Goal: Task Accomplishment & Management: Use online tool/utility

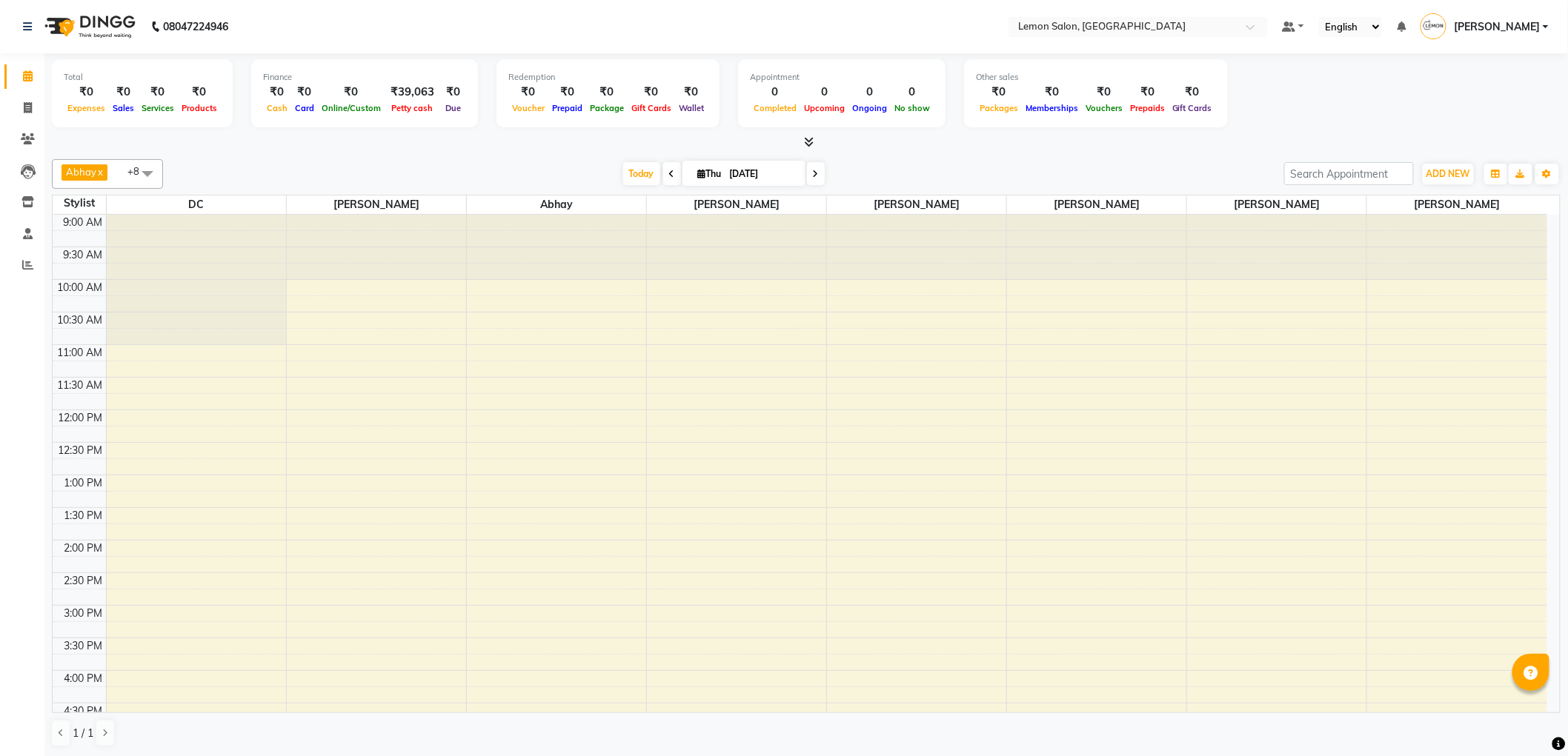
click at [649, 178] on span "Today" at bounding box center [641, 173] width 37 height 23
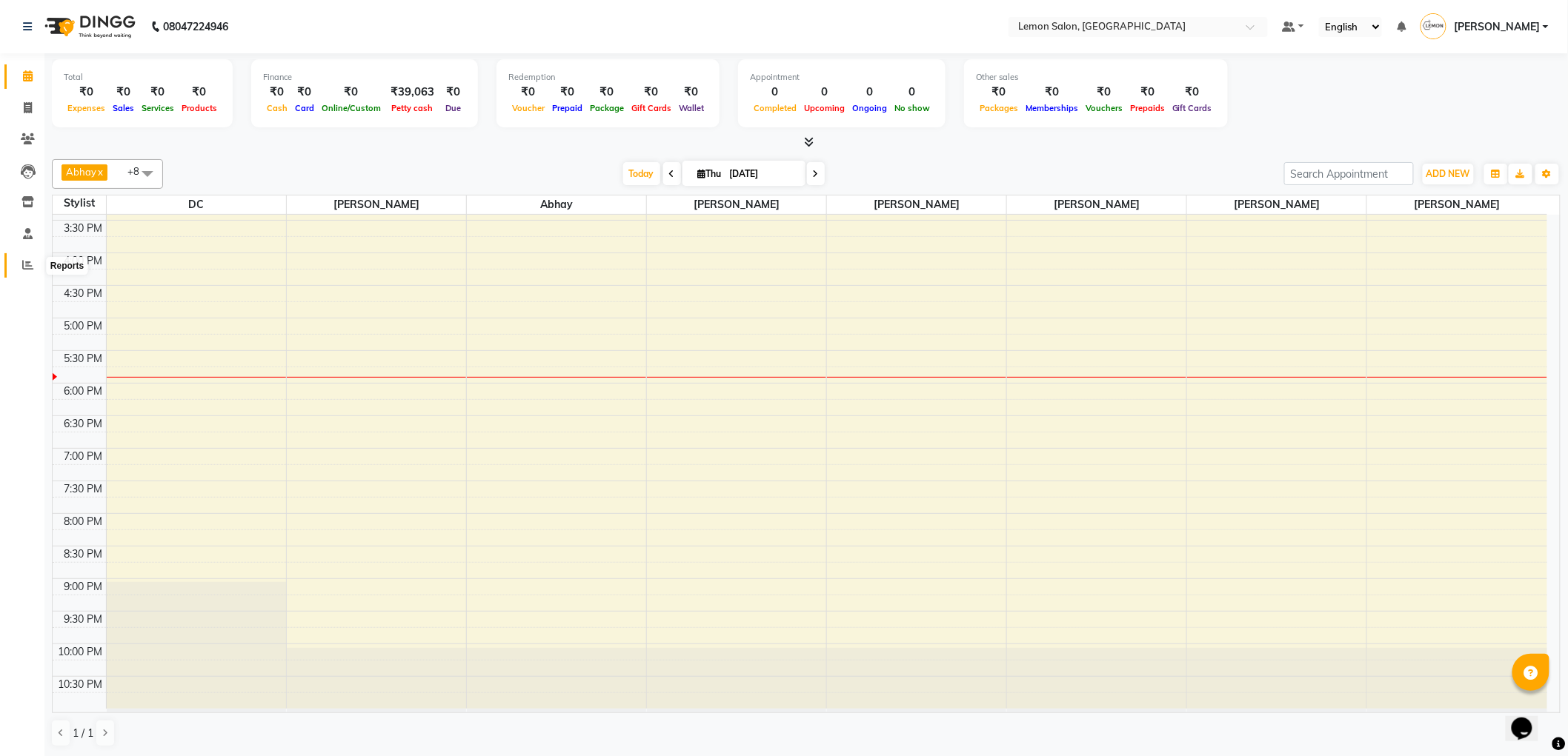
click at [26, 269] on icon at bounding box center [27, 264] width 11 height 11
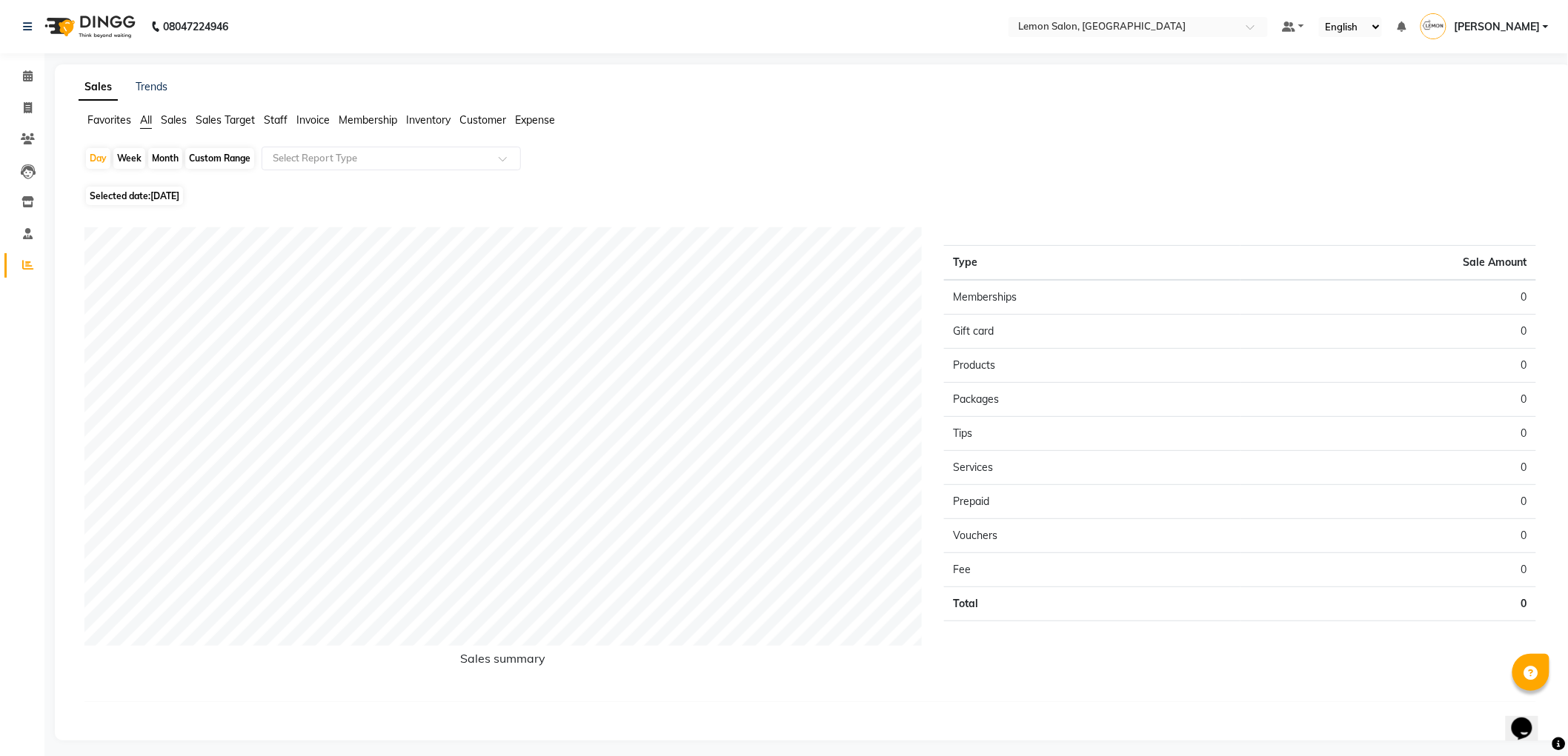
click at [171, 192] on span "[DATE]" at bounding box center [165, 196] width 29 height 11
select select "9"
select select "2025"
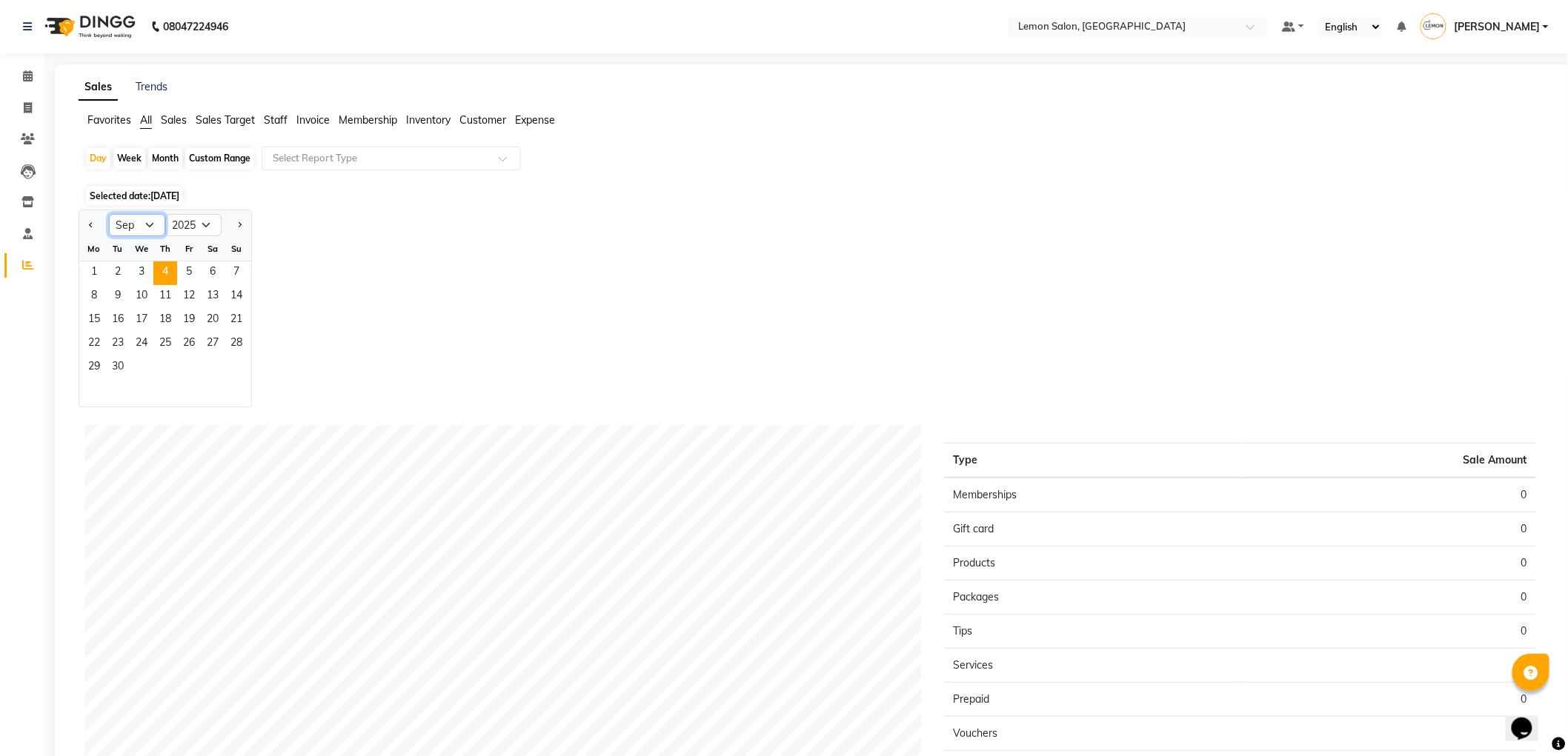
click at [134, 224] on select "Jan Feb Mar Apr May Jun [DATE] Aug Sep Oct Nov Dec" at bounding box center [137, 225] width 57 height 22
select select "1"
click at [109, 214] on select "Jan Feb Mar Apr May Jun [DATE] Aug Sep Oct Nov Dec" at bounding box center [137, 225] width 57 height 22
click at [177, 360] on span "31" at bounding box center [189, 368] width 24 height 24
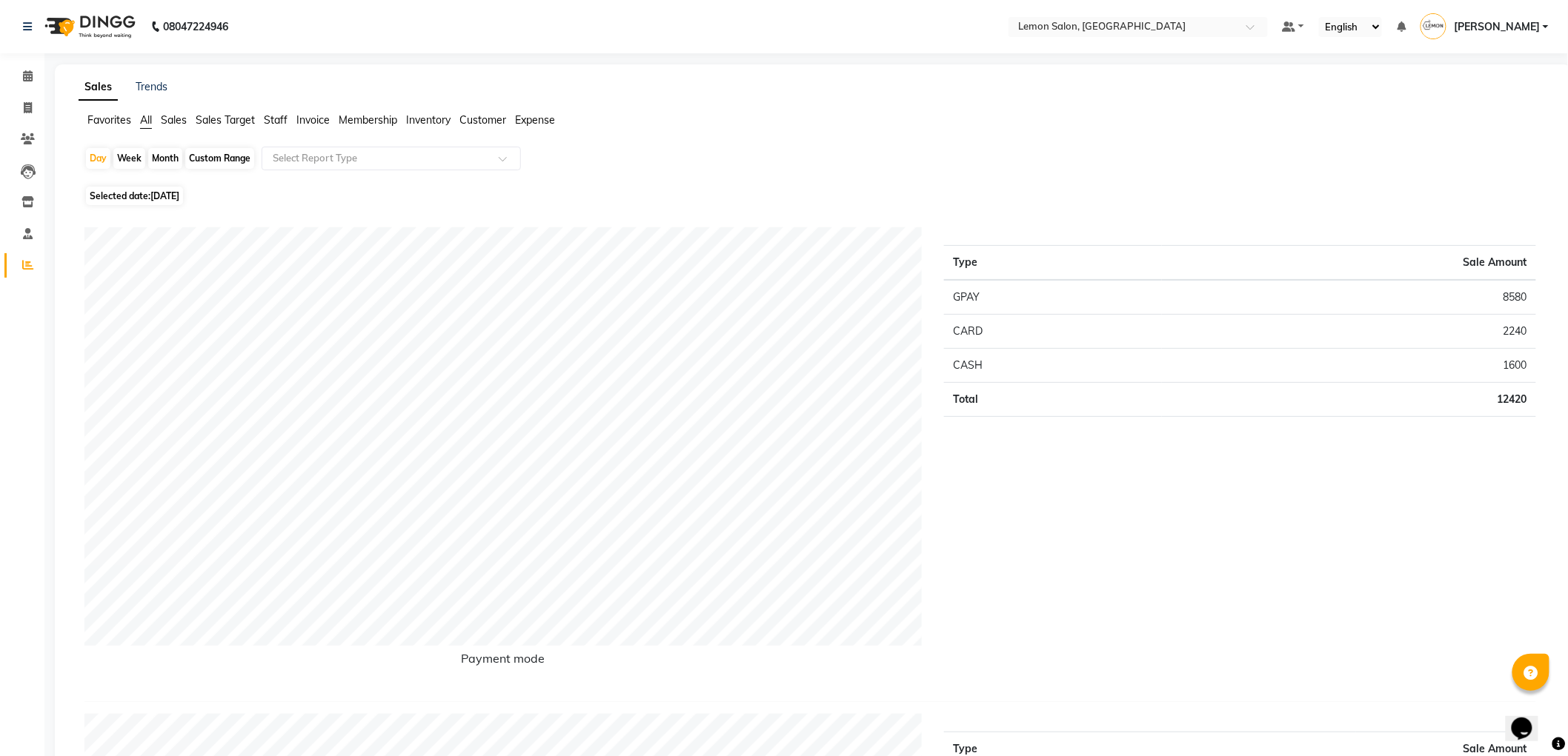
click at [163, 153] on div "Month" at bounding box center [164, 158] width 34 height 21
select select "2025"
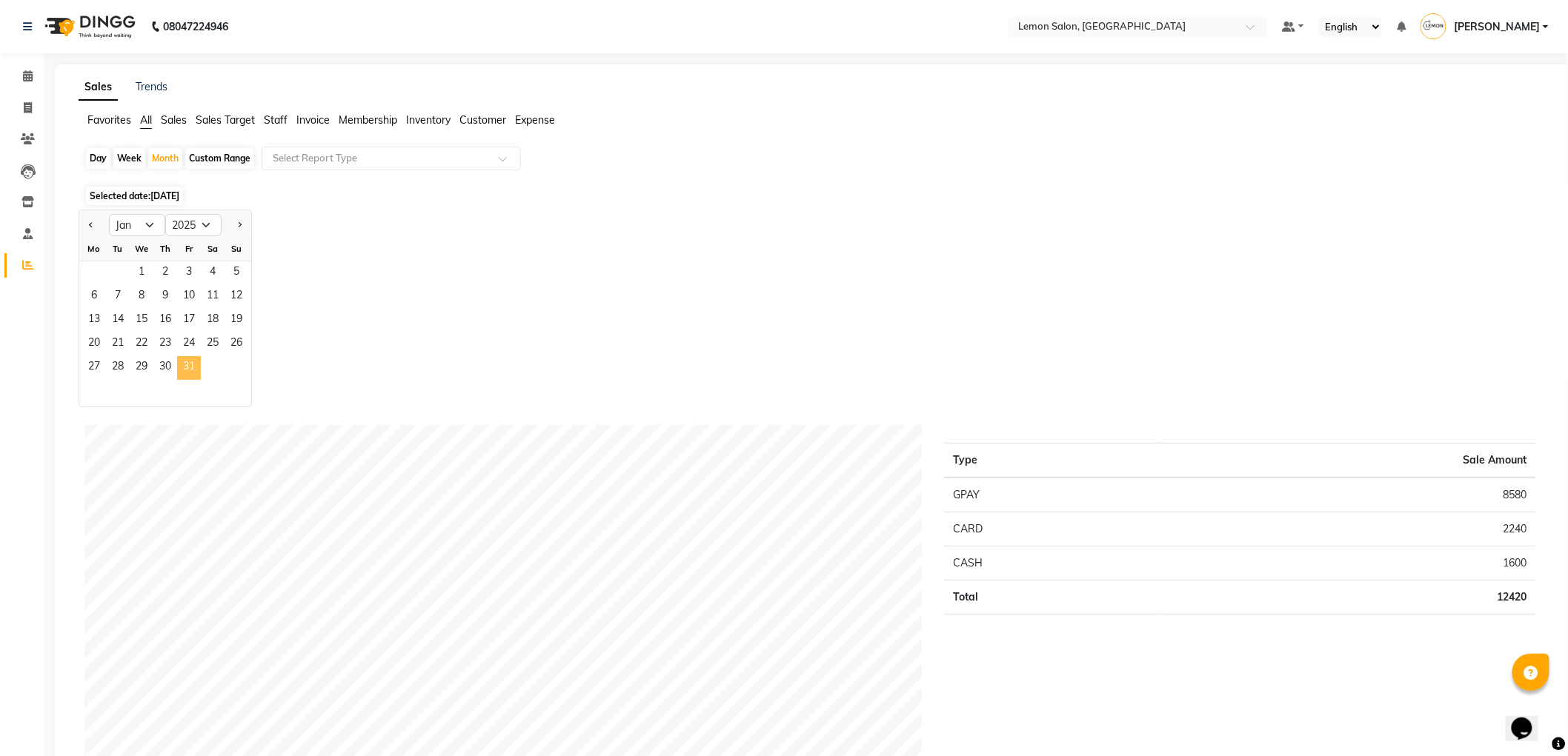
click at [182, 366] on span "31" at bounding box center [189, 368] width 24 height 24
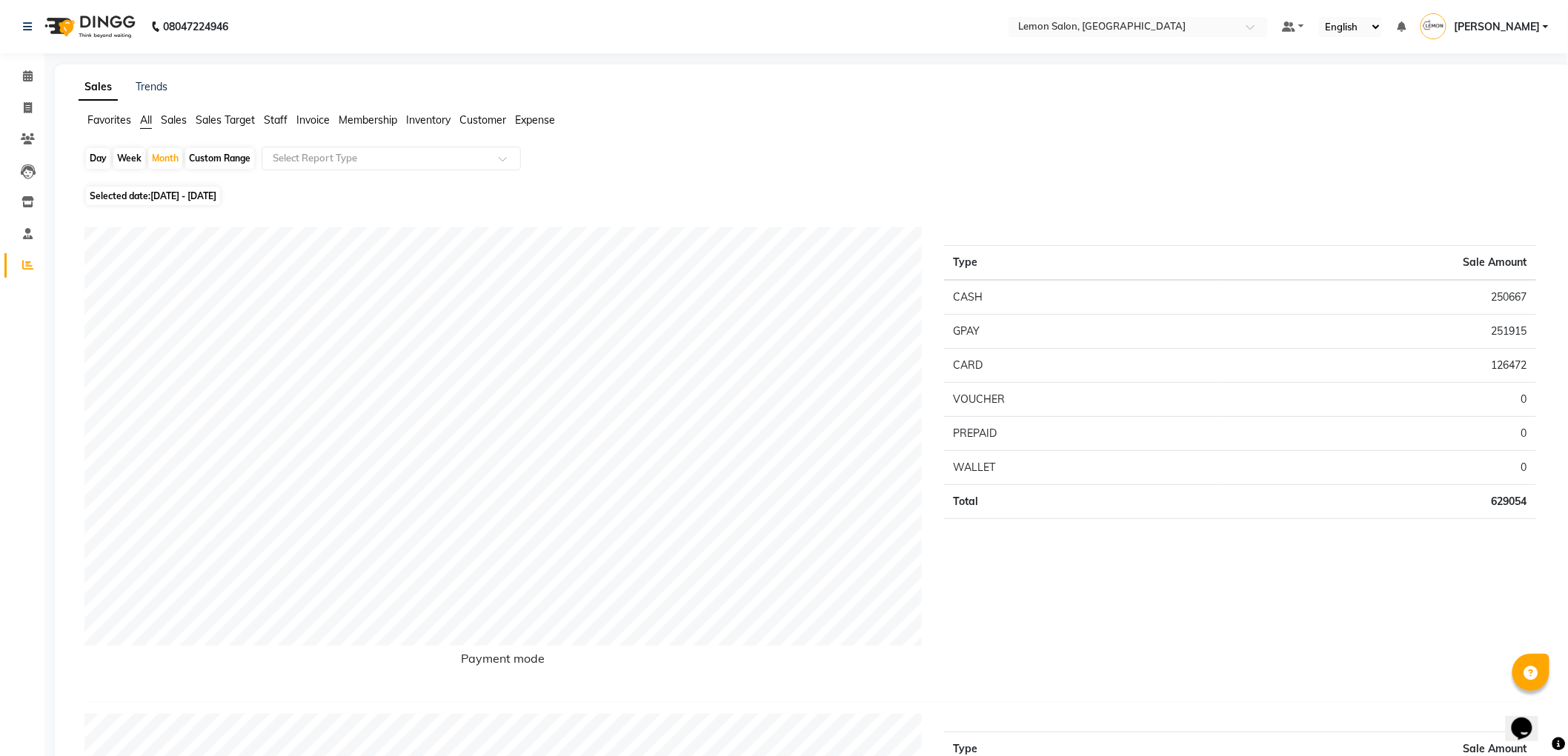
click at [278, 122] on span "Staff" at bounding box center [275, 119] width 24 height 14
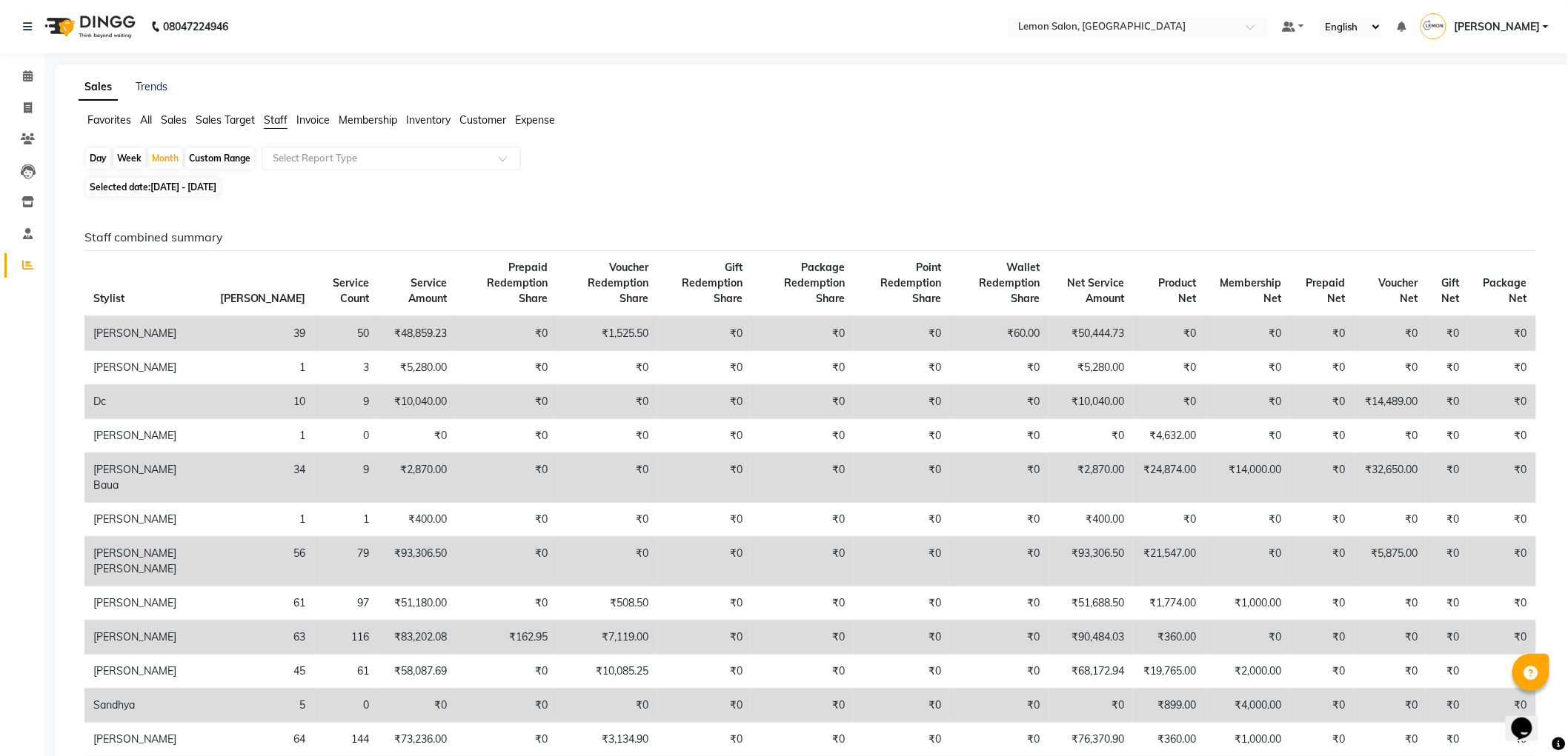
click at [308, 173] on div "Day Week Month Custom Range Select Report Type" at bounding box center [814, 160] width 1458 height 26
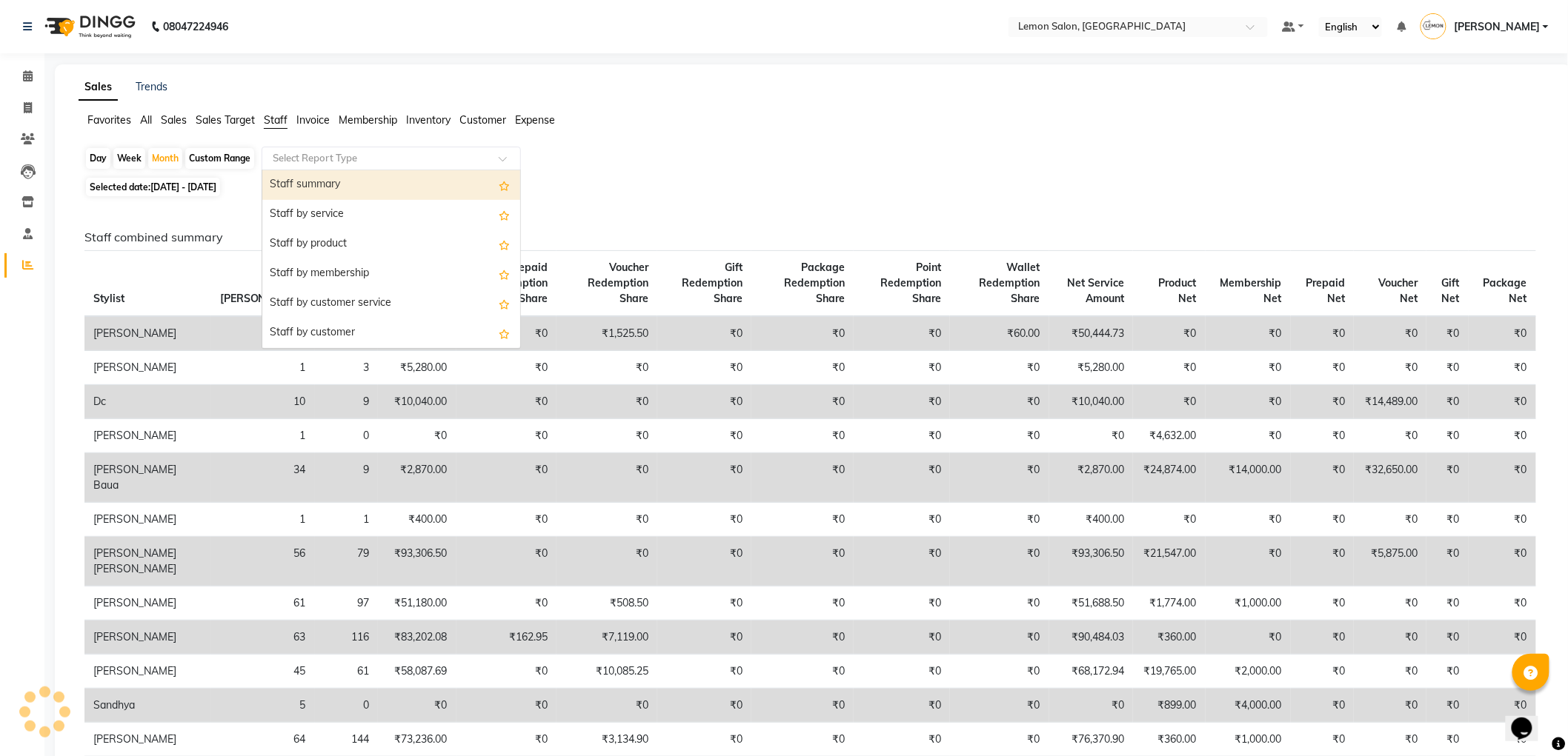
click at [308, 161] on input "text" at bounding box center [377, 159] width 213 height 15
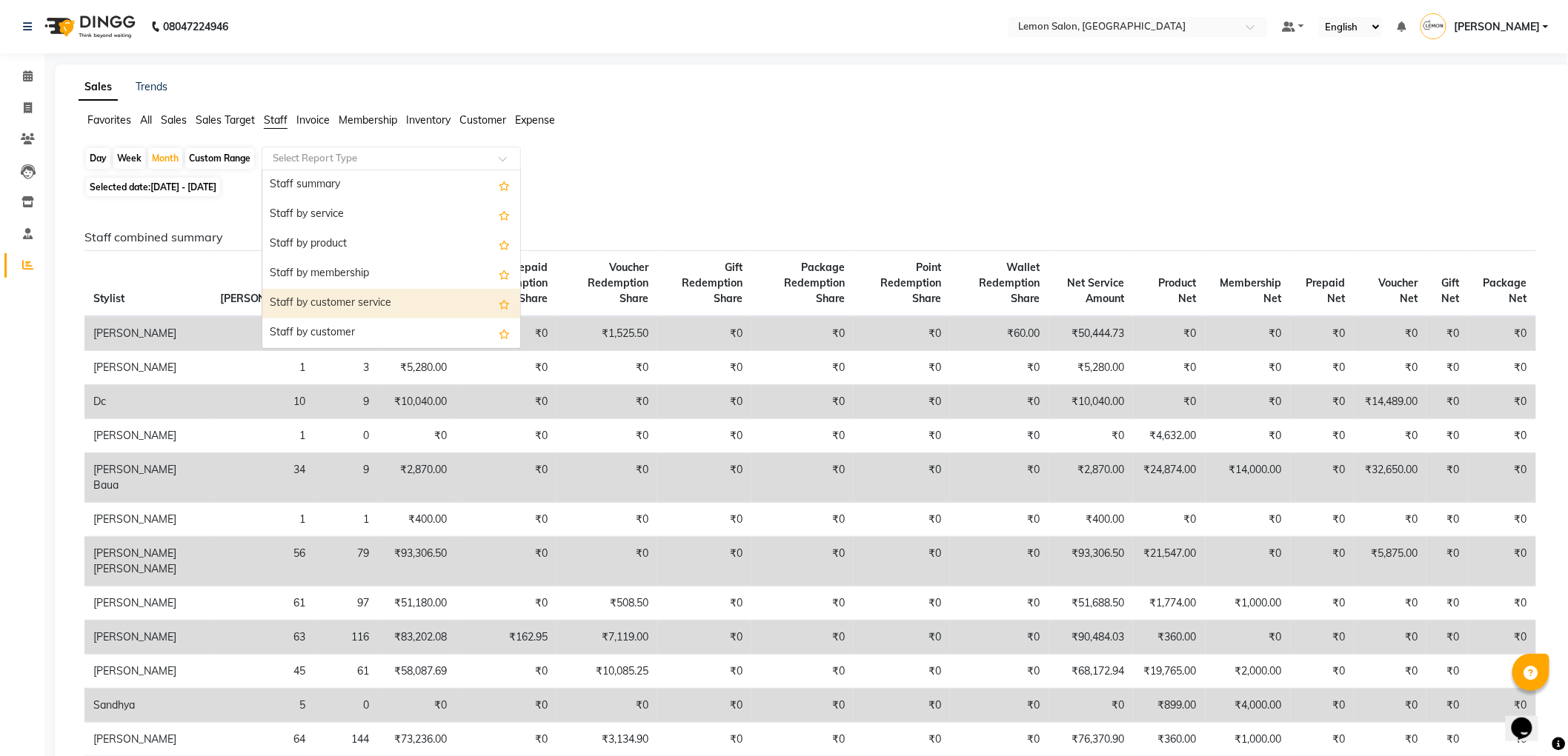
scroll to position [82, 0]
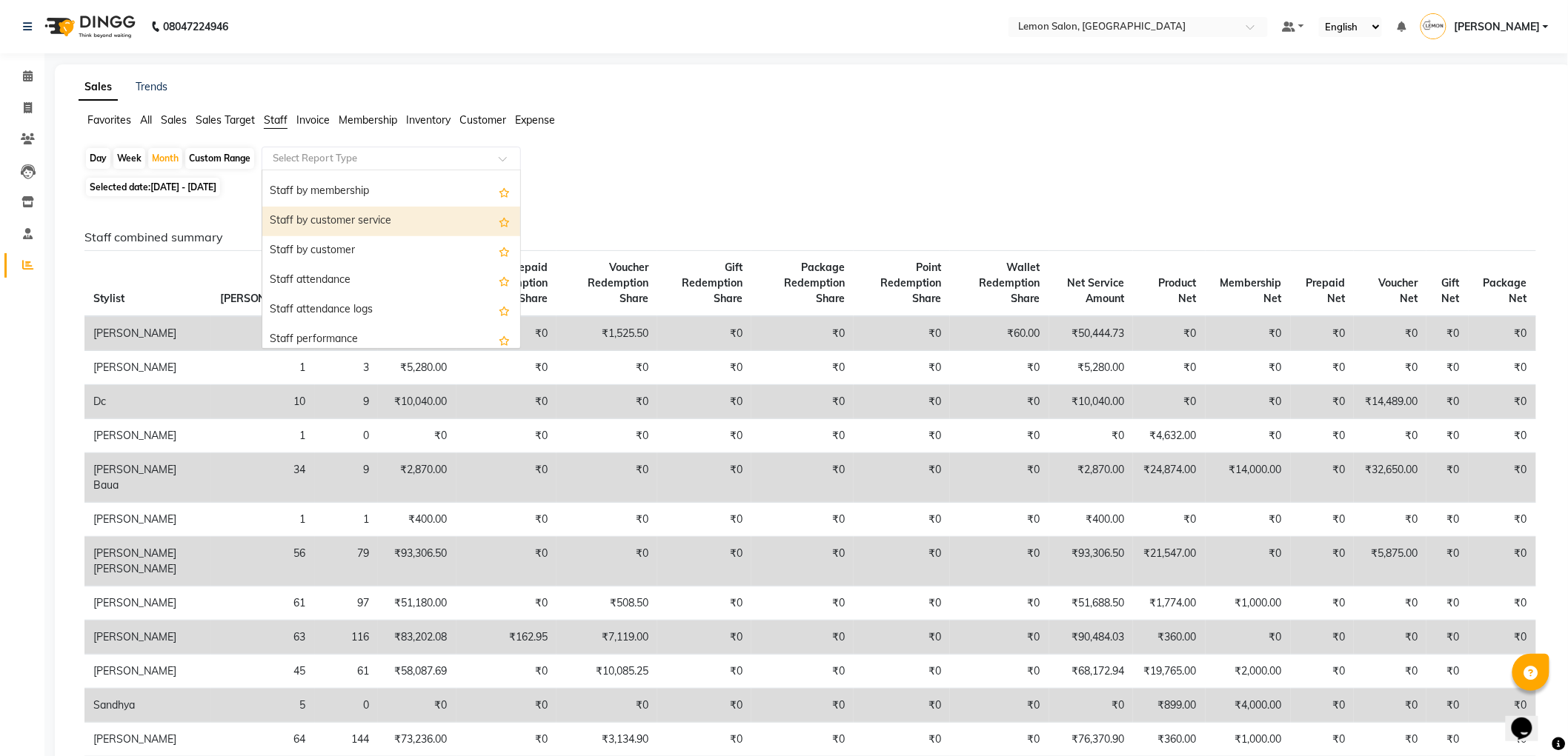
click at [329, 223] on div "Staff by customer service" at bounding box center [391, 222] width 258 height 29
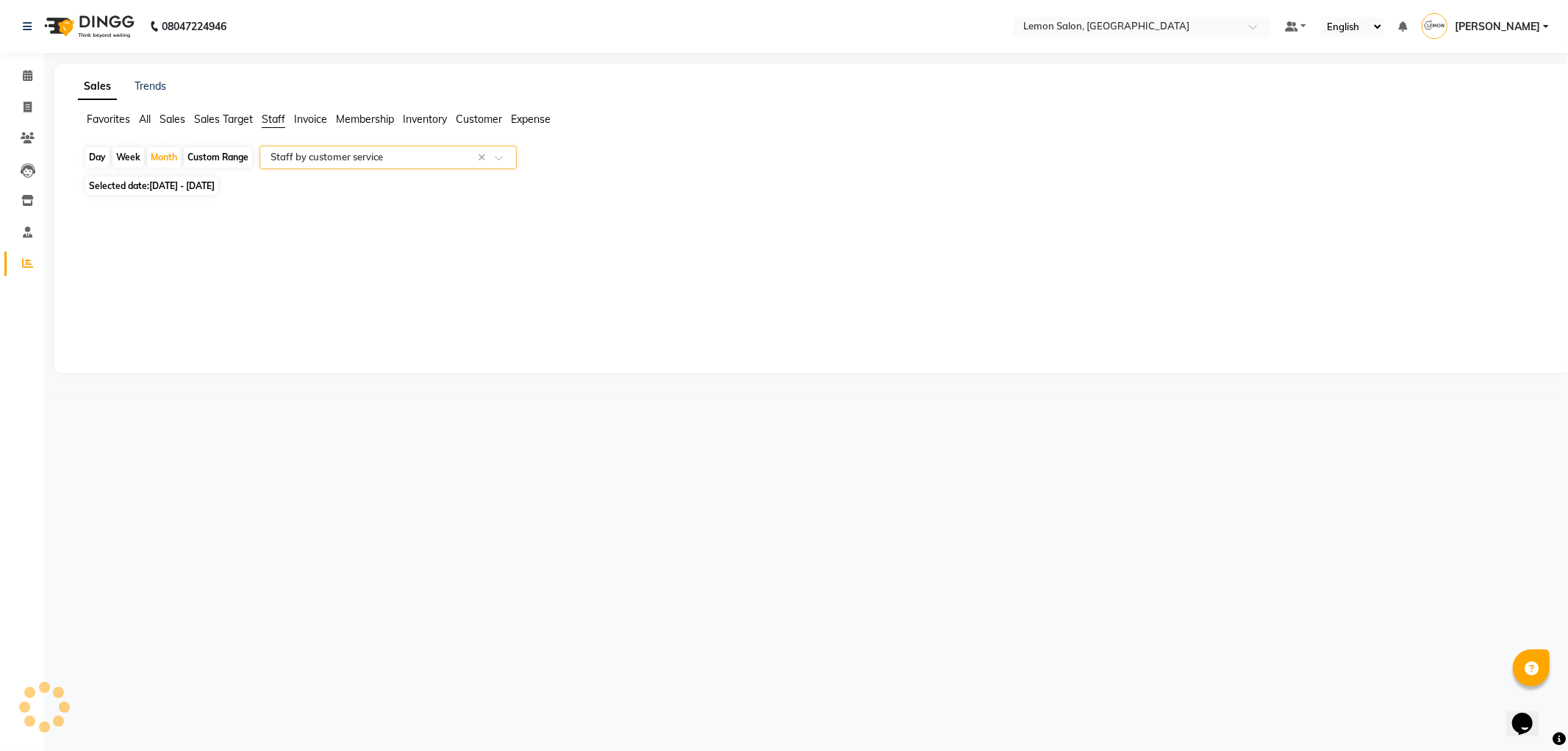
select select "csv"
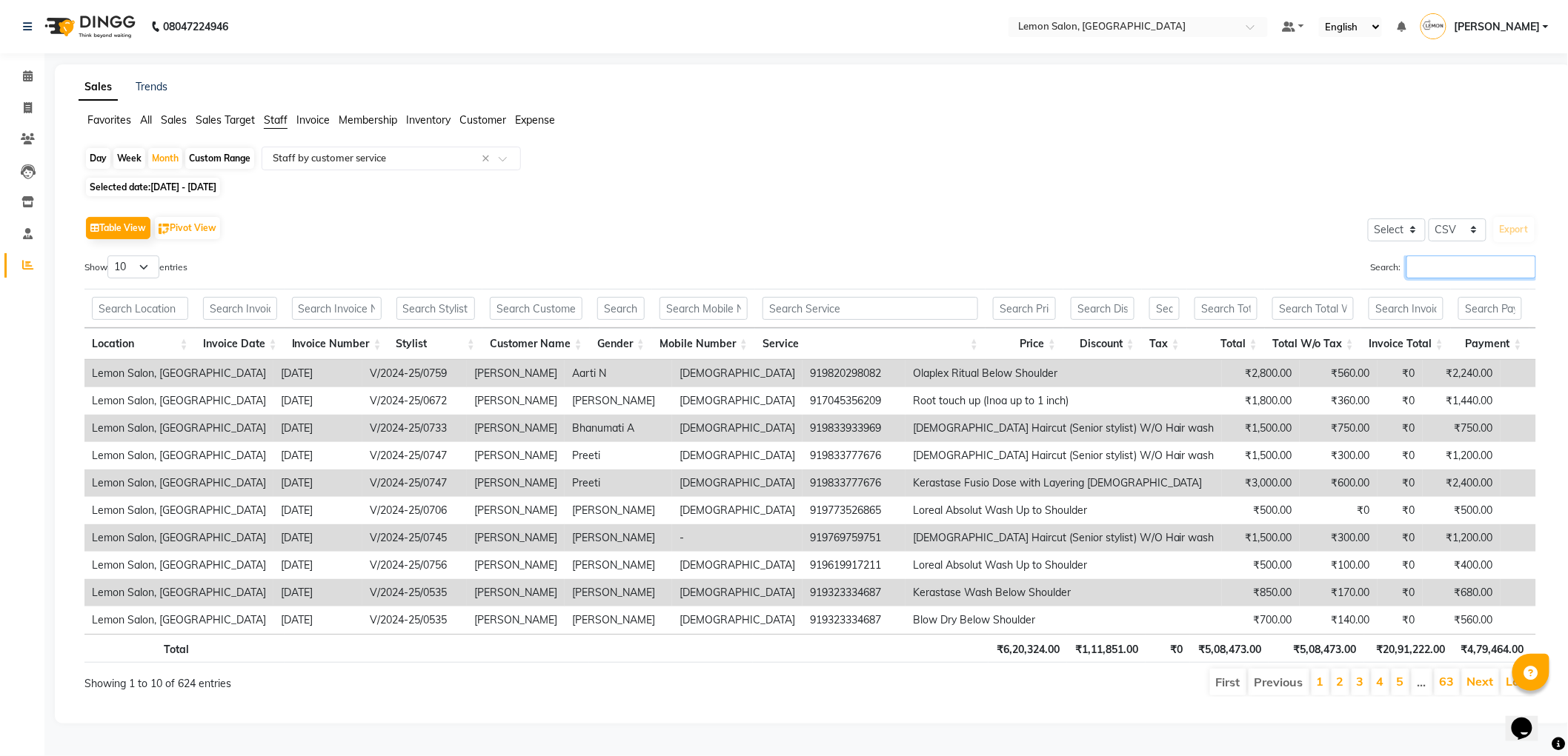
click at [1423, 274] on input "Search:" at bounding box center [1471, 266] width 130 height 23
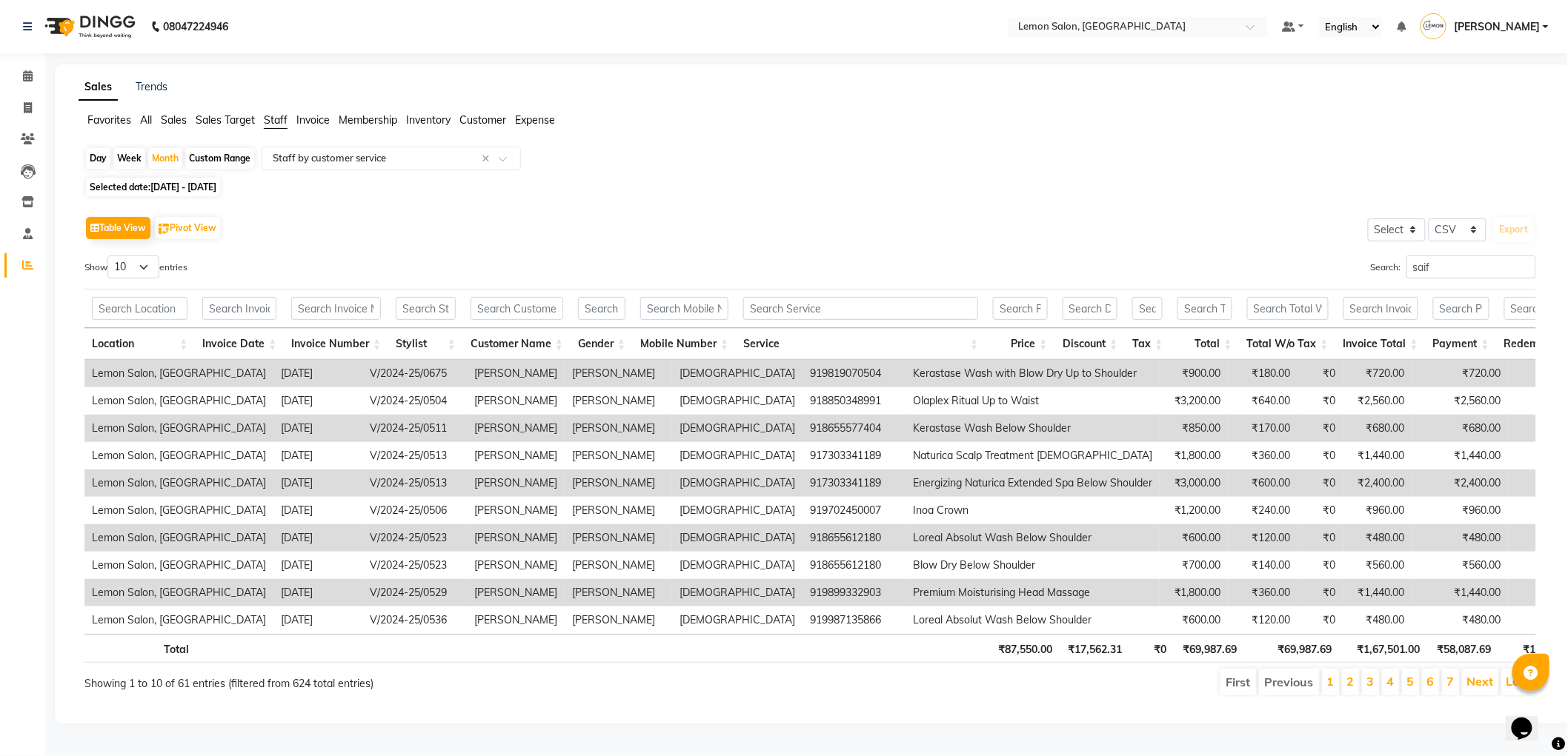
click at [803, 543] on td "918655612180" at bounding box center [854, 538] width 103 height 27
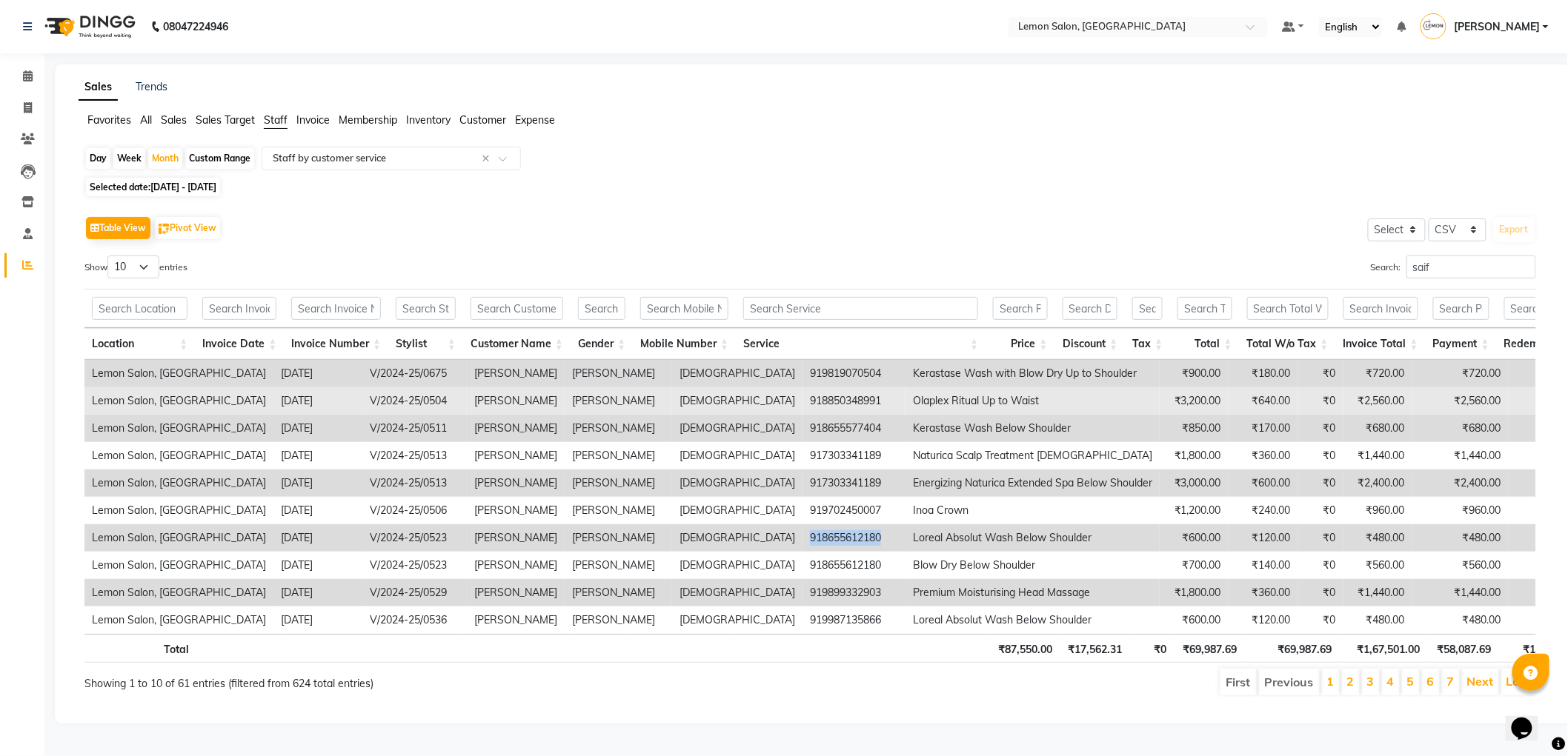
copy td "918655612180"
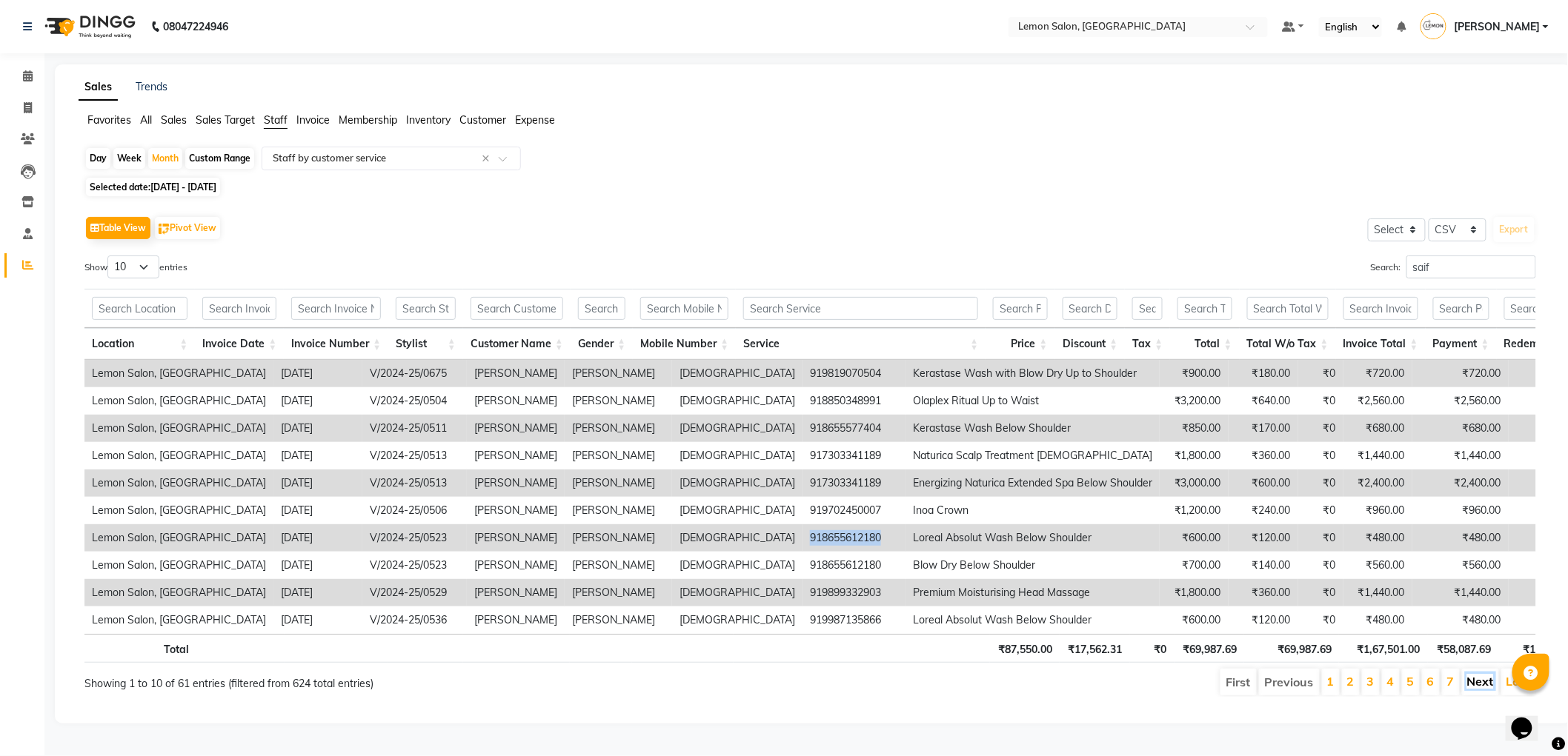
click at [1482, 689] on link "Next" at bounding box center [1480, 681] width 26 height 15
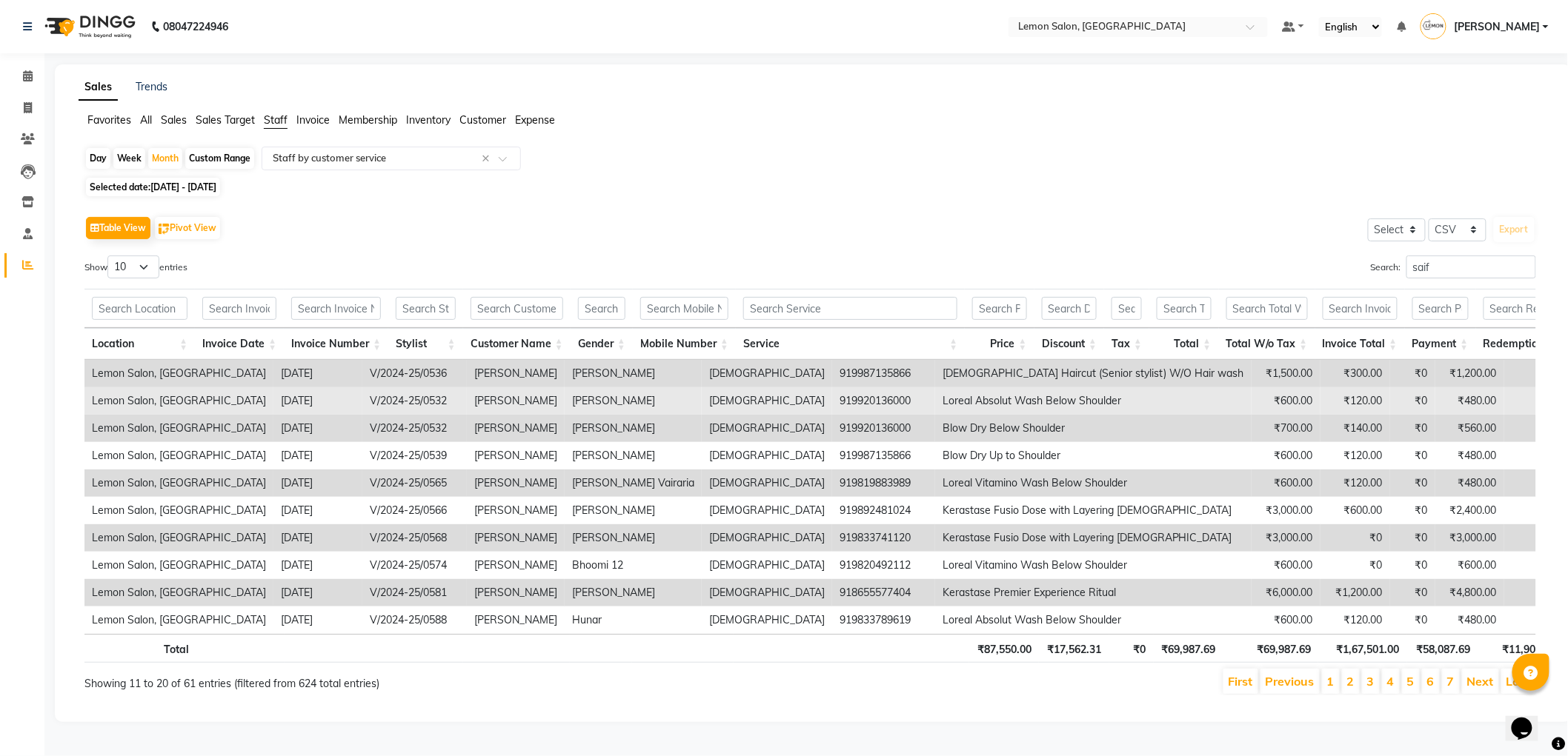
click at [832, 400] on td "919920136000" at bounding box center [883, 401] width 103 height 27
copy td "919920136000"
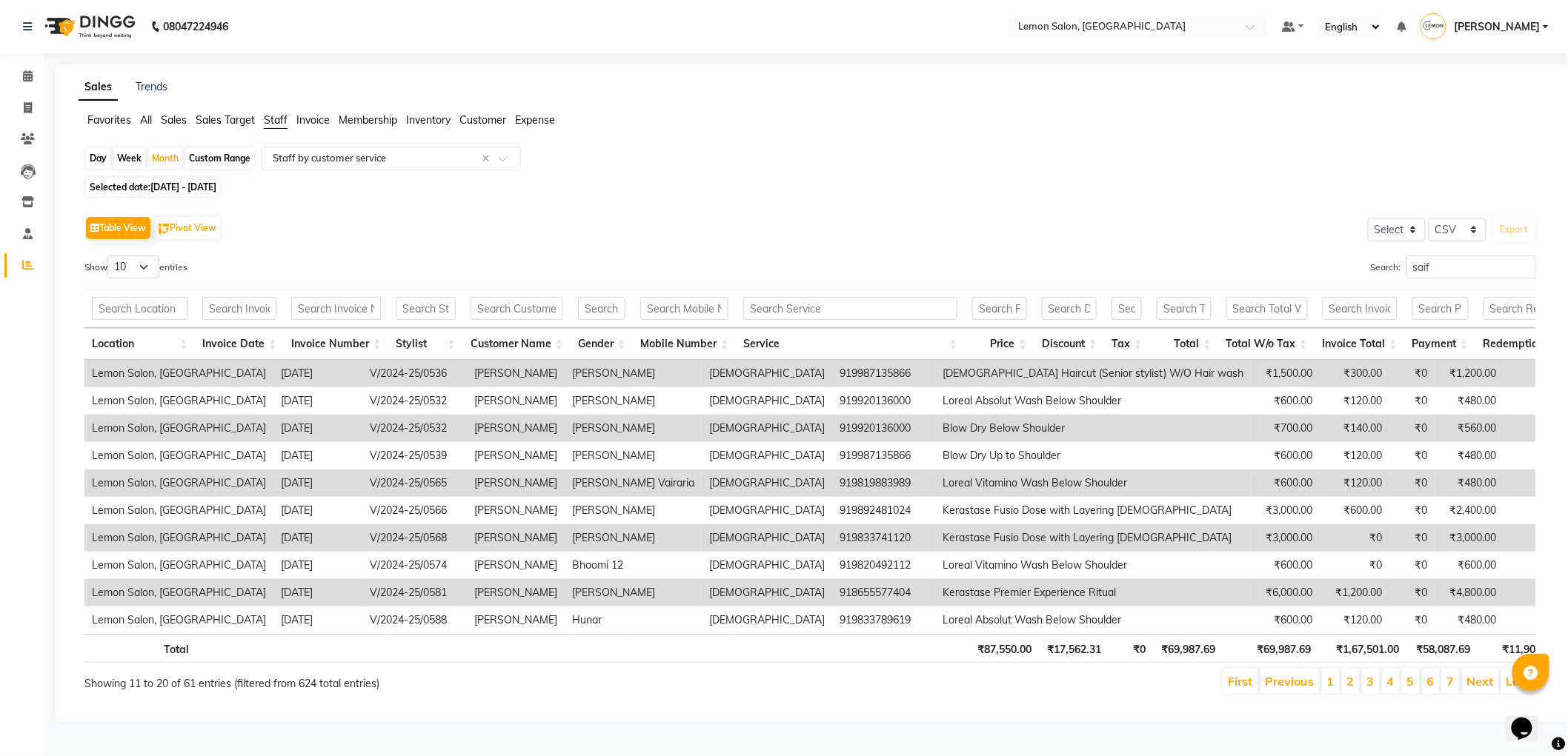
click at [832, 479] on td "919819883989" at bounding box center [883, 483] width 103 height 27
copy td "919819883989"
click at [832, 594] on td "918655577404" at bounding box center [883, 593] width 103 height 27
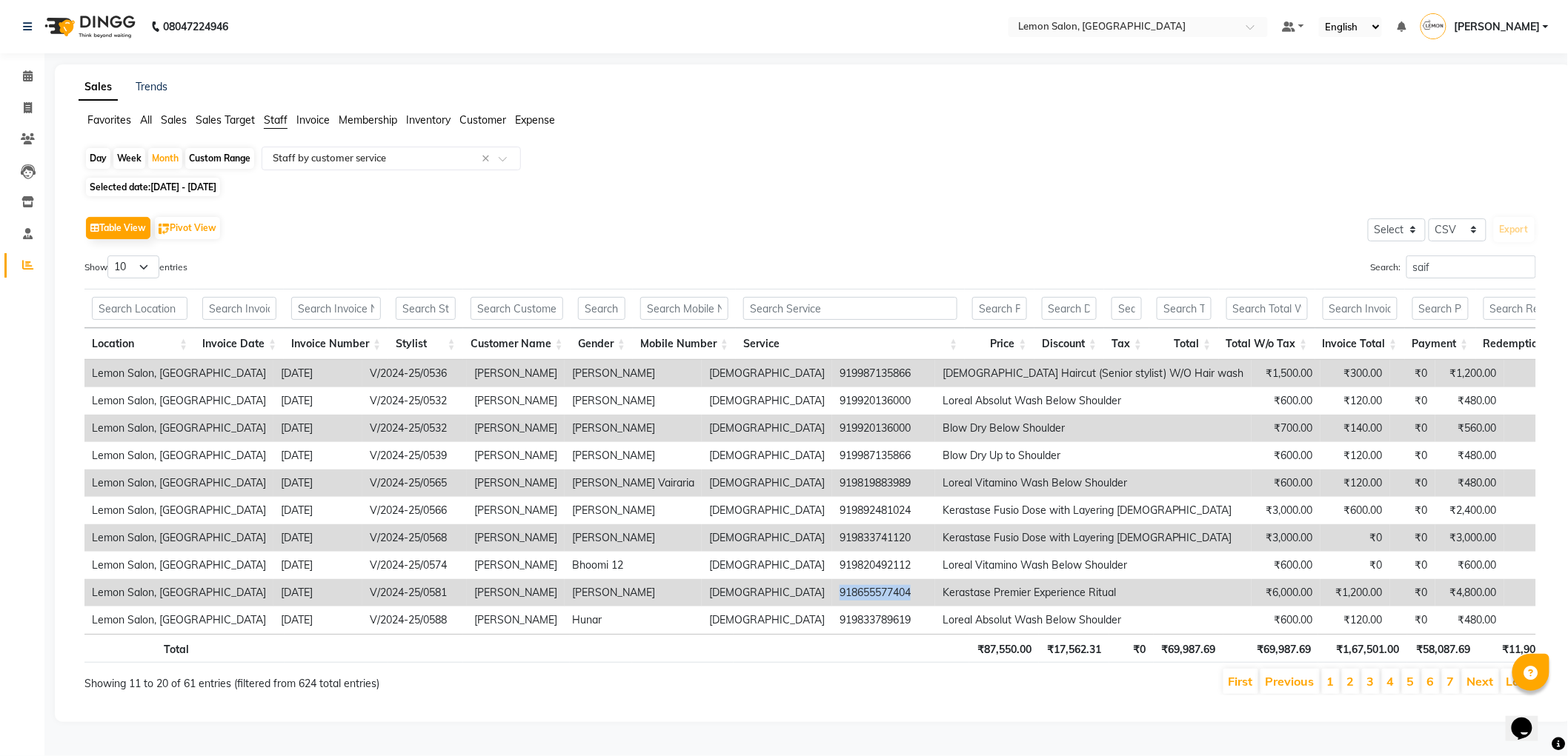
copy td "918655577404"
click at [1474, 689] on link "Next" at bounding box center [1480, 681] width 26 height 15
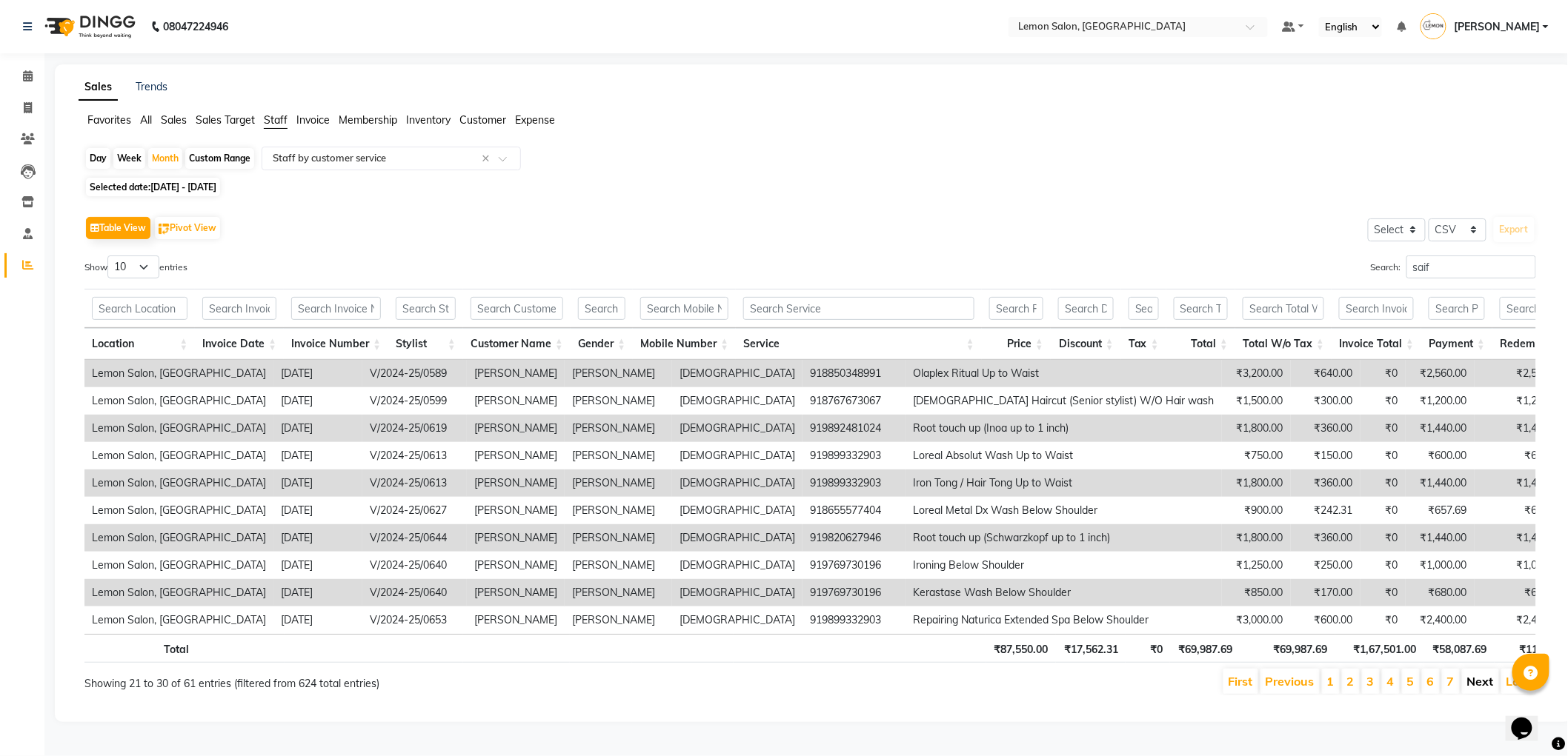
click at [1474, 688] on link "Next" at bounding box center [1480, 681] width 26 height 15
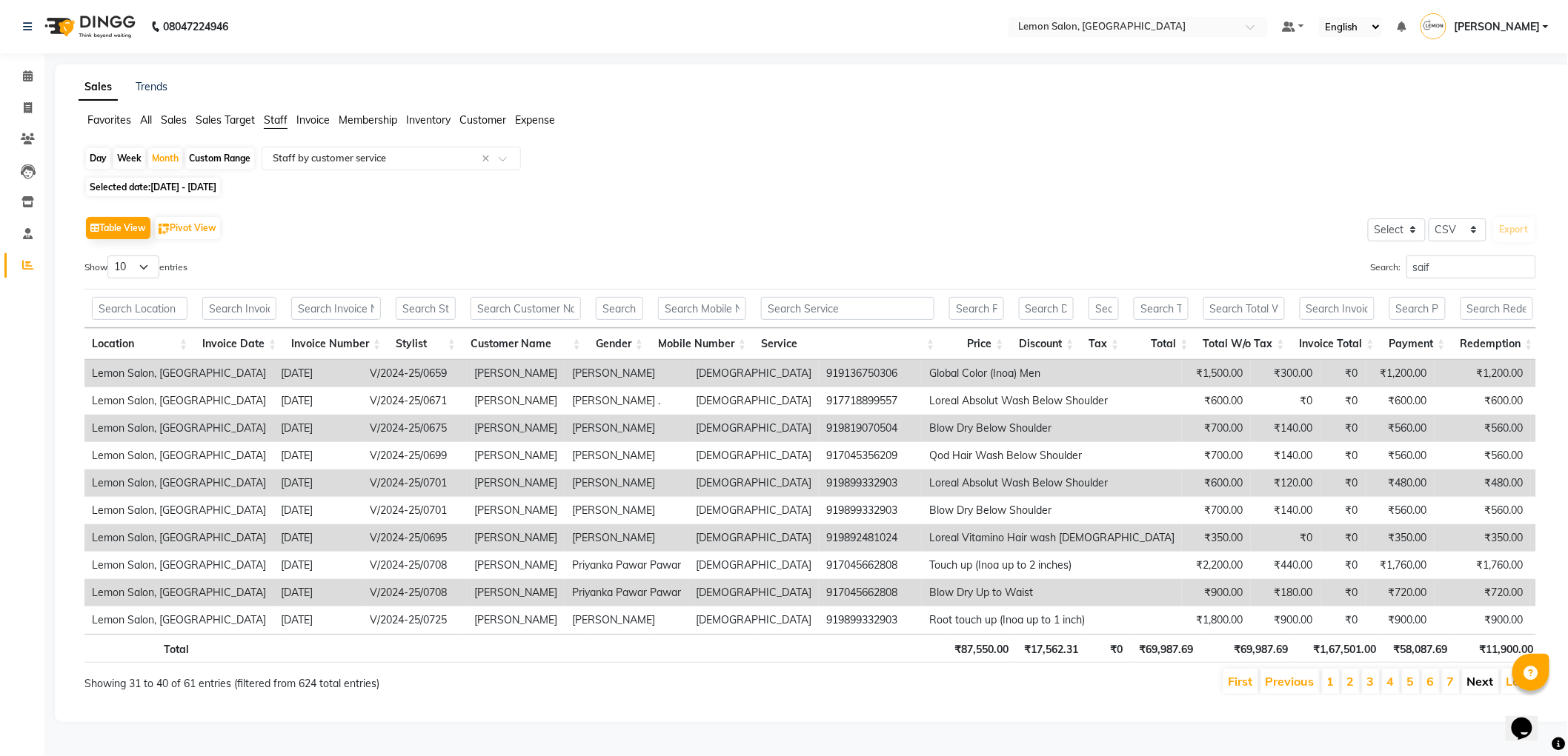
click at [1484, 689] on link "Next" at bounding box center [1480, 681] width 26 height 15
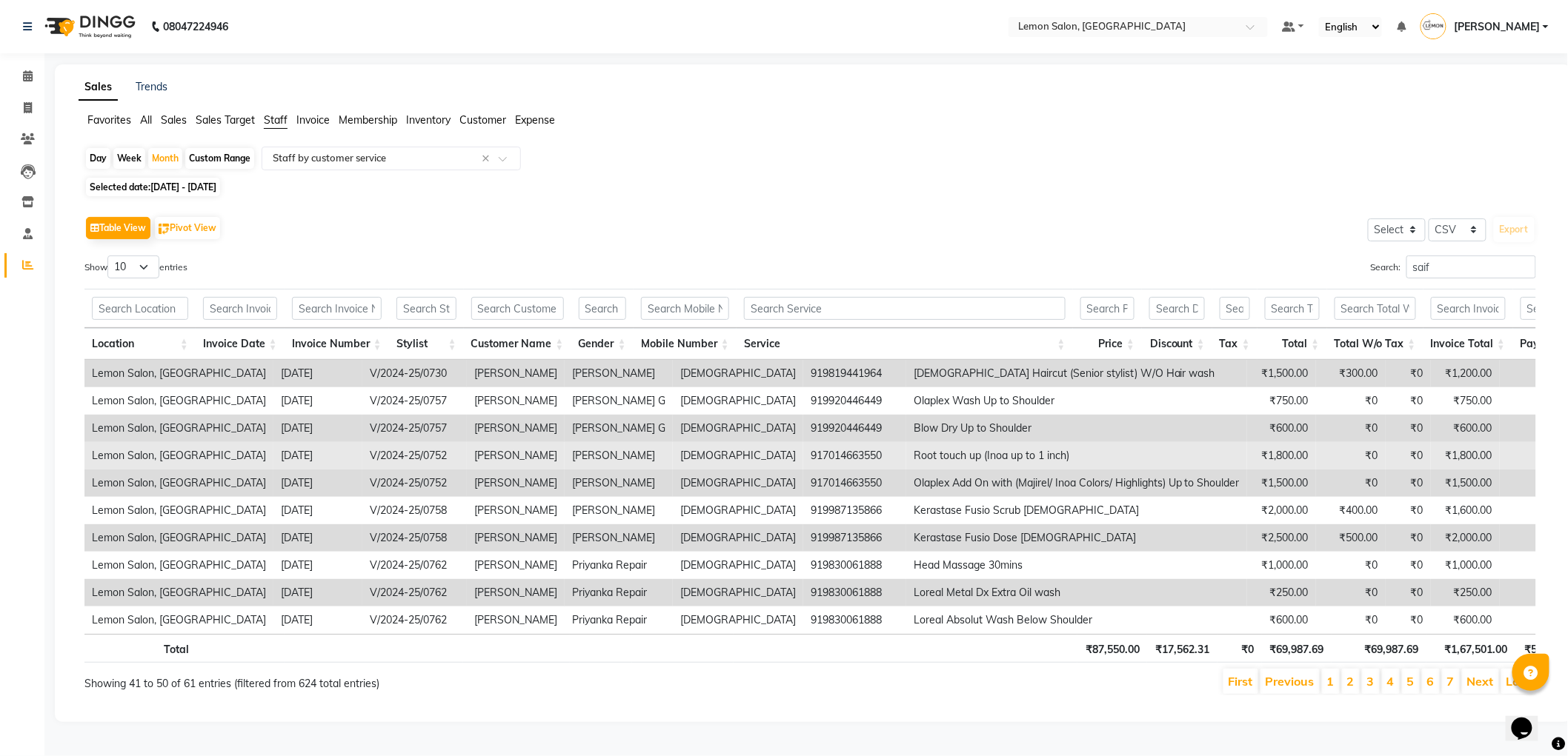
click at [803, 460] on td "917014663550" at bounding box center [854, 456] width 103 height 27
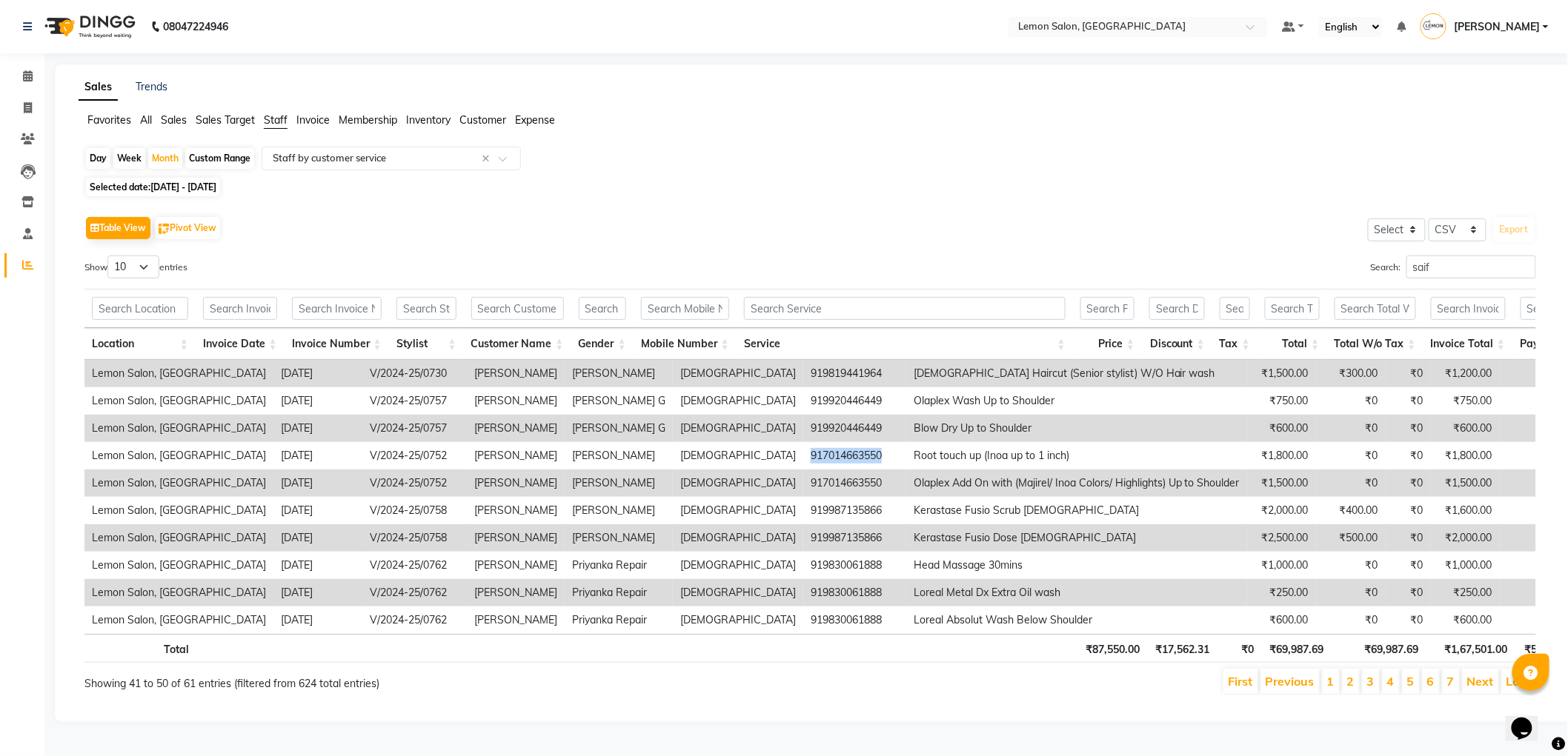
copy td "917014663550"
click at [1484, 689] on link "Next" at bounding box center [1480, 681] width 26 height 15
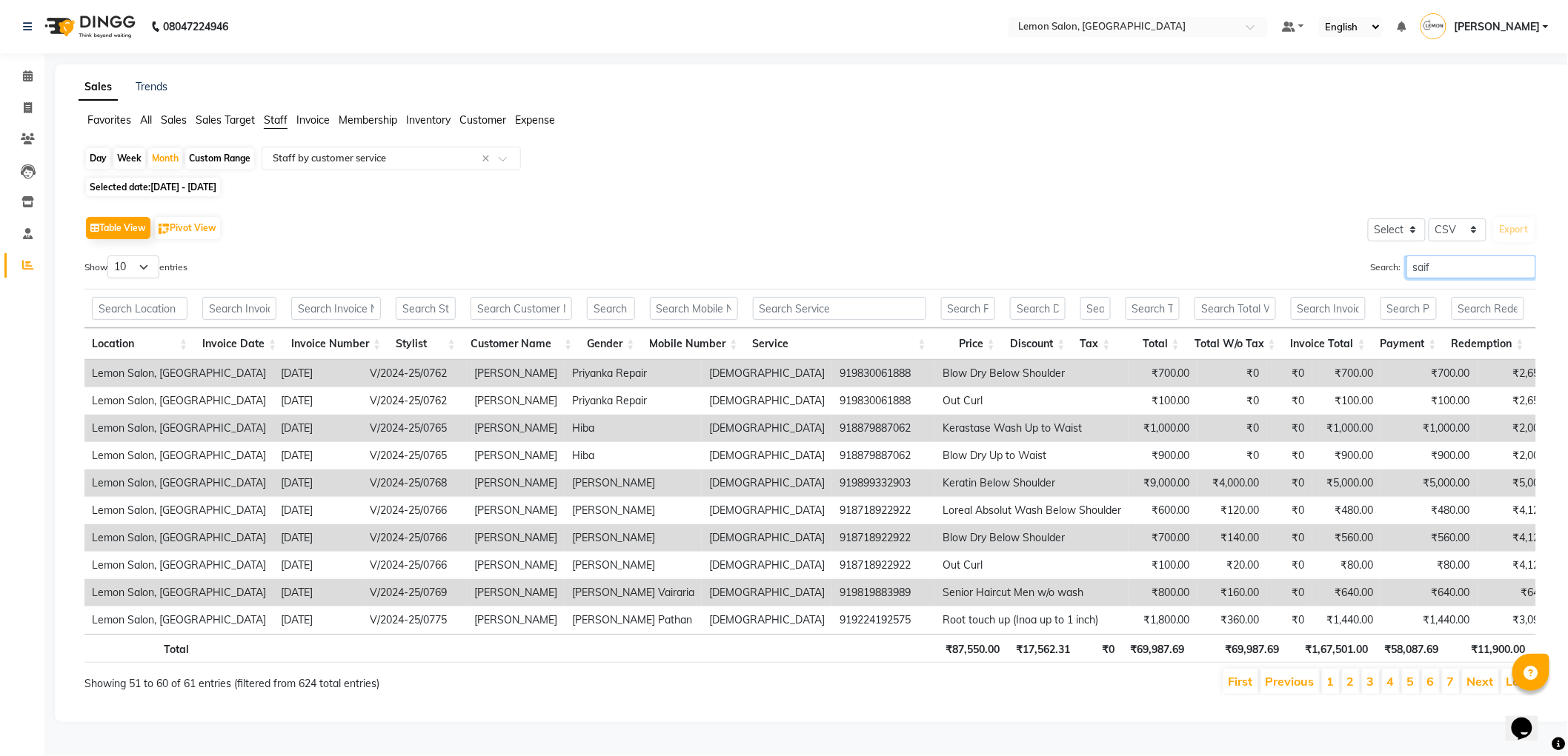
click at [1487, 272] on input "saif" at bounding box center [1471, 266] width 130 height 23
click at [1485, 271] on input "saif" at bounding box center [1471, 266] width 130 height 23
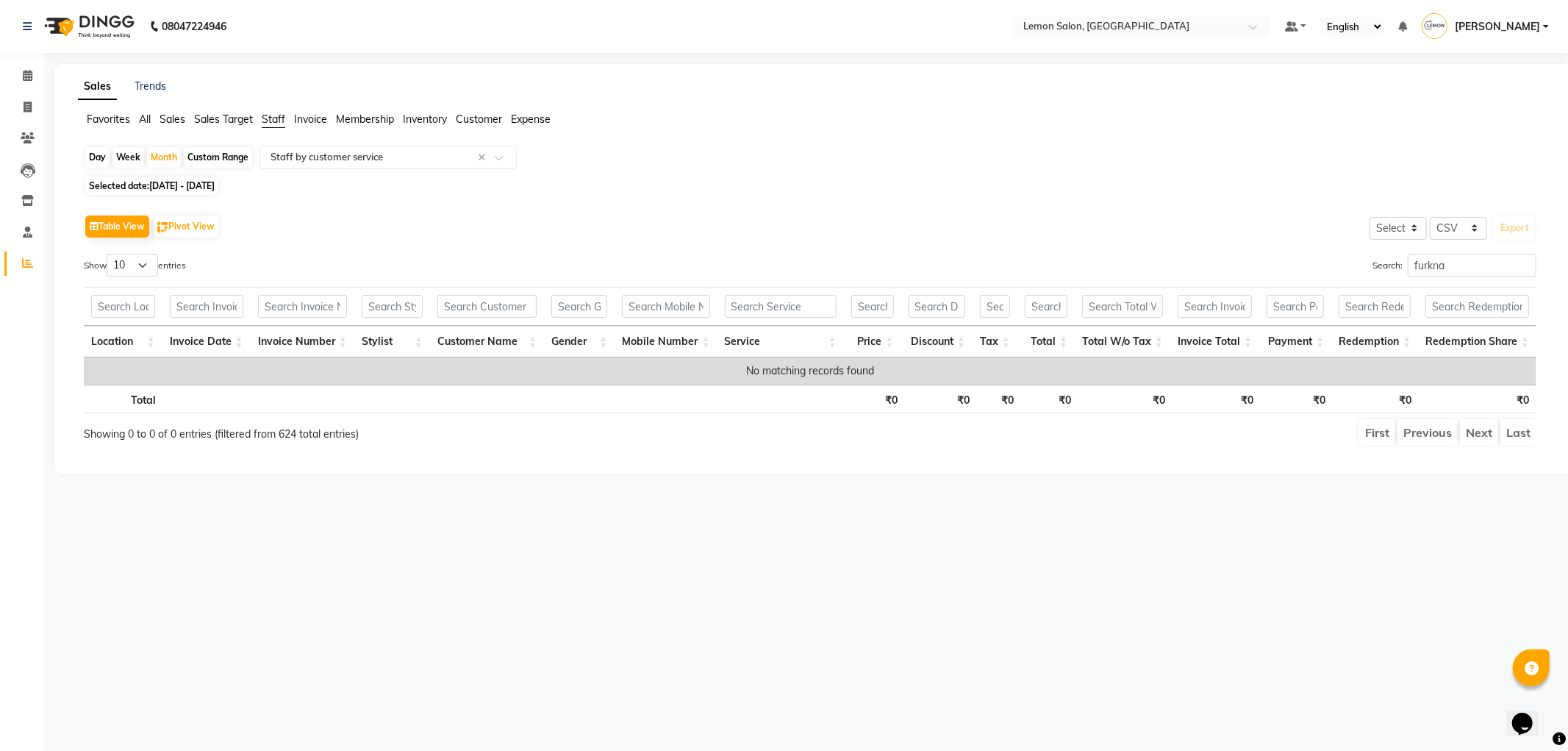
click at [1454, 282] on div "Search: furkna" at bounding box center [1179, 268] width 715 height 29
click at [1451, 265] on input "furkna" at bounding box center [1472, 265] width 129 height 23
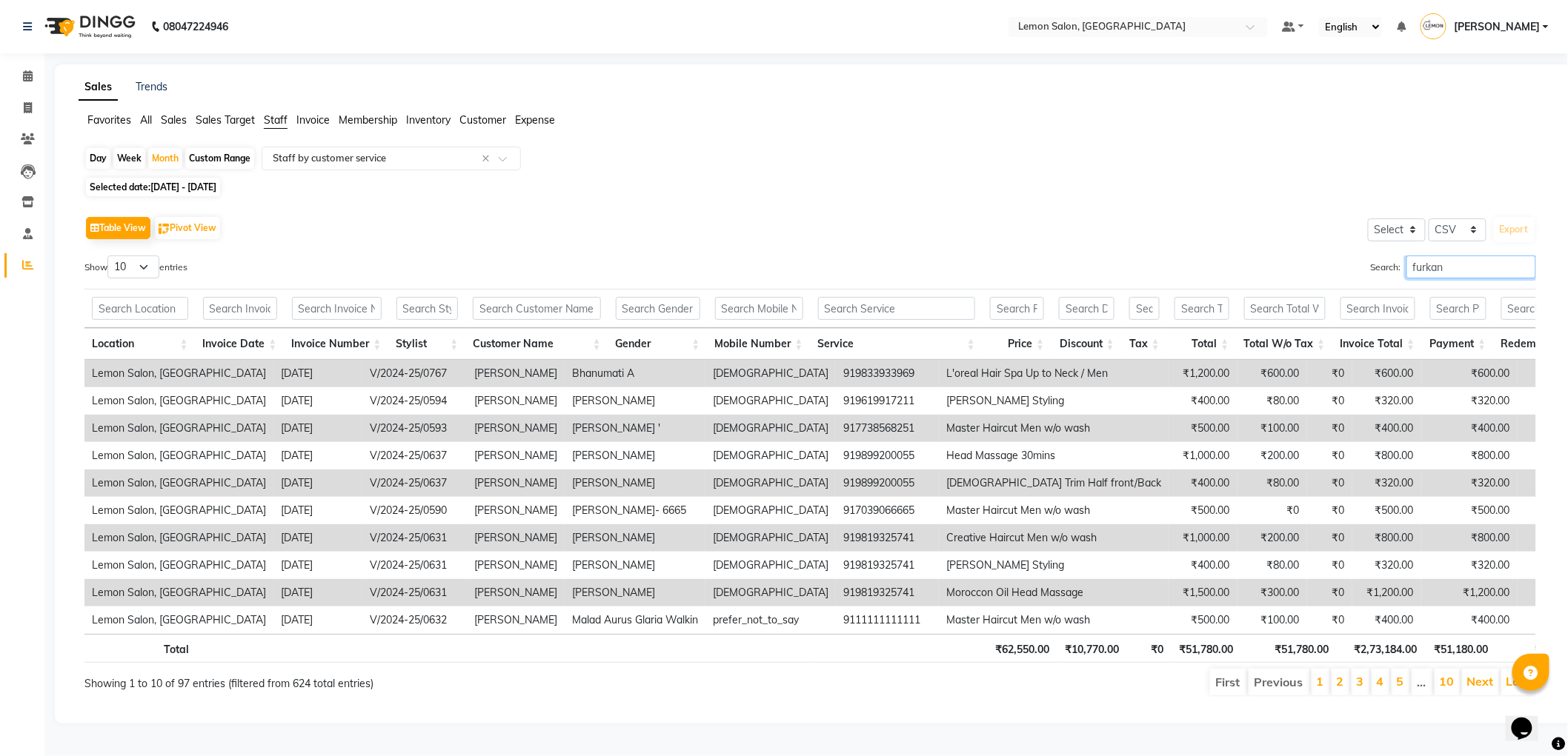
type input "furkan"
click at [161, 186] on span "[DATE] - [DATE]" at bounding box center [183, 187] width 66 height 11
select select "2025"
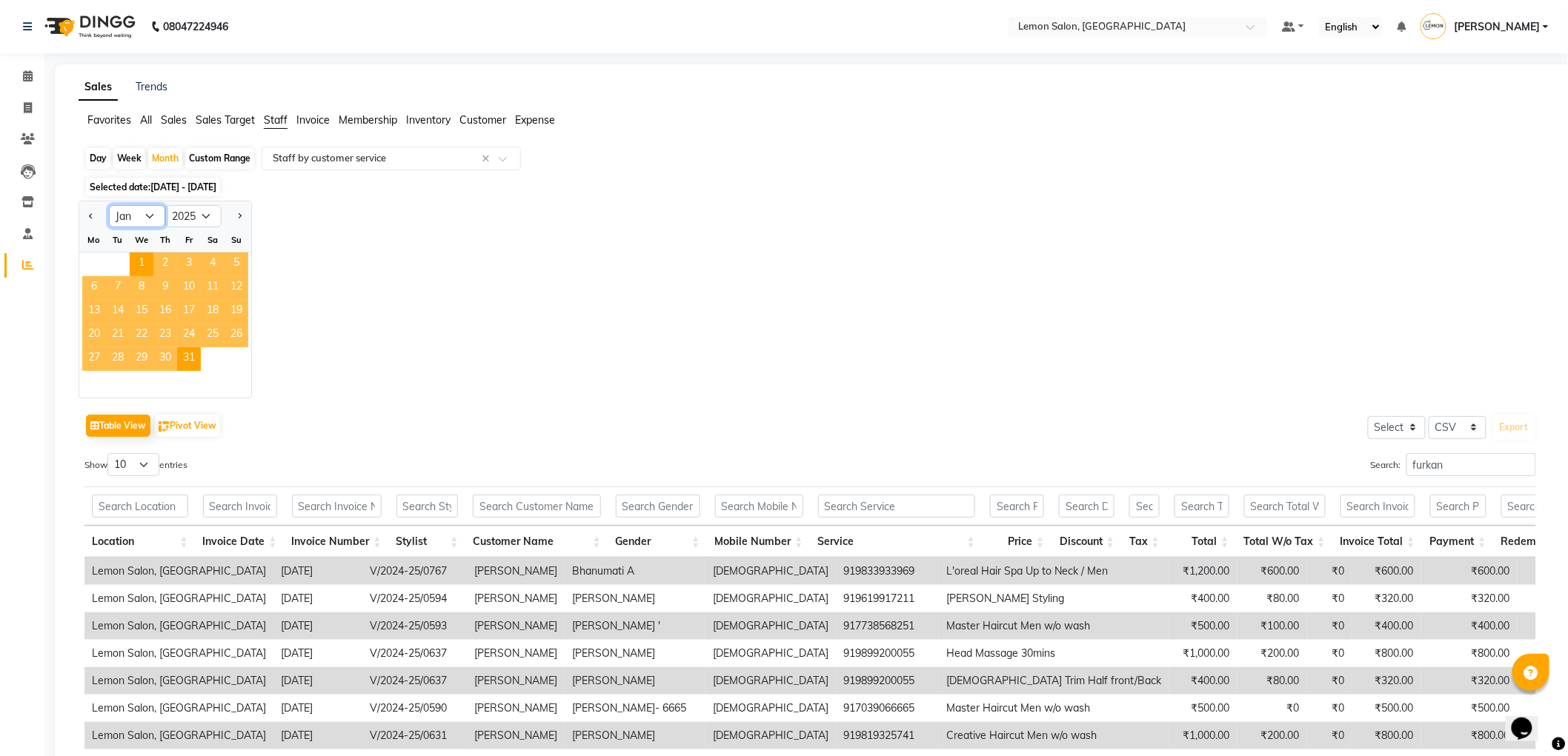
click at [152, 218] on select "Jan Feb Mar Apr May Jun [DATE] Aug Sep Oct Nov Dec" at bounding box center [137, 216] width 57 height 22
select select "7"
click at [109, 205] on select "Jan Feb Mar Apr May Jun [DATE] Aug Sep Oct Nov Dec" at bounding box center [137, 216] width 57 height 22
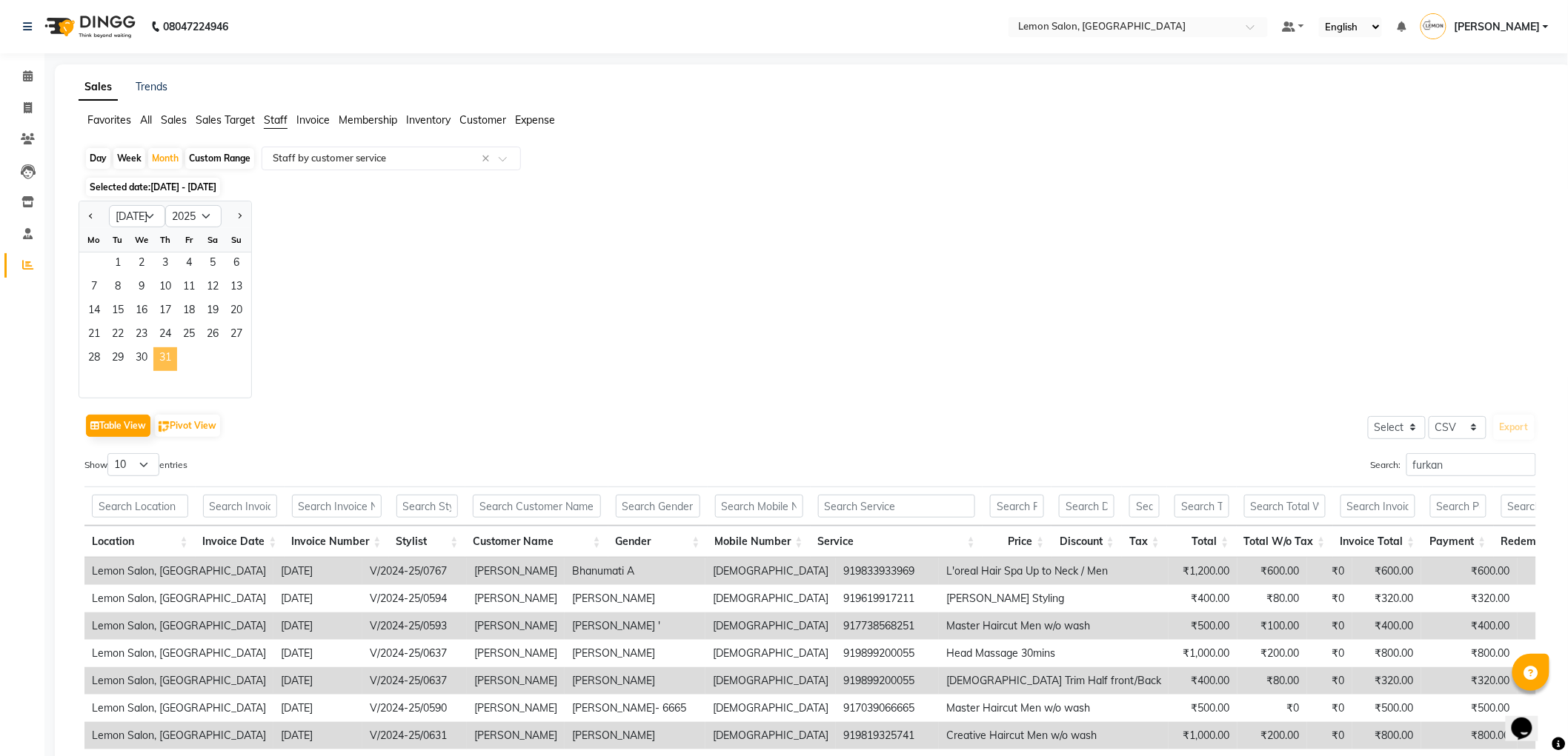
click at [168, 356] on span "31" at bounding box center [165, 359] width 24 height 24
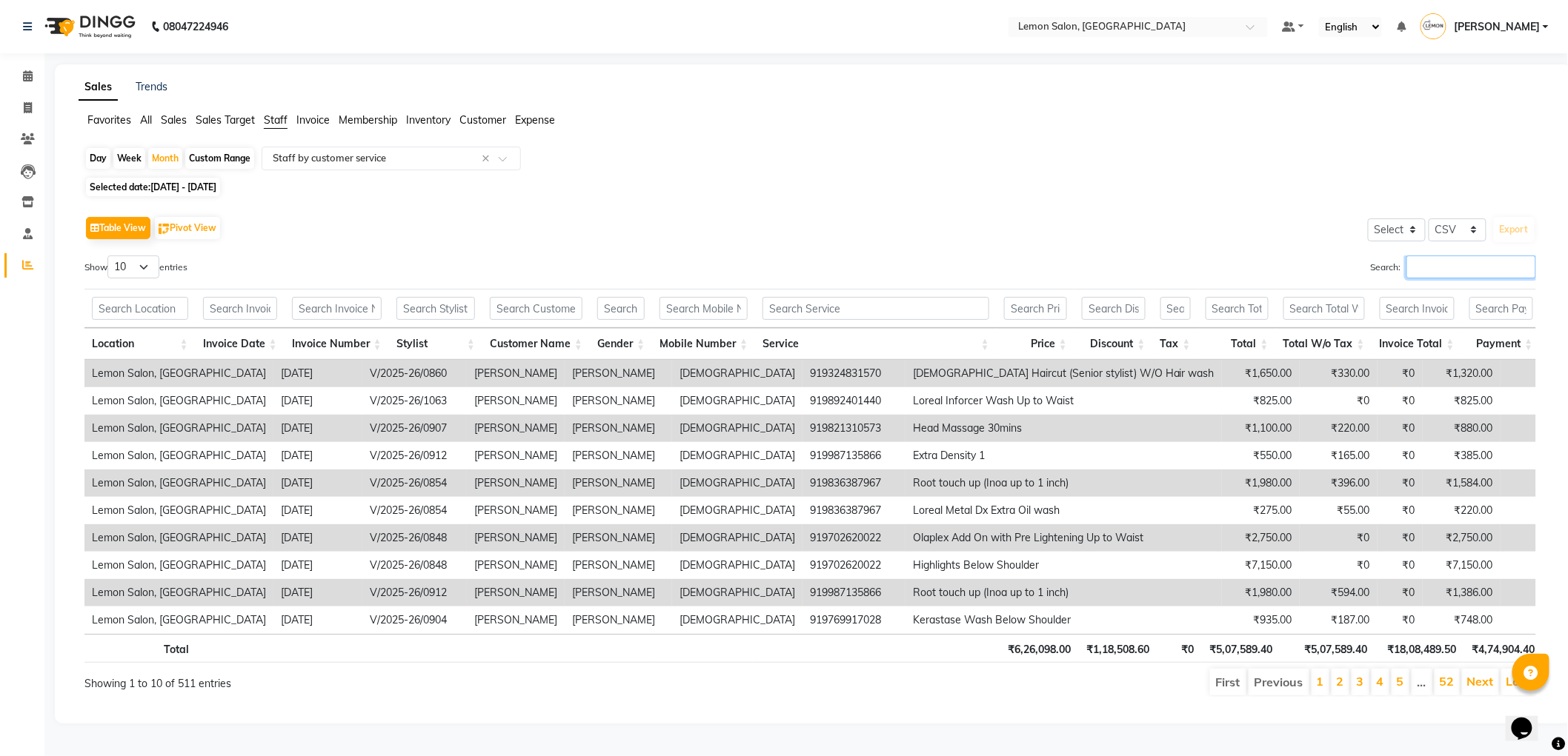
click at [1426, 266] on input "Search:" at bounding box center [1471, 266] width 130 height 23
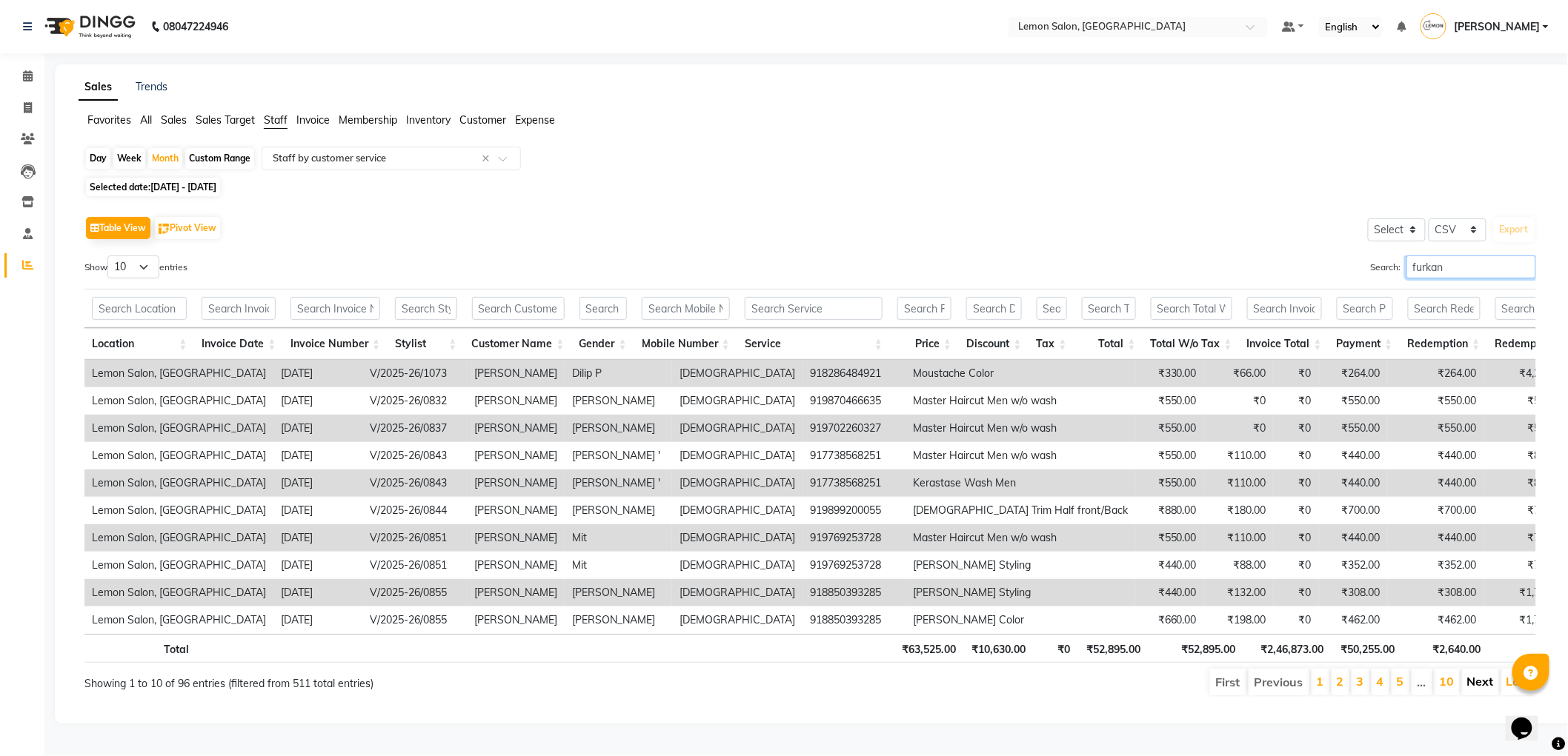
type input "furkan"
click at [1479, 689] on link "Next" at bounding box center [1480, 681] width 26 height 15
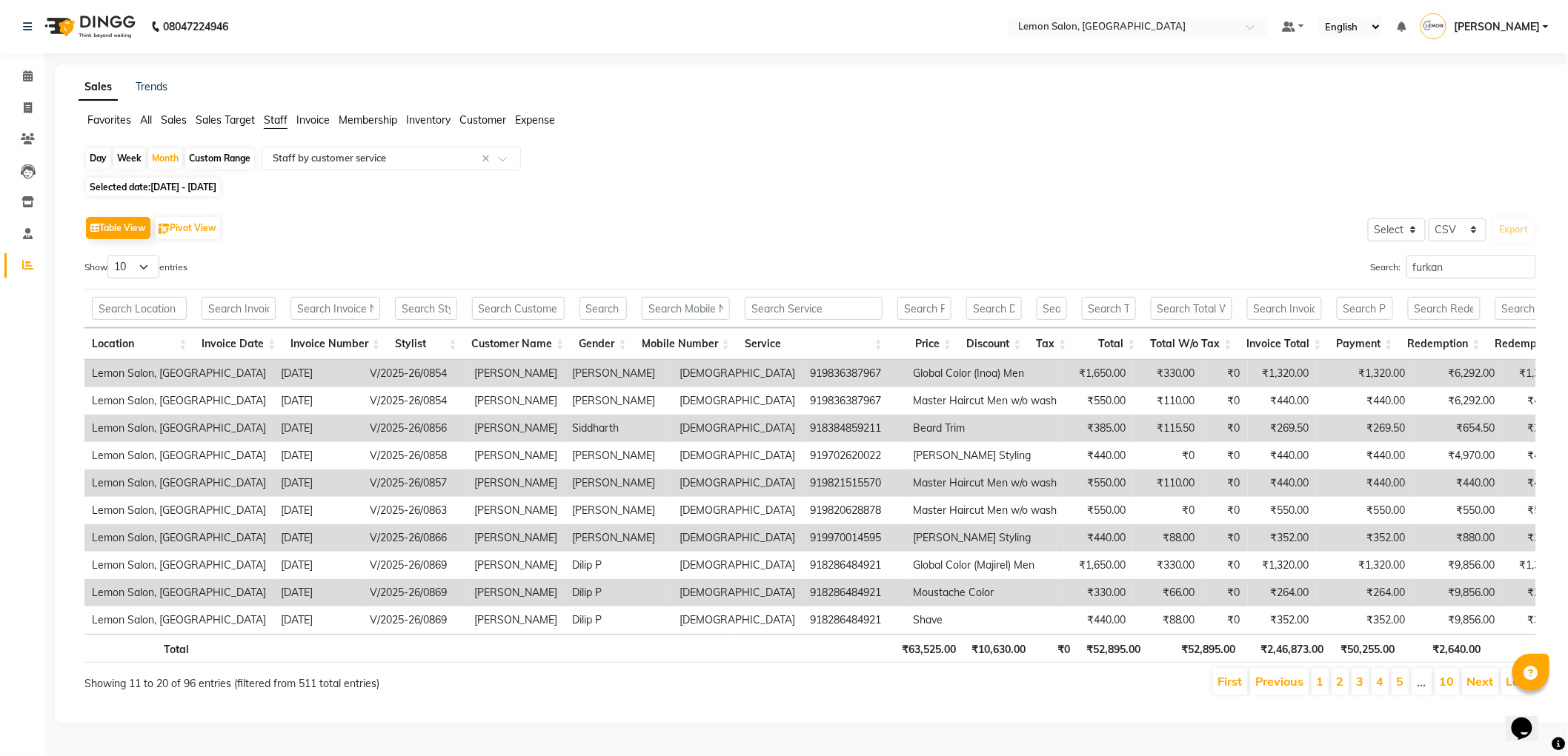
click at [1479, 689] on link "Next" at bounding box center [1480, 681] width 26 height 15
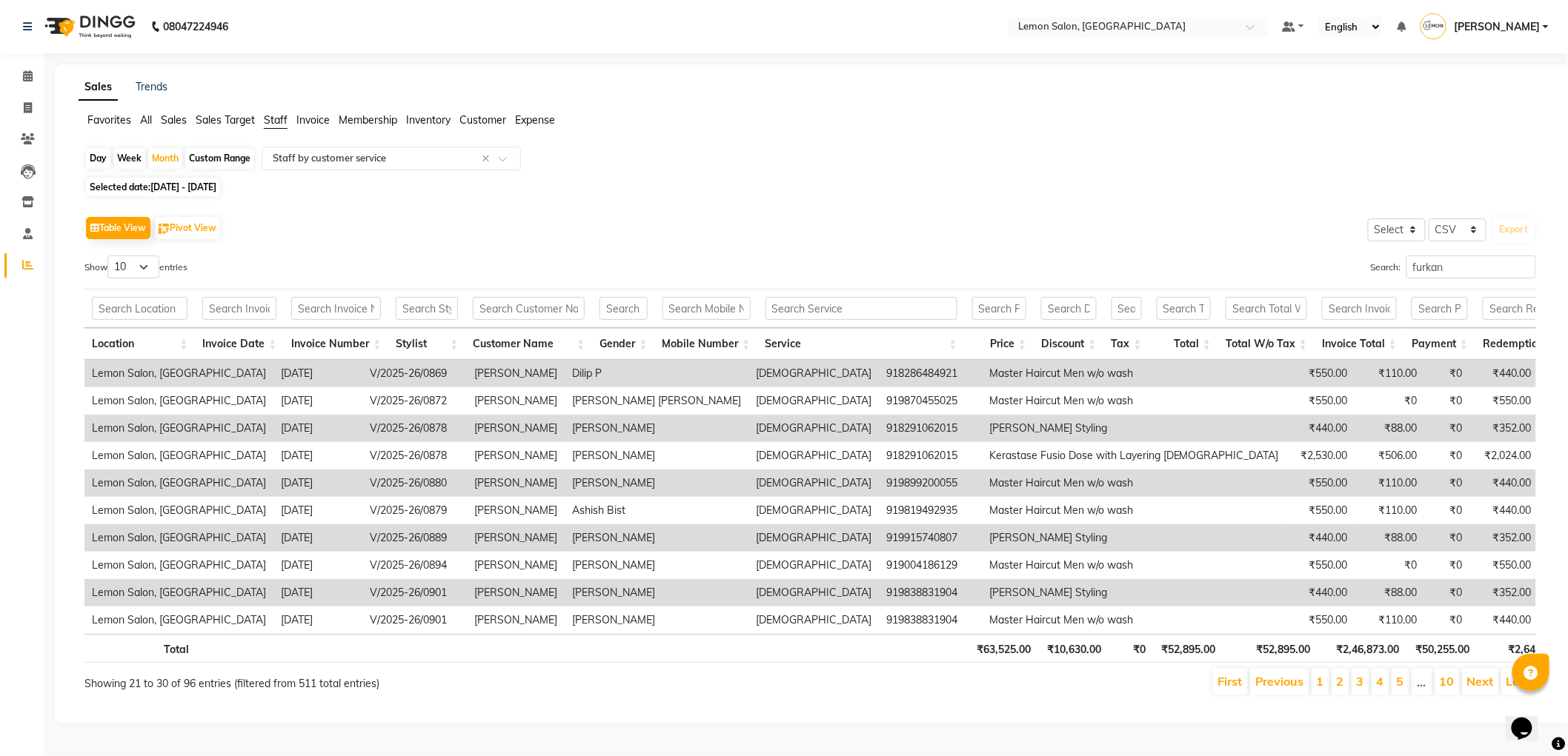
click at [1479, 689] on link "Next" at bounding box center [1480, 681] width 26 height 15
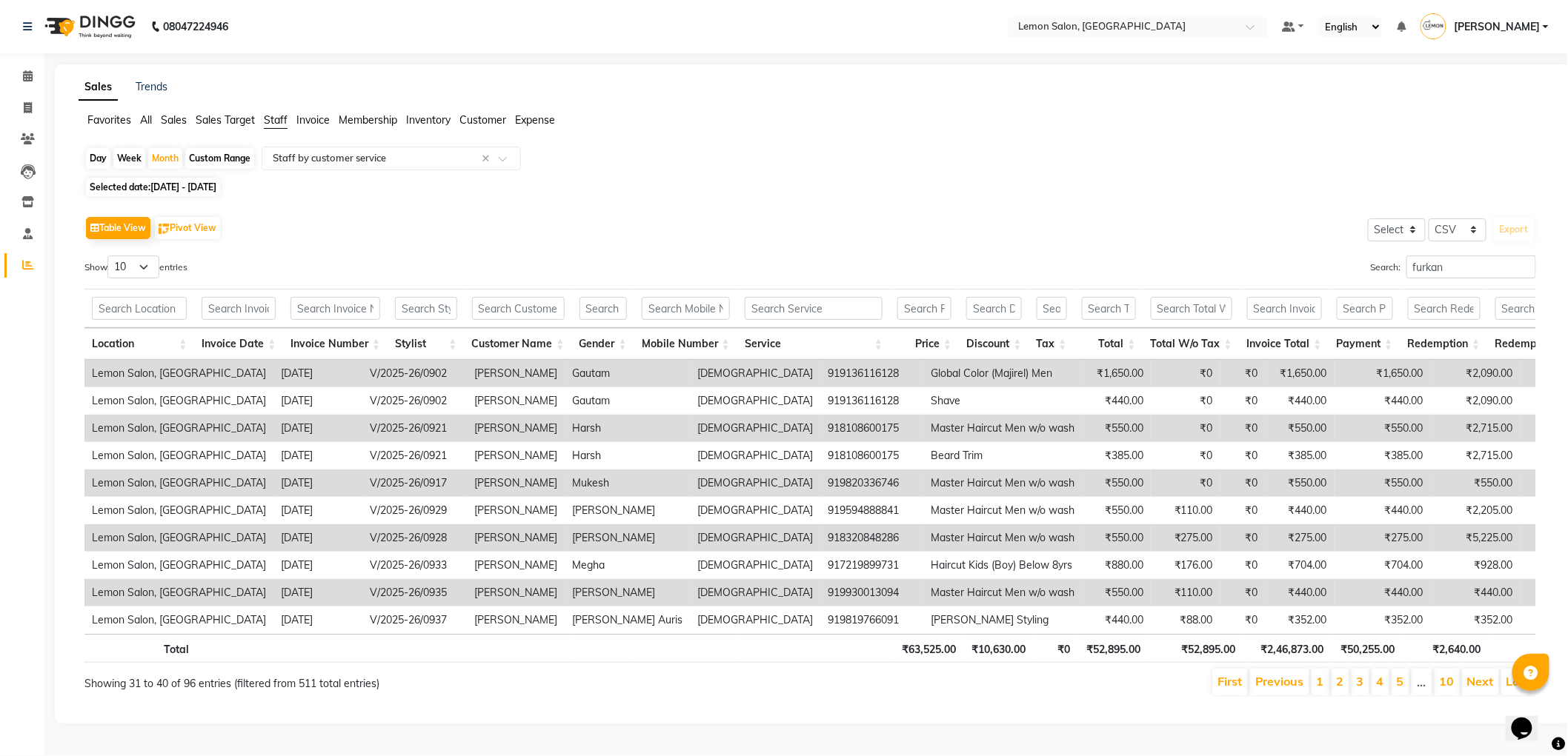
click at [1479, 689] on link "Next" at bounding box center [1480, 681] width 26 height 15
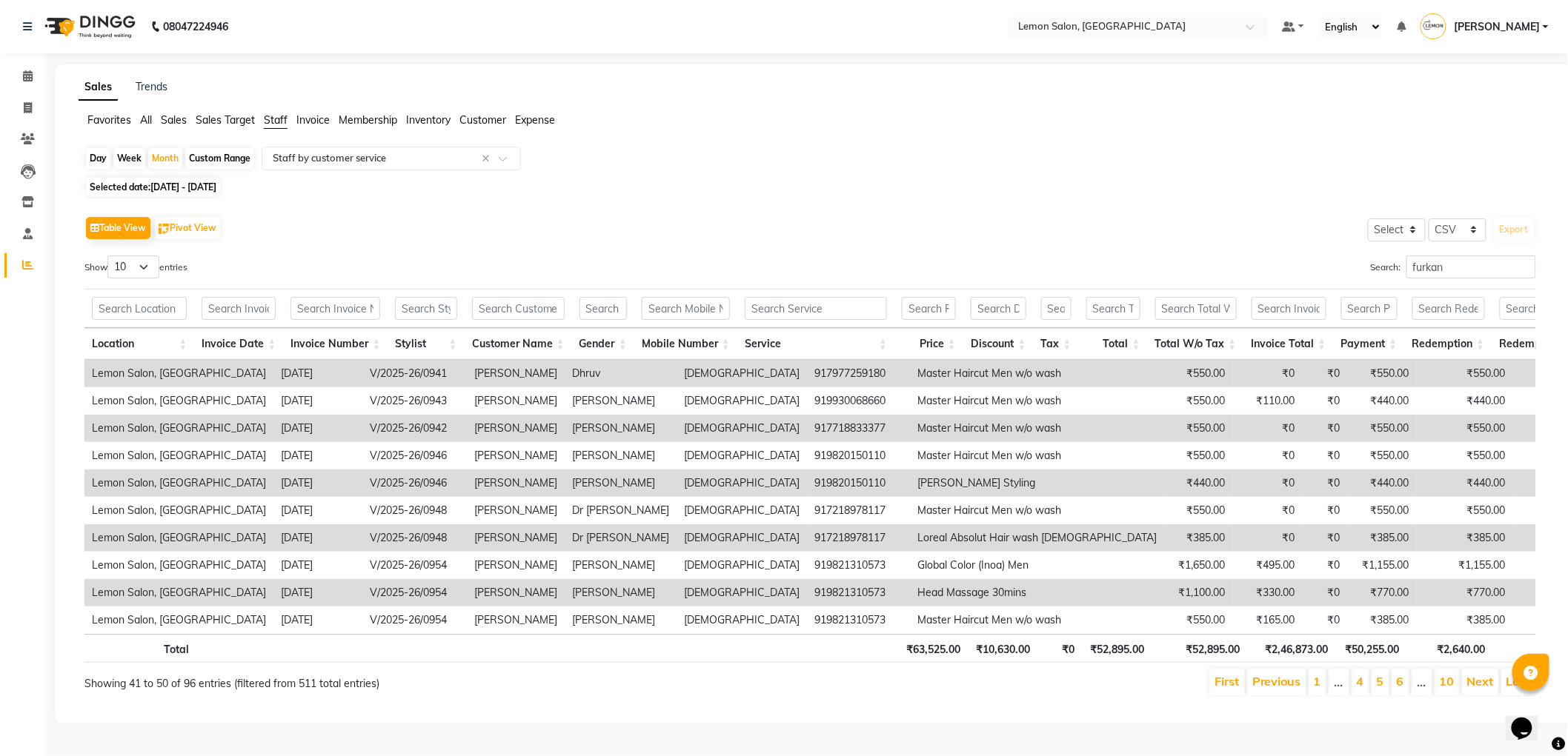
click at [1479, 689] on link "Next" at bounding box center [1480, 681] width 26 height 15
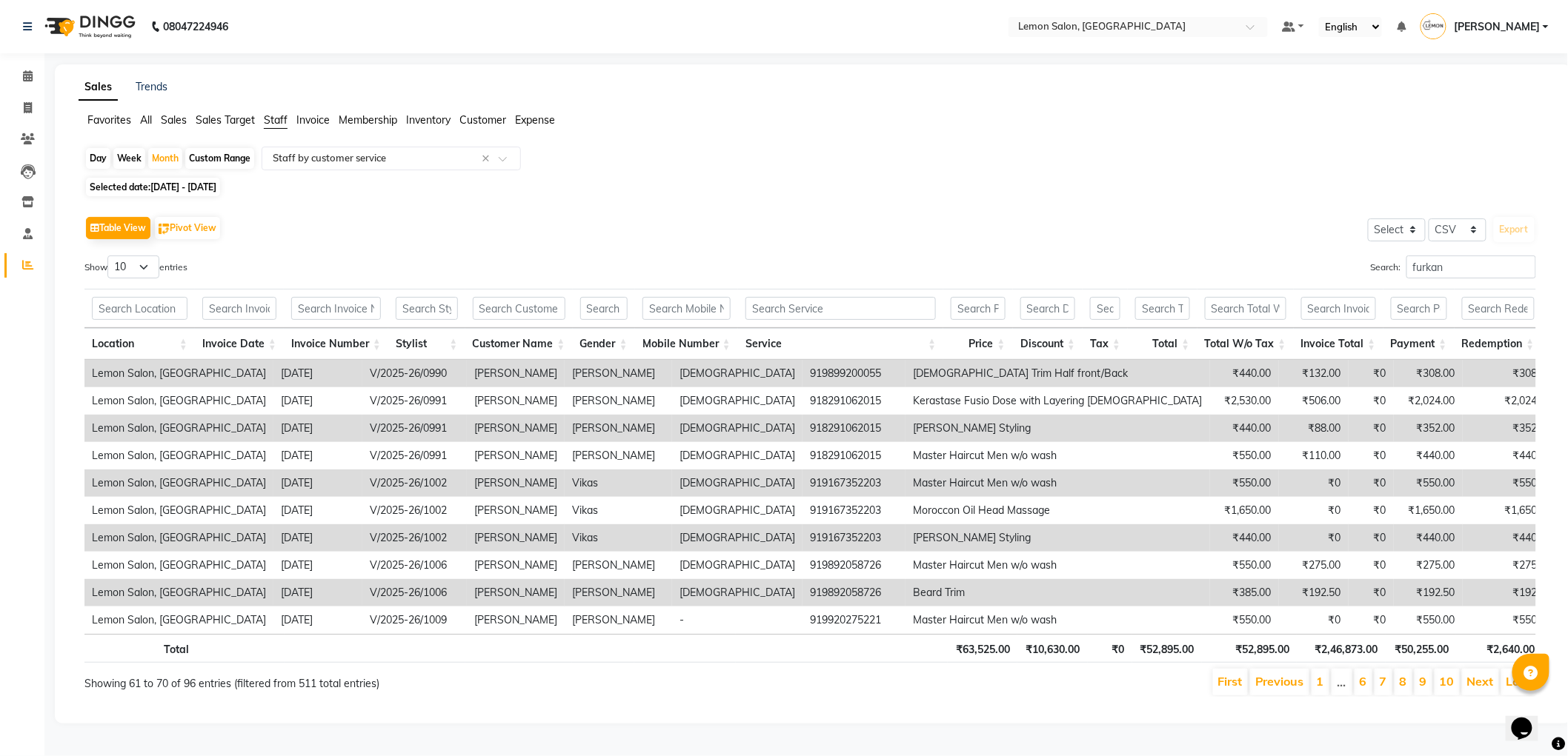
click at [803, 483] on td "919167352203" at bounding box center [854, 483] width 103 height 27
copy td "919167352203"
click at [1483, 689] on link "Next" at bounding box center [1480, 681] width 26 height 15
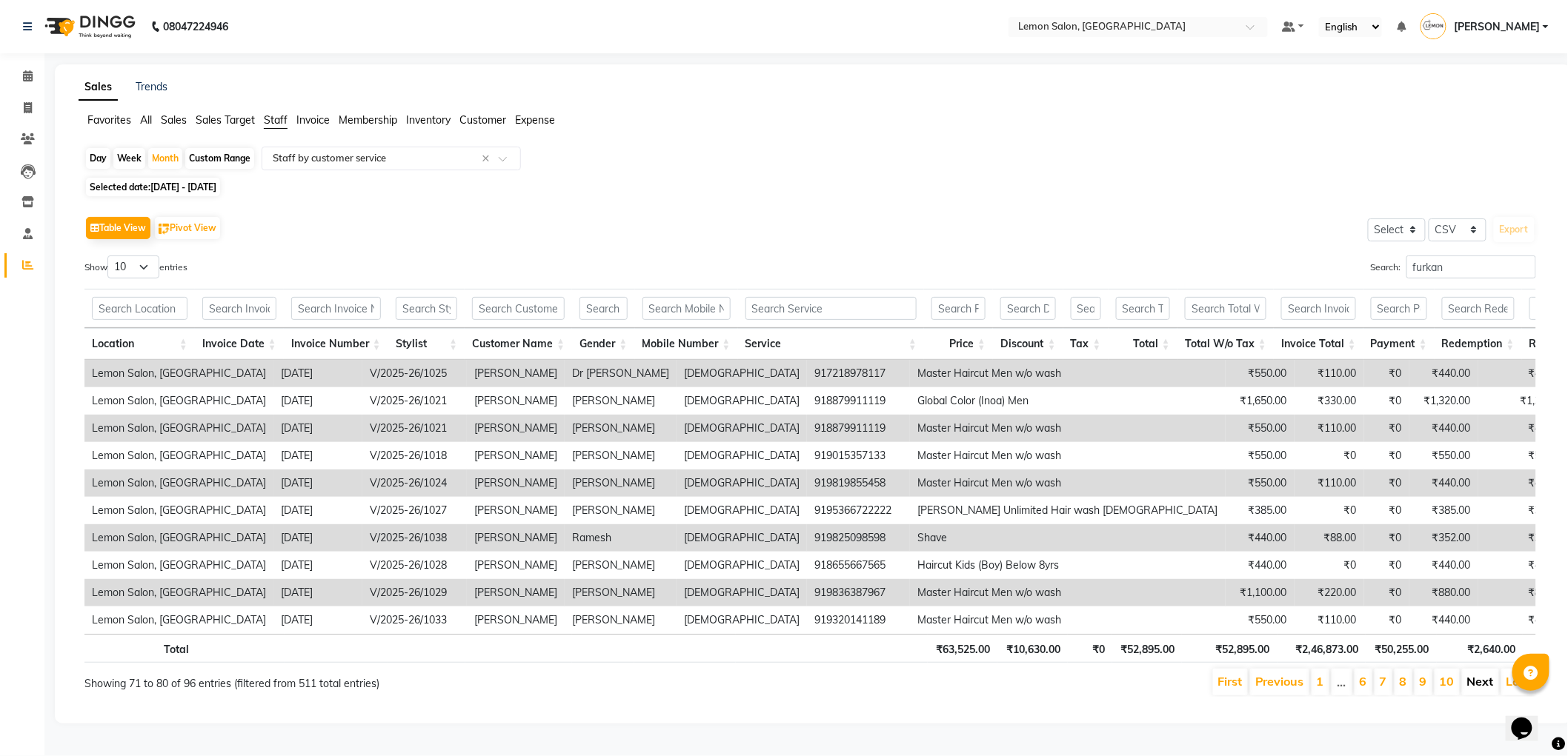
click at [1483, 689] on link "Next" at bounding box center [1480, 681] width 26 height 15
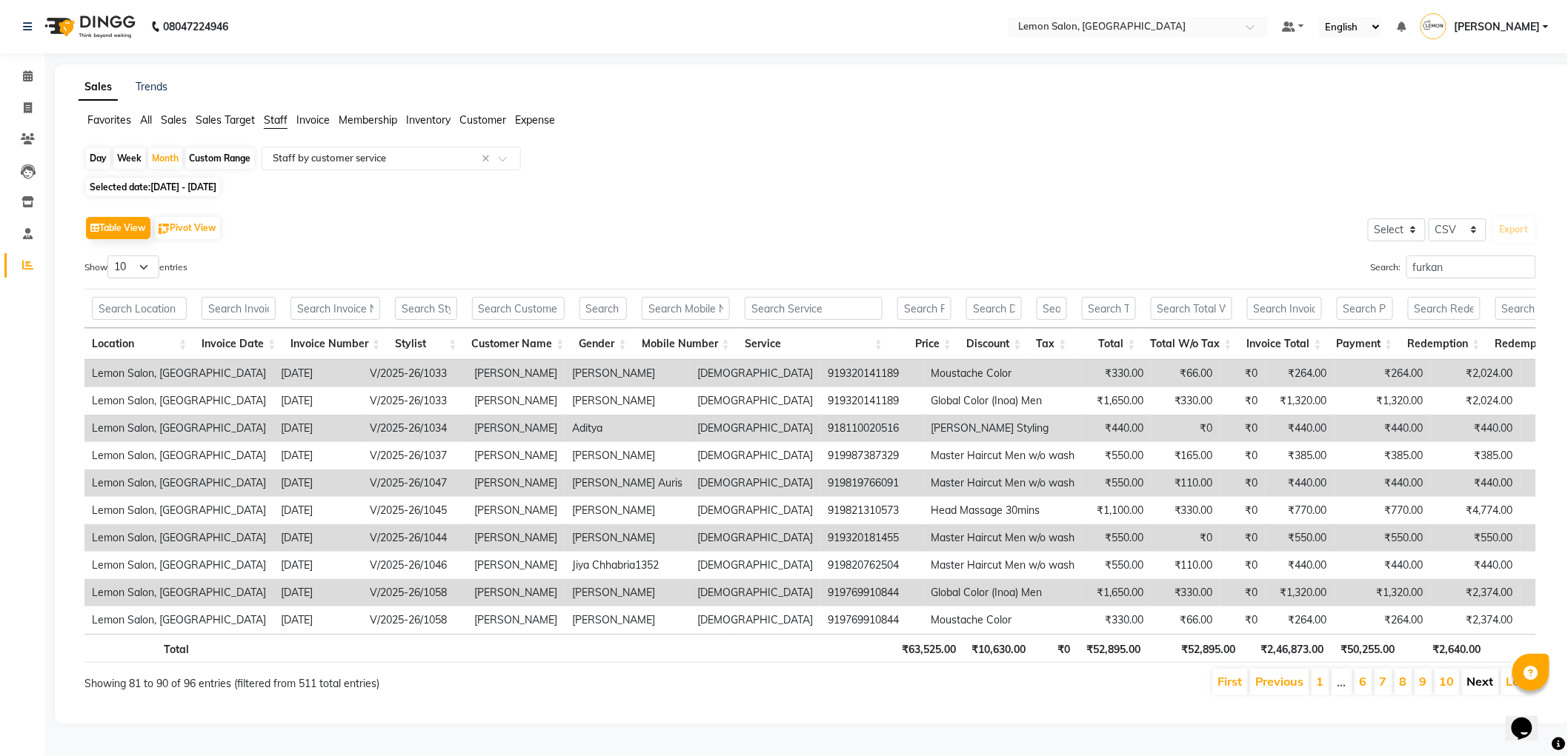
click at [1483, 689] on link "Next" at bounding box center [1480, 681] width 26 height 15
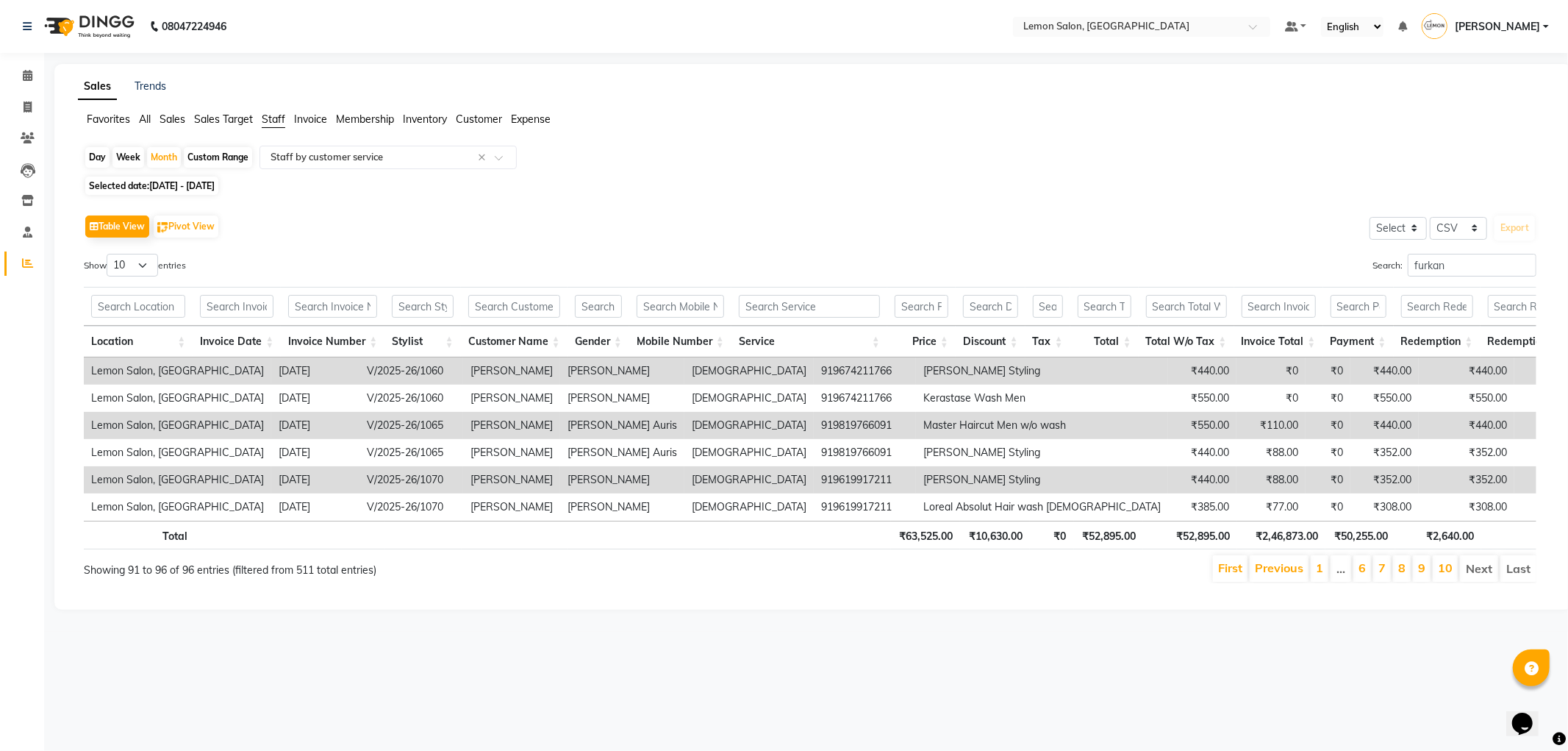
click at [215, 189] on span "[DATE] - [DATE]" at bounding box center [182, 186] width 65 height 11
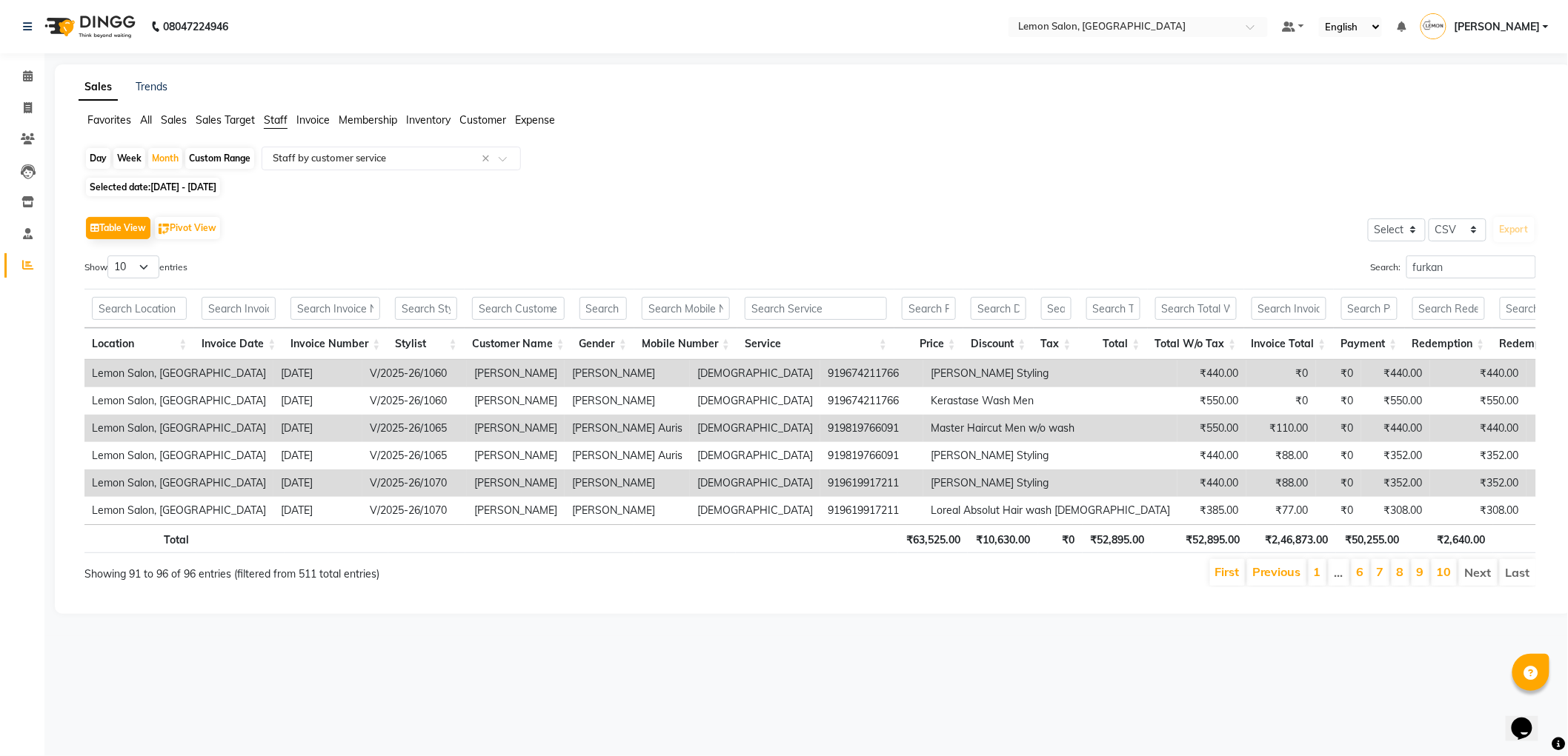
select select "7"
select select "2025"
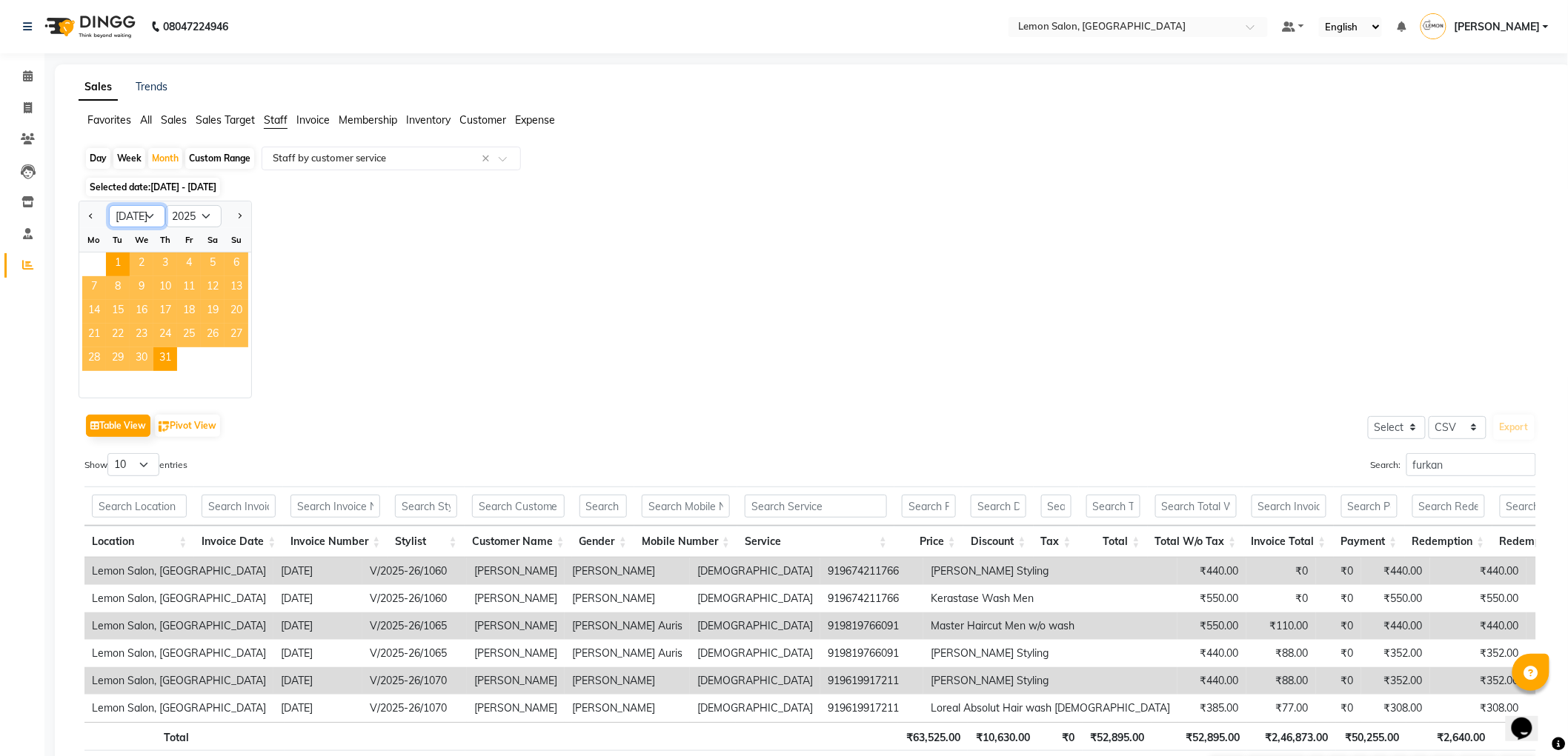
click at [132, 223] on select "Jan Feb Mar Apr May Jun [DATE] Aug Sep Oct Nov Dec" at bounding box center [137, 216] width 57 height 22
select select "6"
click at [109, 205] on select "Jan Feb Mar Apr May Jun [DATE] Aug Sep Oct Nov Dec" at bounding box center [137, 216] width 57 height 22
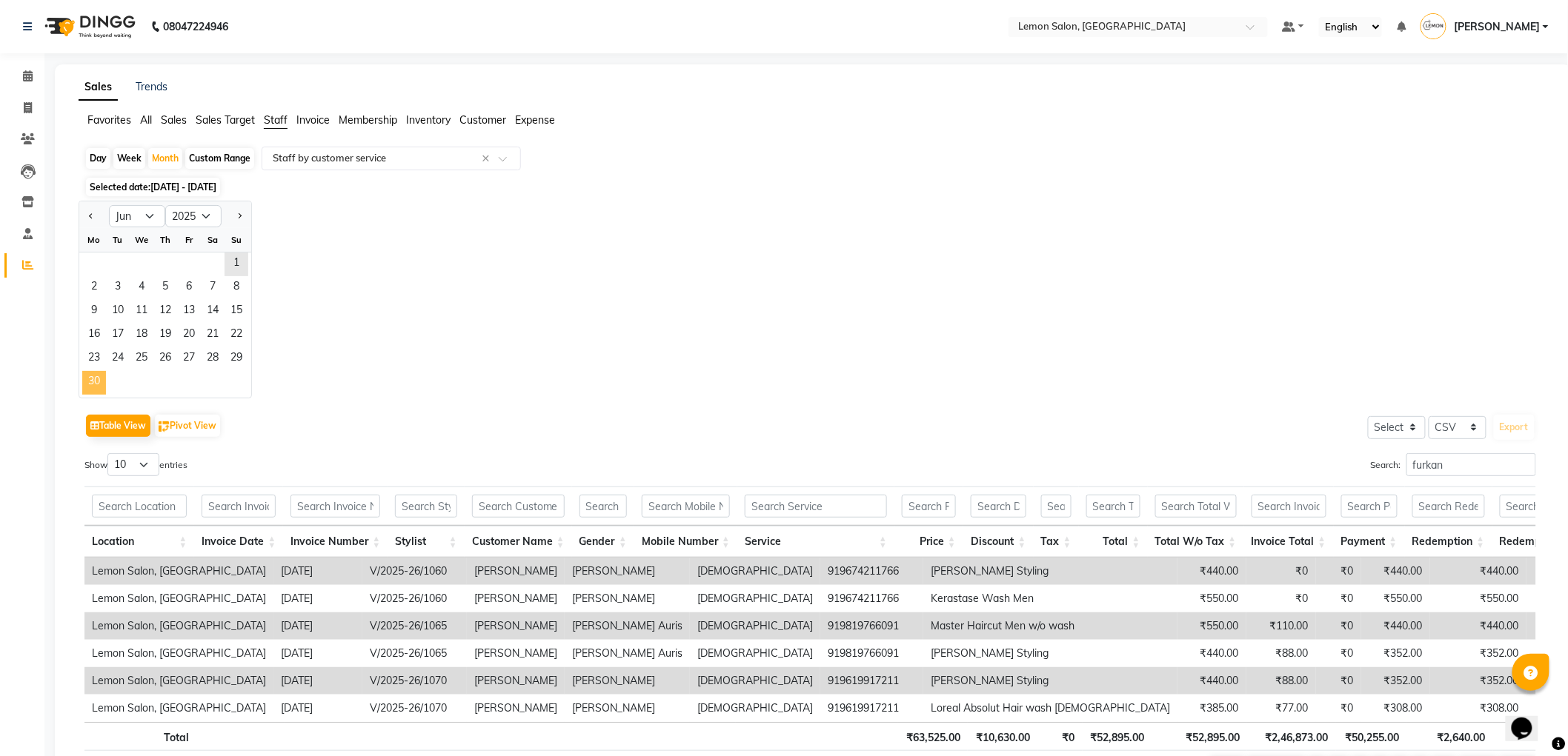
click at [97, 378] on span "30" at bounding box center [94, 383] width 24 height 24
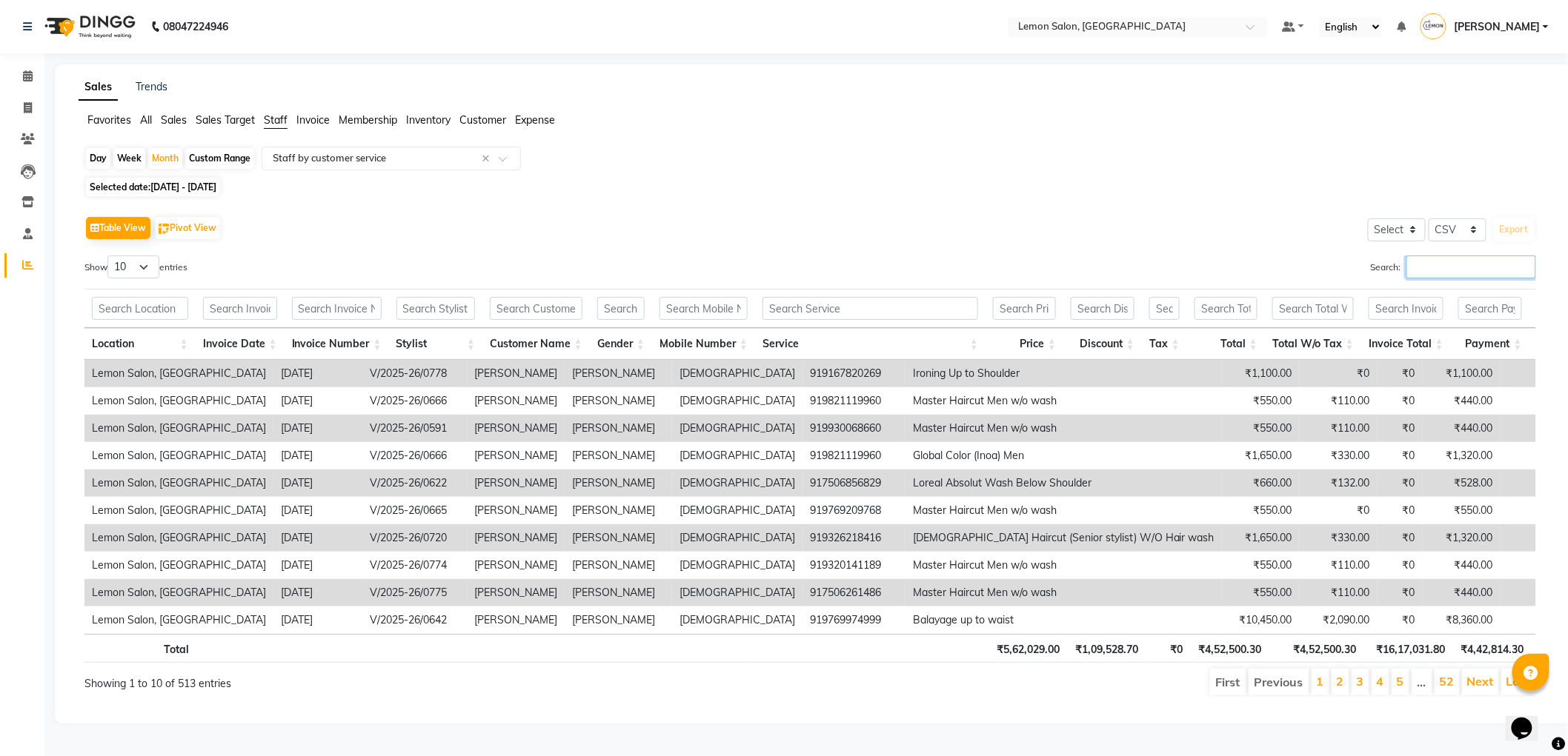
click at [1449, 270] on input "Search:" at bounding box center [1471, 266] width 130 height 23
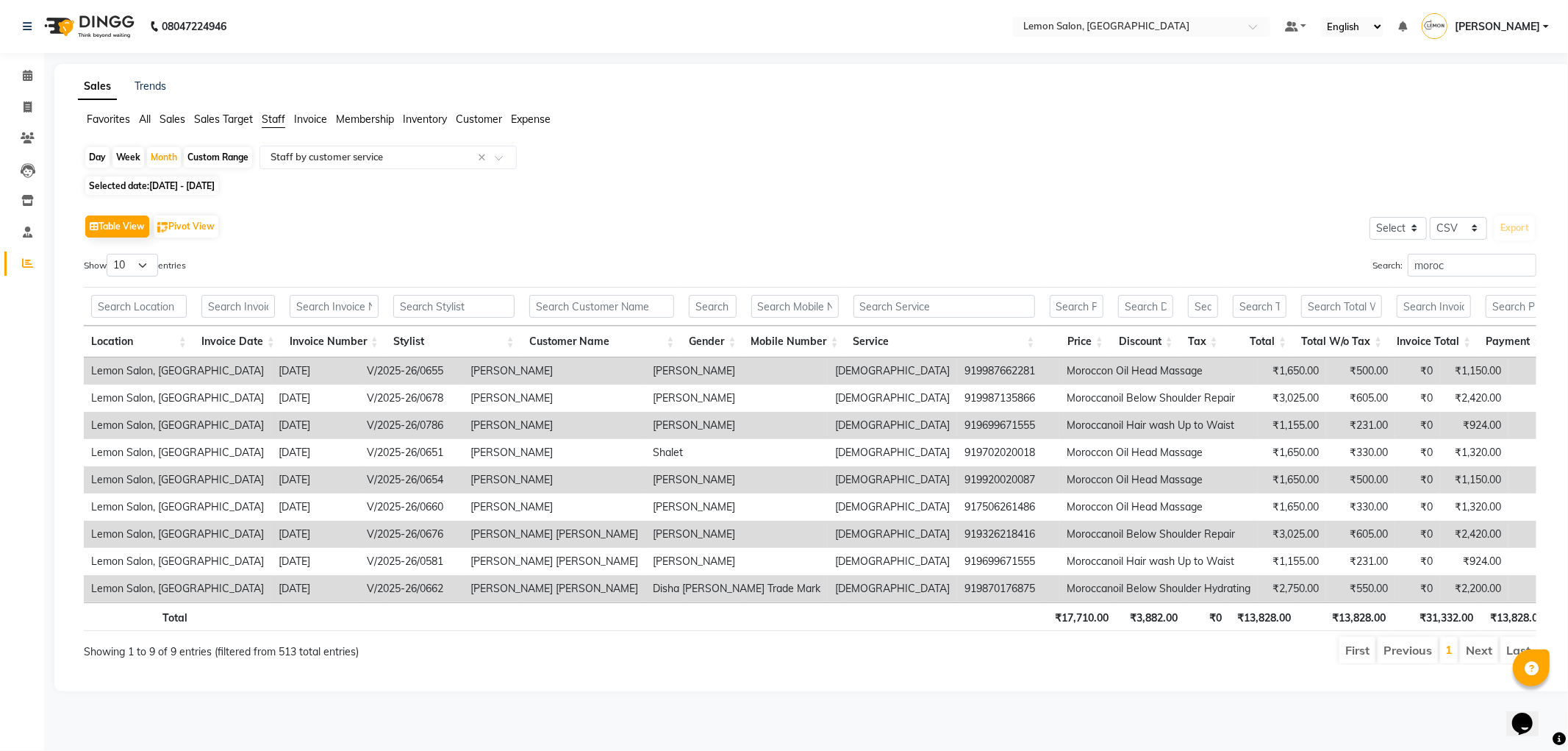
click at [1441, 280] on div "Search: moroc" at bounding box center [1179, 268] width 715 height 29
click at [1435, 261] on input "moroc" at bounding box center [1472, 265] width 129 height 23
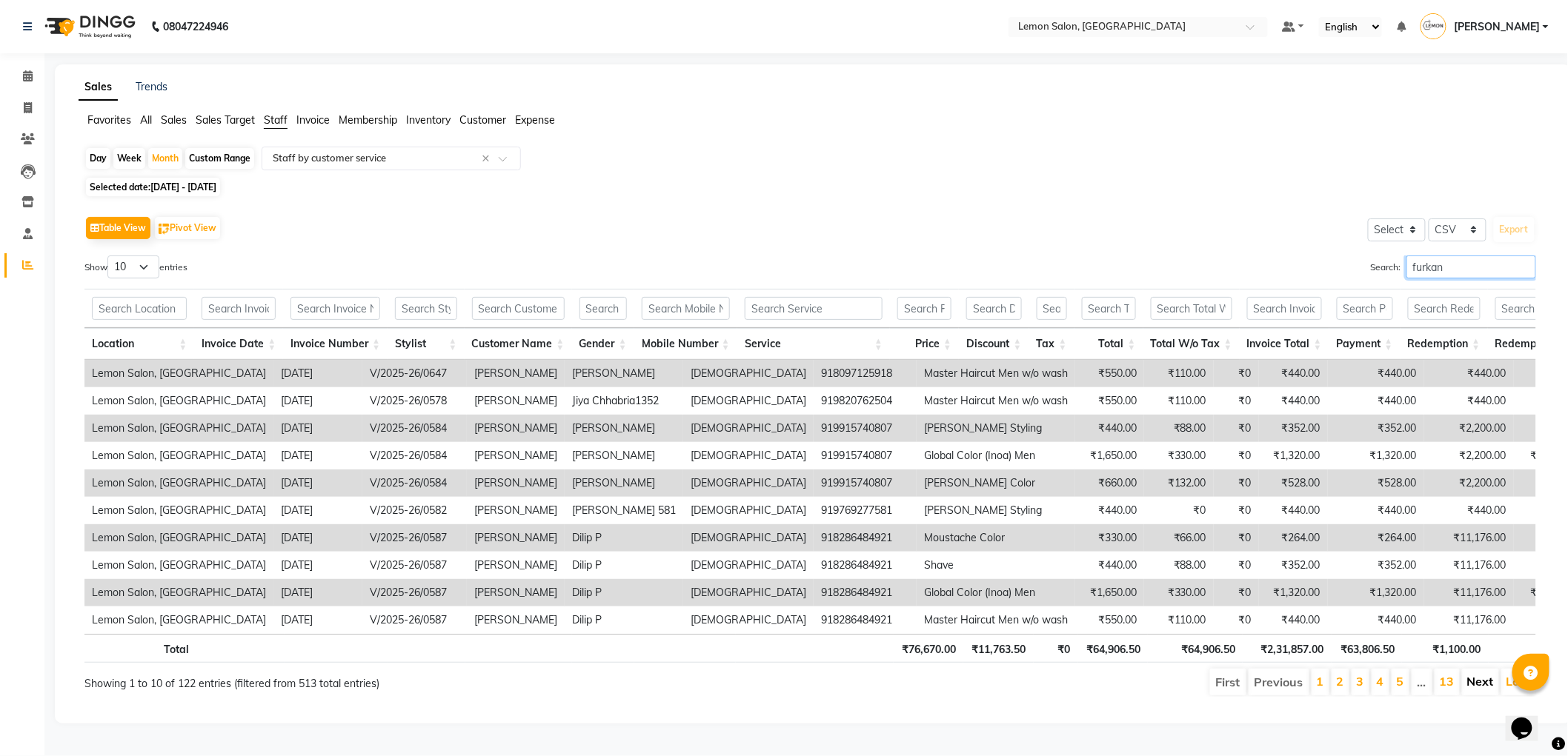
type input "furkan"
click at [1473, 689] on link "Next" at bounding box center [1480, 681] width 26 height 15
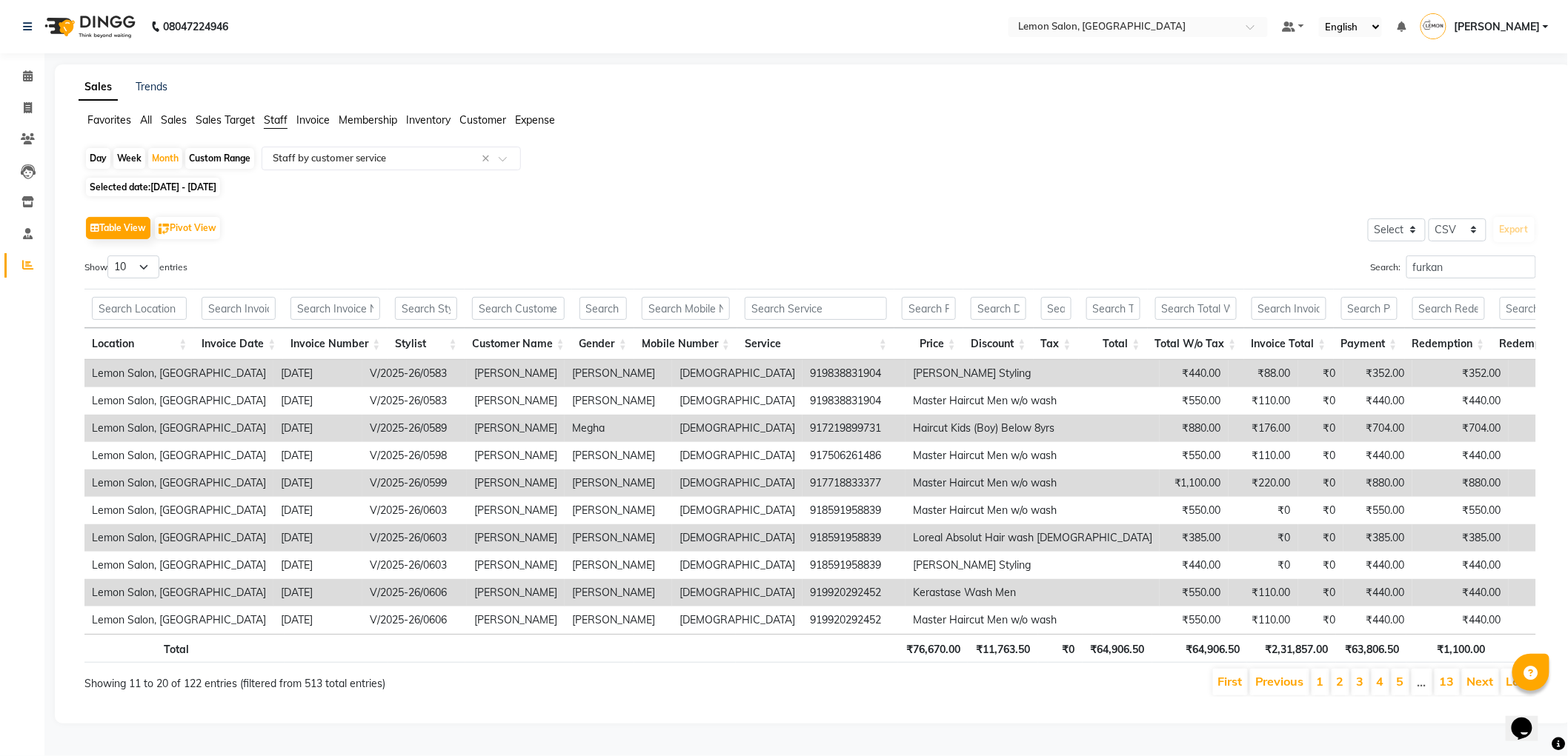
click at [1473, 689] on link "Next" at bounding box center [1480, 681] width 26 height 15
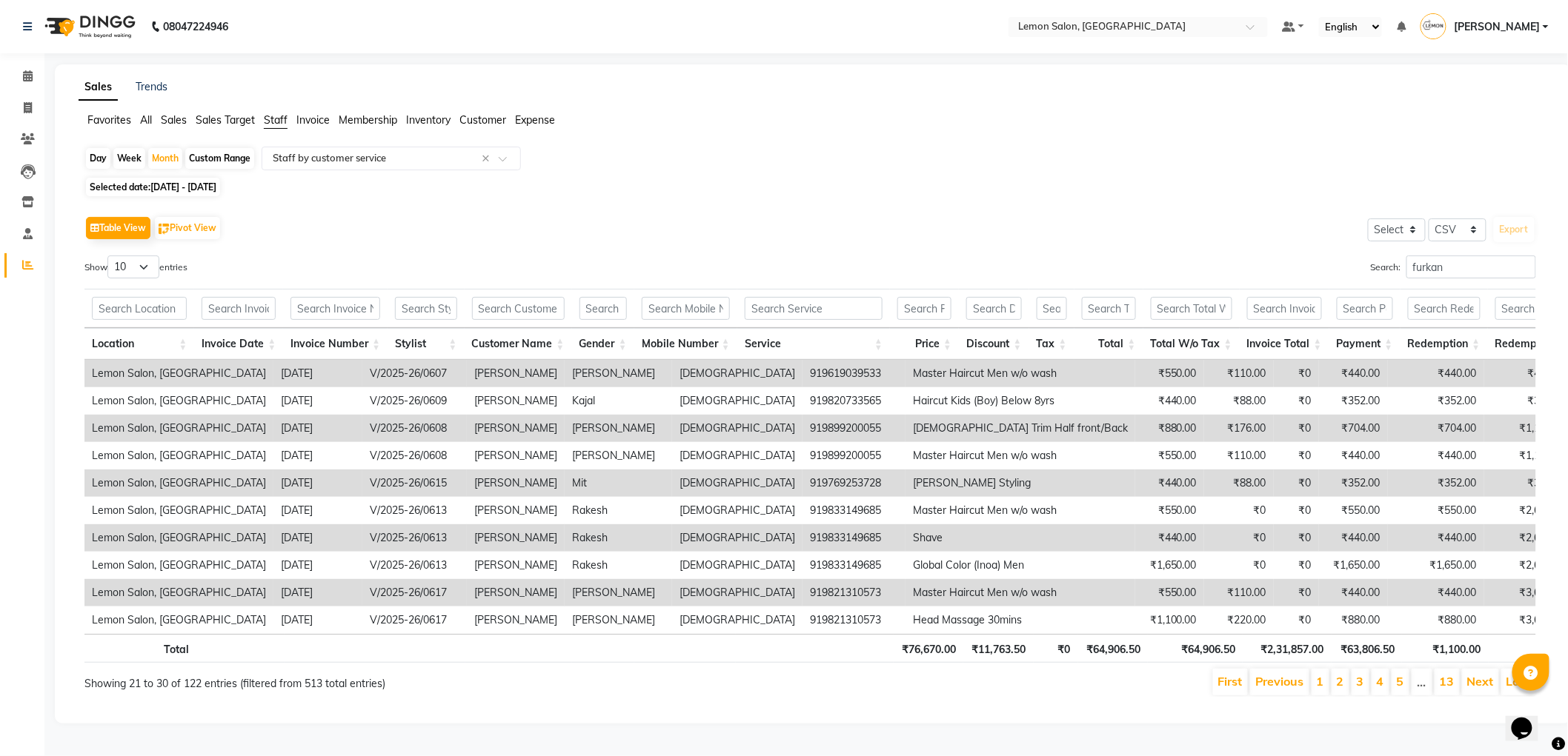
click at [1473, 689] on link "Next" at bounding box center [1480, 681] width 26 height 15
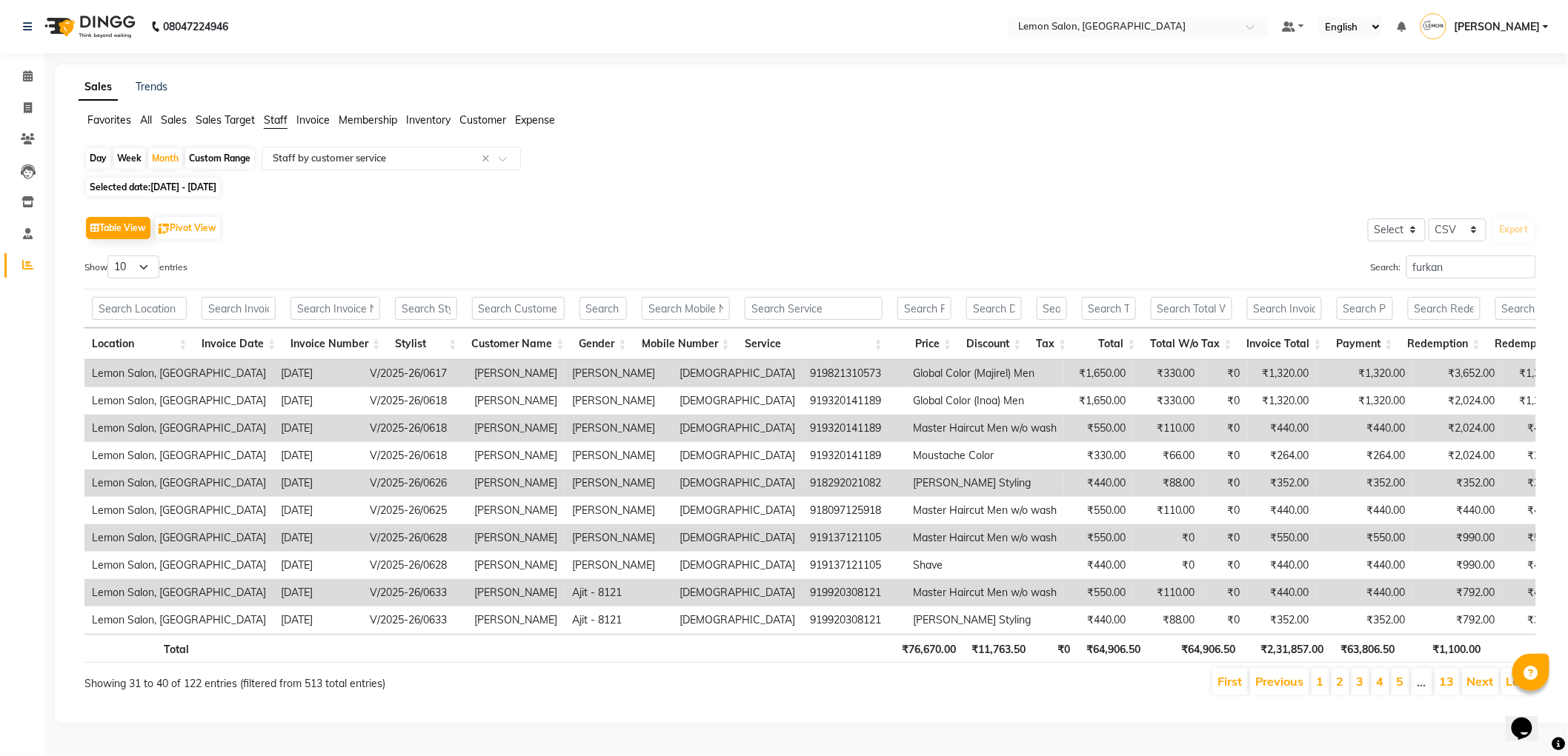
click at [1473, 689] on link "Next" at bounding box center [1480, 681] width 26 height 15
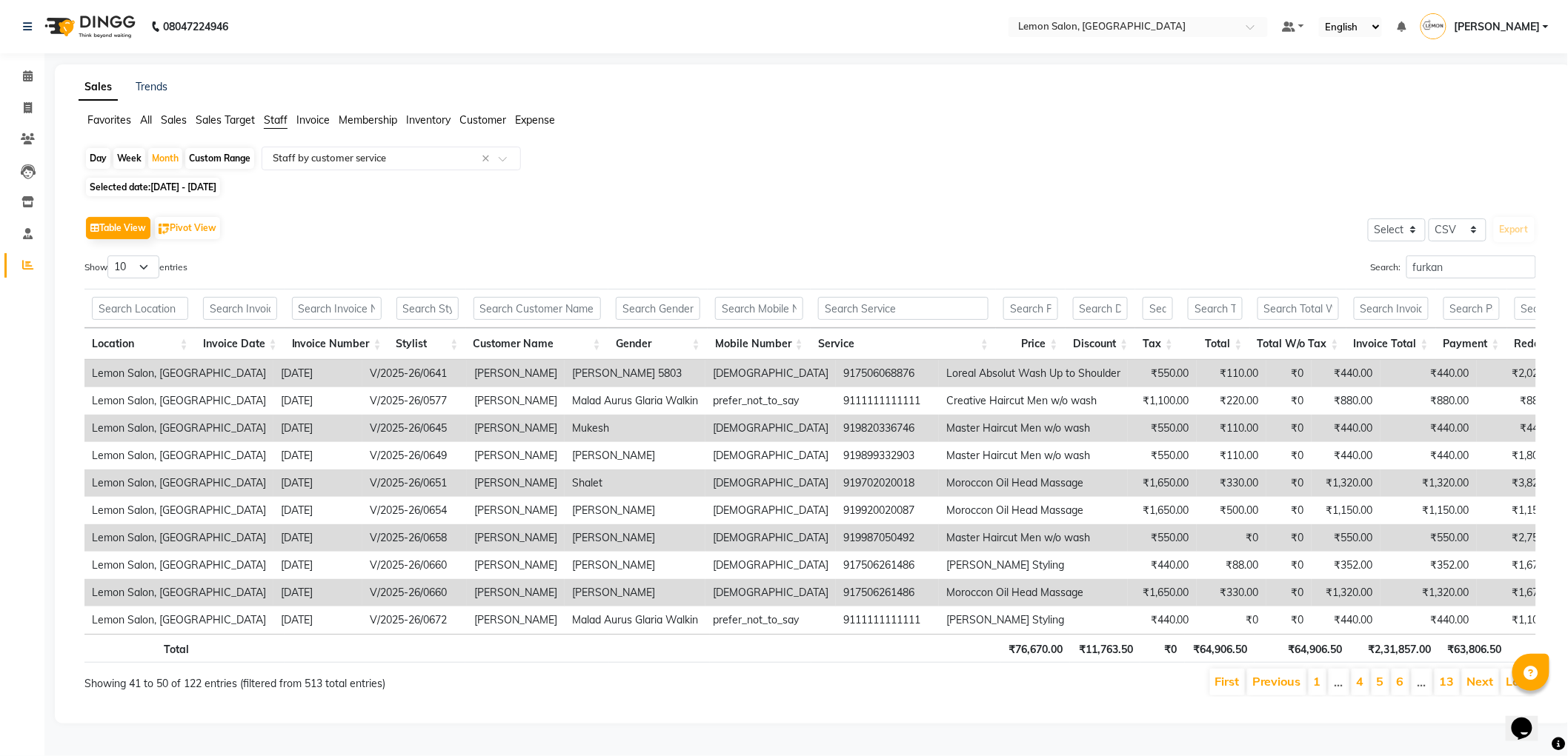
click at [1473, 689] on link "Next" at bounding box center [1480, 681] width 26 height 15
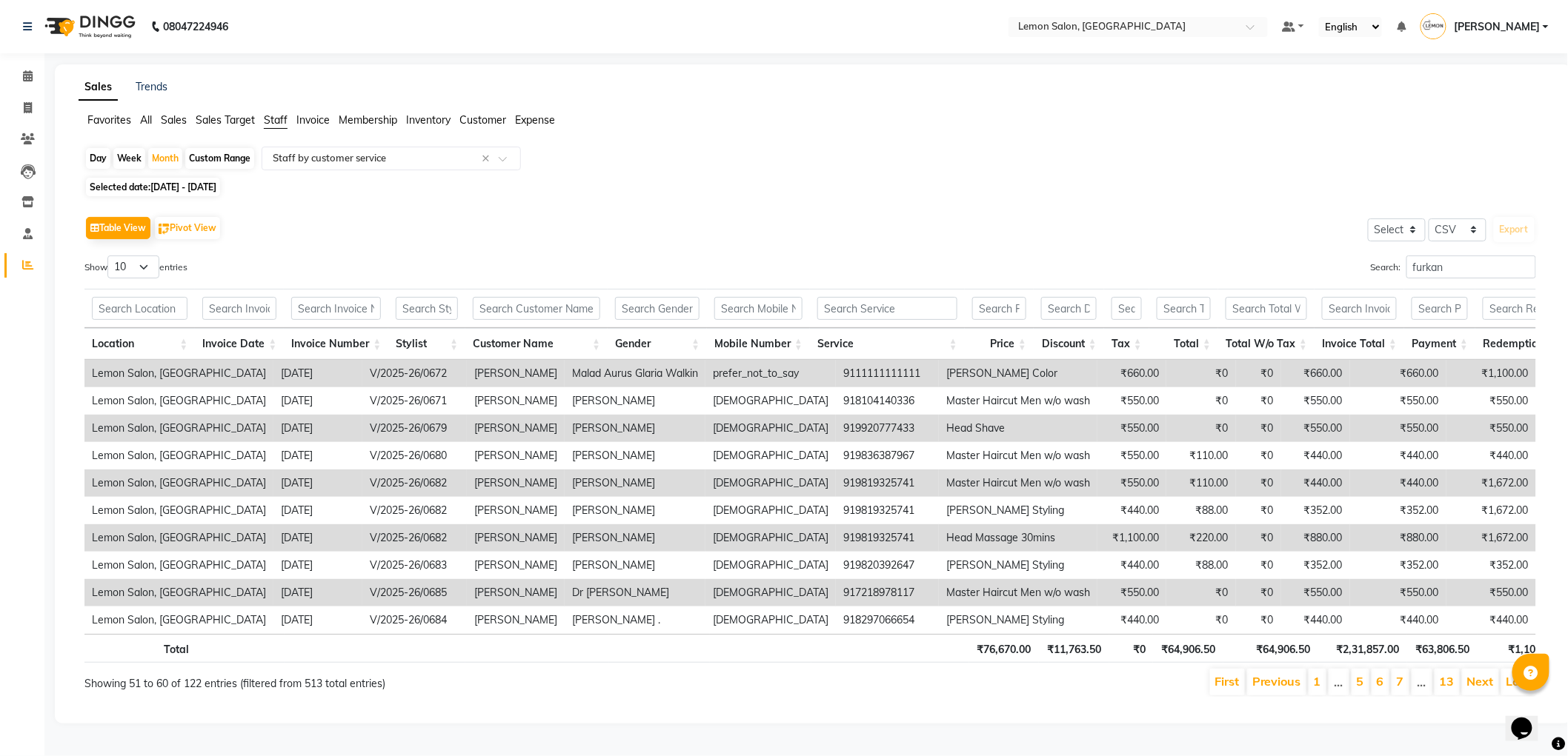
click at [1473, 689] on link "Next" at bounding box center [1480, 681] width 26 height 15
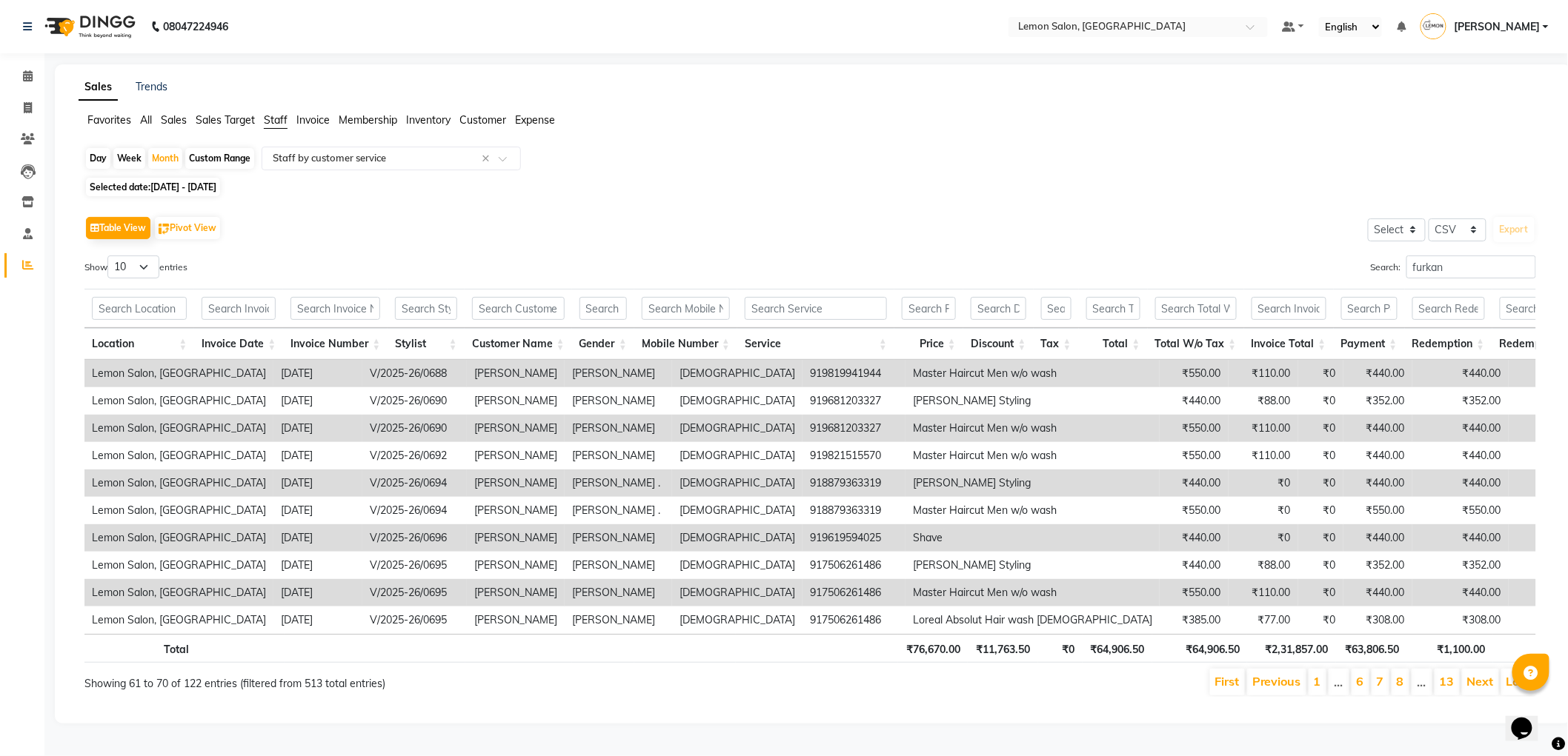
click at [1473, 689] on link "Next" at bounding box center [1480, 681] width 26 height 15
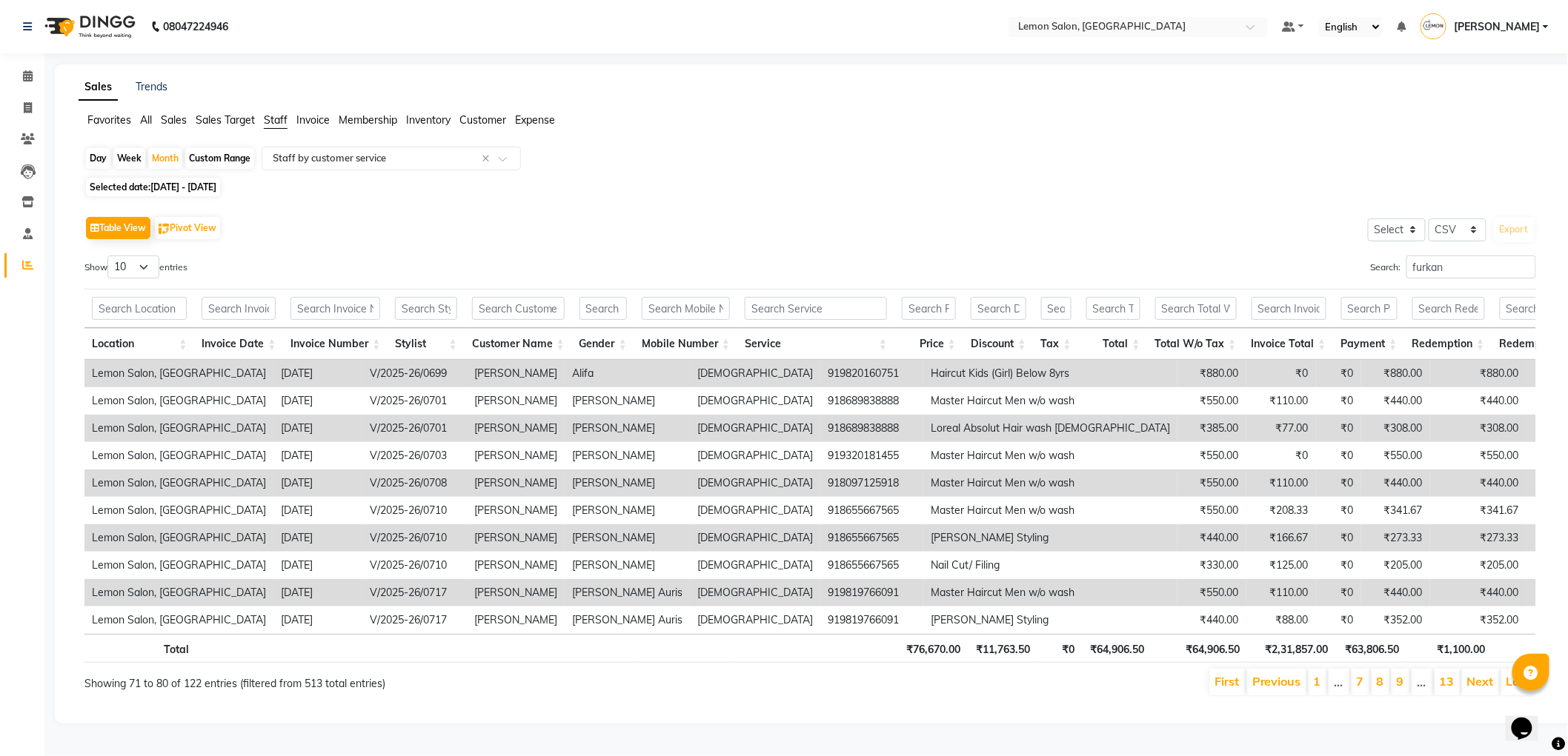
click at [1473, 689] on link "Next" at bounding box center [1480, 681] width 26 height 15
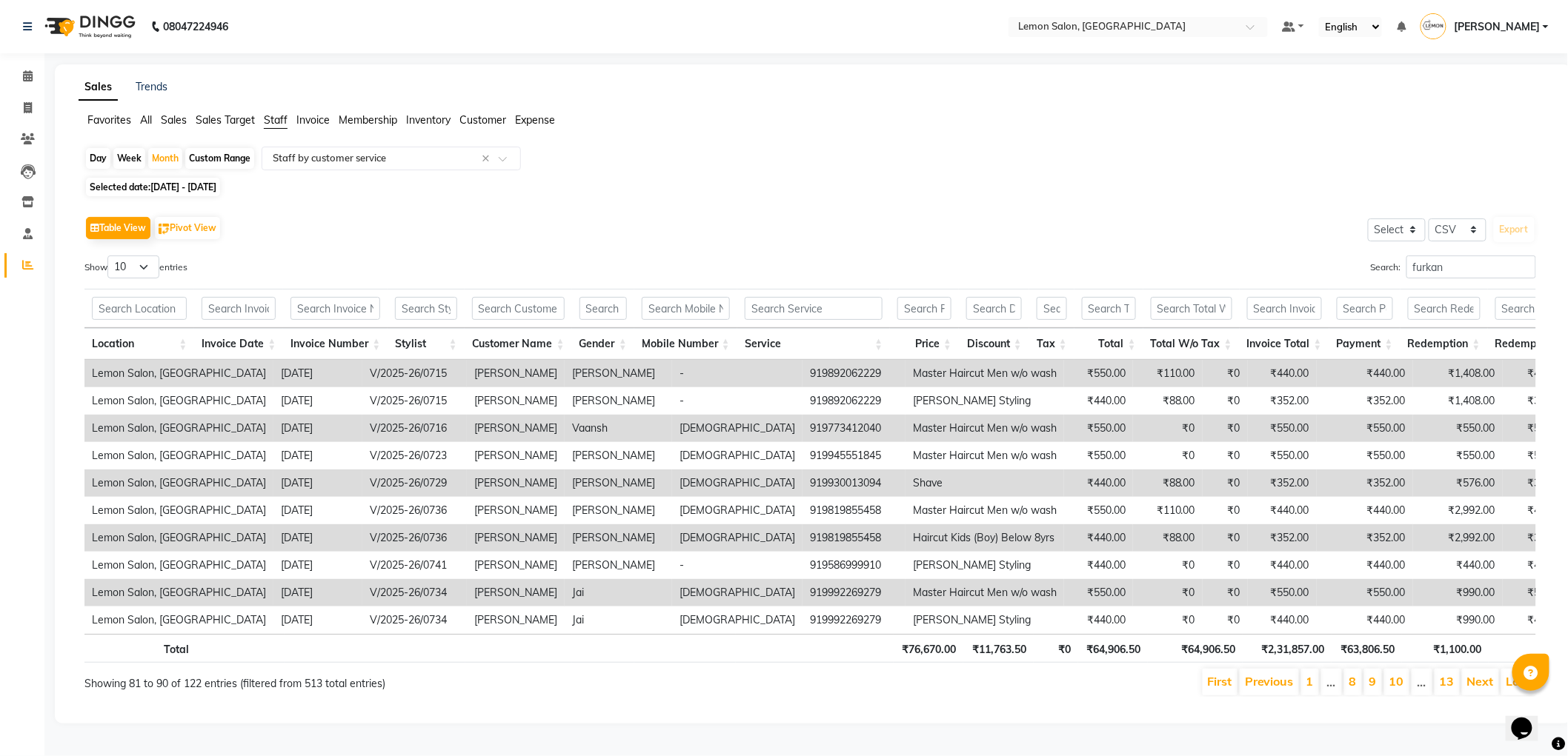
click at [1473, 689] on link "Next" at bounding box center [1480, 681] width 26 height 15
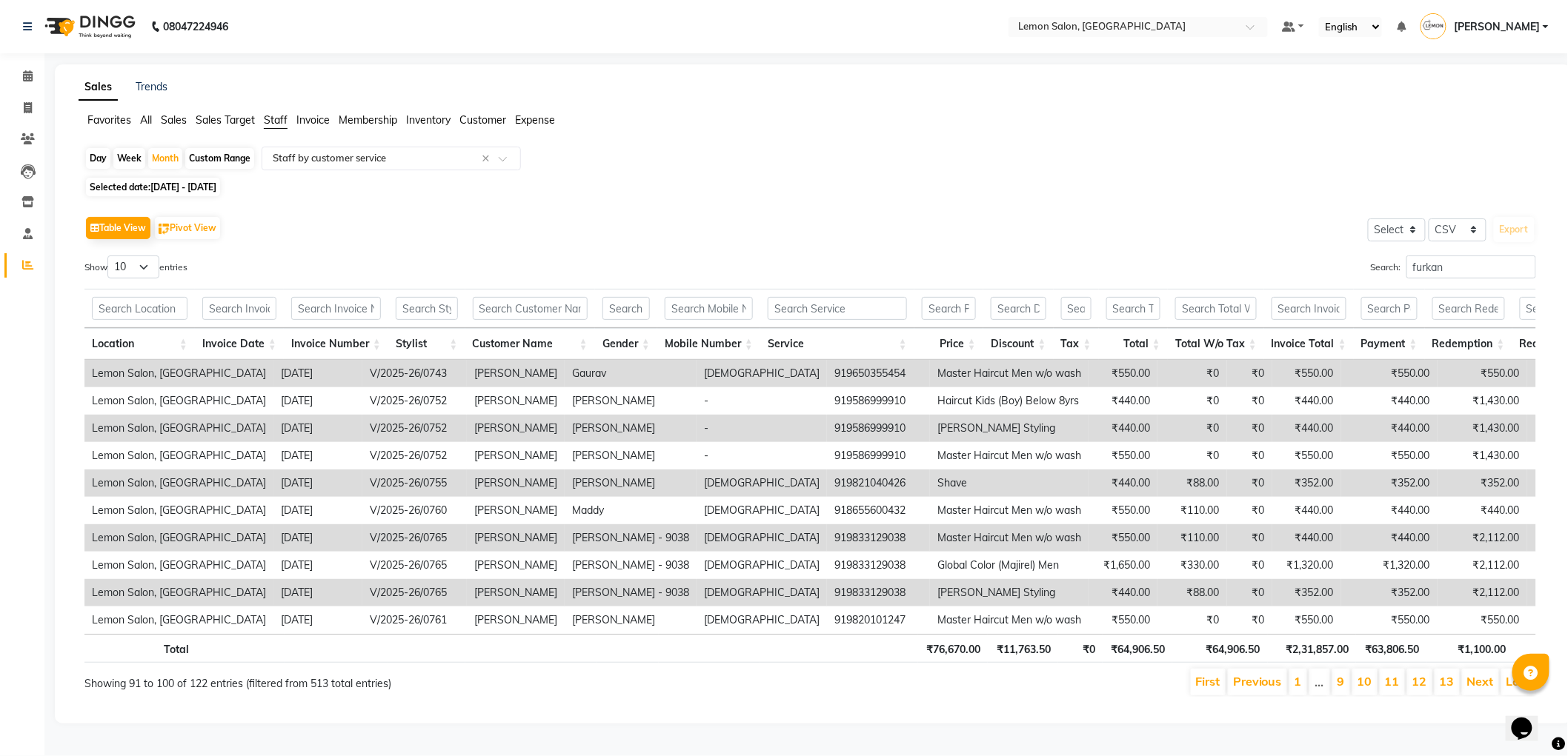
click at [1473, 689] on link "Next" at bounding box center [1480, 681] width 26 height 15
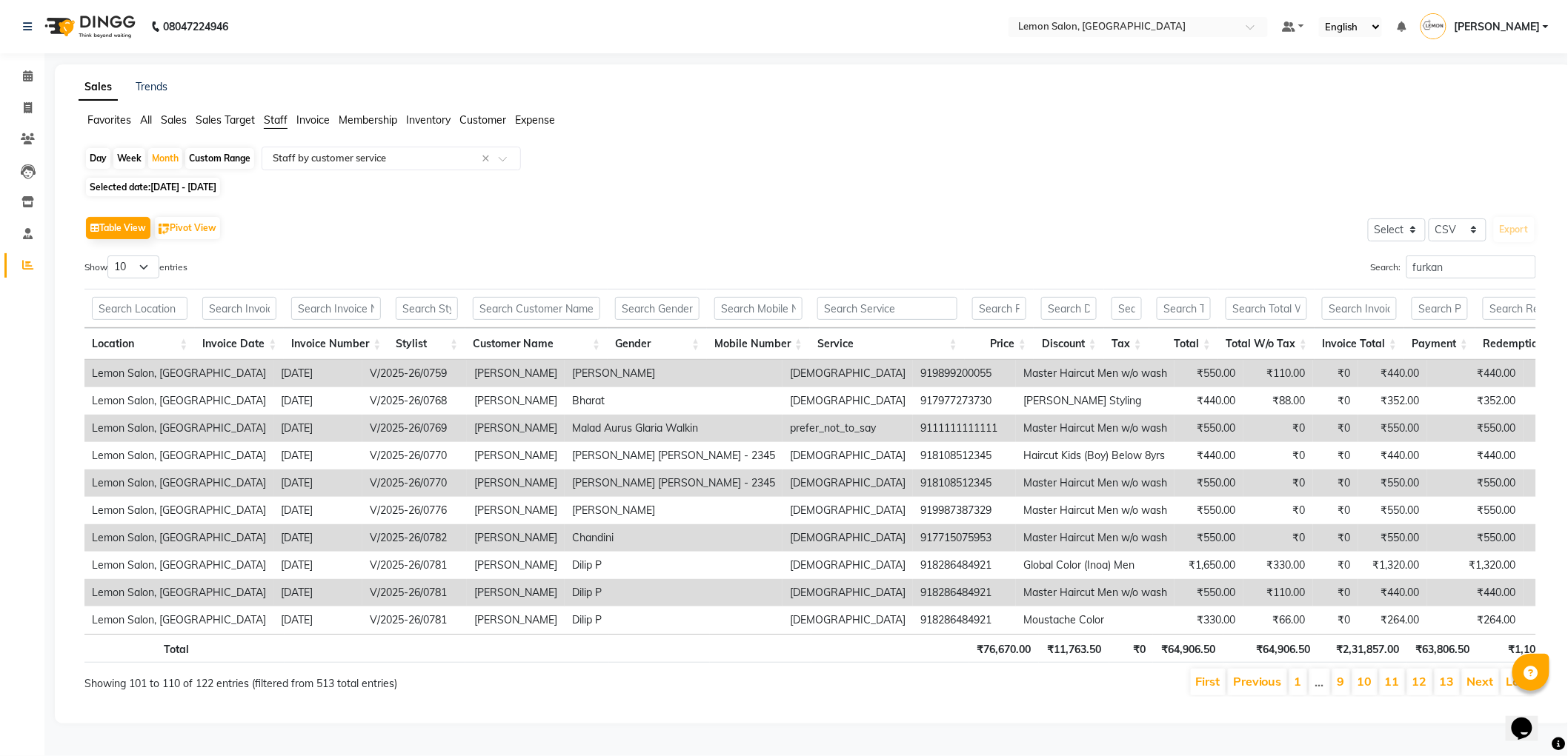
click at [1473, 689] on link "Next" at bounding box center [1480, 681] width 26 height 15
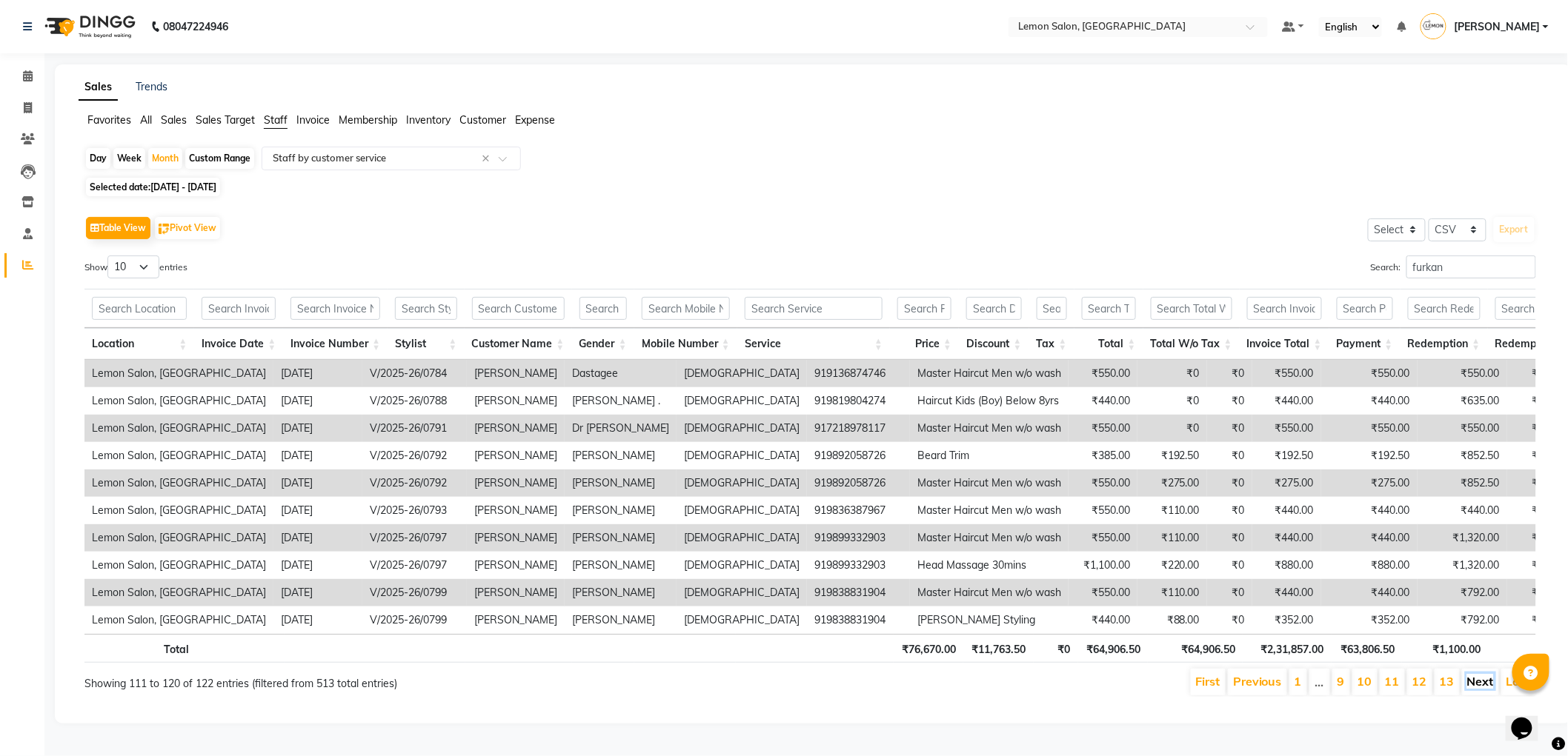
click at [1484, 689] on link "Next" at bounding box center [1480, 681] width 26 height 15
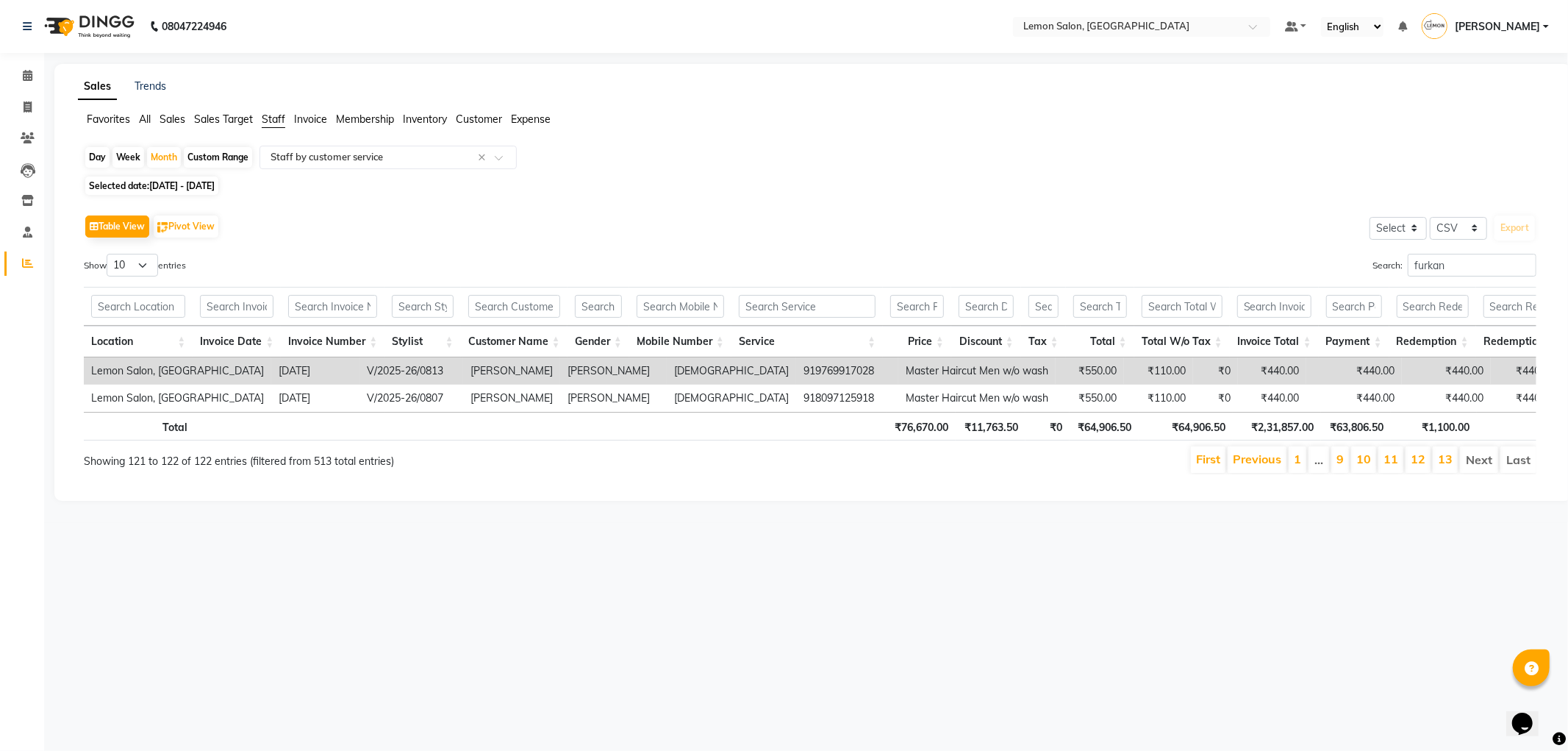
click at [215, 186] on span "[DATE] - [DATE]" at bounding box center [182, 186] width 65 height 11
select select "6"
select select "2025"
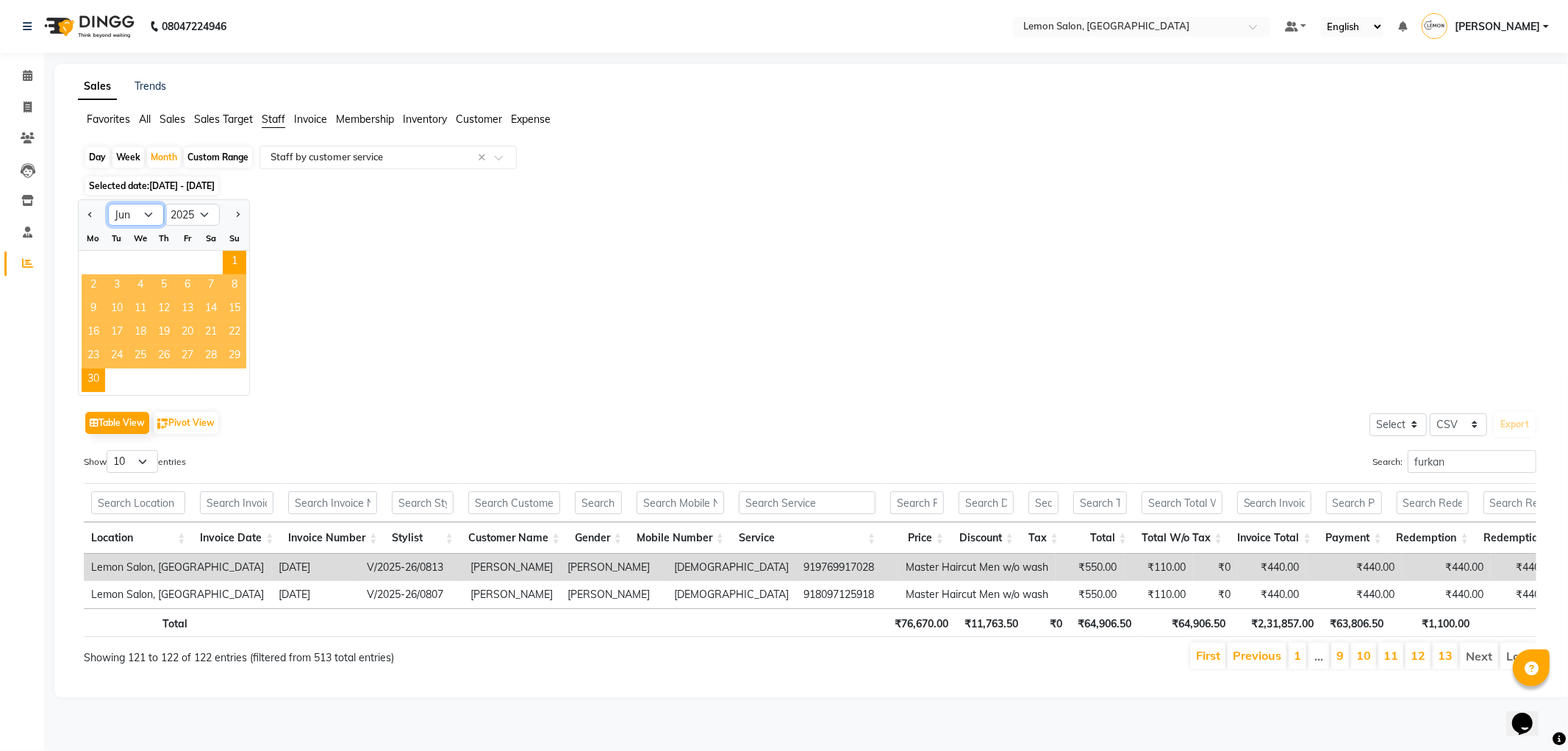
click at [143, 214] on select "Jan Feb Mar Apr May Jun [DATE] Aug Sep Oct Nov Dec" at bounding box center [136, 215] width 56 height 22
select select "5"
click at [108, 204] on select "Jan Feb Mar Apr May Jun [DATE] Aug Sep Oct Nov Dec" at bounding box center [136, 215] width 56 height 22
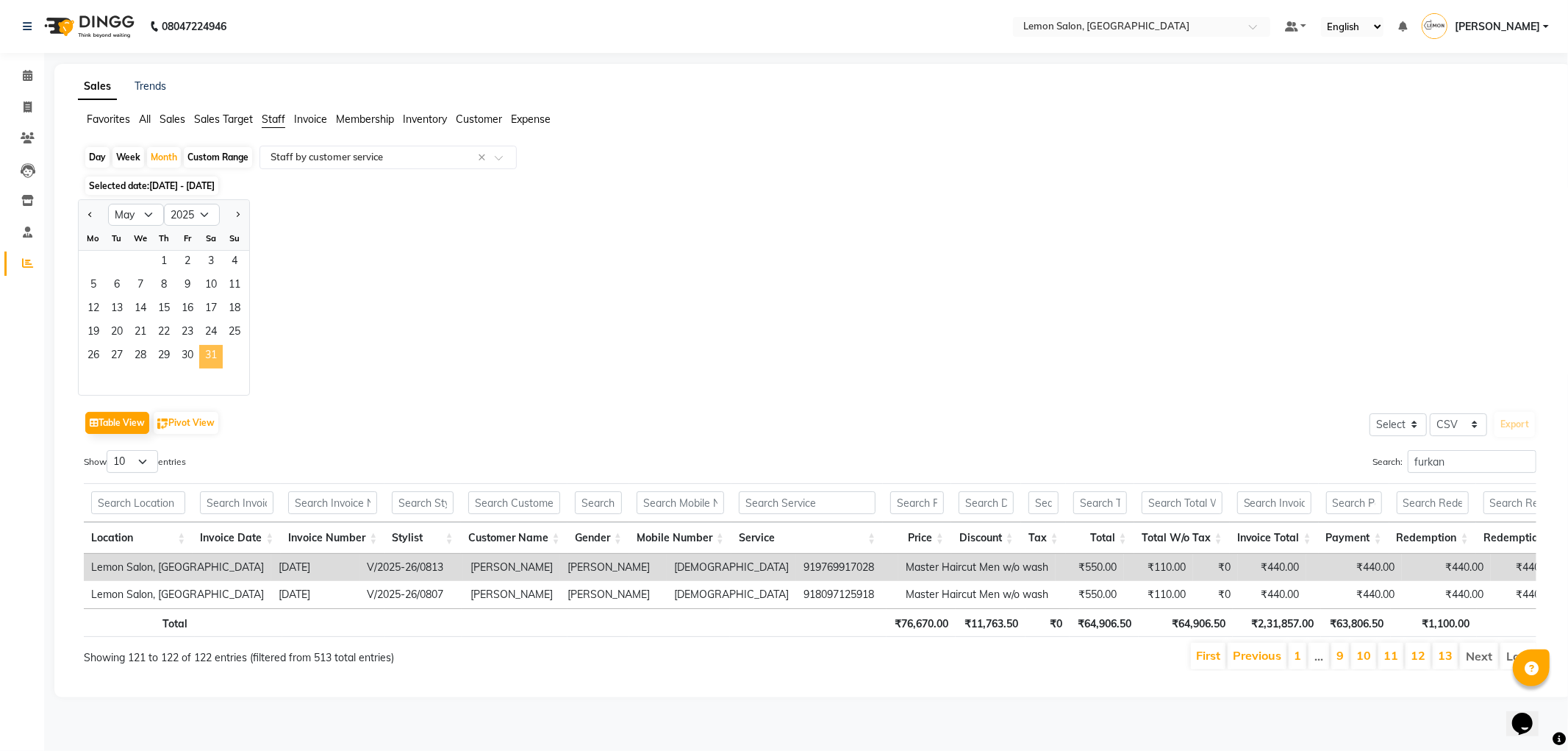
click at [207, 353] on span "31" at bounding box center [211, 357] width 24 height 24
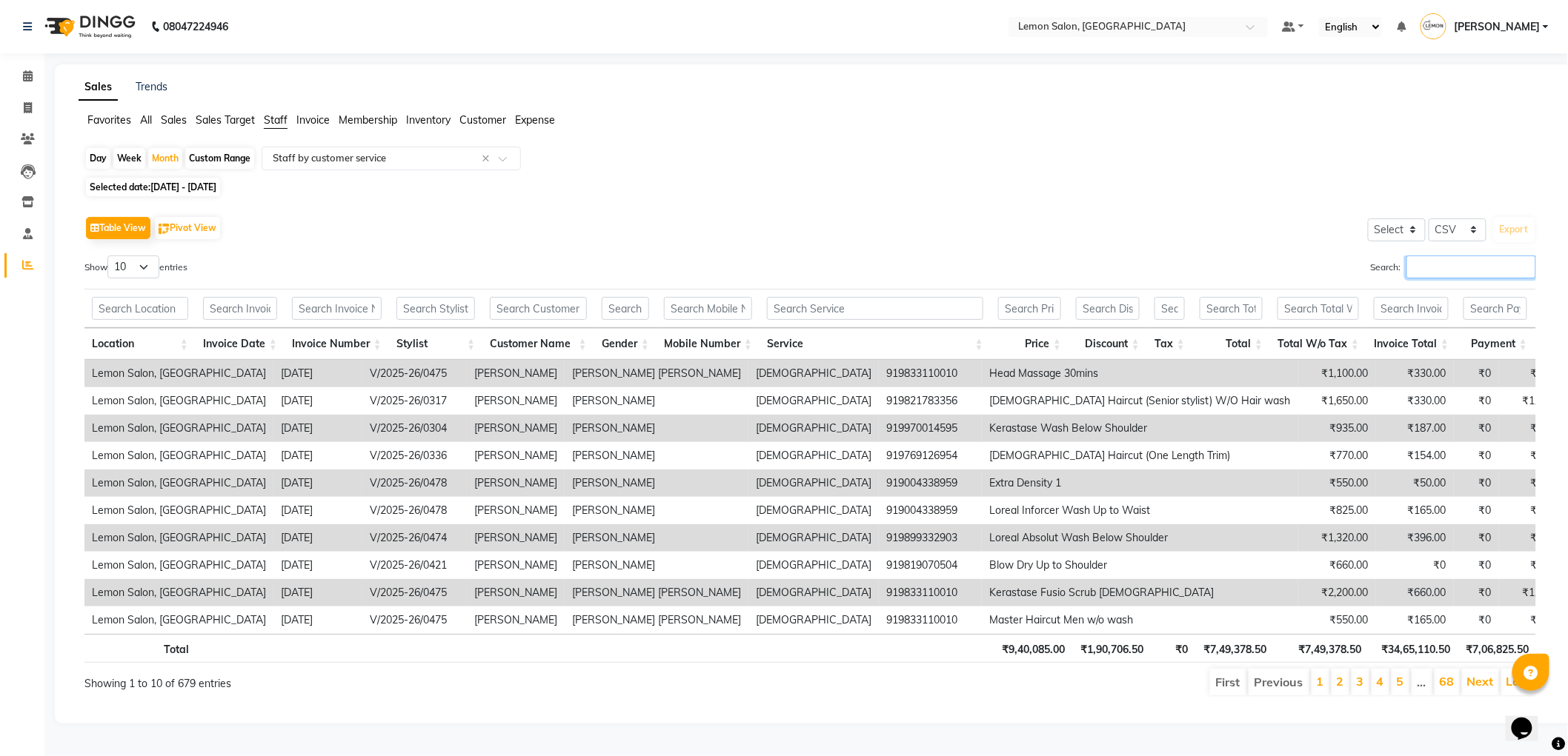
drag, startPoint x: 1426, startPoint y: 273, endPoint x: 1438, endPoint y: 295, distance: 25.1
click at [1426, 274] on input "Search:" at bounding box center [1471, 266] width 130 height 23
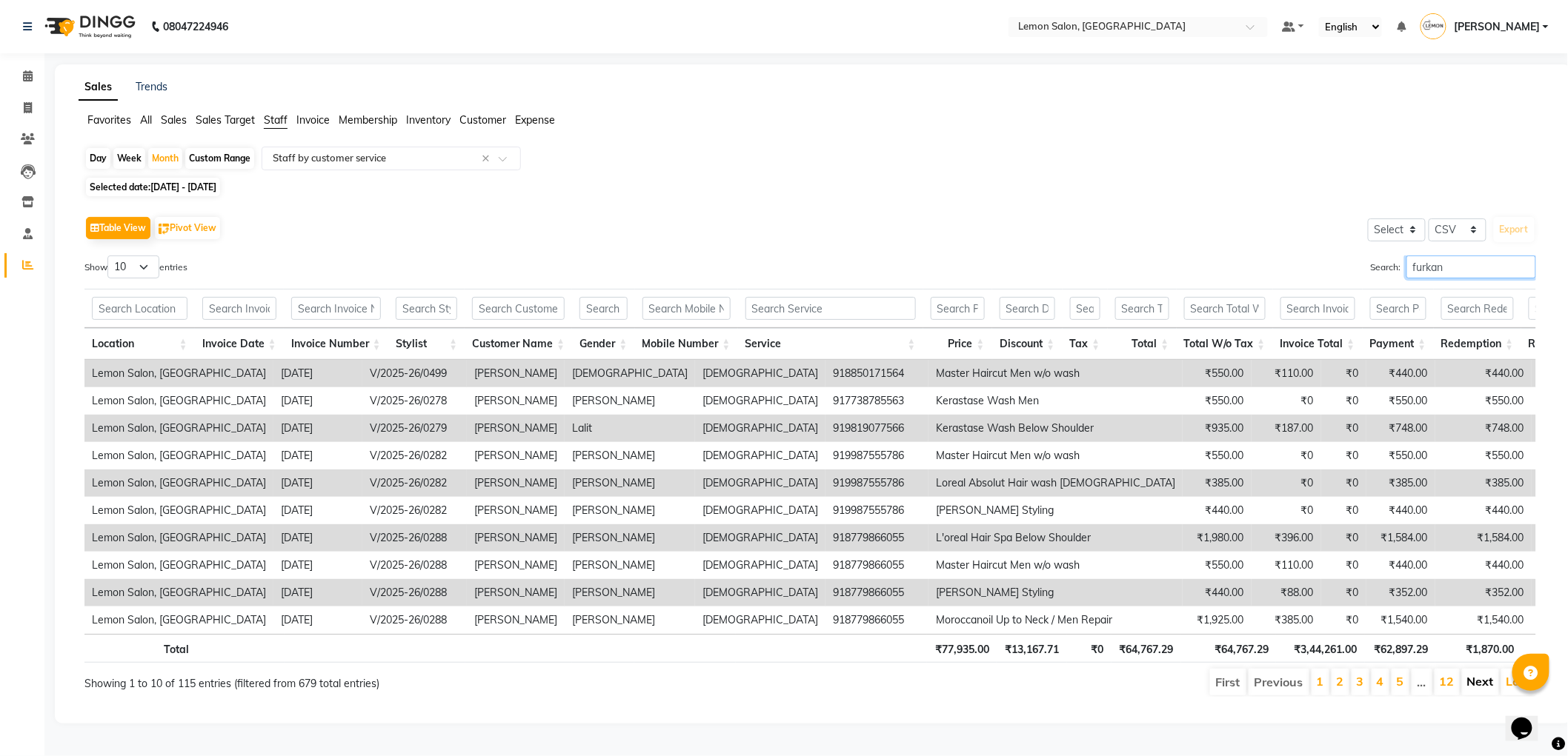
type input "furkan"
click at [1479, 689] on link "Next" at bounding box center [1480, 681] width 26 height 15
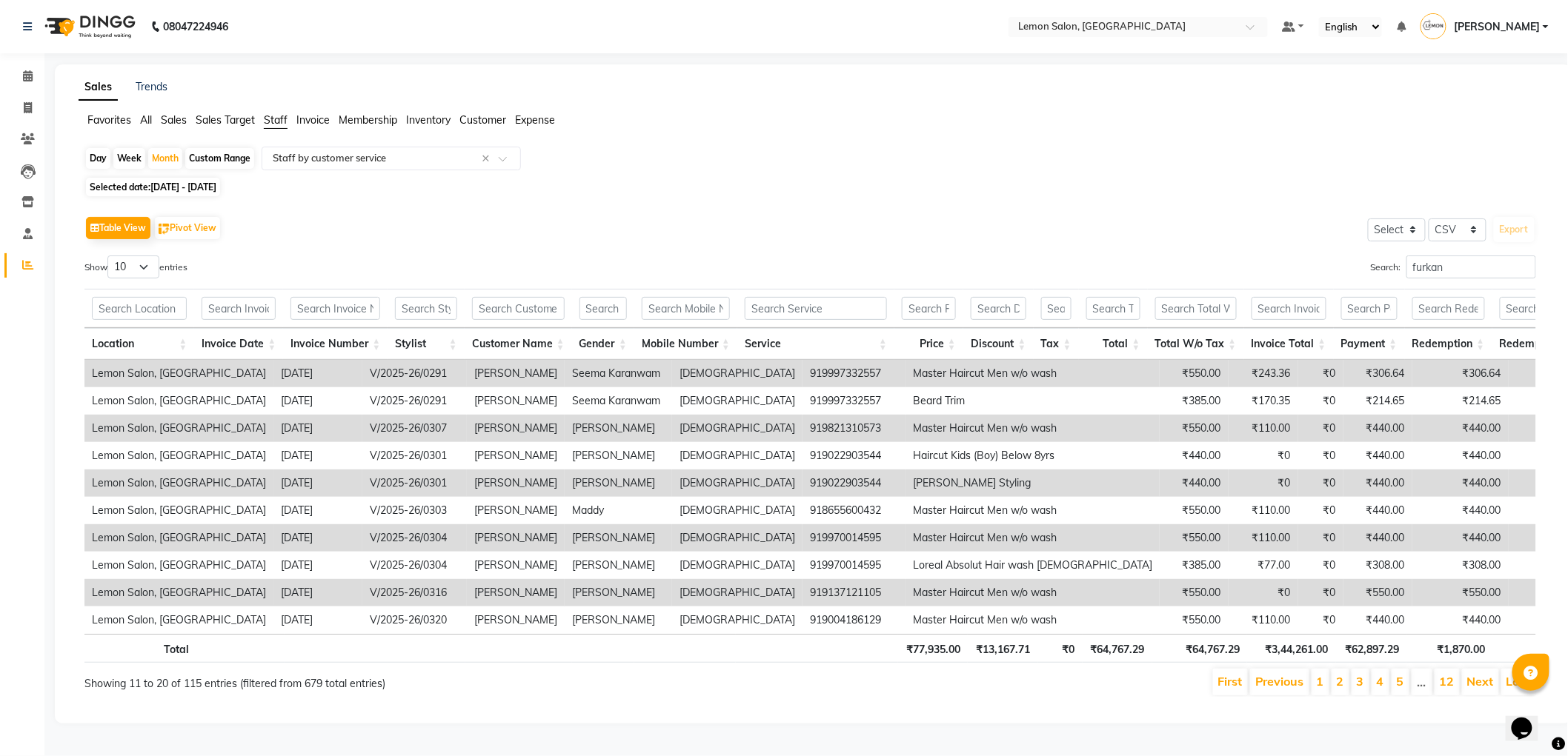
click at [1479, 689] on link "Next" at bounding box center [1480, 681] width 26 height 15
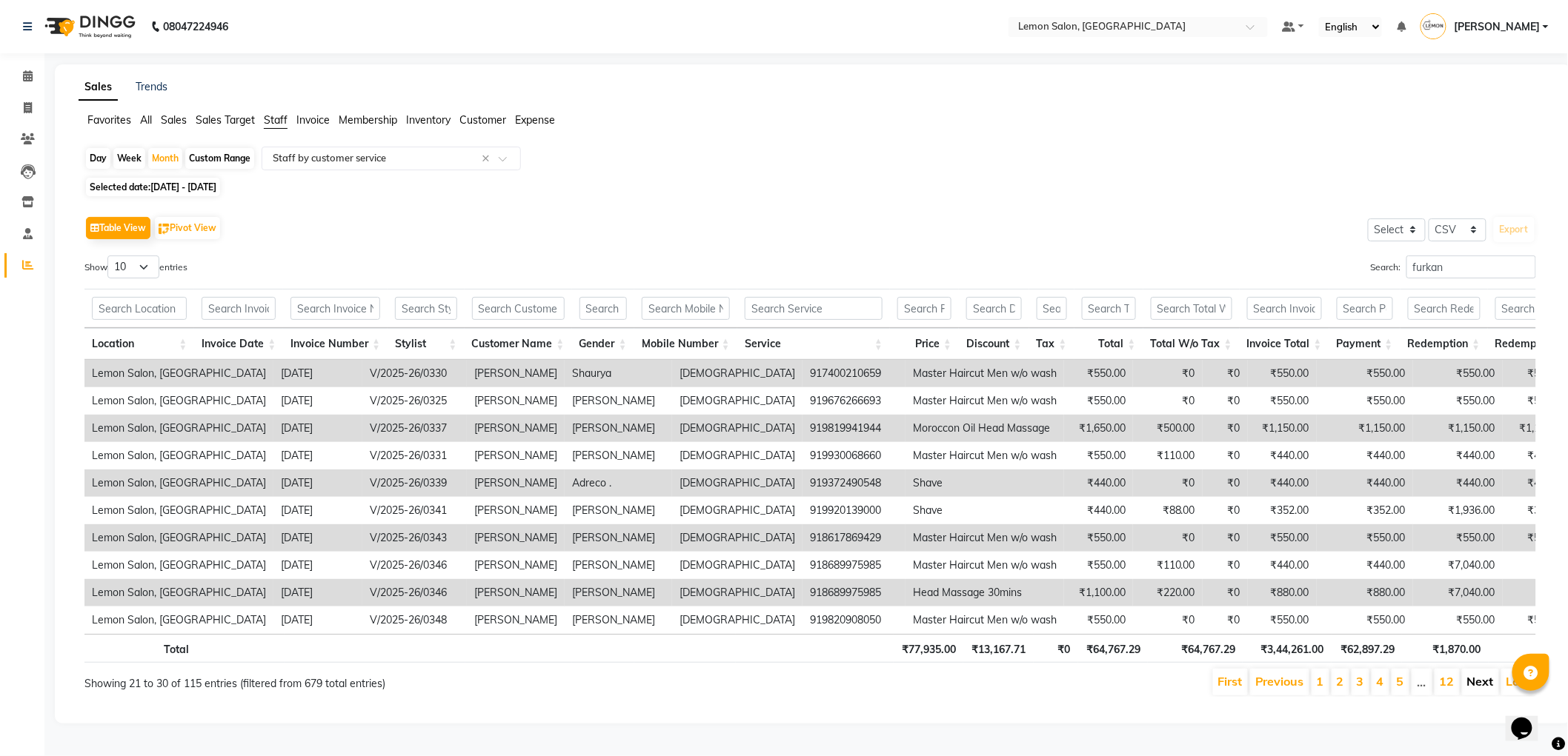
click at [1482, 689] on link "Next" at bounding box center [1480, 681] width 26 height 15
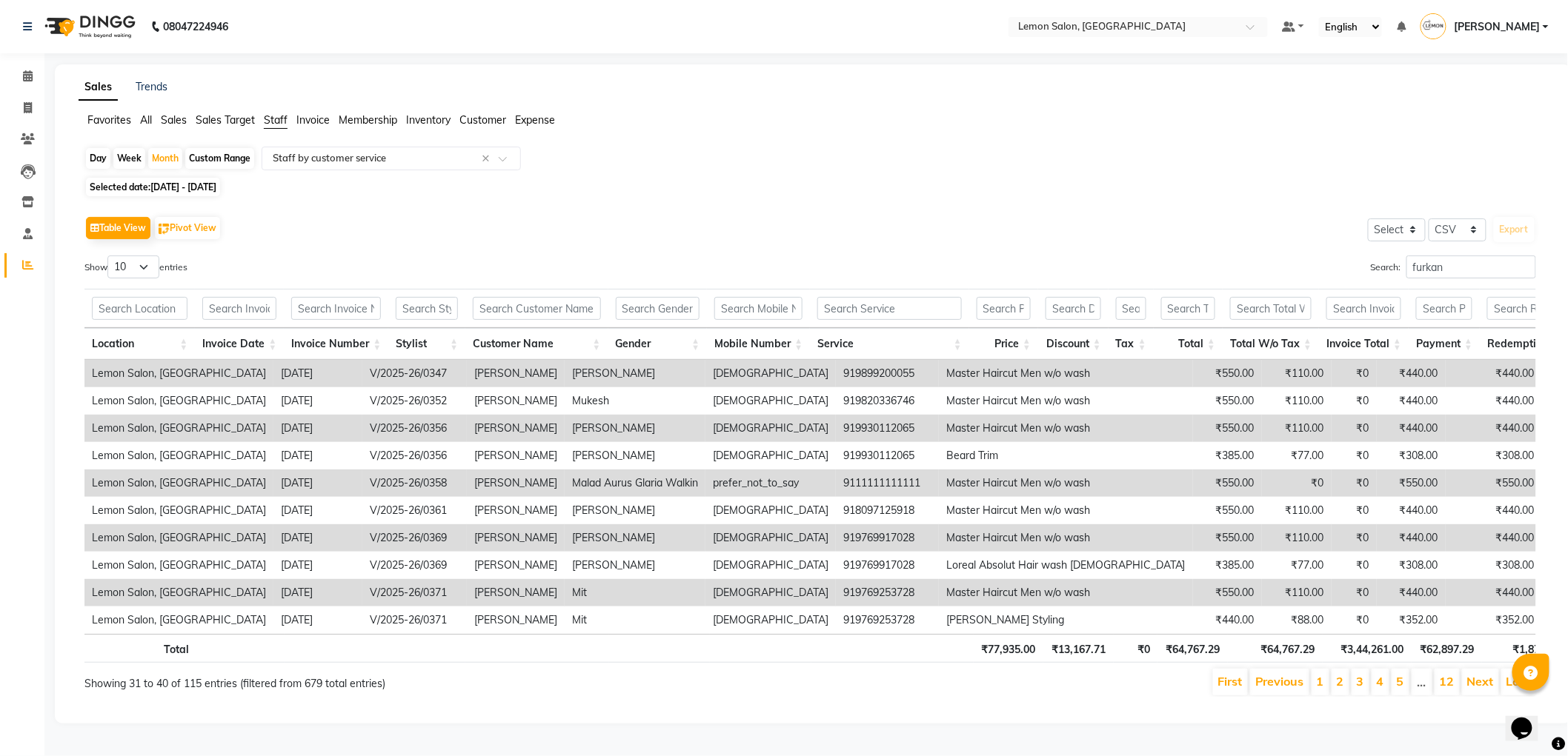
click at [1482, 689] on link "Next" at bounding box center [1480, 681] width 26 height 15
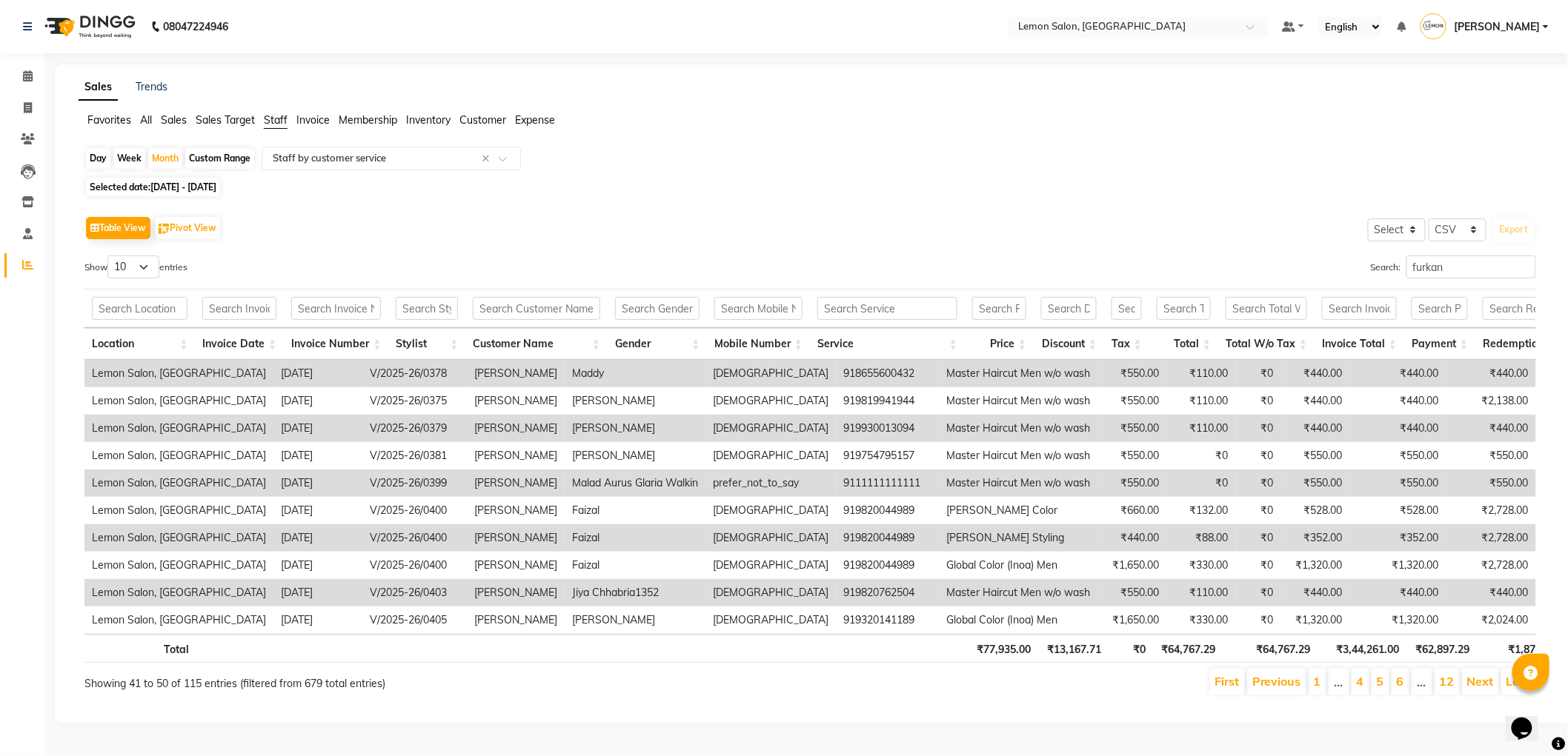
click at [1482, 689] on link "Next" at bounding box center [1480, 681] width 26 height 15
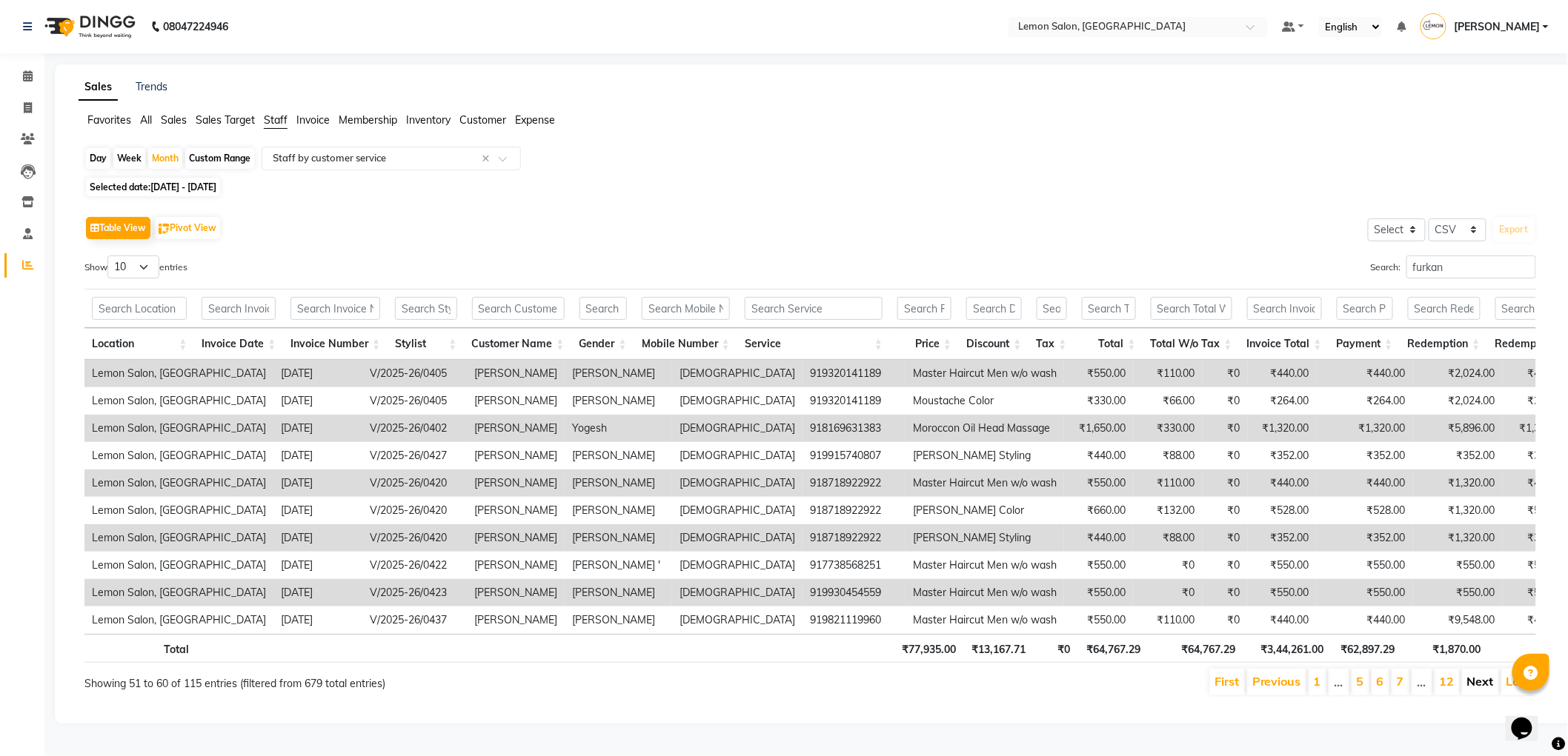
click at [1478, 689] on link "Next" at bounding box center [1480, 681] width 26 height 15
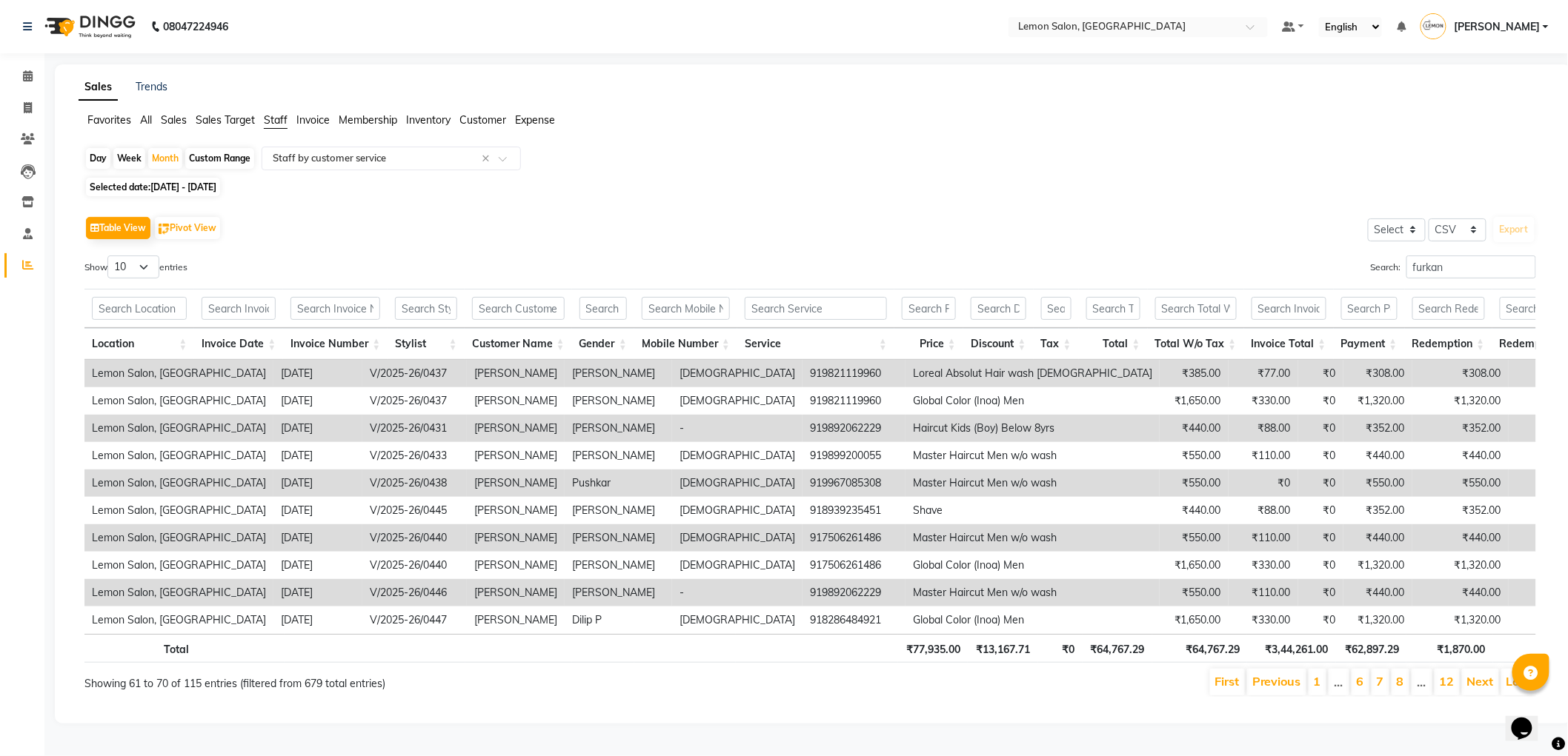
click at [1477, 685] on li "Next" at bounding box center [1480, 681] width 37 height 26
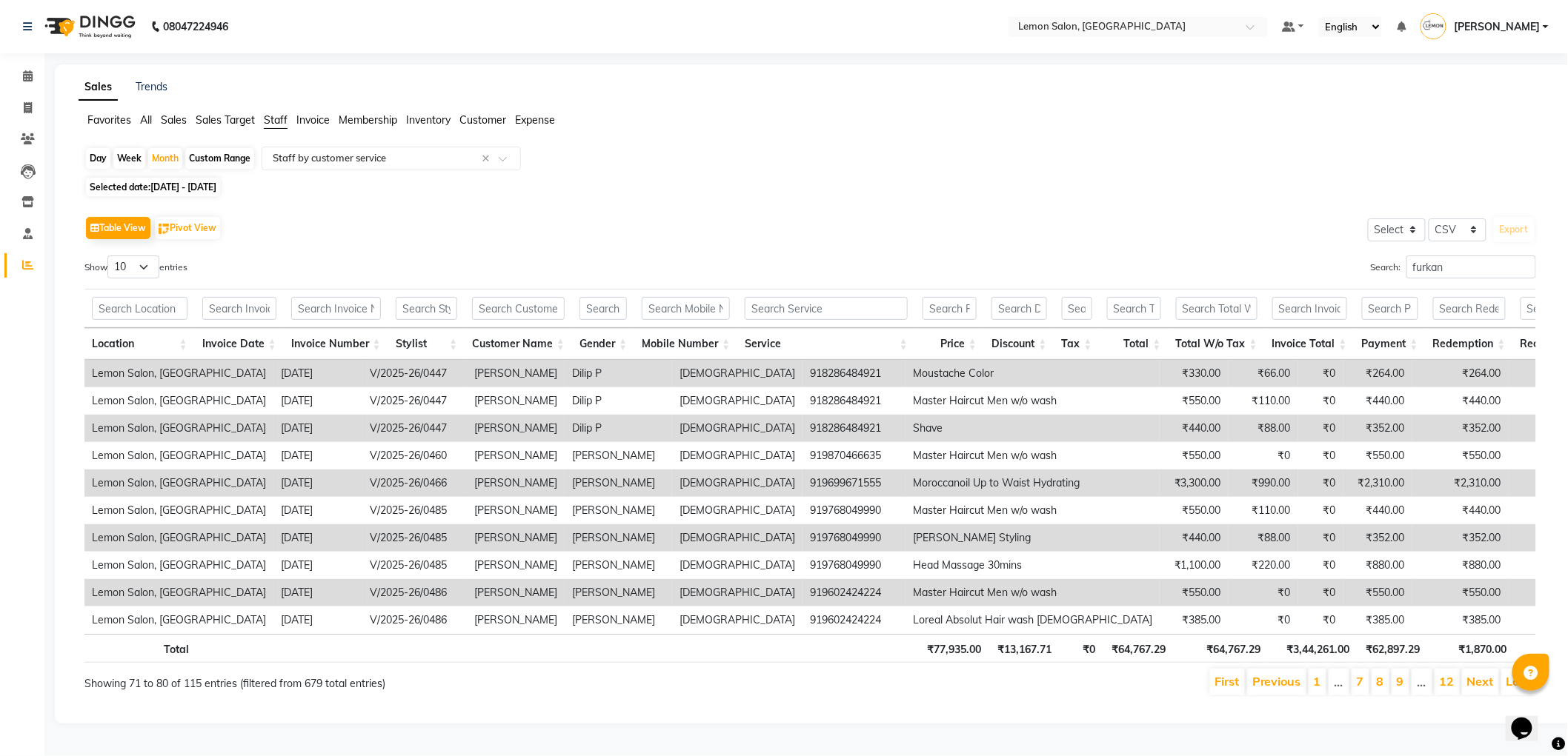
click at [1477, 685] on li "Next" at bounding box center [1480, 681] width 37 height 26
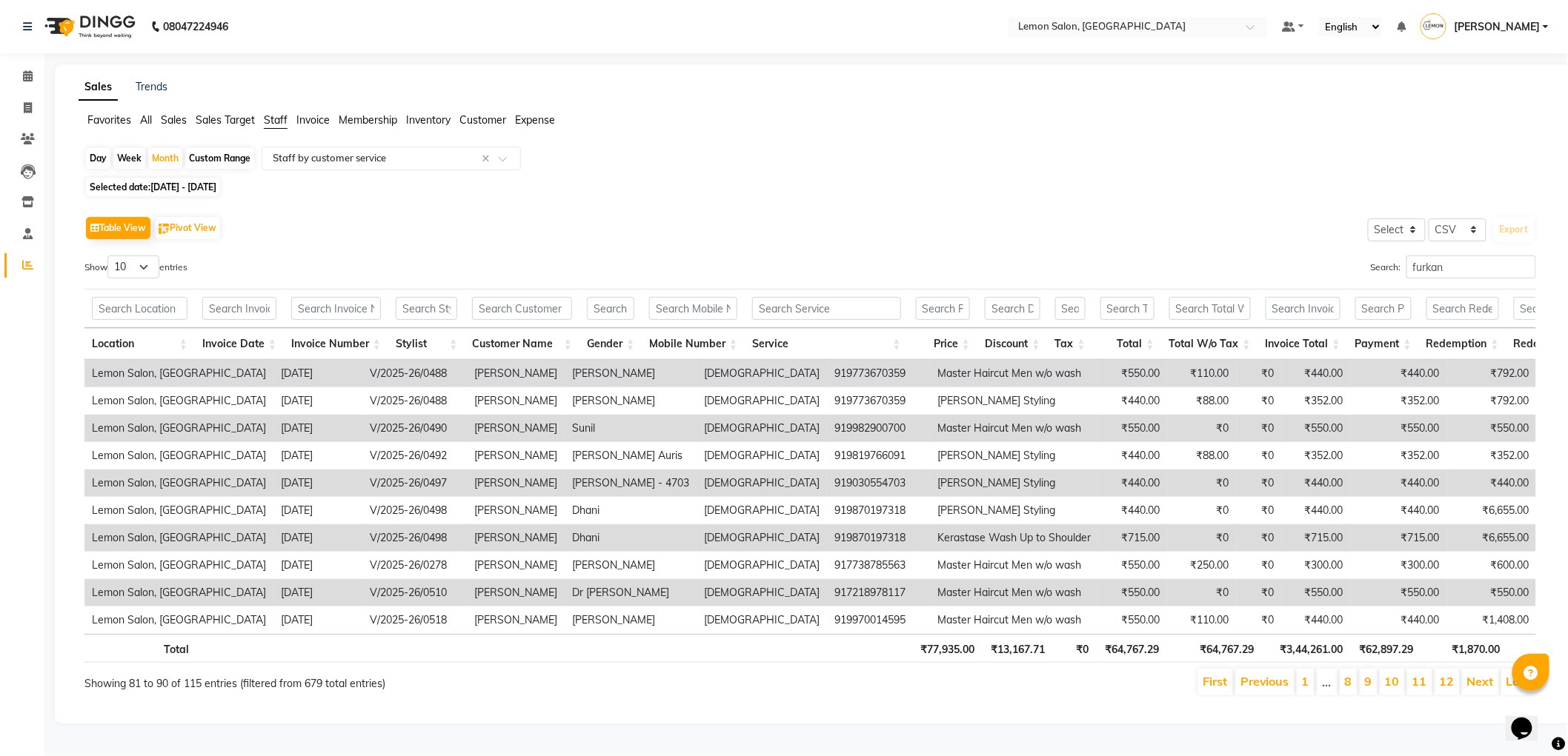
click at [1477, 685] on li "Next" at bounding box center [1480, 681] width 37 height 26
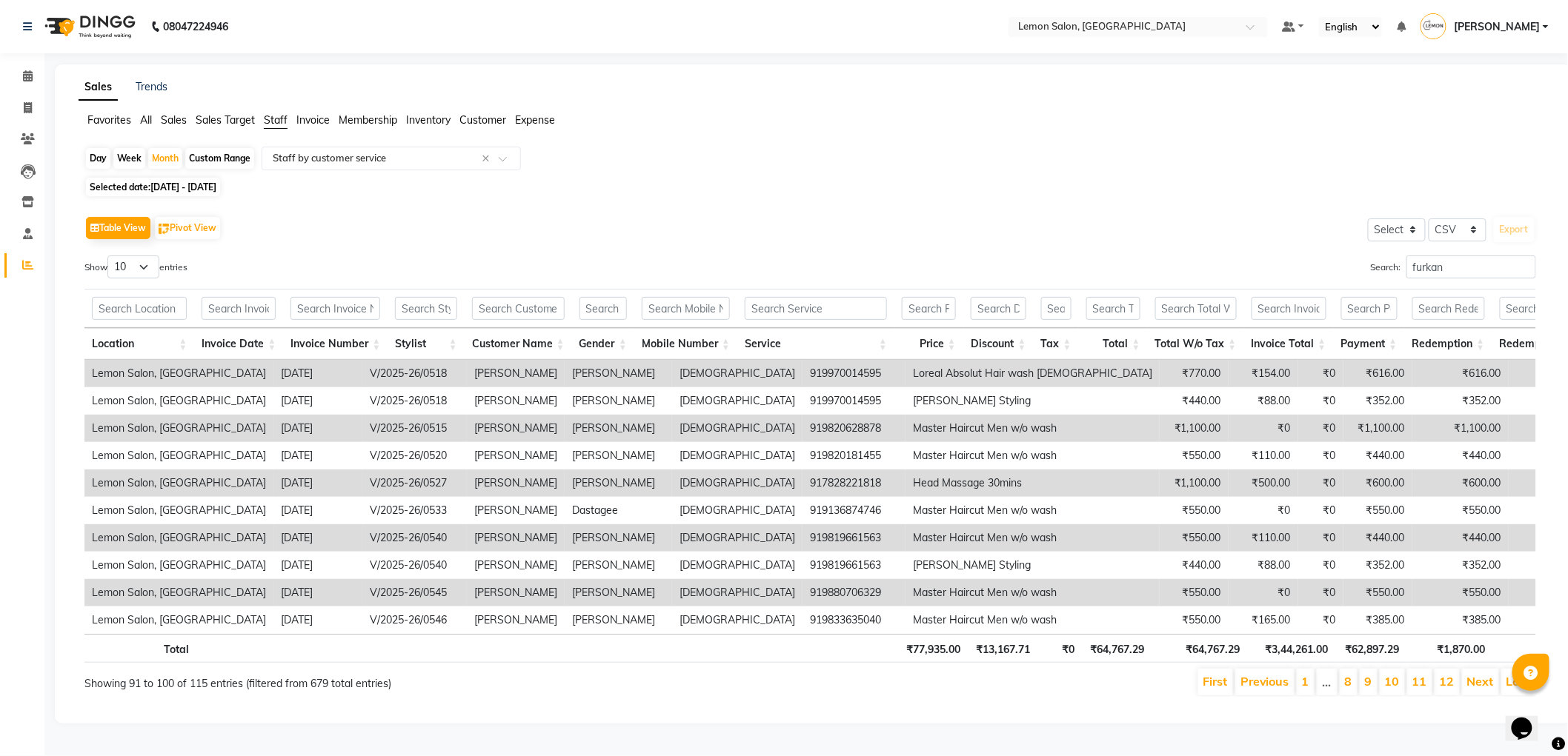
click at [1477, 685] on li "Next" at bounding box center [1480, 681] width 37 height 26
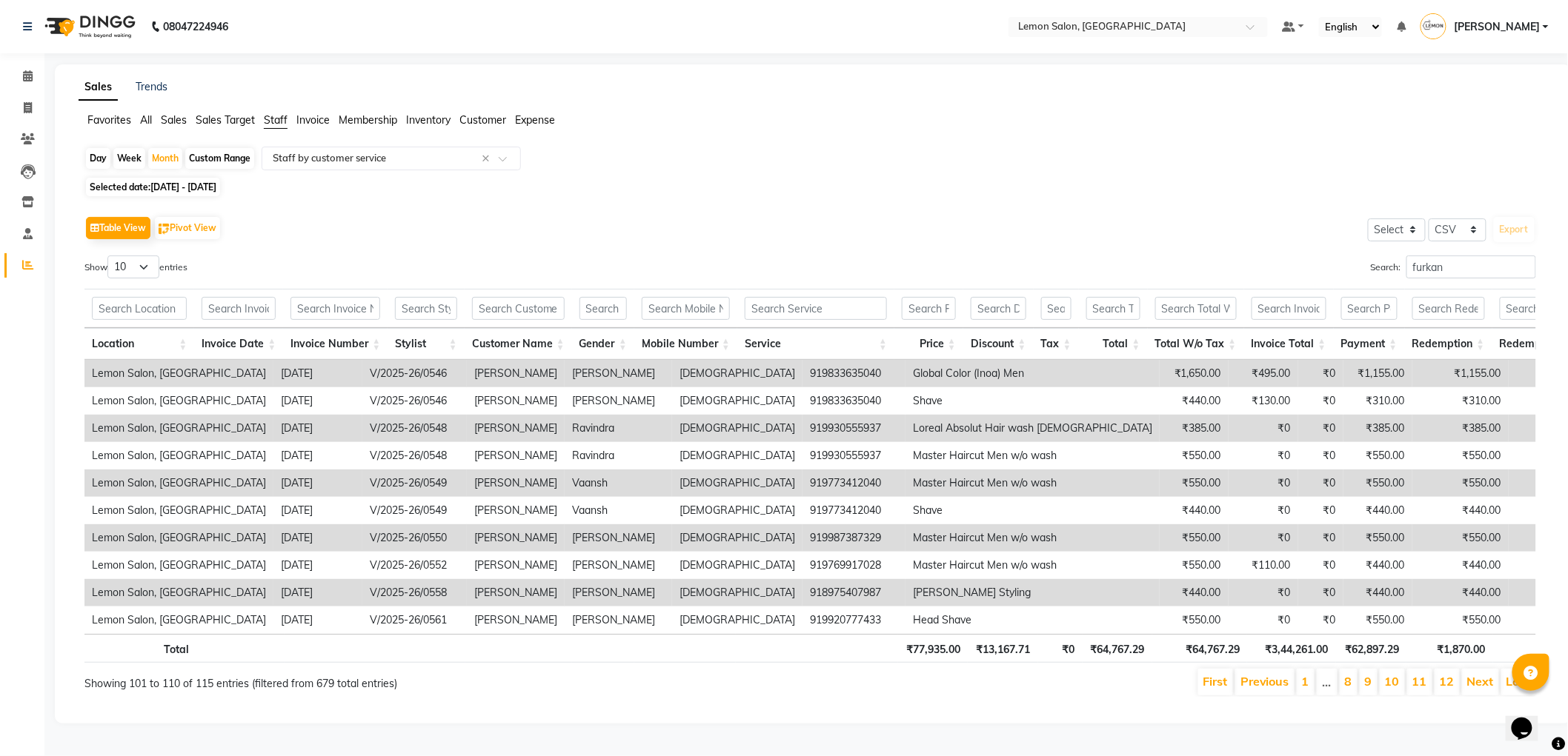
click at [1477, 685] on li "Next" at bounding box center [1480, 681] width 37 height 26
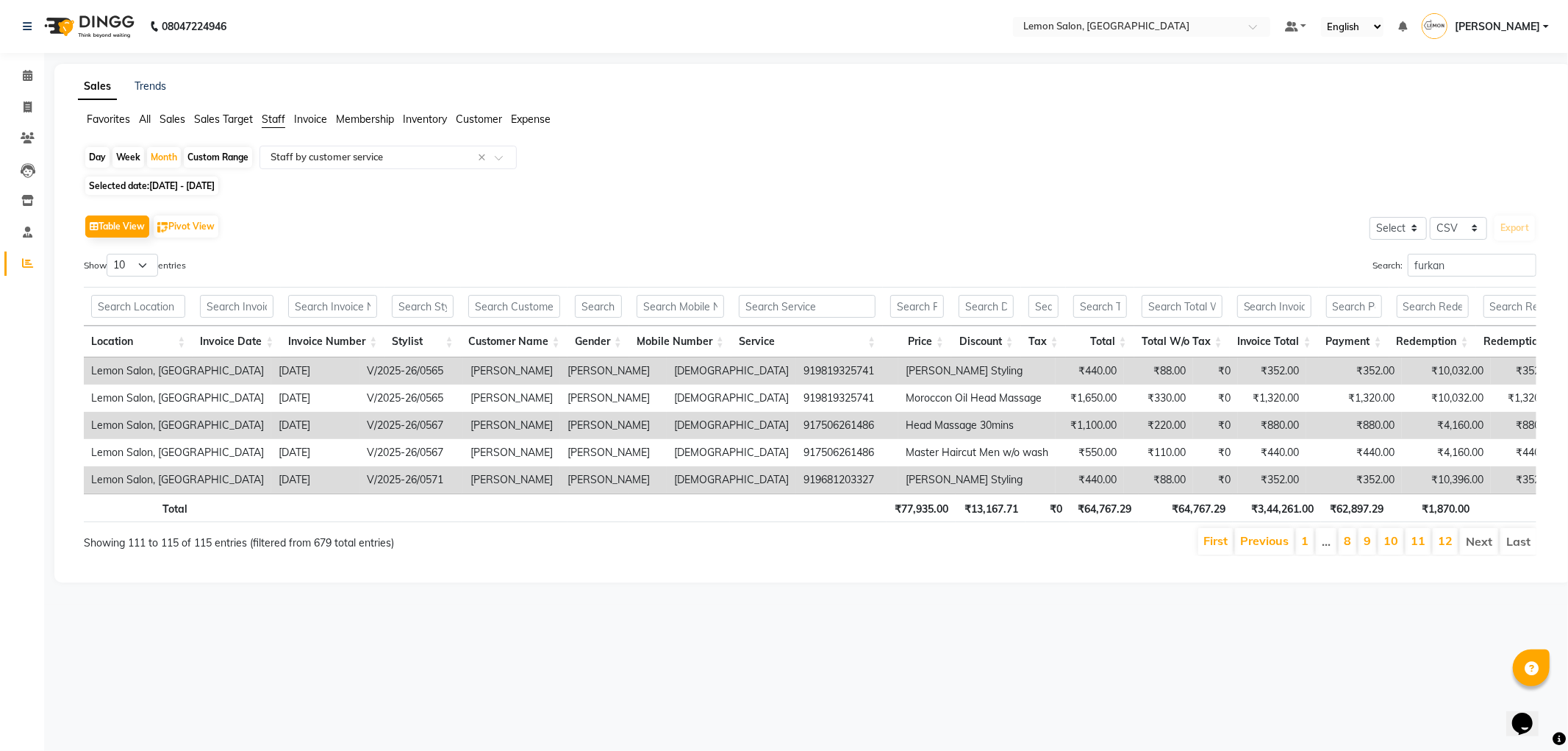
click at [208, 184] on span "[DATE] - [DATE]" at bounding box center [182, 186] width 65 height 11
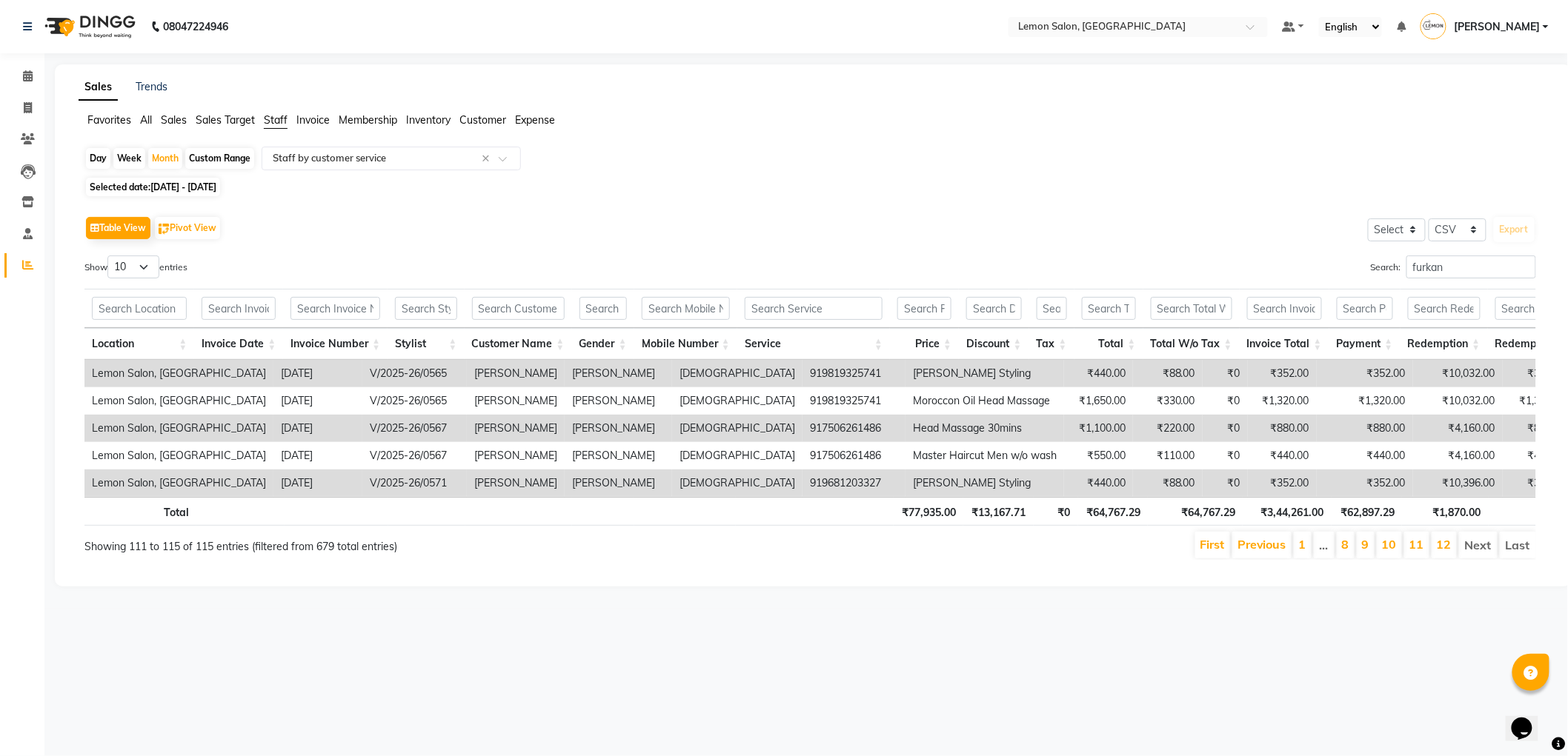
select select "5"
select select "2025"
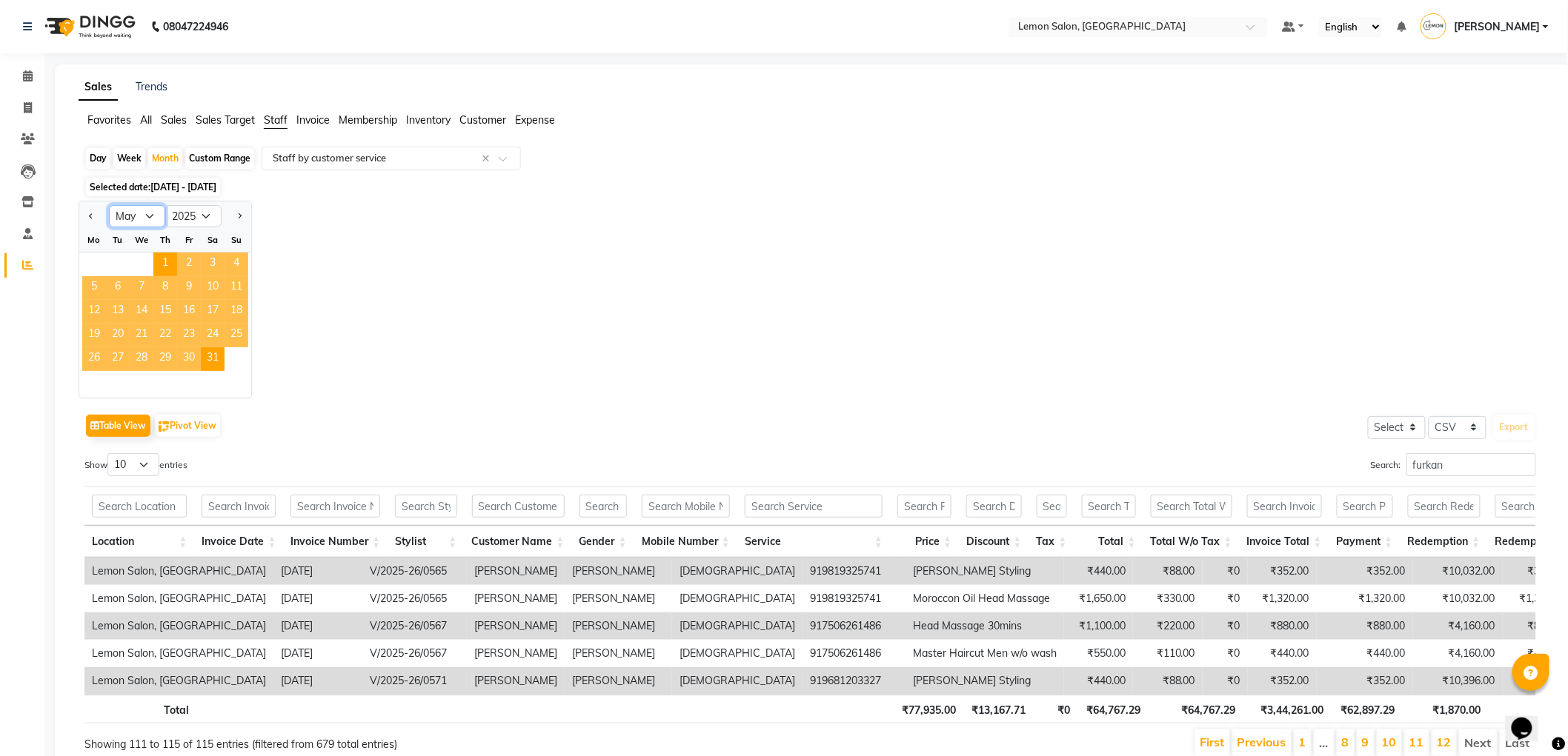
click at [151, 220] on select "Jan Feb Mar Apr May Jun [DATE] Aug Sep Oct Nov Dec" at bounding box center [137, 216] width 57 height 22
select select "8"
click at [109, 205] on select "Jan Feb Mar Apr May Jun [DATE] Aug Sep Oct Nov Dec" at bounding box center [137, 216] width 57 height 22
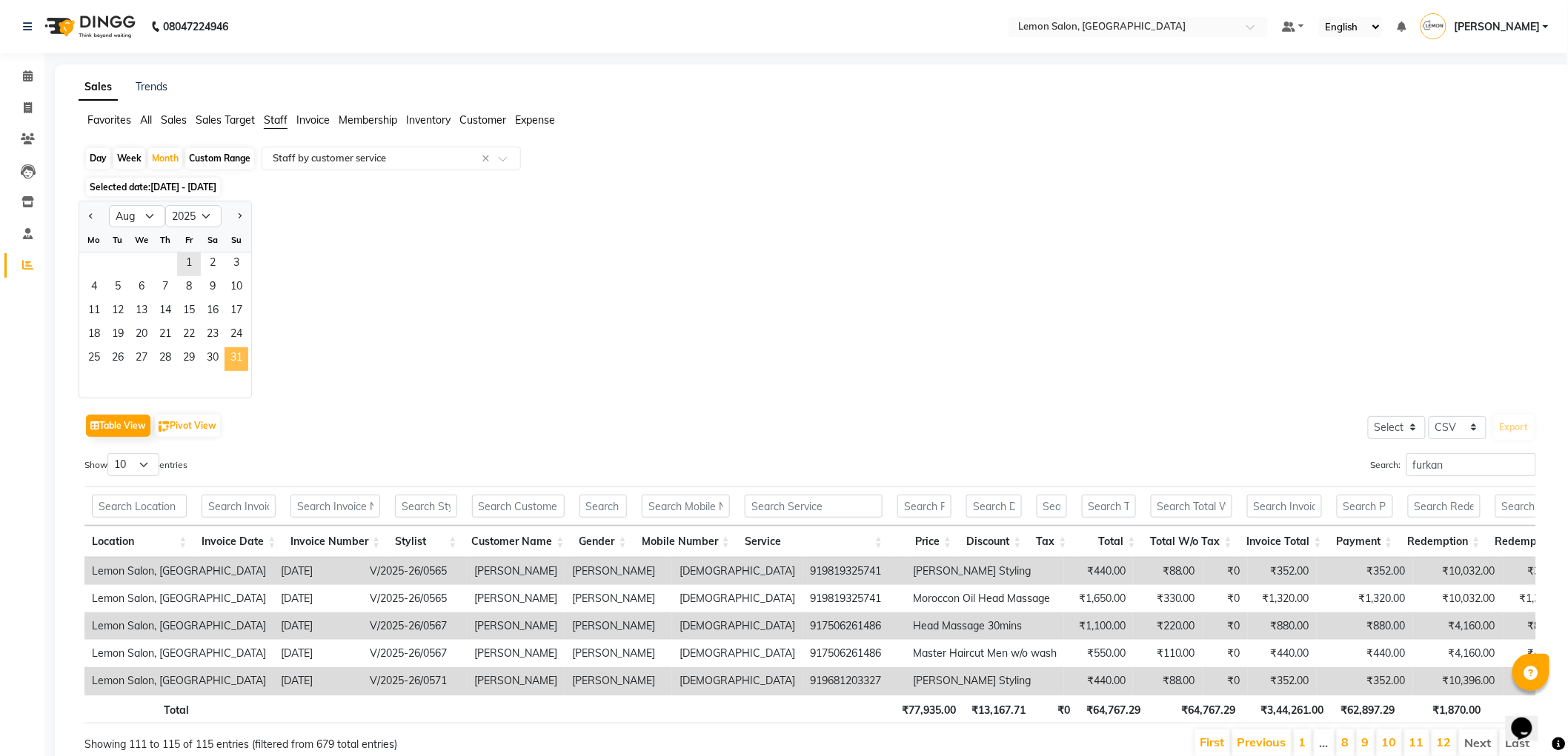
click at [240, 357] on span "31" at bounding box center [236, 359] width 24 height 24
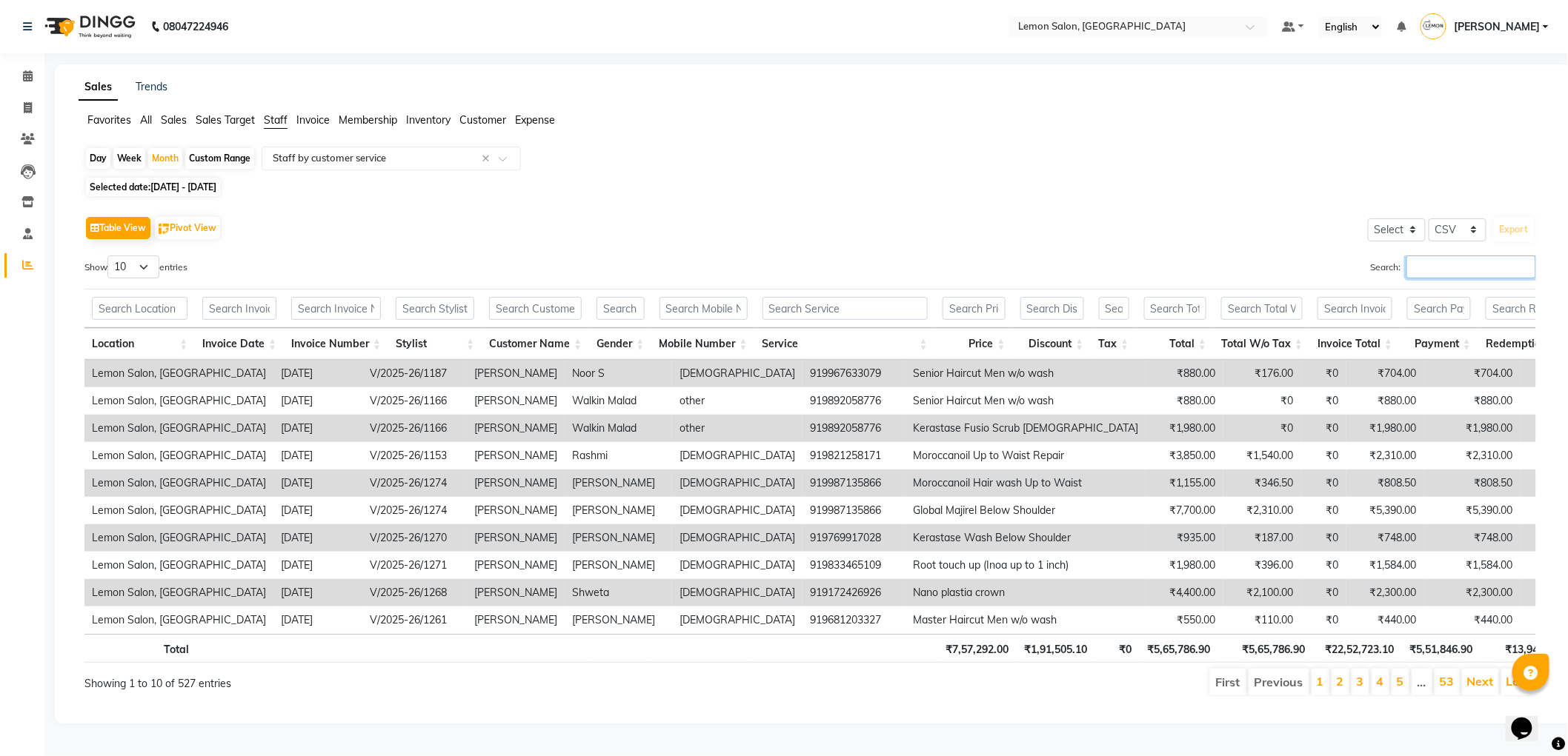
click at [1438, 270] on input "Search:" at bounding box center [1471, 266] width 130 height 23
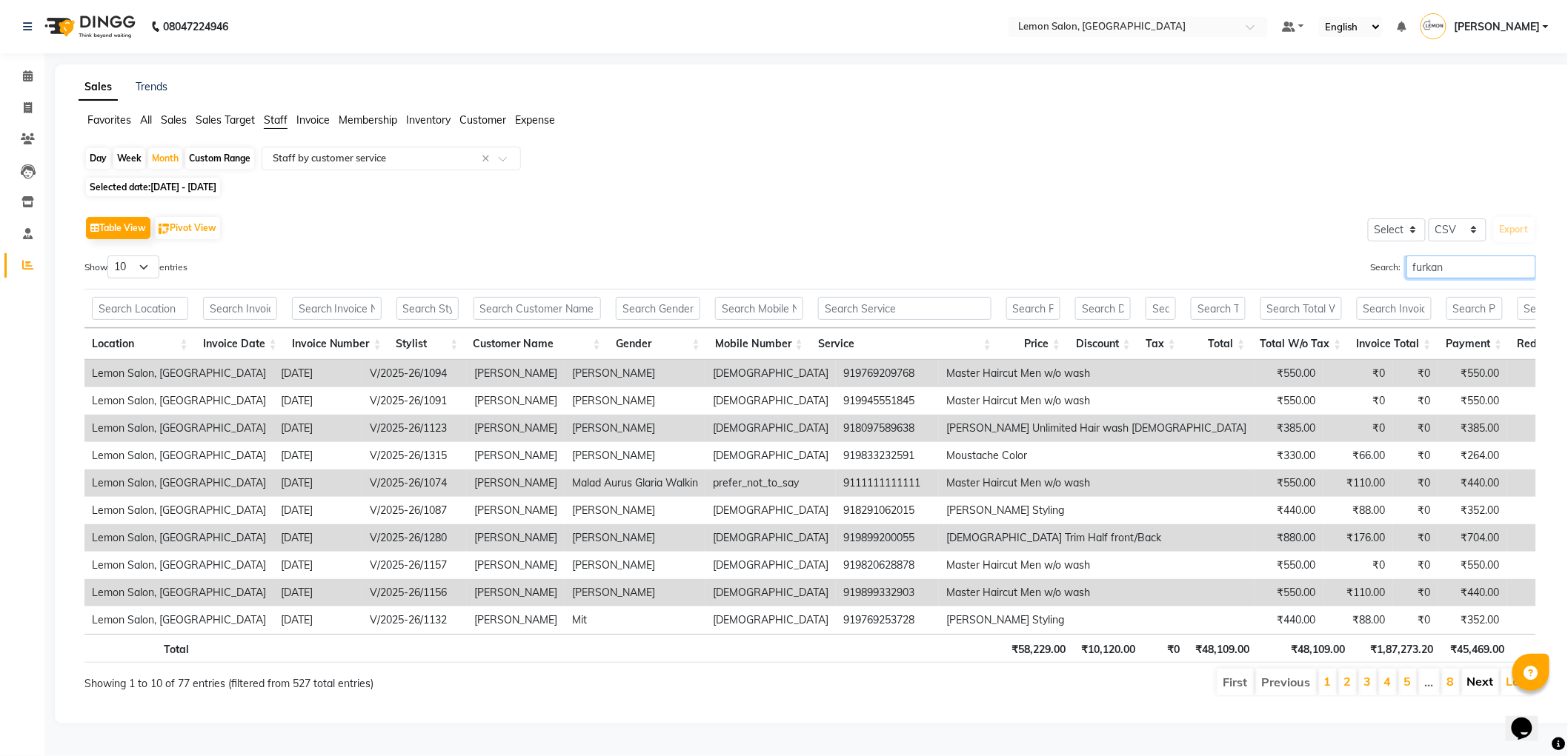
type input "furkan"
click at [1477, 689] on link "Next" at bounding box center [1480, 681] width 26 height 15
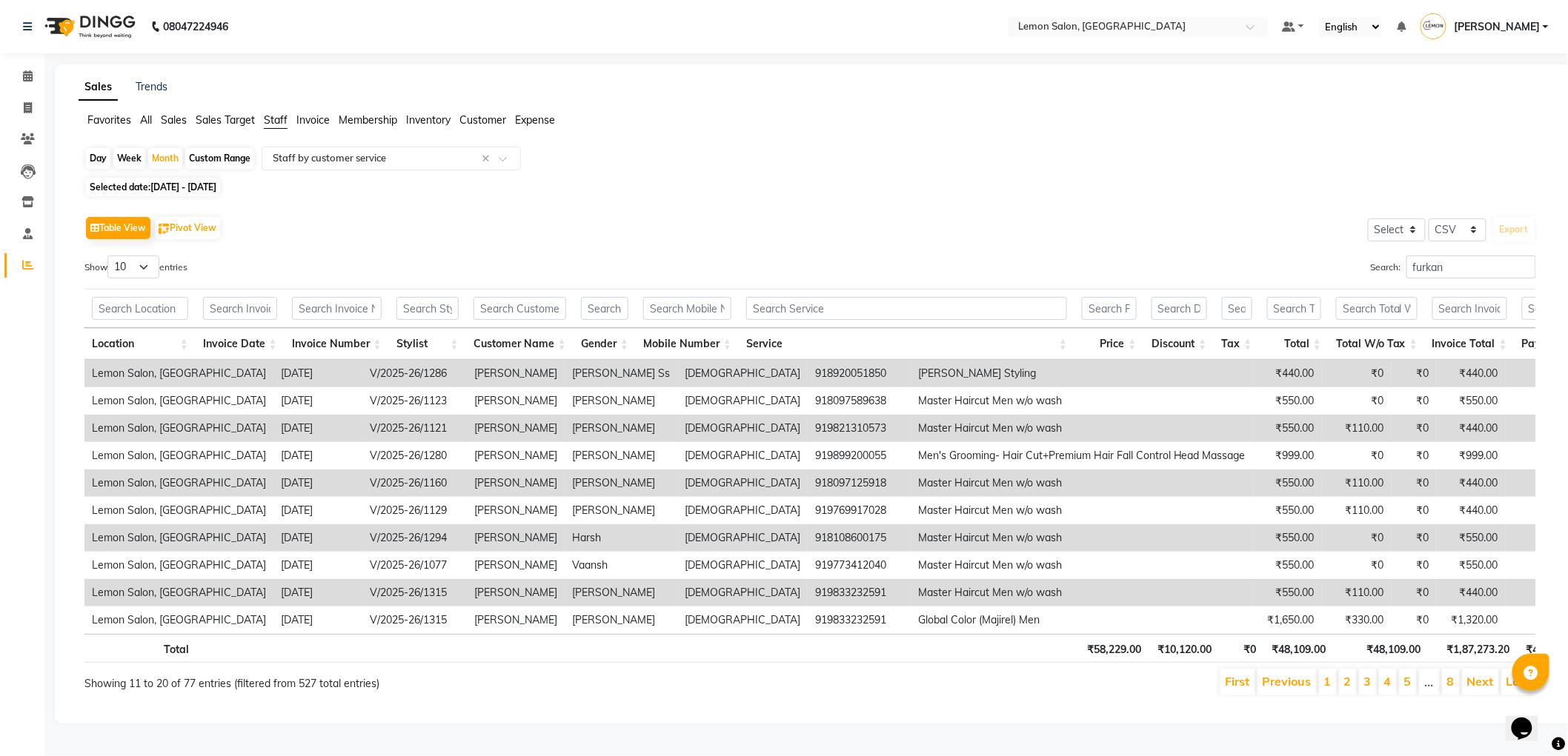
click at [1477, 689] on link "Next" at bounding box center [1480, 681] width 26 height 15
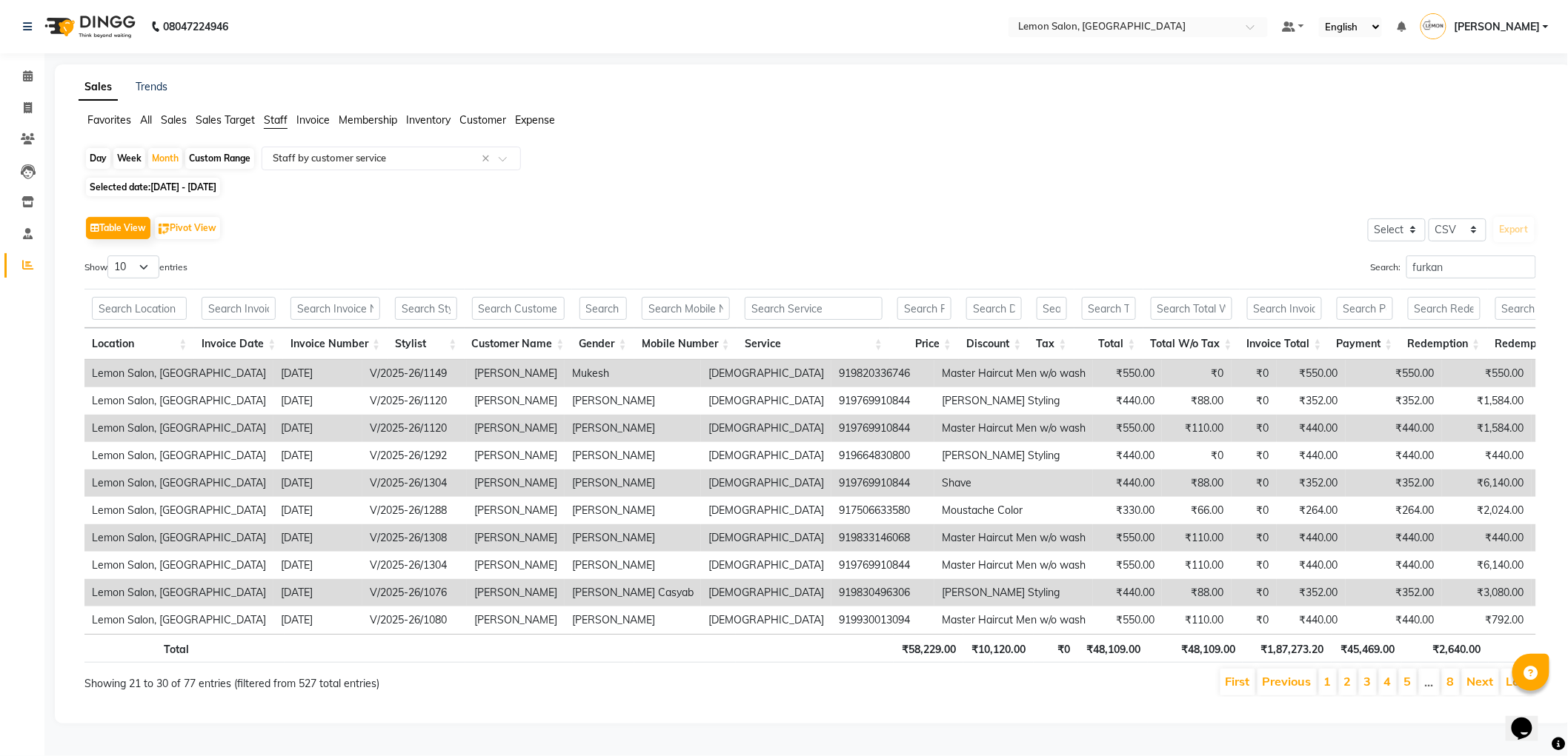
click at [1477, 689] on link "Next" at bounding box center [1480, 681] width 26 height 15
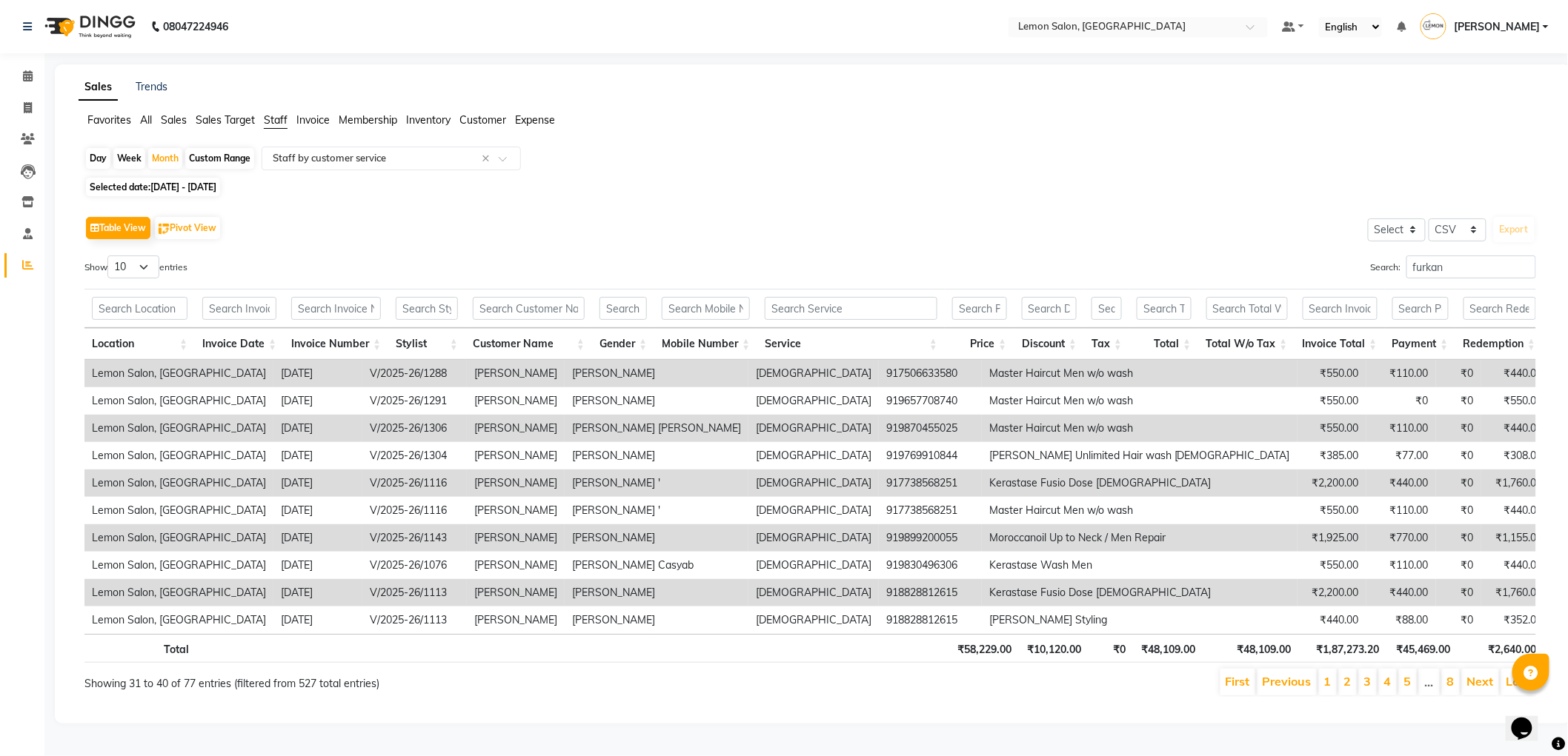
click at [1477, 689] on link "Next" at bounding box center [1480, 681] width 26 height 15
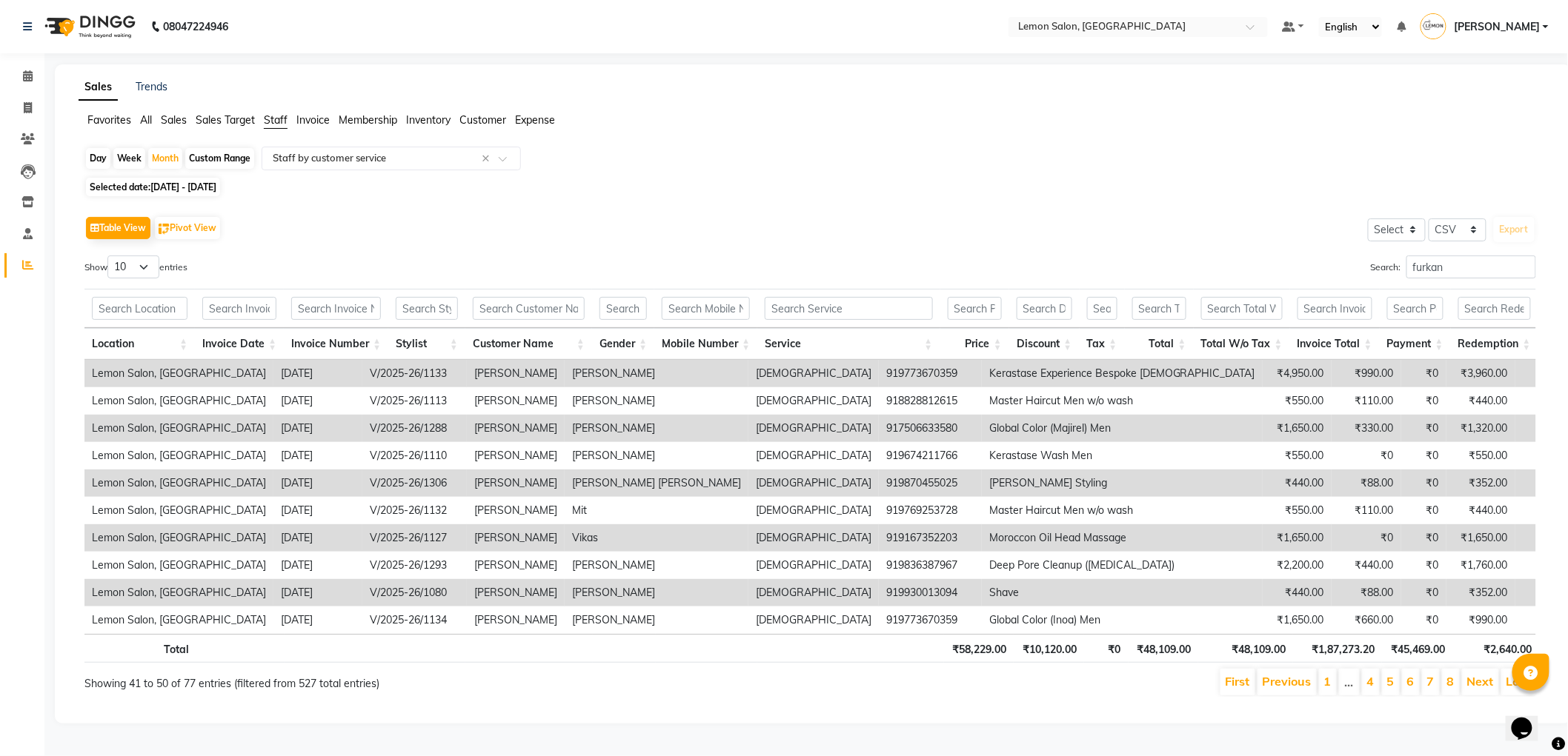
click at [1477, 689] on link "Next" at bounding box center [1480, 681] width 26 height 15
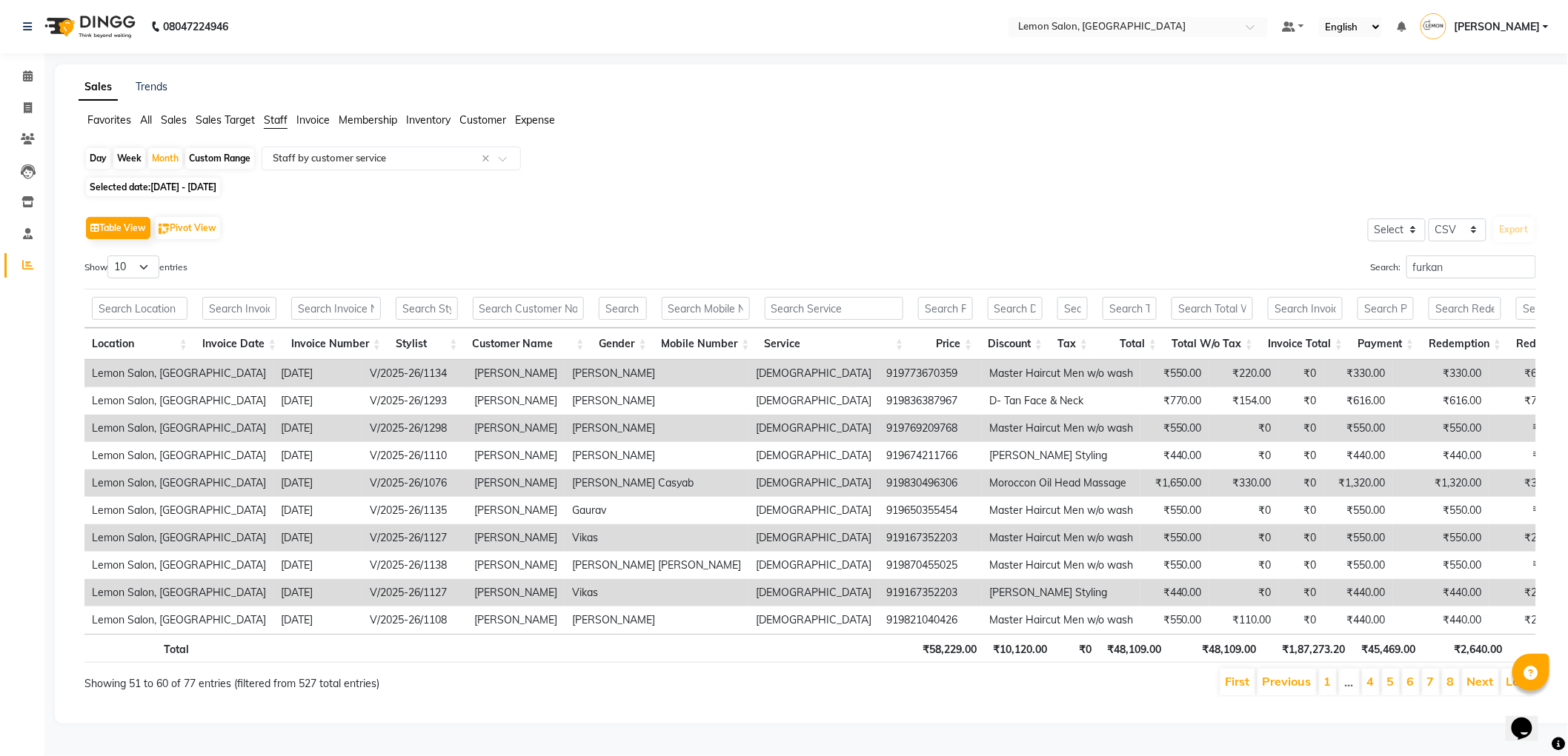
click at [1477, 689] on link "Next" at bounding box center [1480, 681] width 26 height 15
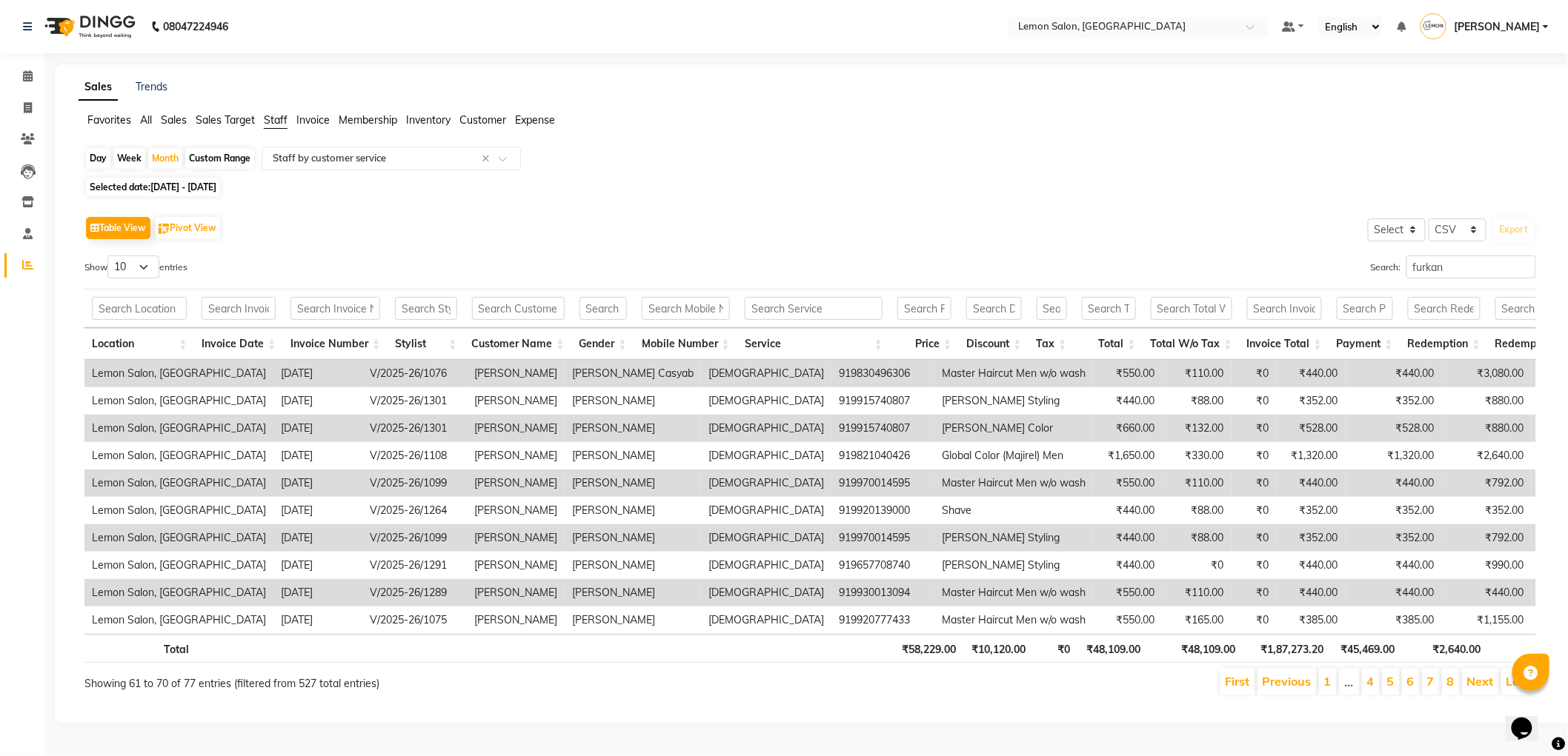
click at [1477, 689] on link "Next" at bounding box center [1480, 681] width 26 height 15
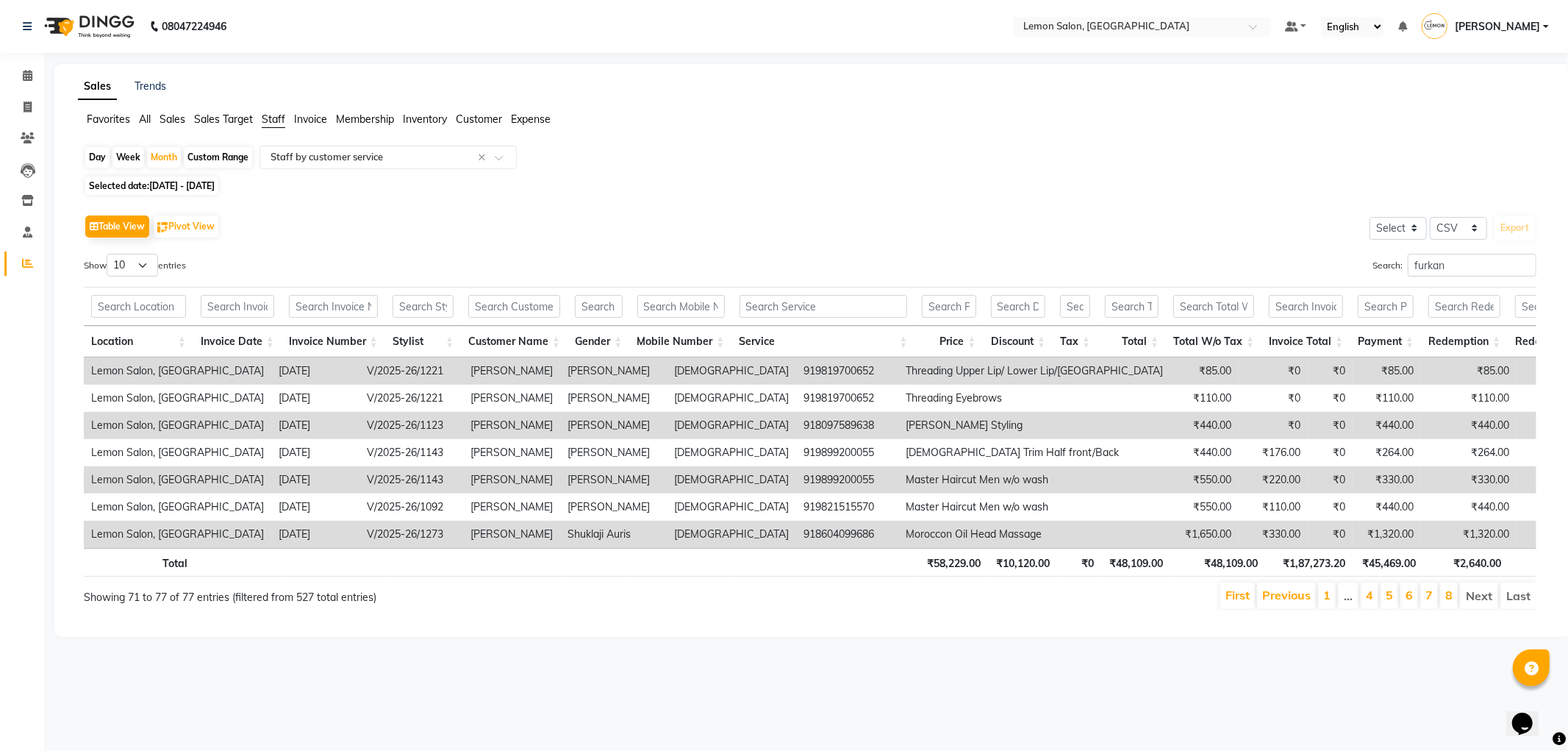
click at [189, 188] on span "[DATE] - [DATE]" at bounding box center [182, 186] width 65 height 11
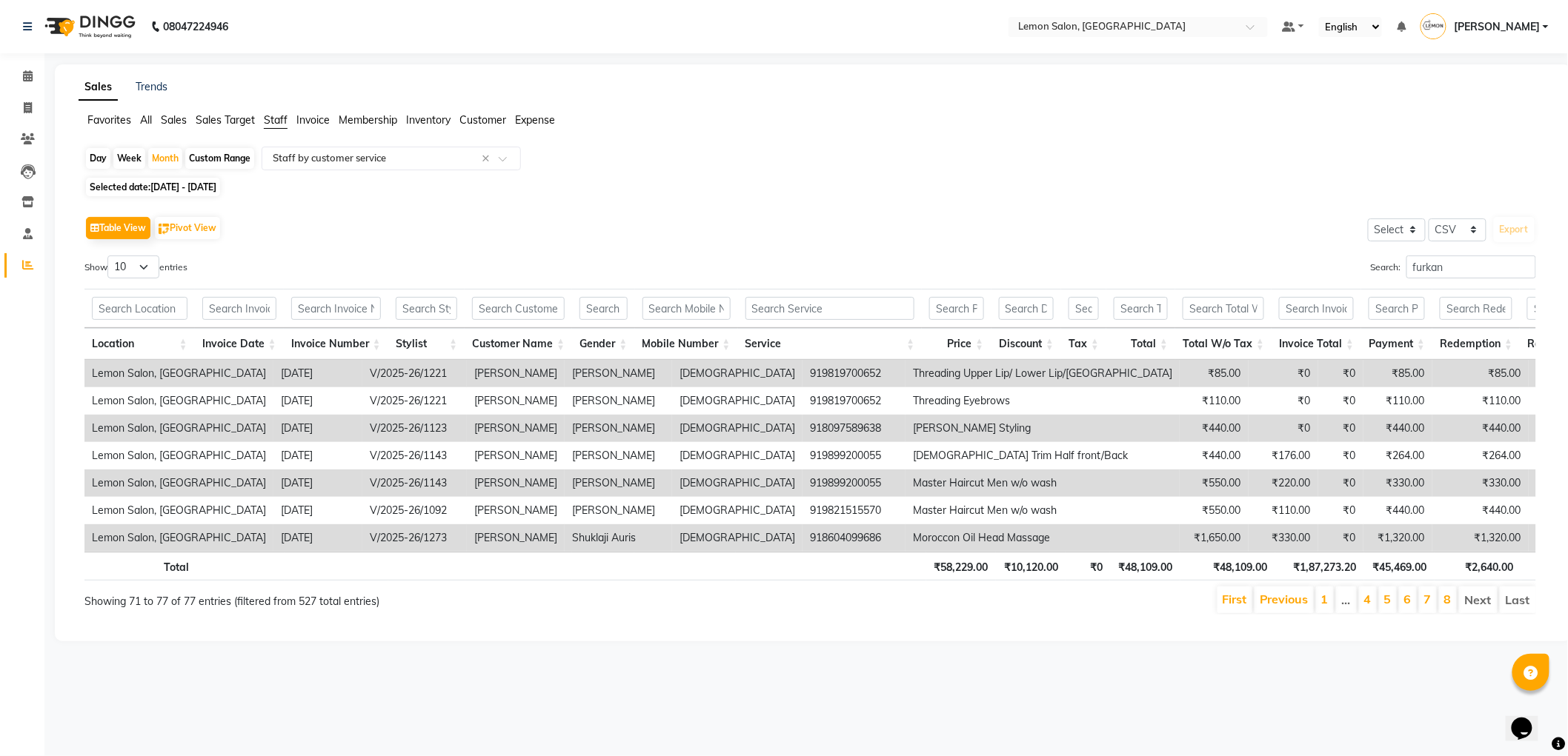
select select "8"
select select "2025"
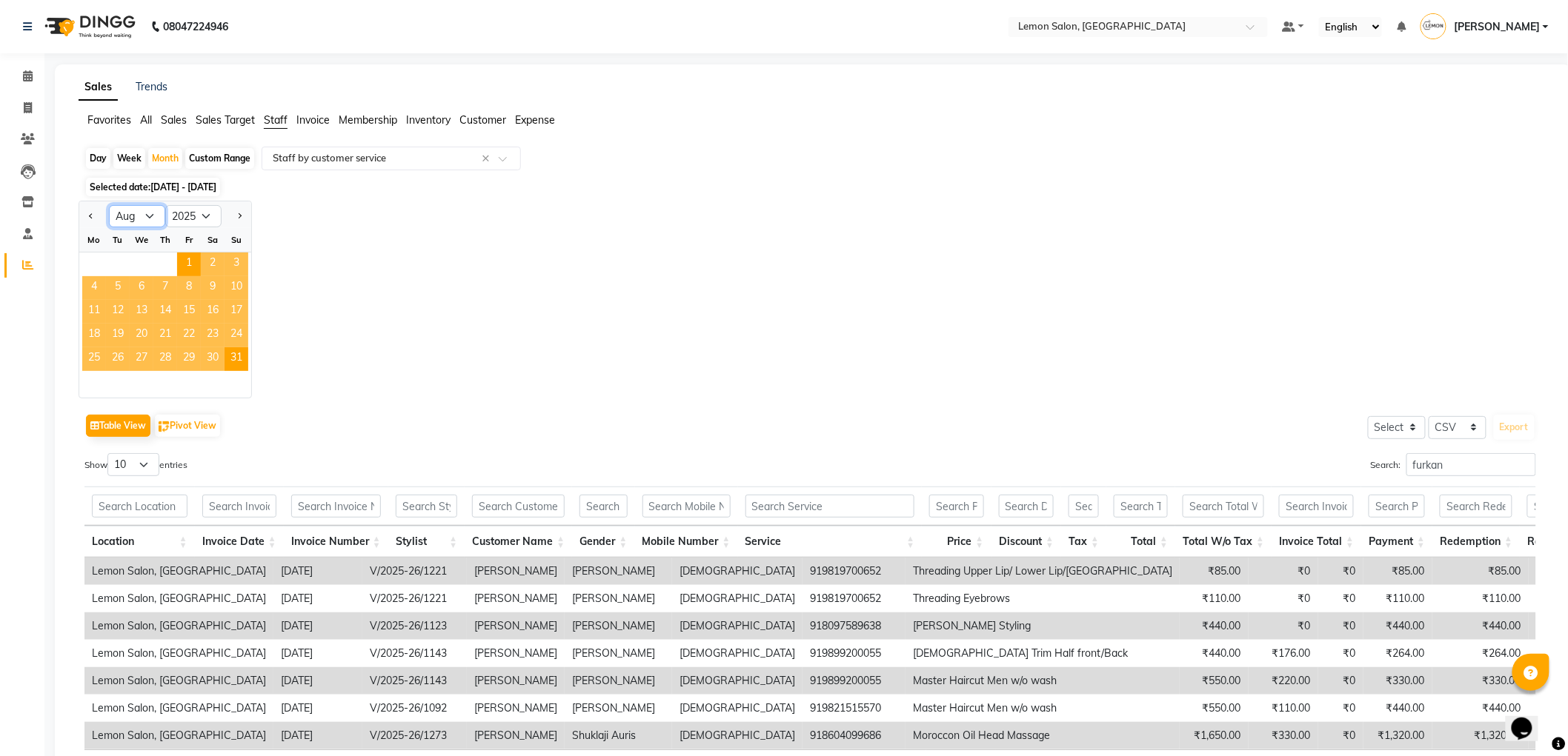
click at [148, 223] on select "Jan Feb Mar Apr May Jun [DATE] Aug Sep Oct Nov Dec" at bounding box center [137, 216] width 57 height 22
select select "7"
click at [109, 205] on select "Jan Feb Mar Apr May Jun [DATE] Aug Sep Oct Nov Dec" at bounding box center [137, 216] width 57 height 22
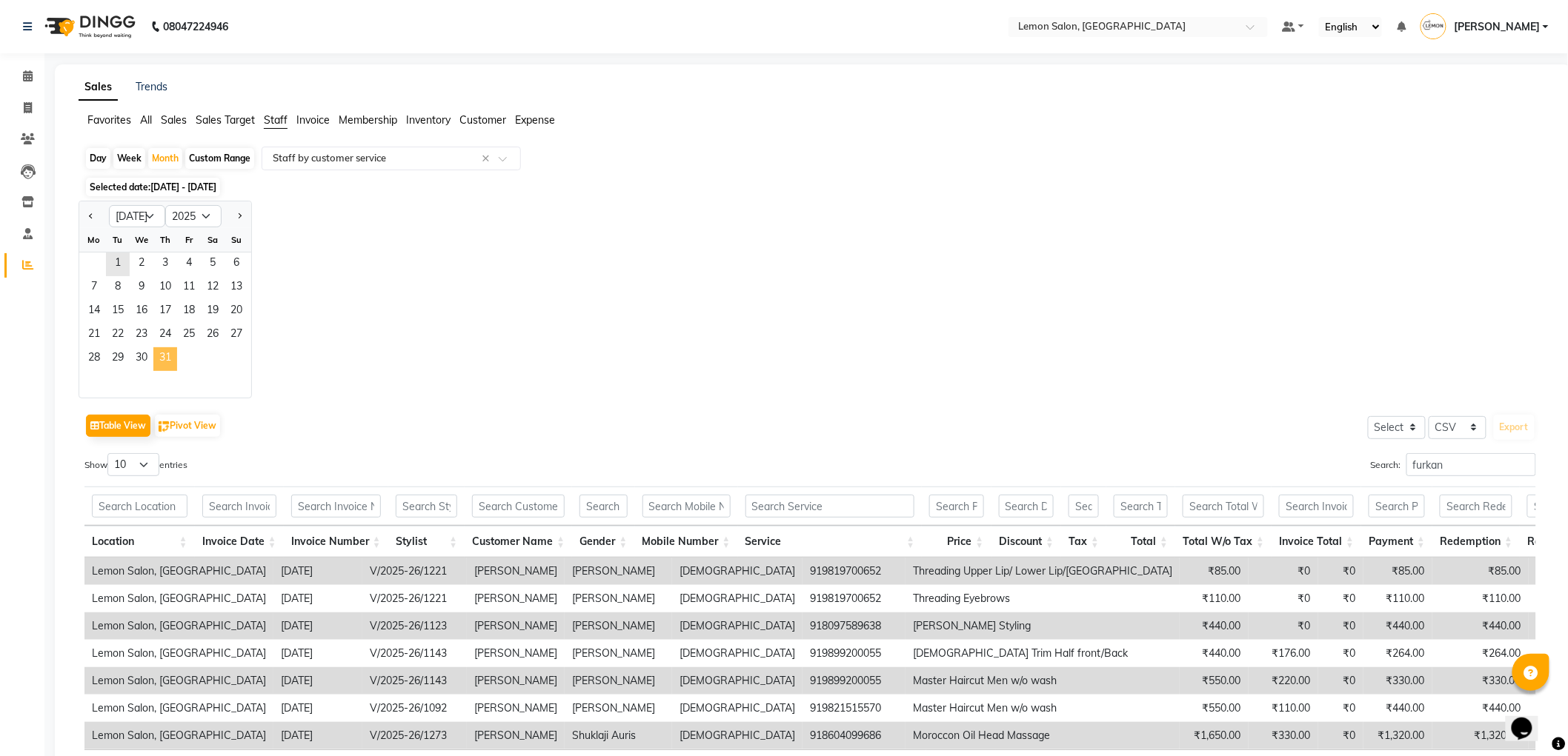
click at [161, 361] on span "31" at bounding box center [165, 359] width 24 height 24
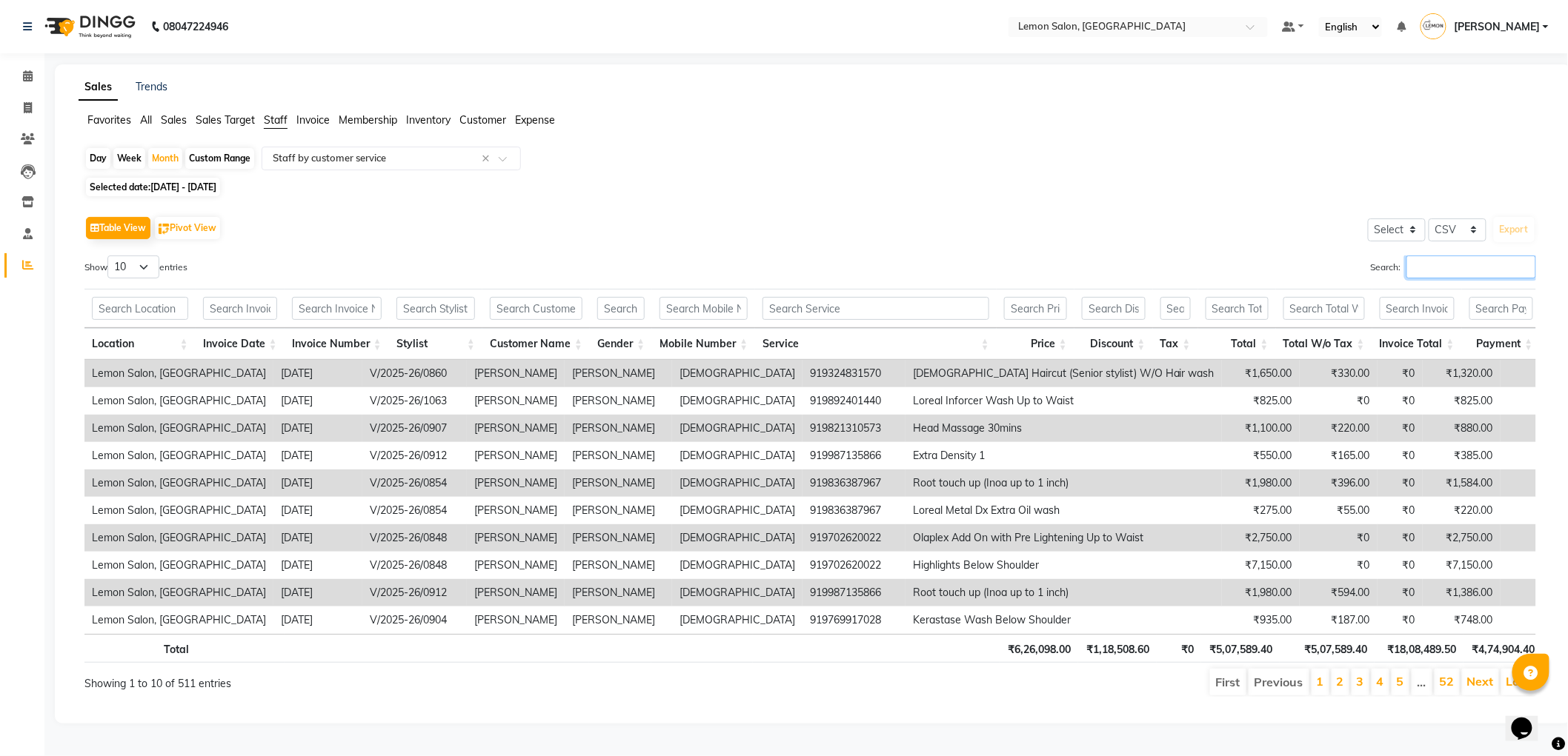
click at [1457, 268] on input "Search:" at bounding box center [1471, 266] width 130 height 23
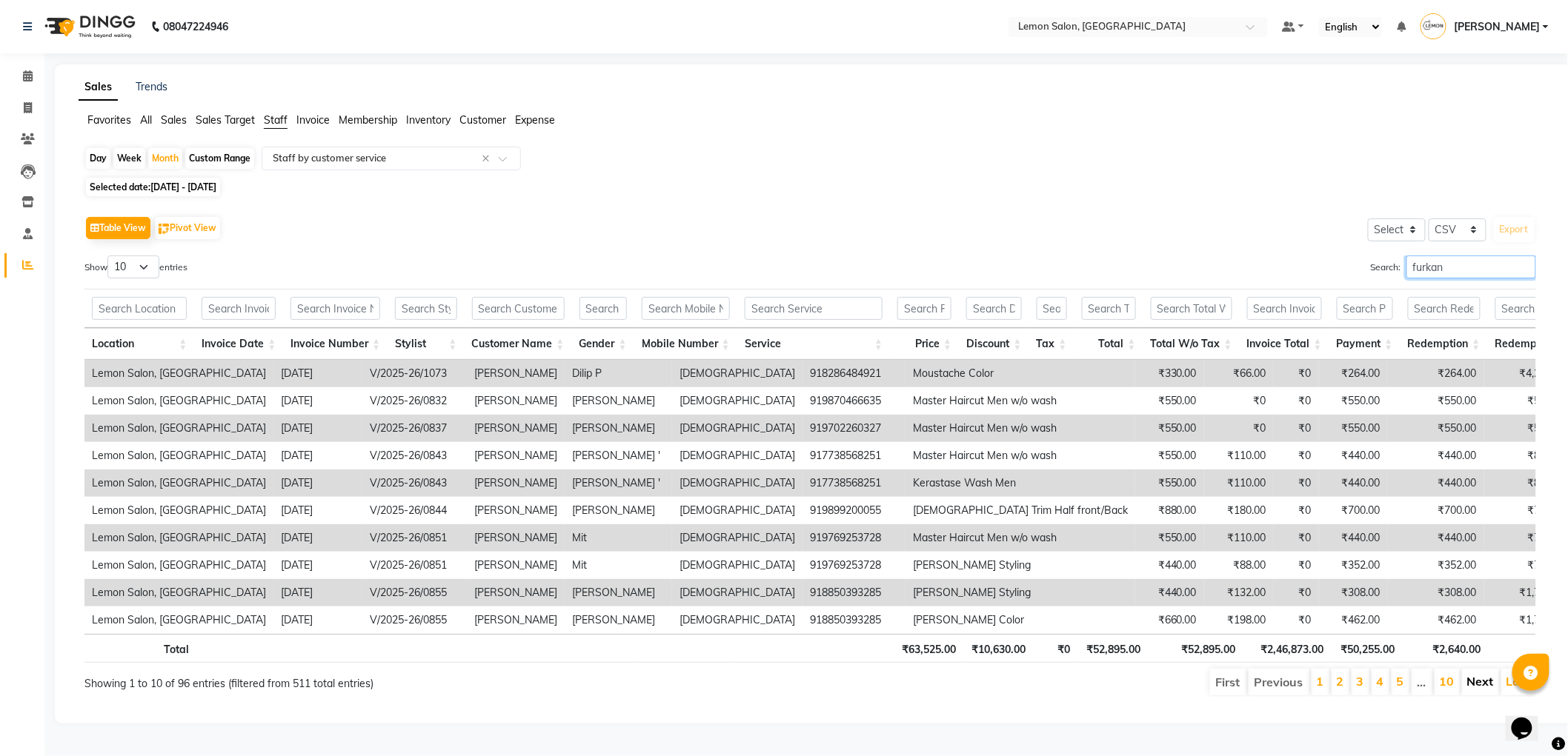
type input "furkan"
click at [1490, 689] on link "Next" at bounding box center [1480, 681] width 26 height 15
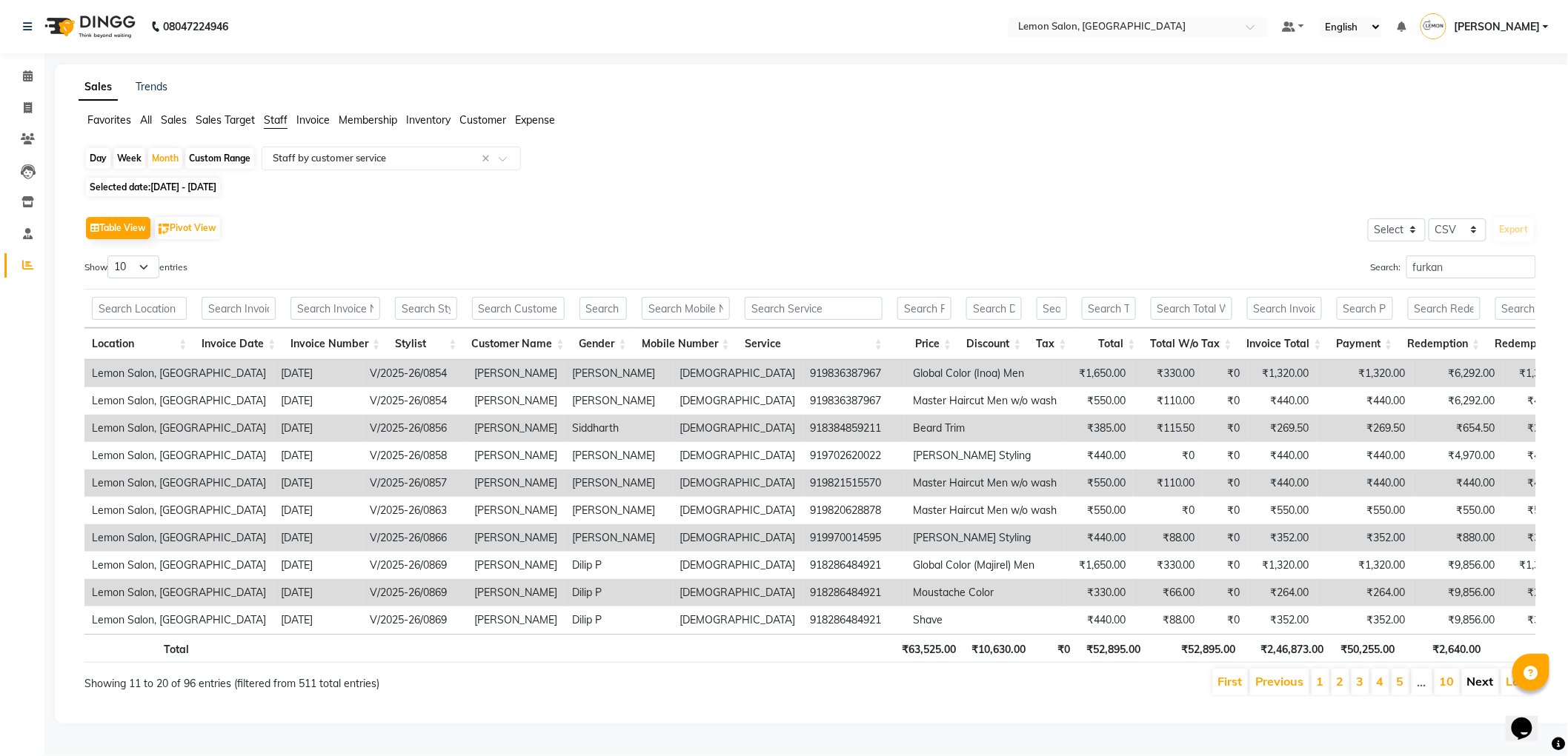
click at [1484, 689] on link "Next" at bounding box center [1480, 681] width 26 height 15
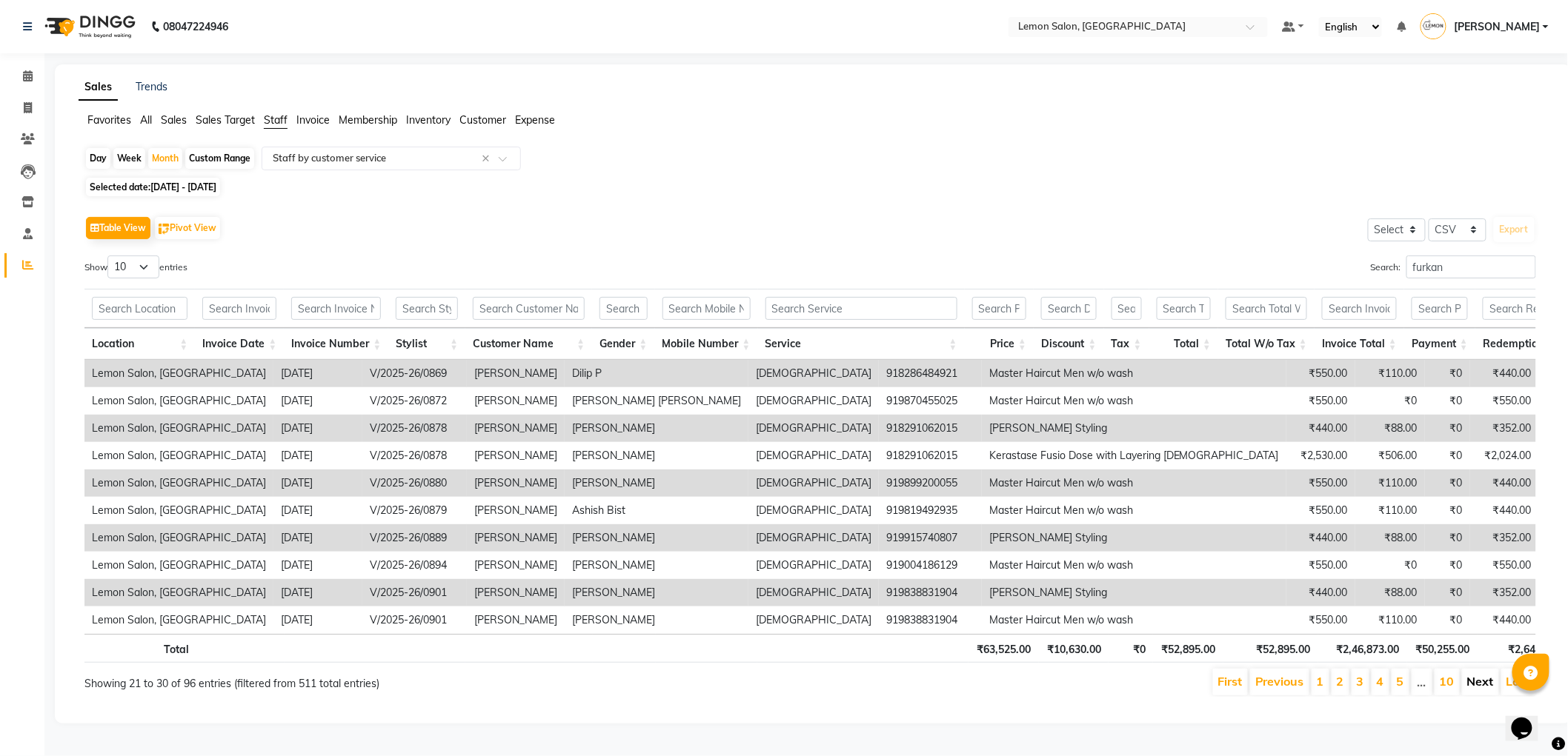
click at [1471, 689] on link "Next" at bounding box center [1480, 681] width 26 height 15
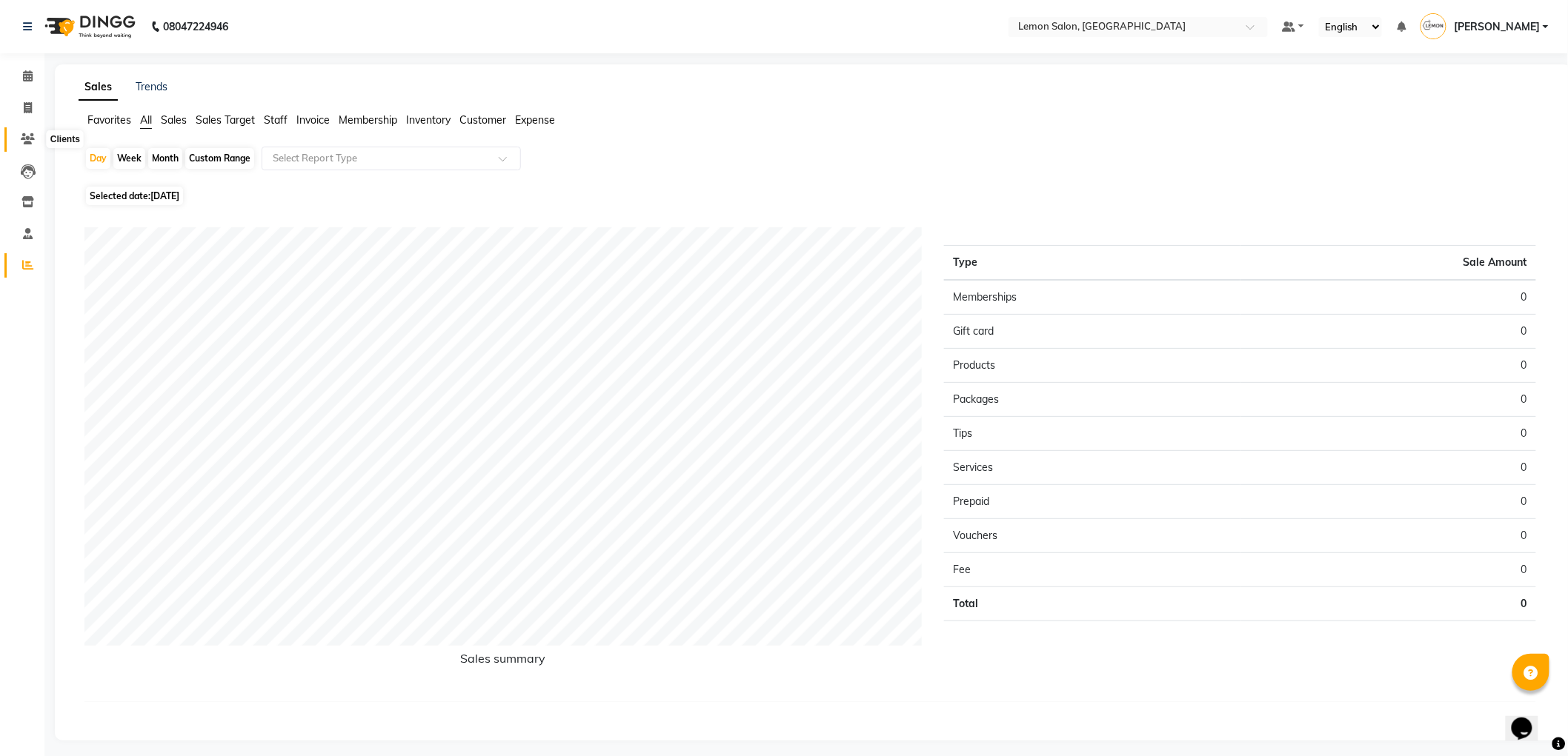
click at [36, 135] on span at bounding box center [27, 140] width 26 height 17
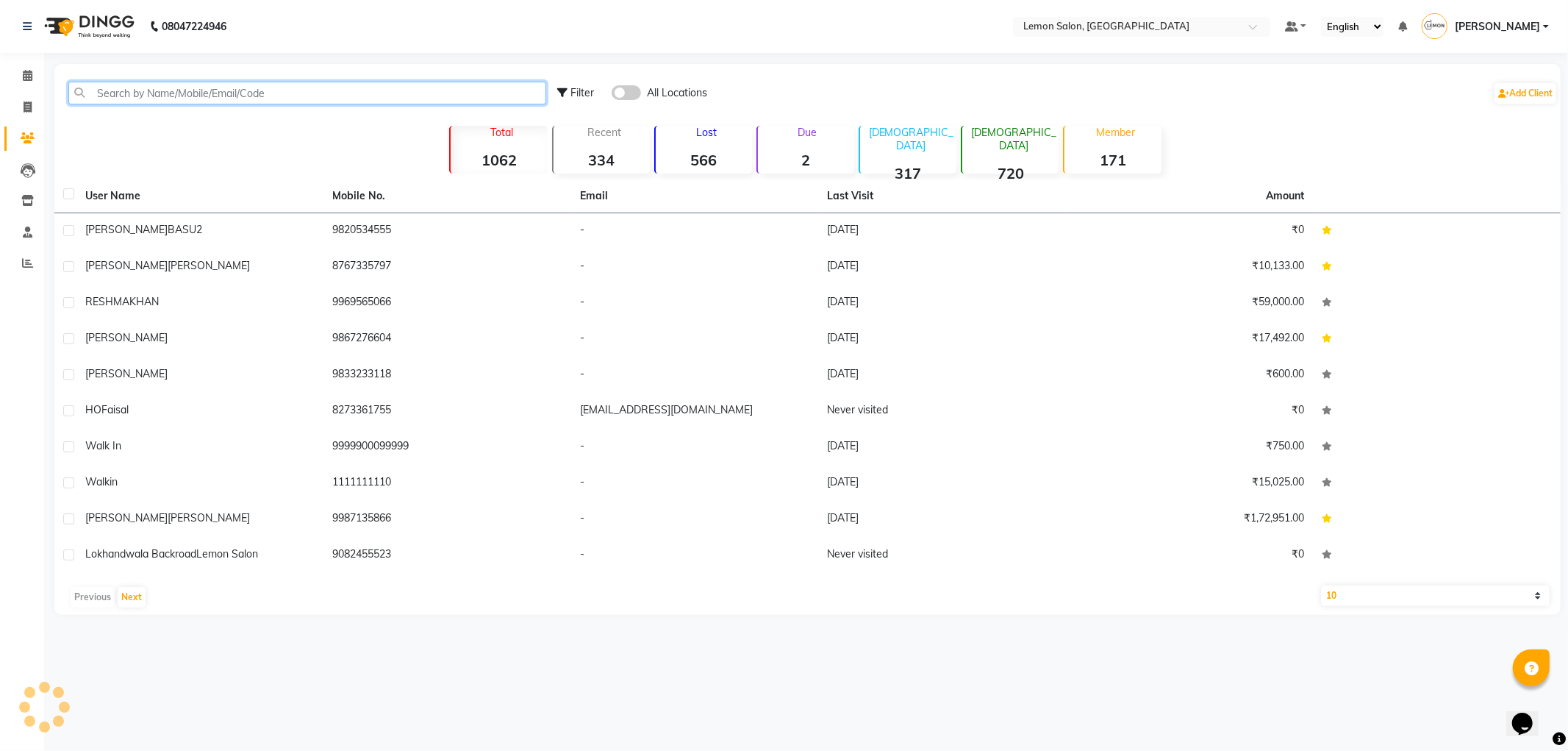
click at [129, 101] on input "text" at bounding box center [308, 92] width 478 height 23
paste input "918655612180"
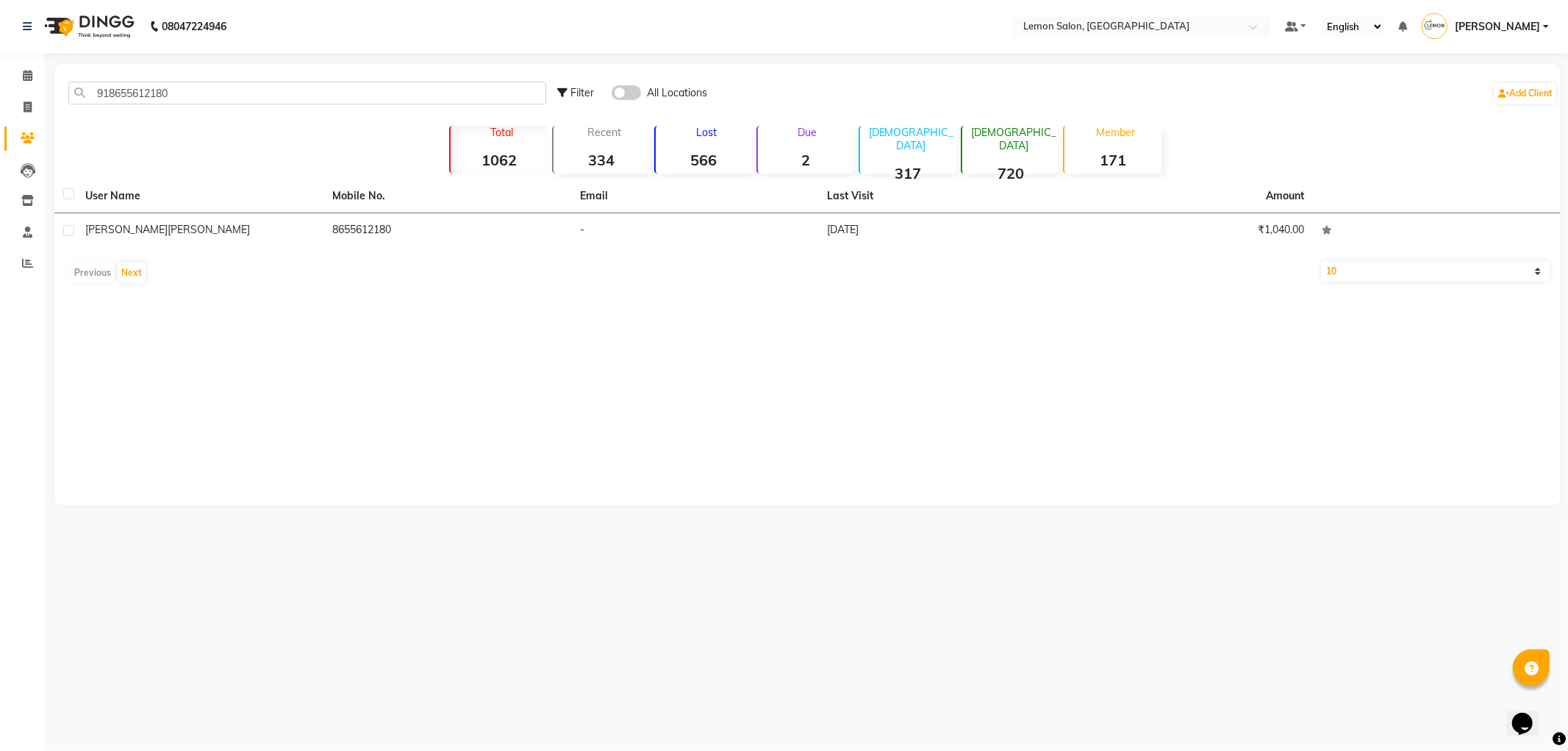
click at [212, 233] on div "Amisha Mansuri" at bounding box center [200, 229] width 230 height 15
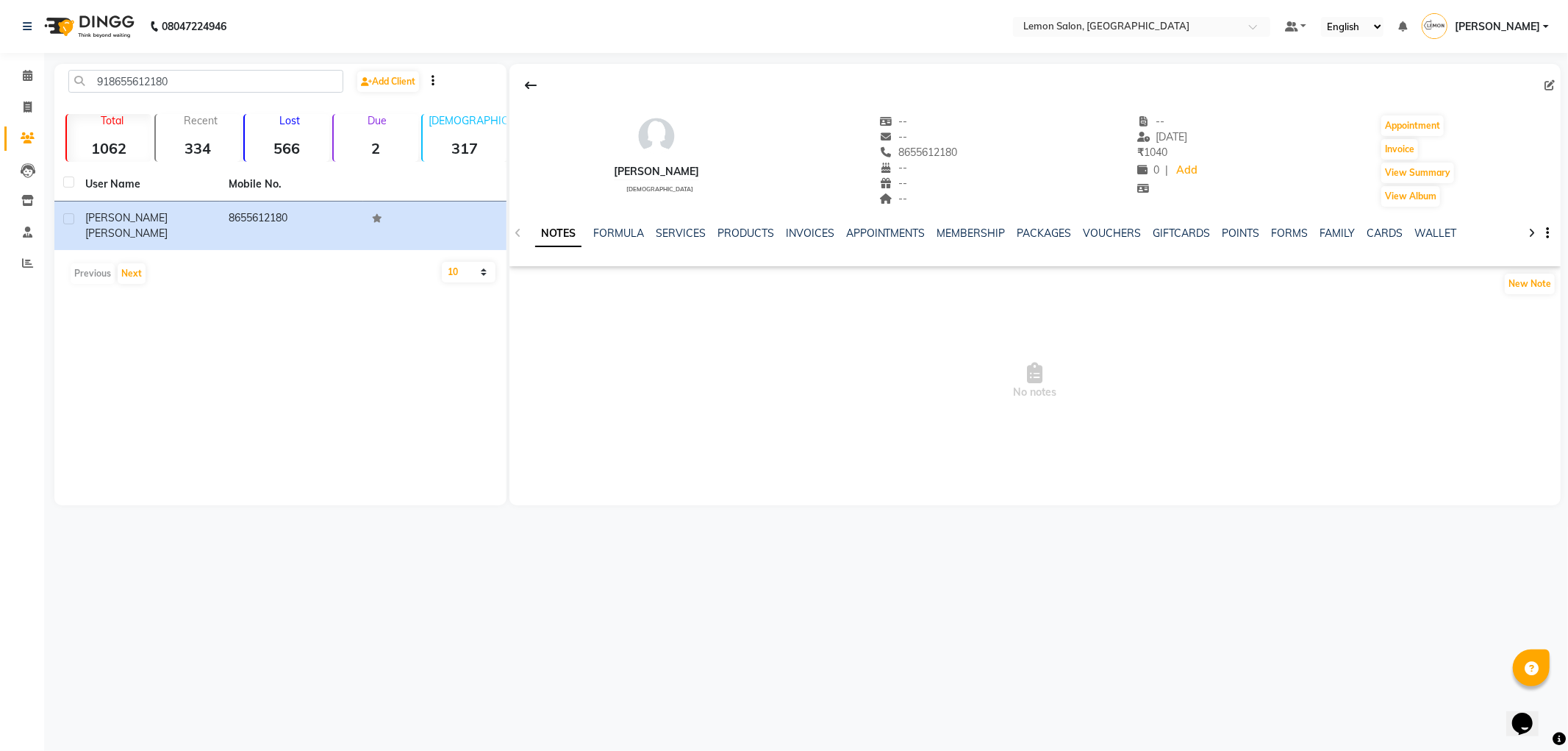
click at [660, 221] on div "NOTES FORMULA SERVICES PRODUCTS INVOICES APPOINTMENTS MEMBERSHIP PACKAGES VOUCH…" at bounding box center [1035, 234] width 1051 height 51
click at [677, 239] on link "SERVICES" at bounding box center [680, 233] width 50 height 14
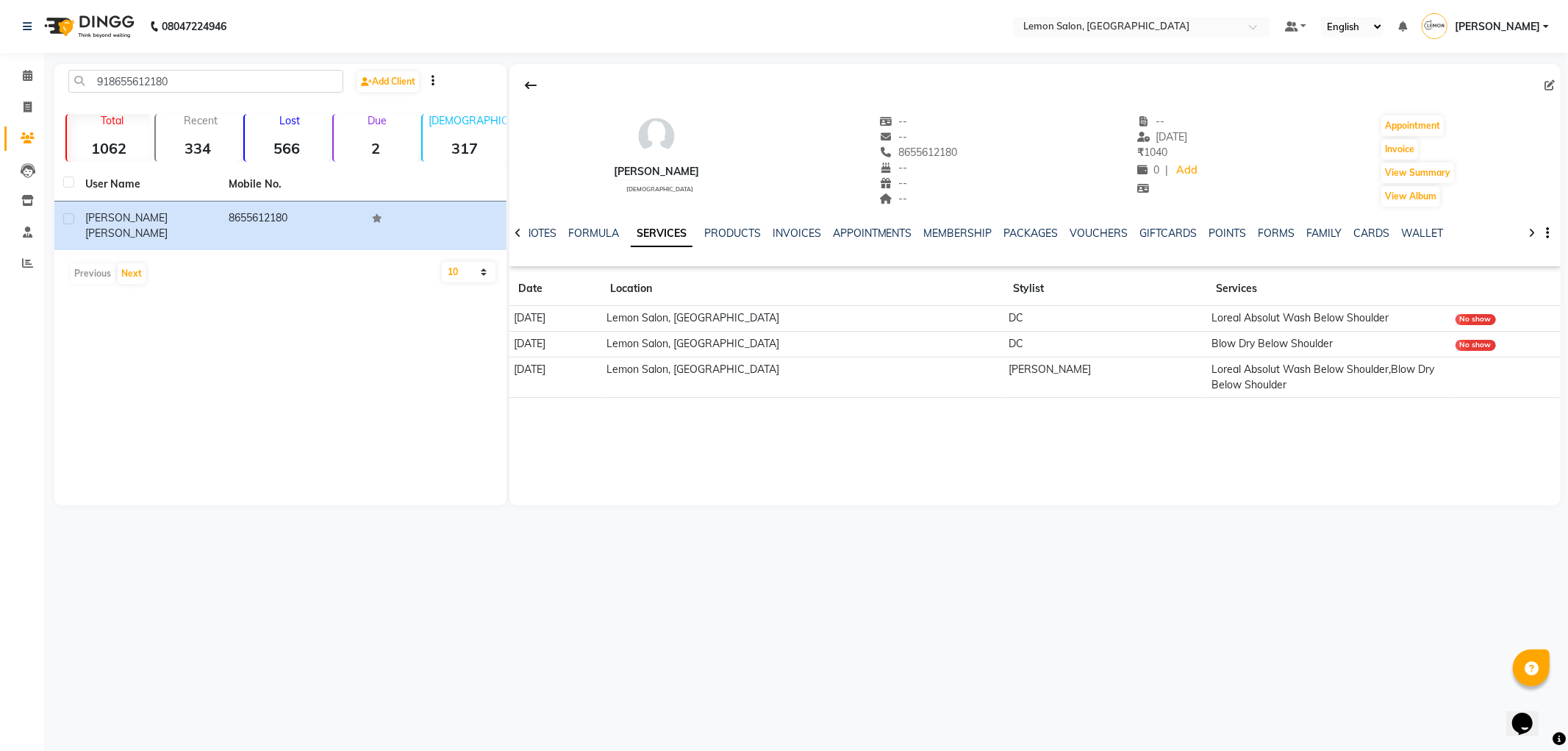
click at [691, 170] on div "[PERSON_NAME]" at bounding box center [656, 171] width 85 height 15
click at [688, 179] on hr at bounding box center [656, 179] width 85 height 1
click at [685, 169] on div "[PERSON_NAME]" at bounding box center [656, 171] width 85 height 15
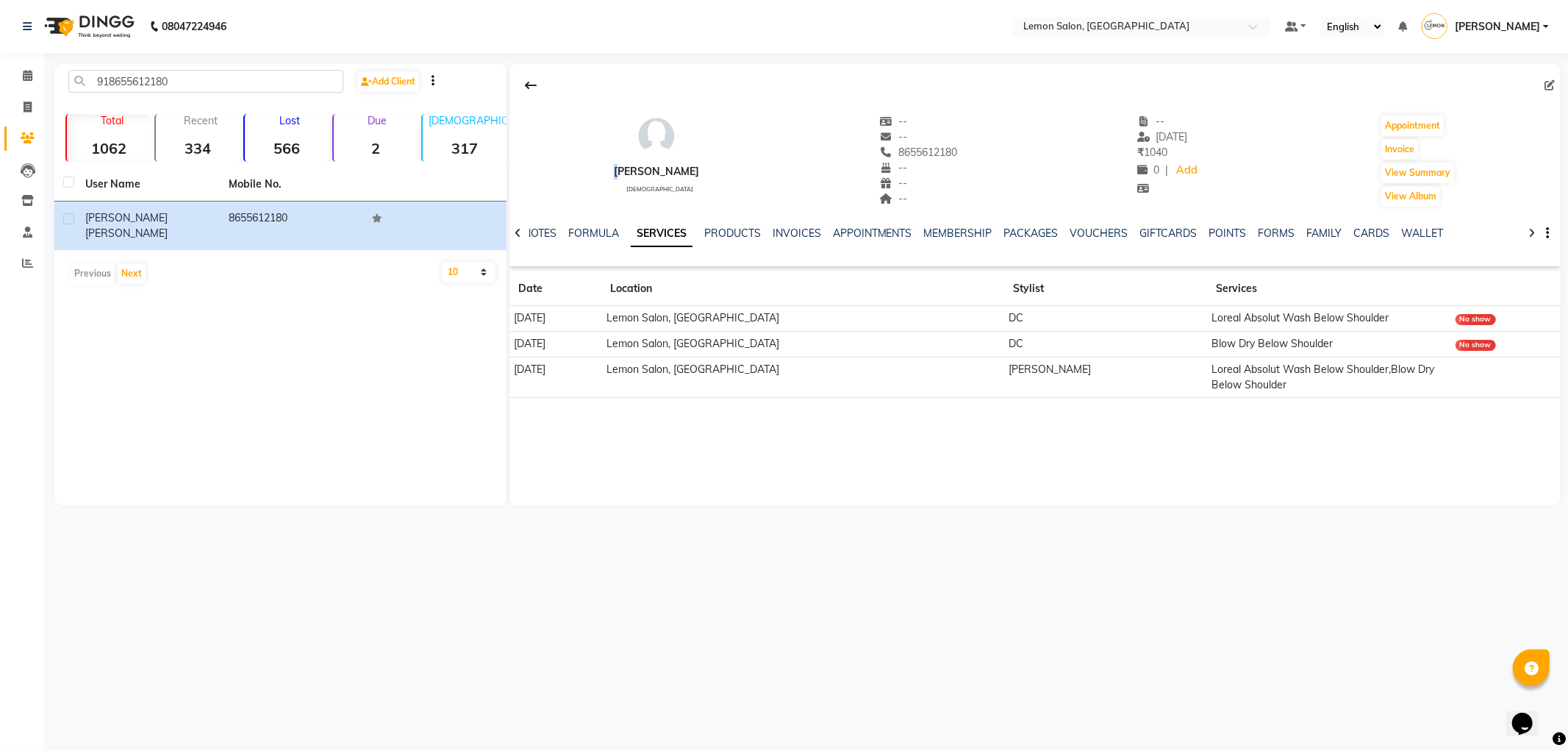
click at [685, 169] on div "[PERSON_NAME]" at bounding box center [656, 171] width 85 height 15
copy div
click at [920, 158] on span "8655612180" at bounding box center [918, 152] width 78 height 14
click at [921, 157] on span "8655612180" at bounding box center [918, 152] width 78 height 14
copy span "8655612180"
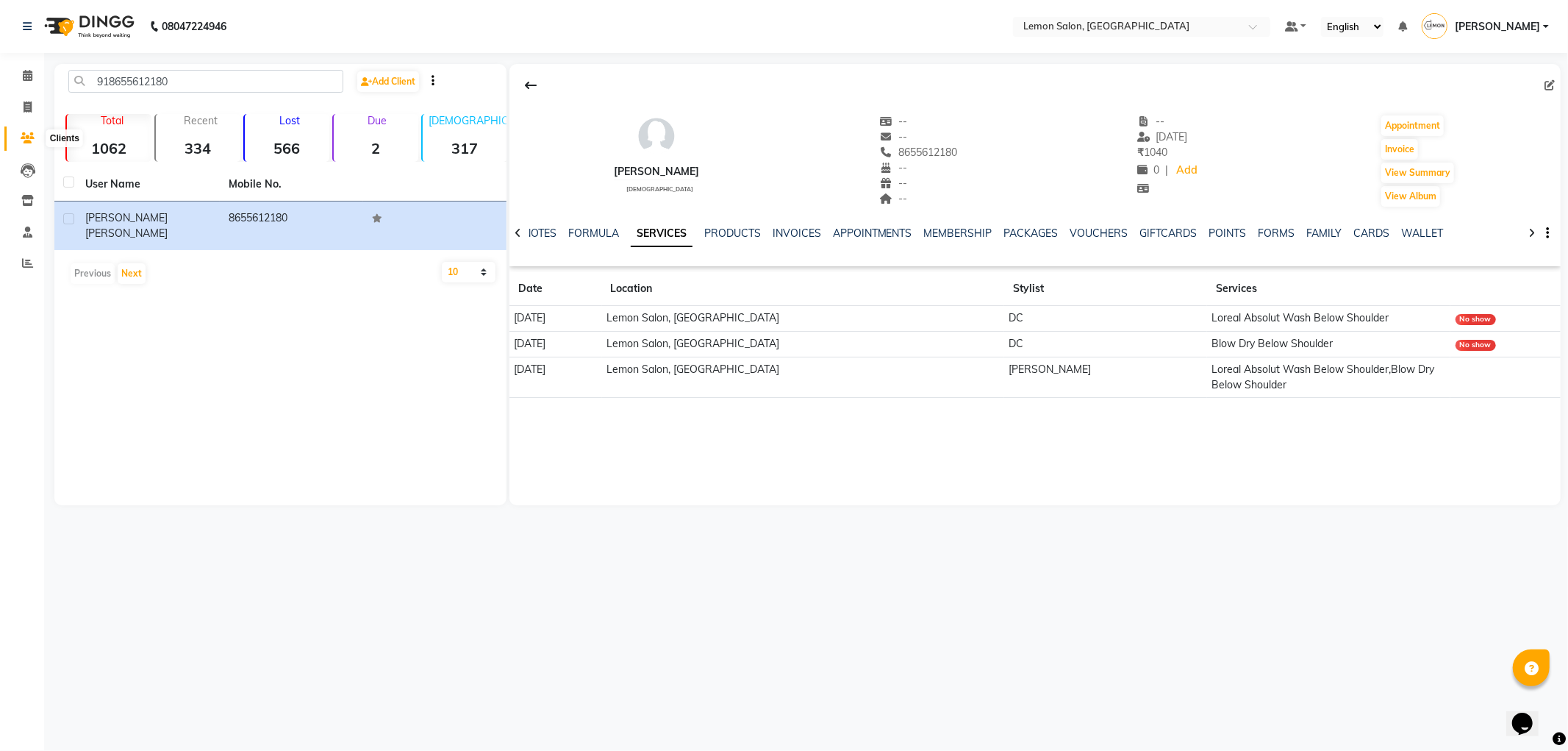
click at [24, 146] on span at bounding box center [27, 139] width 25 height 17
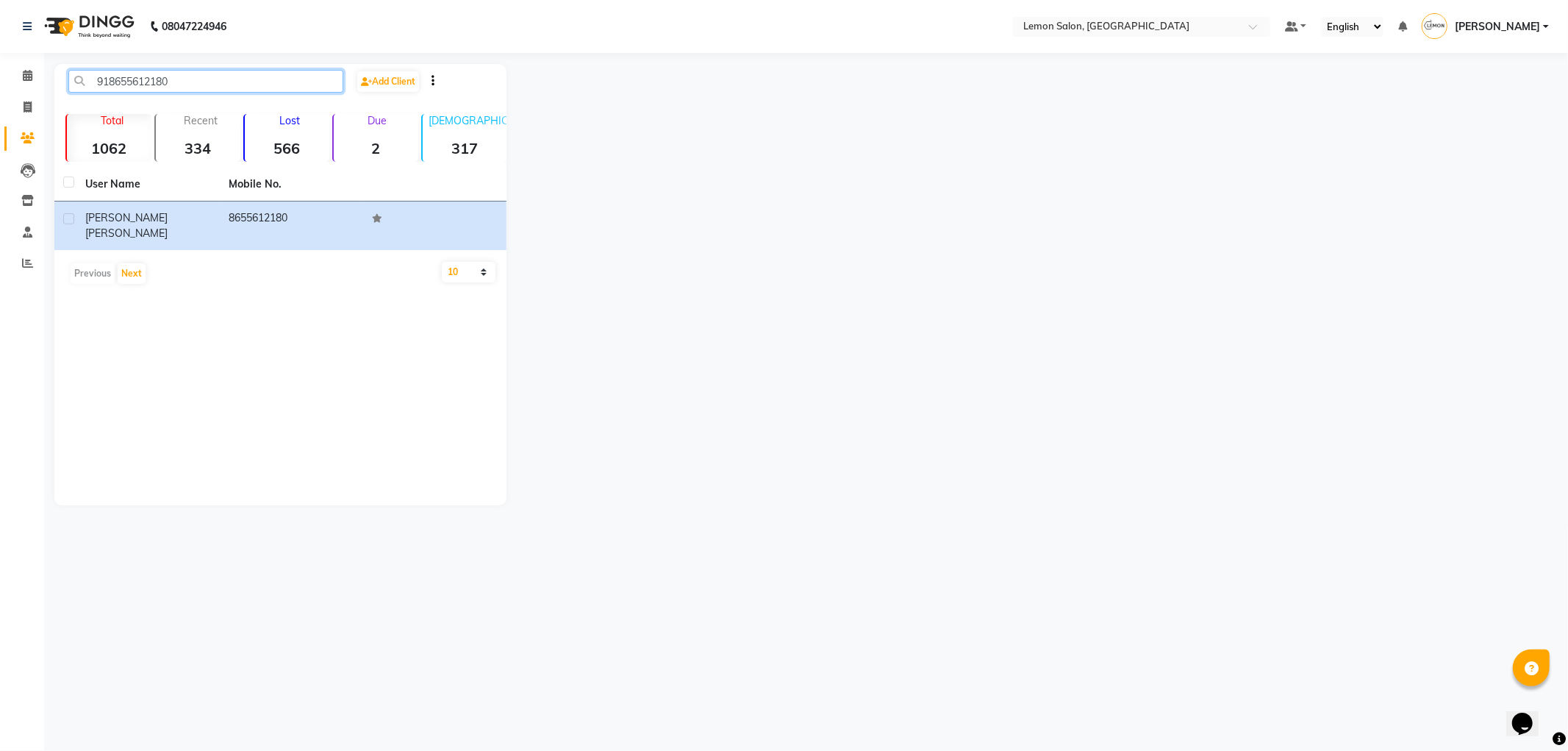
click at [150, 84] on input "918655612180" at bounding box center [206, 81] width 275 height 23
paste input "992013600"
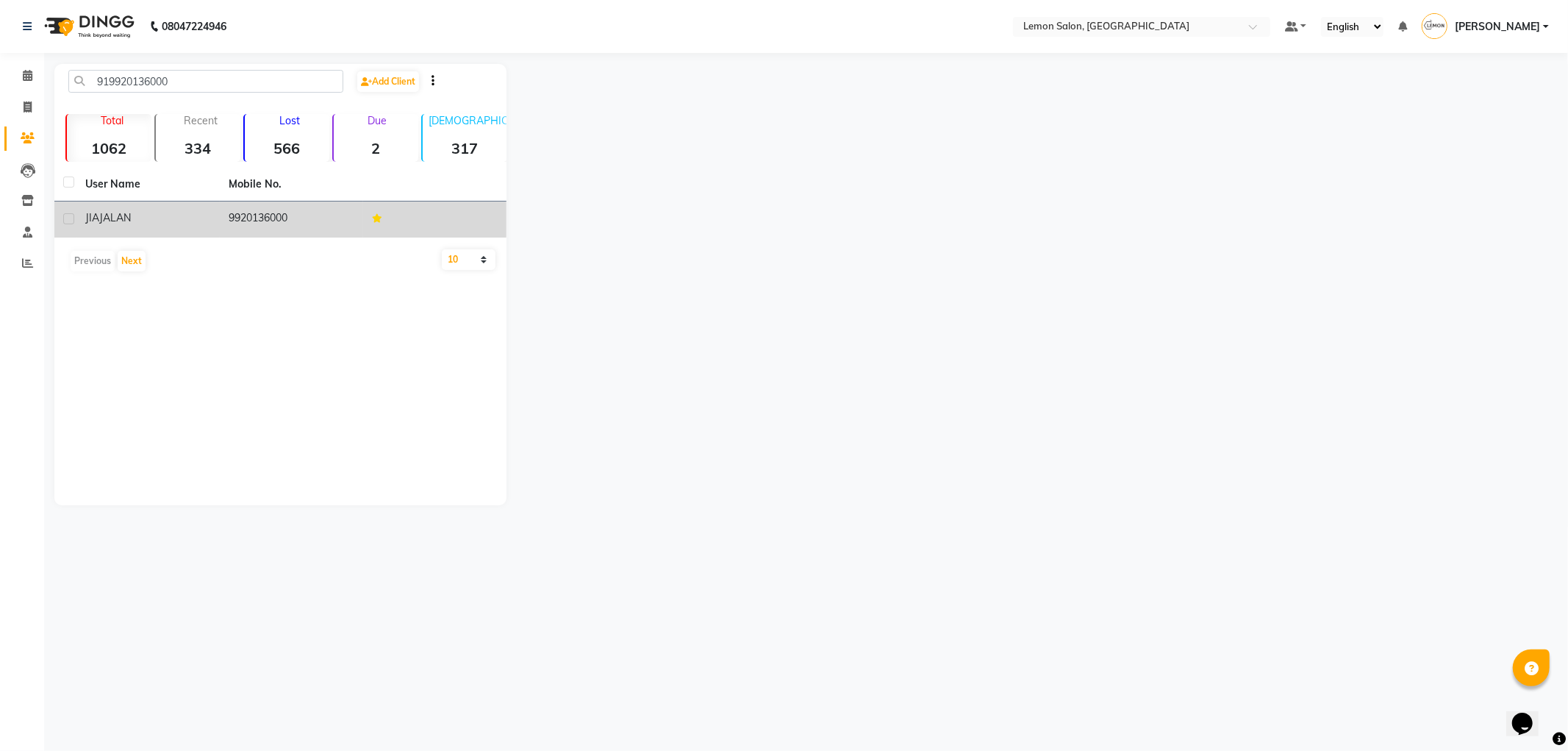
click at [177, 217] on div "JIA JALAN" at bounding box center [148, 217] width 126 height 15
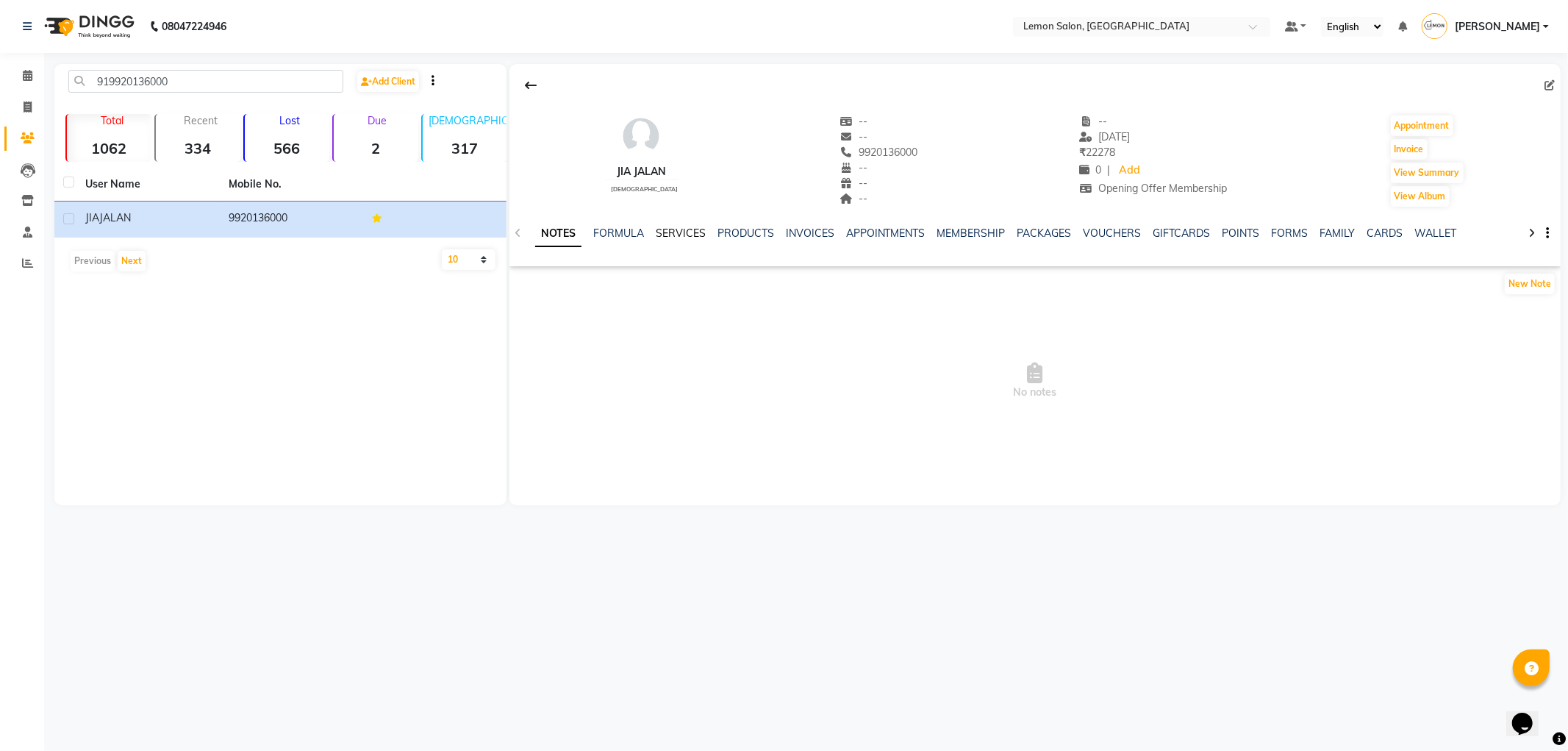
click at [673, 237] on link "SERVICES" at bounding box center [680, 233] width 50 height 14
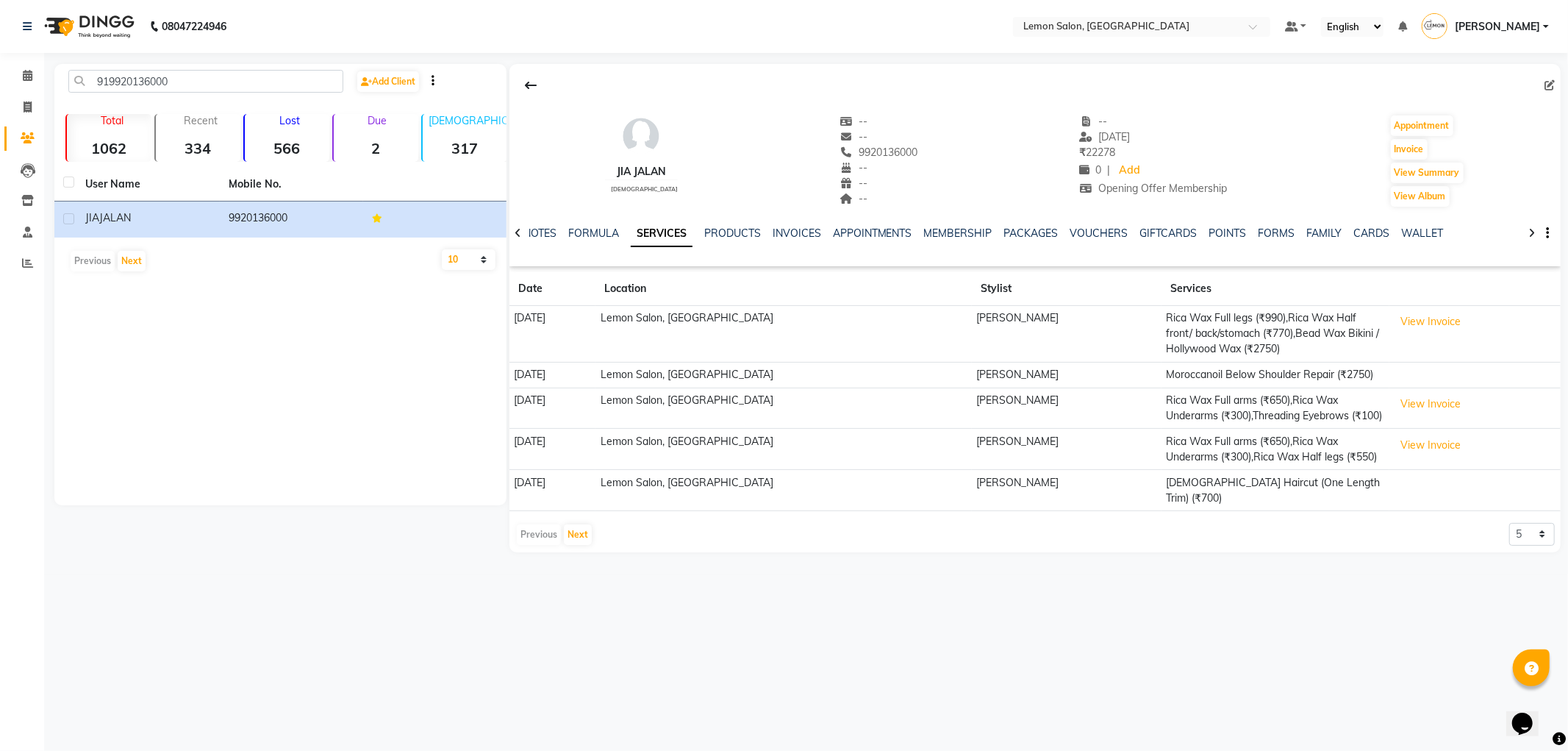
click at [875, 159] on div "9920136000" at bounding box center [879, 152] width 78 height 15
click at [875, 152] on span "9920136000" at bounding box center [879, 152] width 78 height 14
copy span "9920136000"
click at [641, 174] on div "JIA JALAN" at bounding box center [641, 171] width 72 height 15
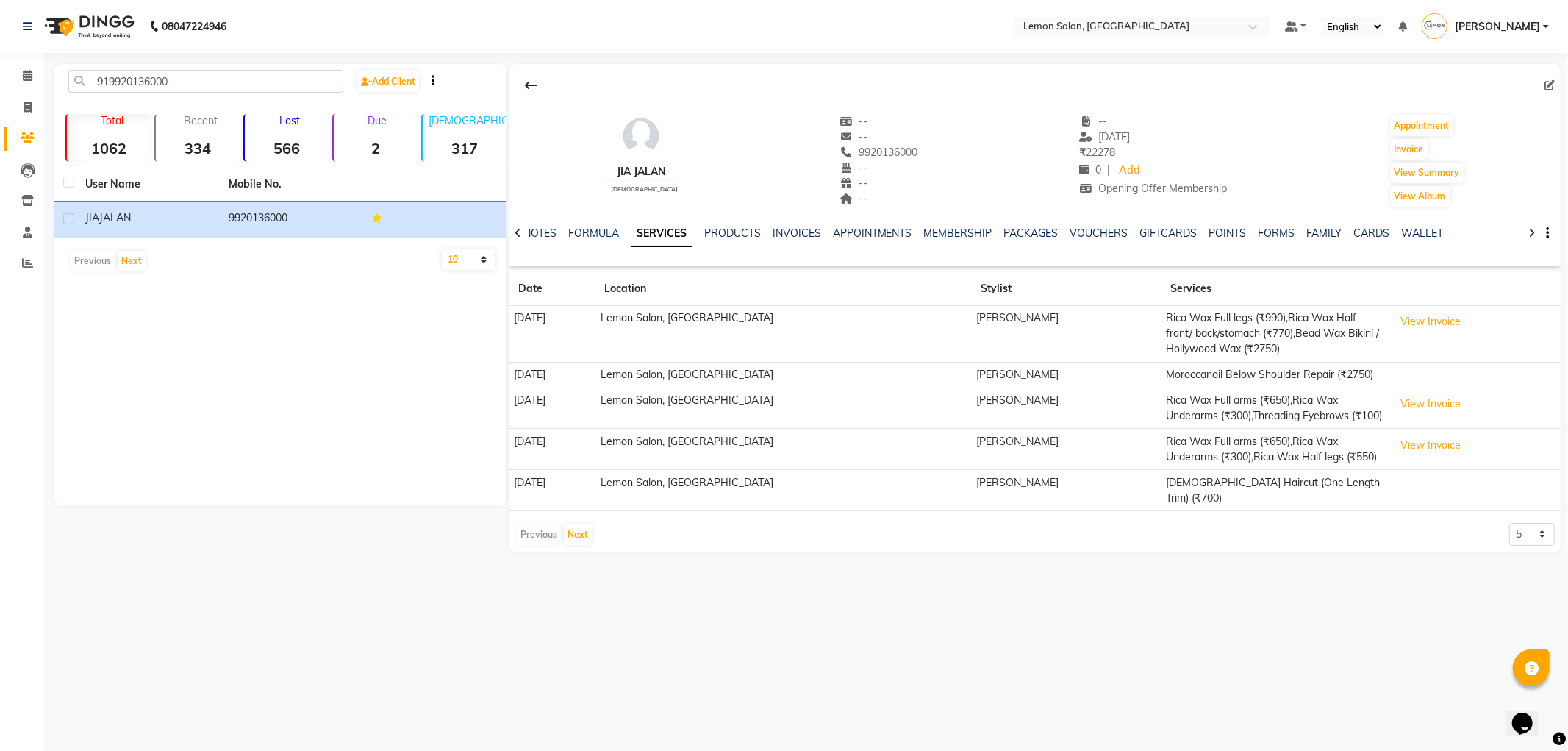
click at [641, 174] on div "JIA JALAN" at bounding box center [641, 171] width 72 height 15
copy div
click at [135, 83] on input "919920136000" at bounding box center [206, 81] width 275 height 23
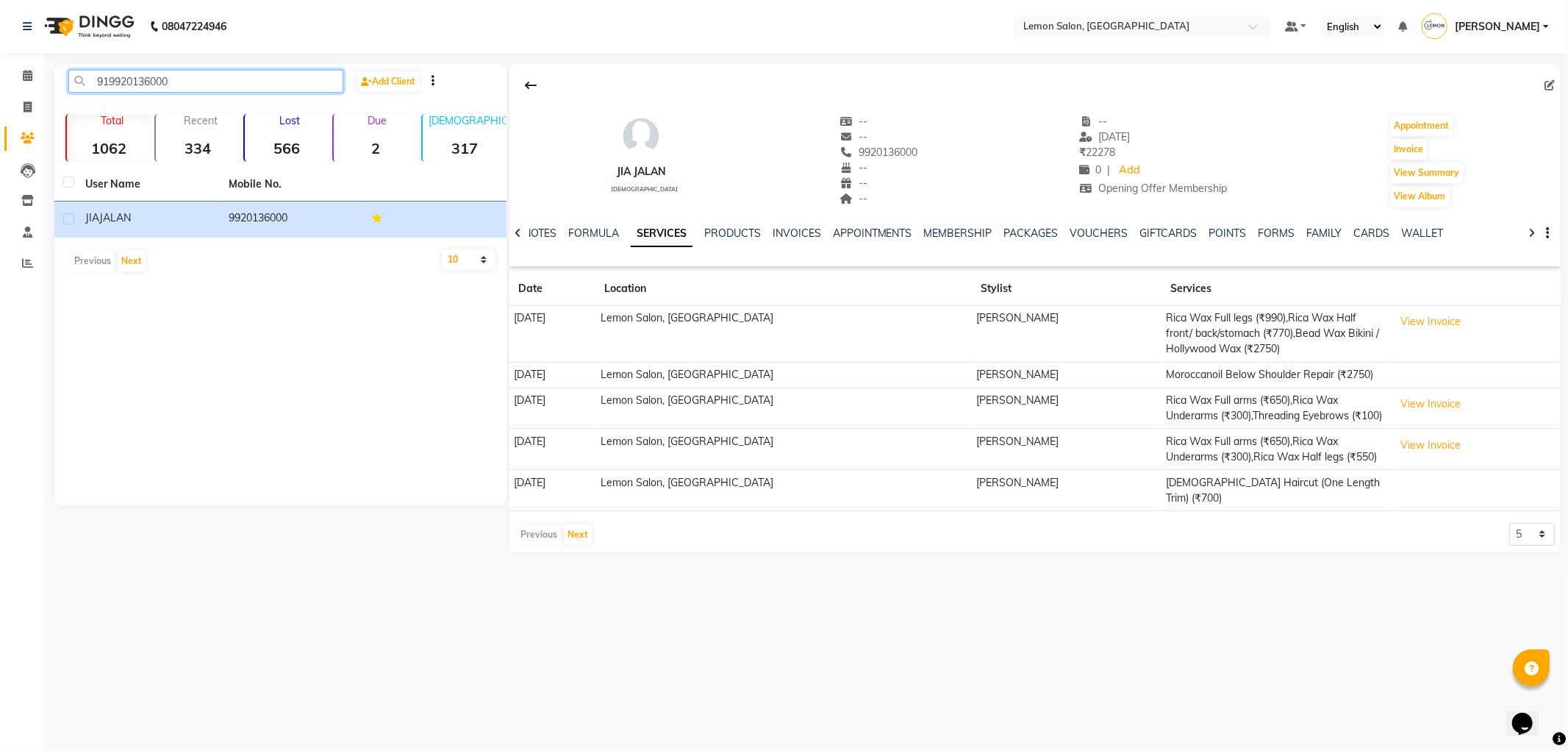
click at [135, 83] on input "919920136000" at bounding box center [206, 81] width 275 height 23
paste input "819883989"
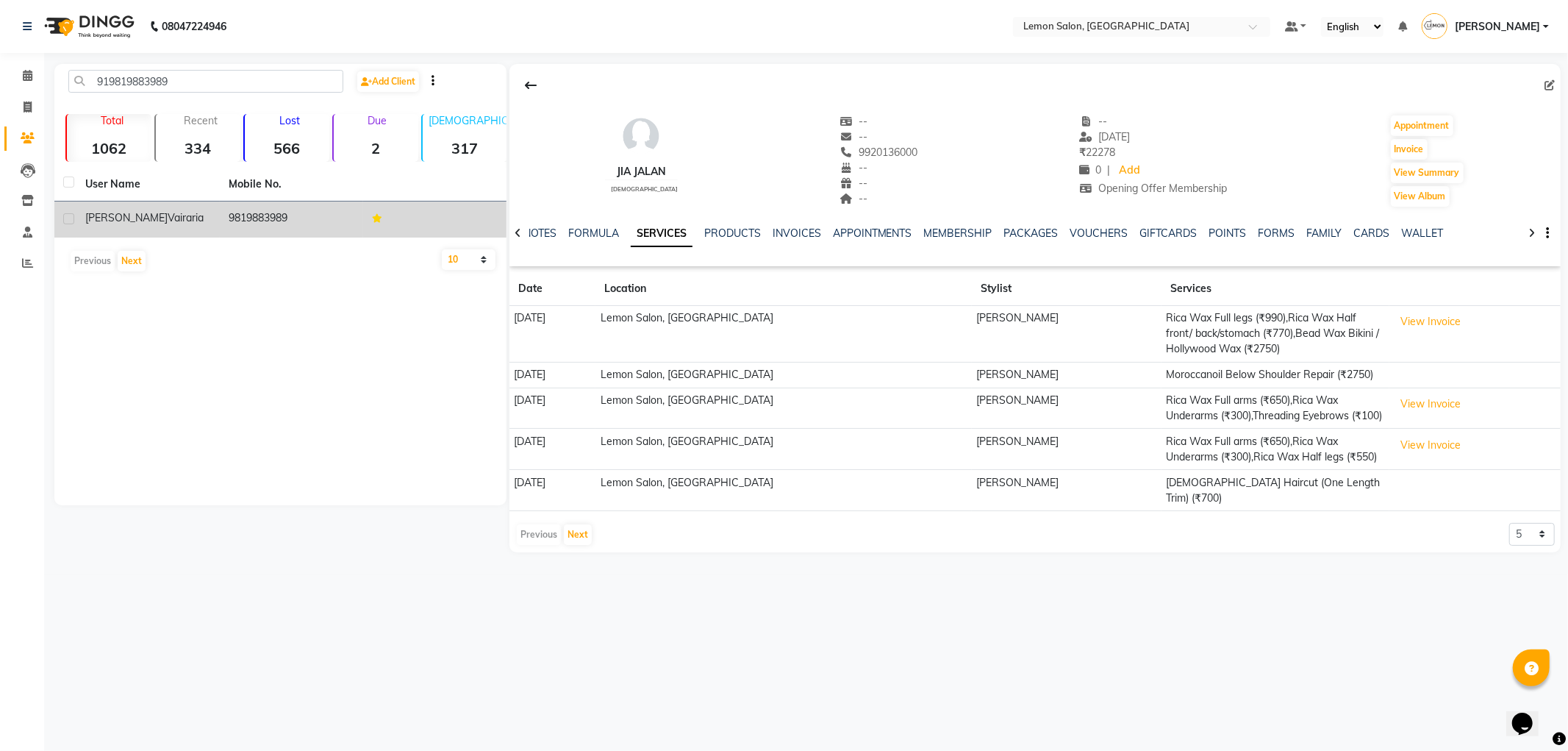
click at [167, 219] on span "vairaria" at bounding box center [186, 217] width 36 height 14
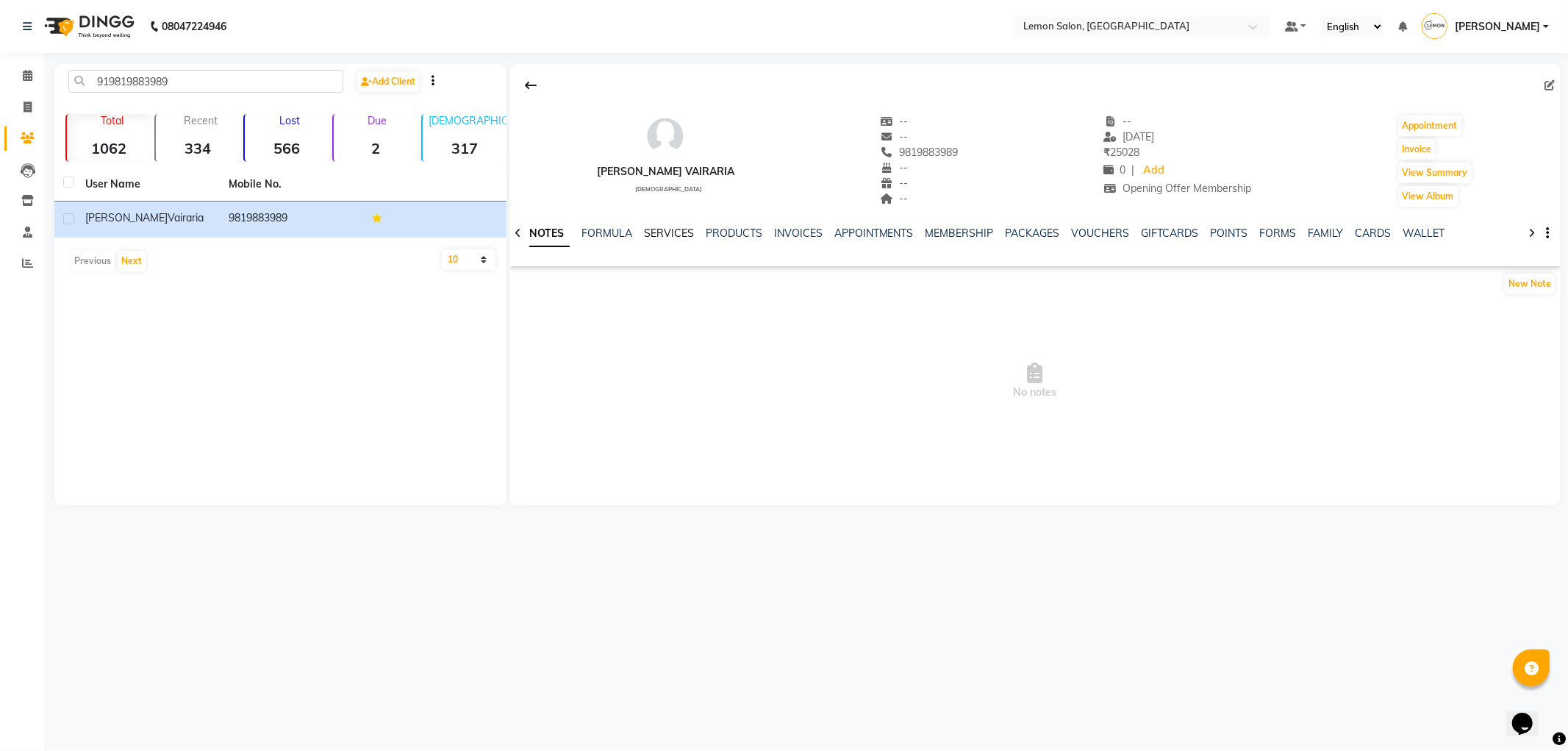
click at [655, 237] on link "SERVICES" at bounding box center [668, 233] width 50 height 14
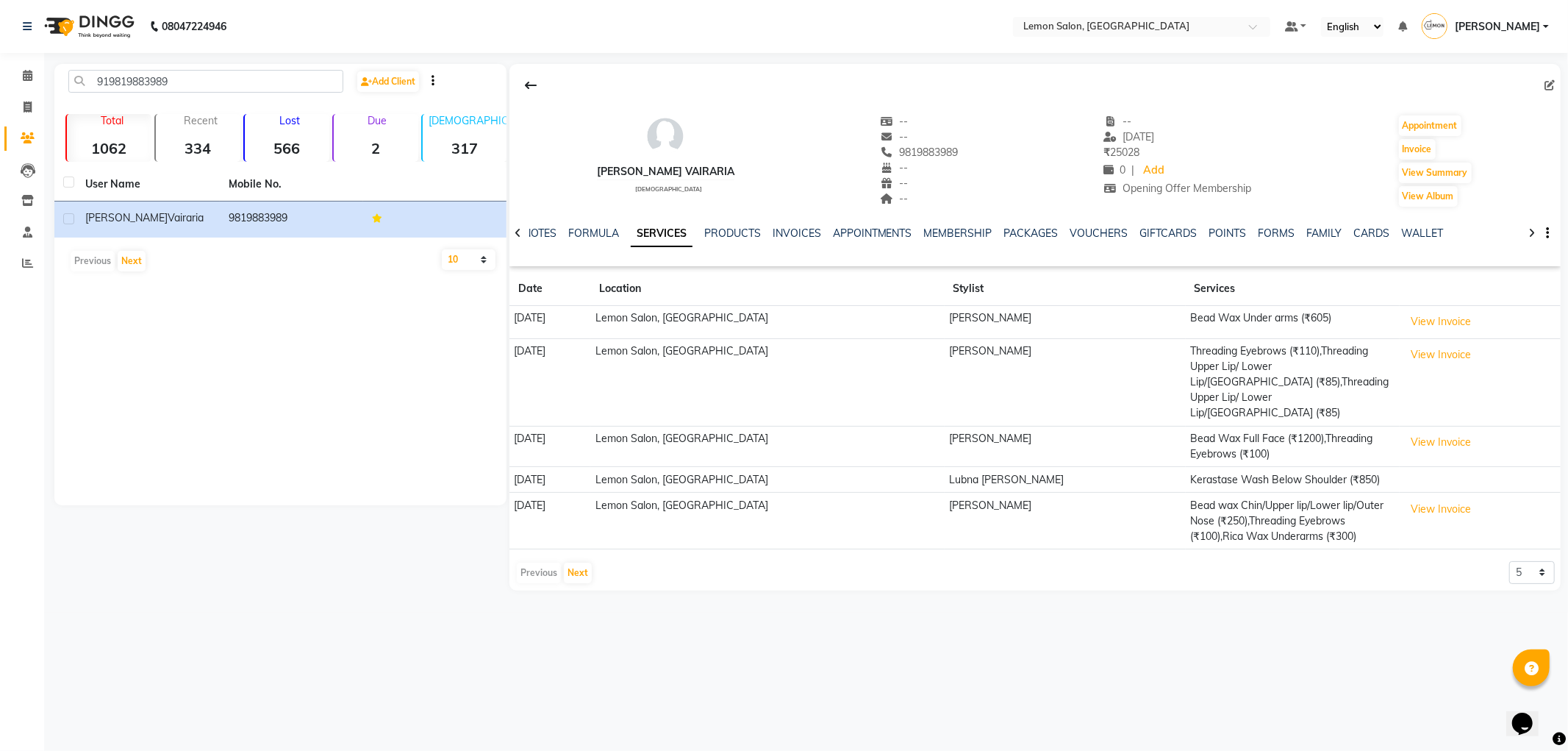
click at [578, 562] on div "Previous Next" at bounding box center [554, 573] width 78 height 24
click at [576, 563] on button "Next" at bounding box center [578, 573] width 28 height 21
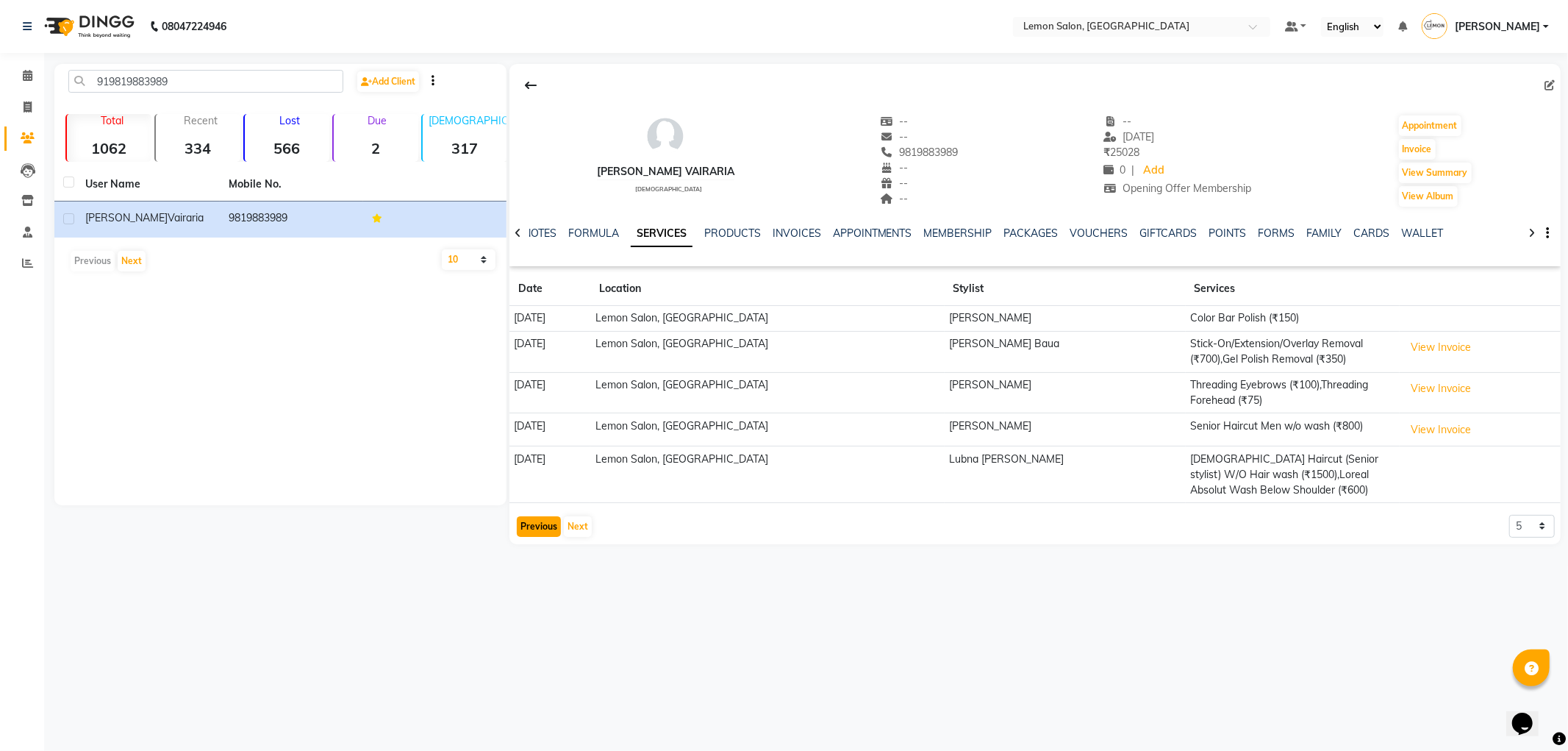
click at [523, 520] on button "Previous" at bounding box center [539, 526] width 44 height 21
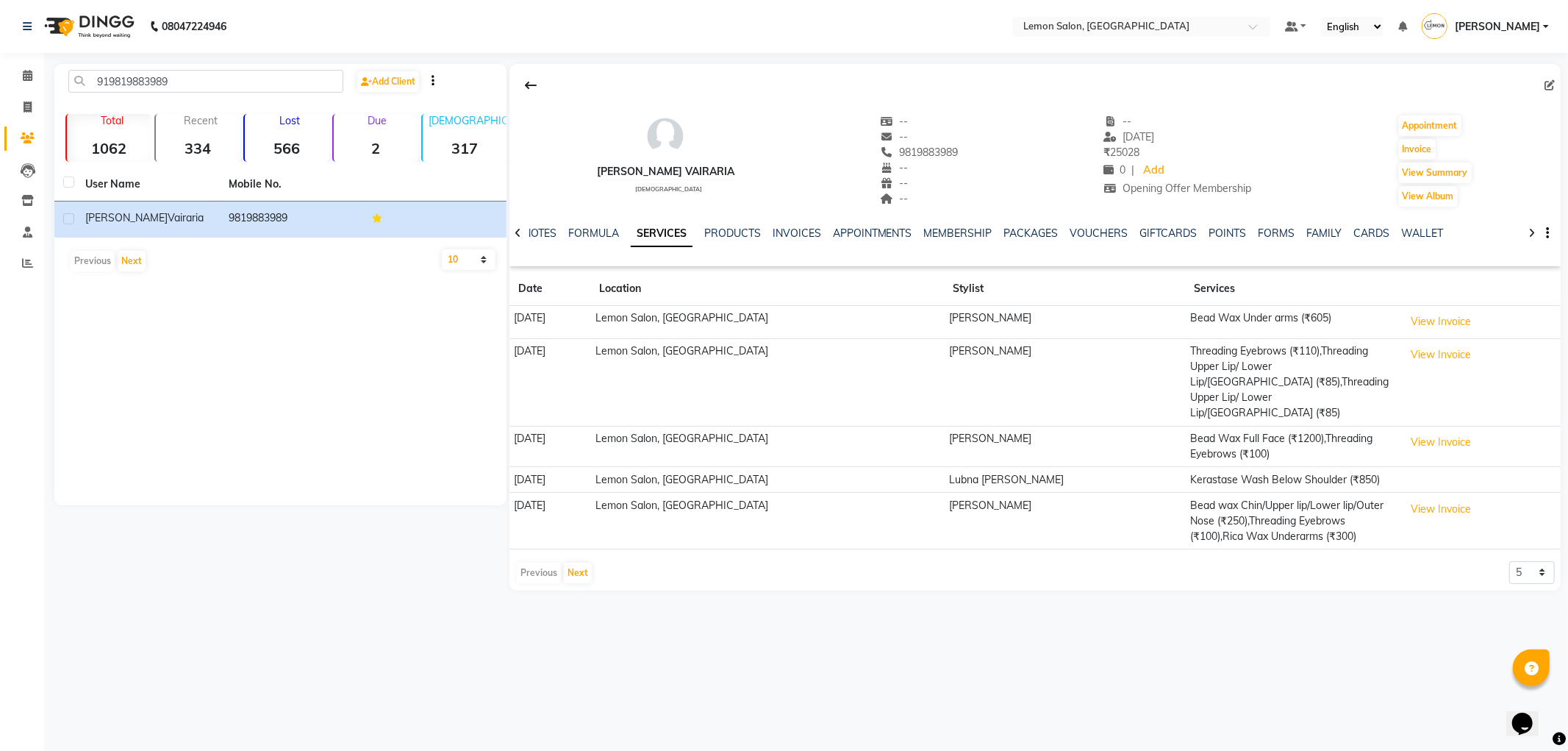
click at [118, 67] on div "919819883989 Add Client Total 1062 Recent 334 Lost 566 Due 2 Male 317 Female 72…" at bounding box center [280, 284] width 452 height 441
click at [118, 68] on div "919819883989 Add Client Total 1062 Recent 334 Lost 566 Due 2 Male 317 Female 72…" at bounding box center [280, 284] width 452 height 441
click at [118, 79] on input "919819883989" at bounding box center [206, 81] width 275 height 23
paste input "7014663550"
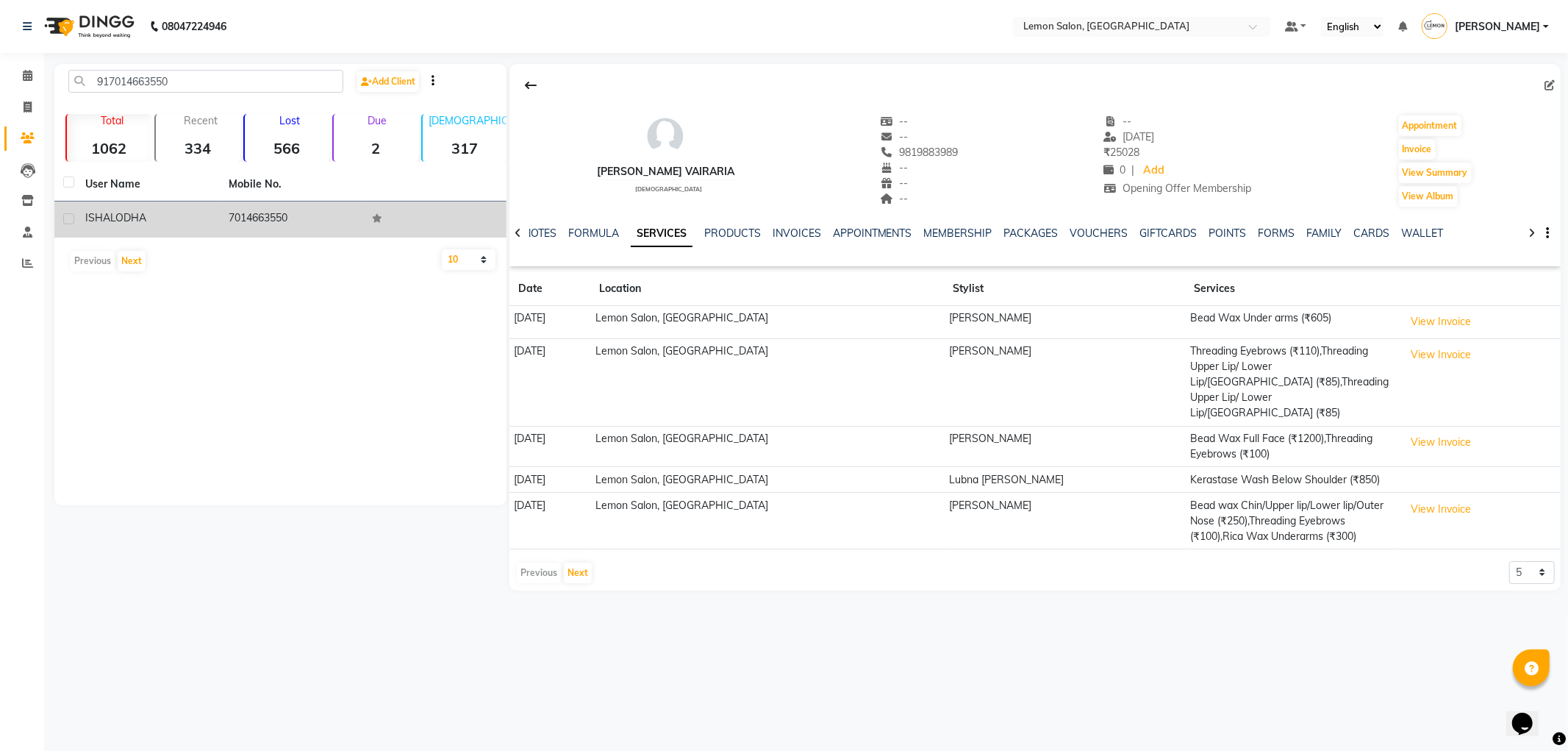
click at [185, 217] on div "ISHA LODHA" at bounding box center [148, 217] width 126 height 15
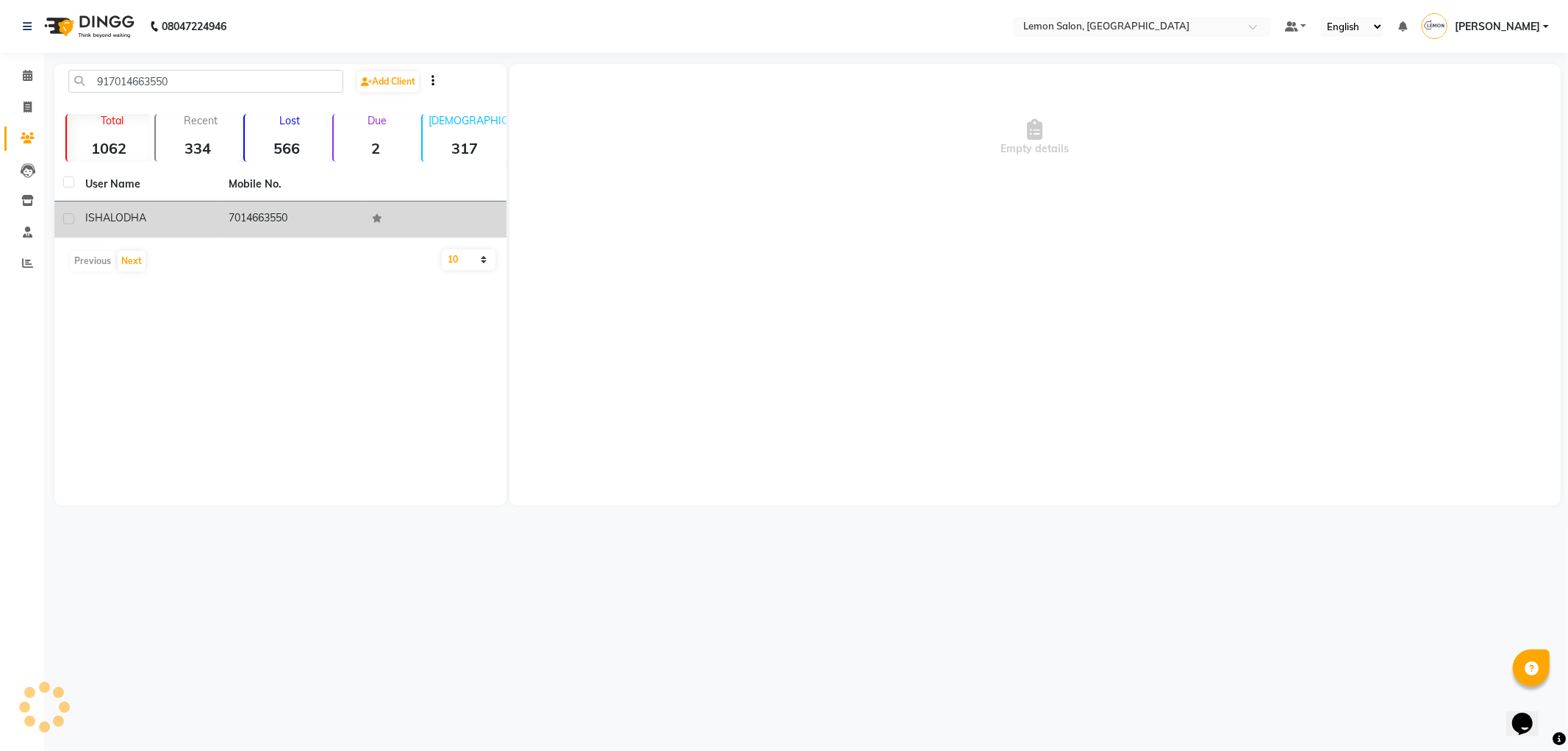
click at [167, 209] on td "ISHA LODHA" at bounding box center [148, 220] width 143 height 36
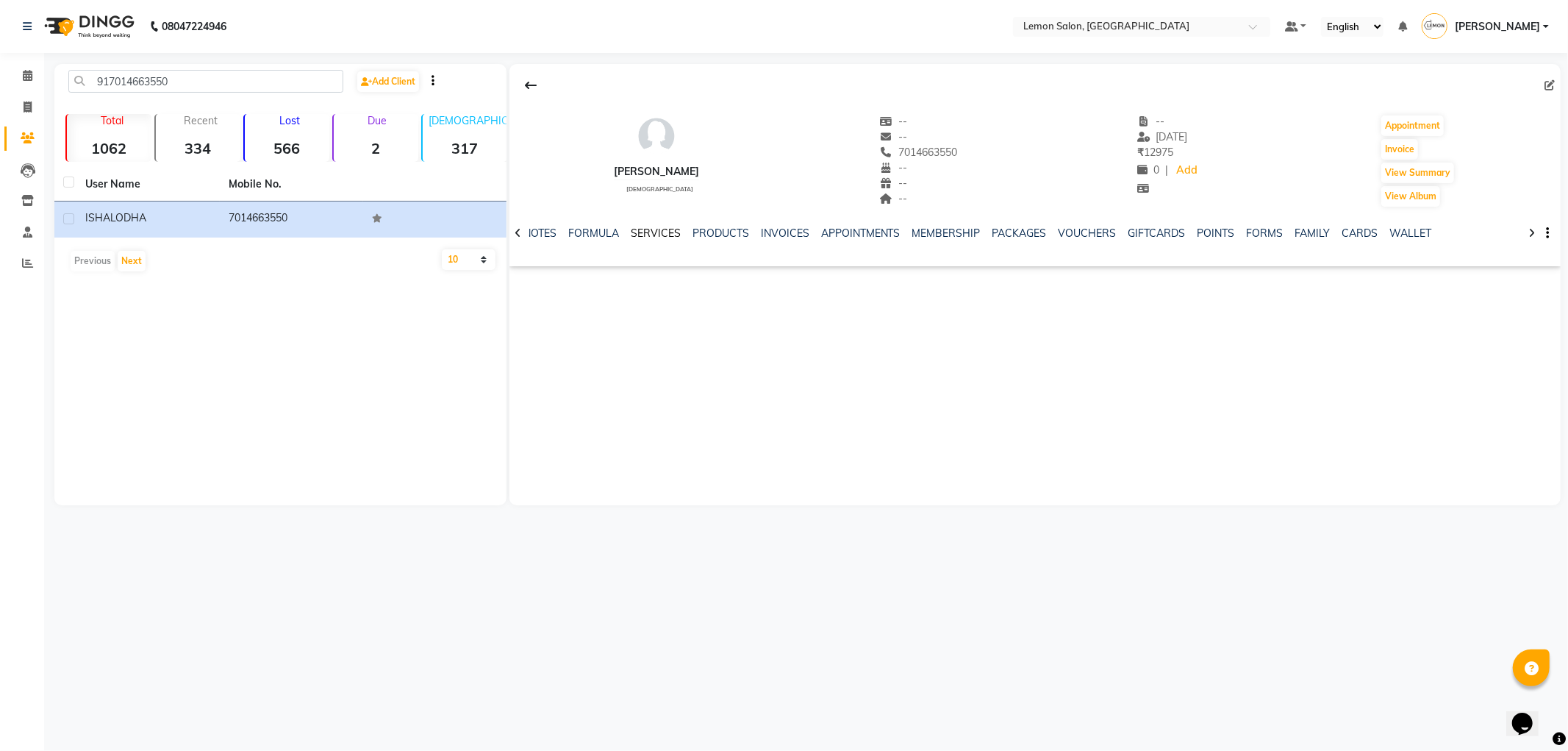
click at [649, 226] on link "SERVICES" at bounding box center [655, 233] width 50 height 14
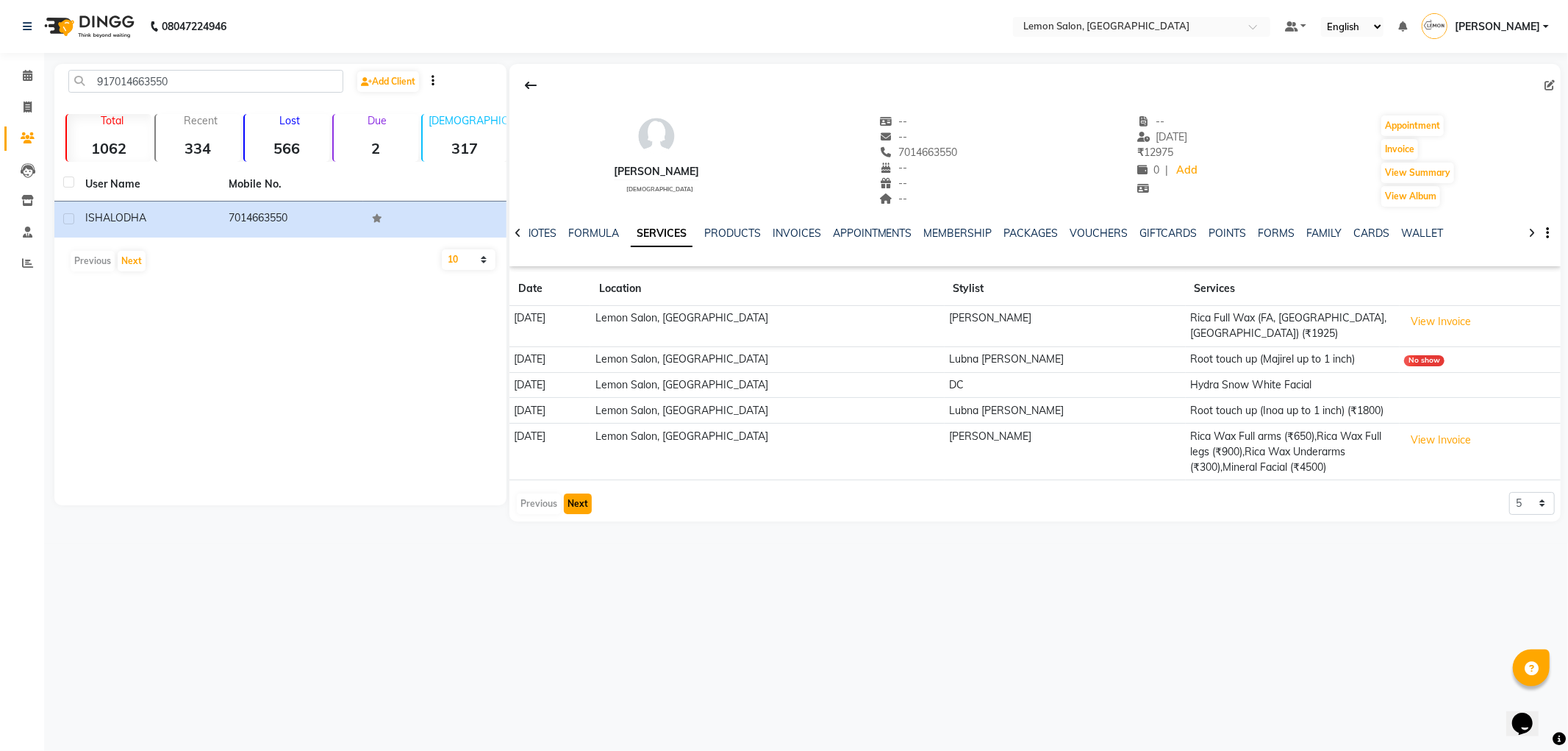
click at [572, 500] on button "Next" at bounding box center [578, 504] width 28 height 21
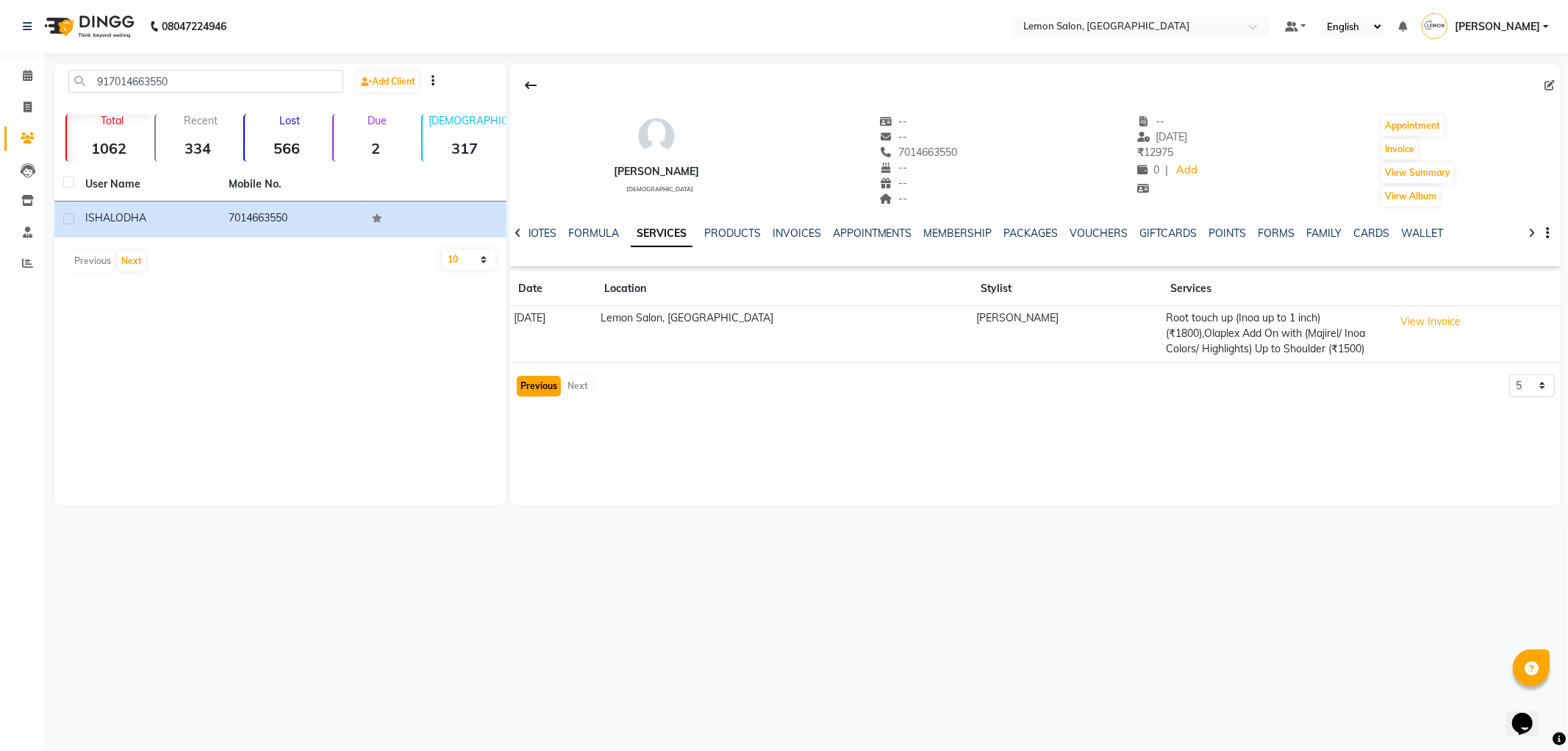
click at [528, 390] on button "Previous" at bounding box center [539, 386] width 44 height 21
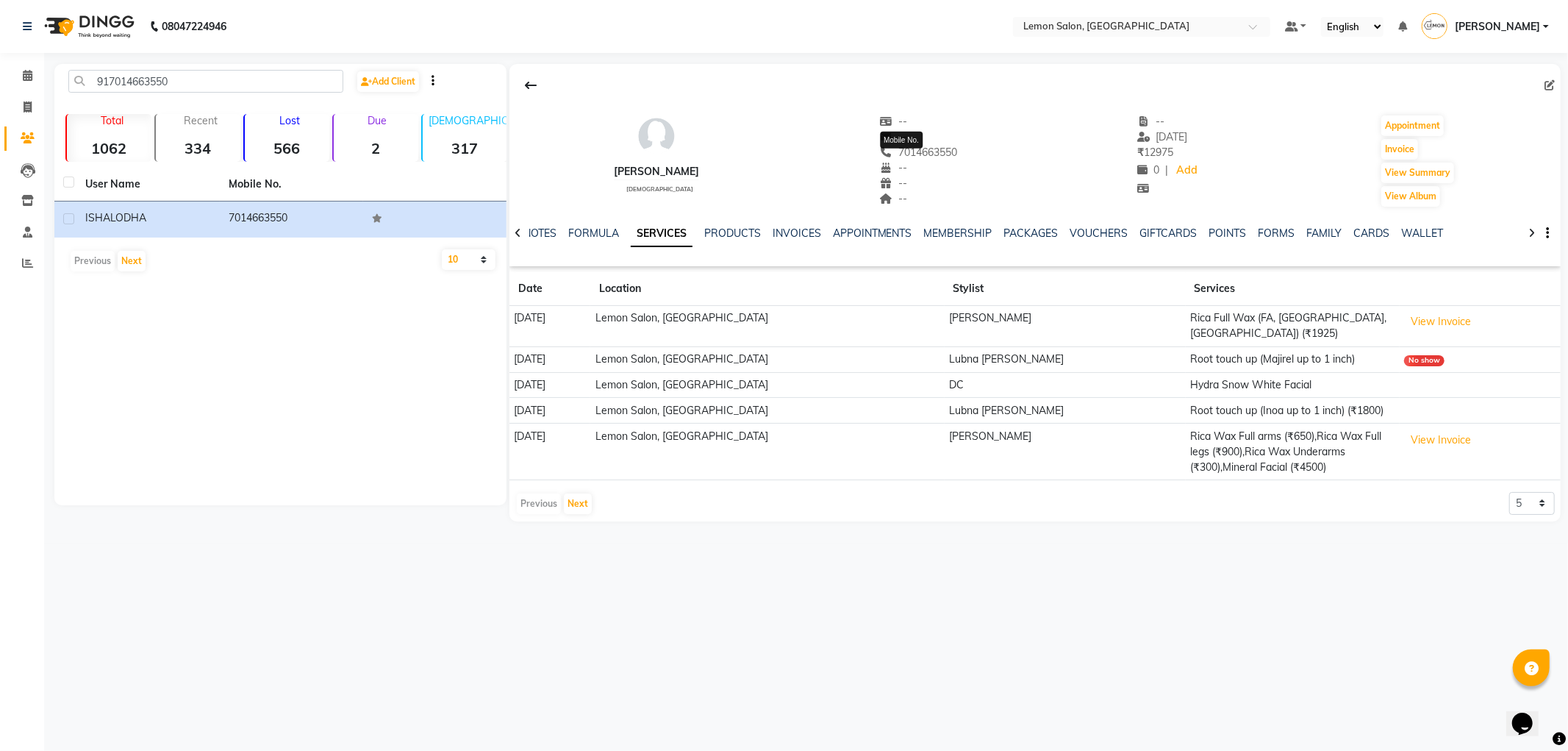
click at [906, 149] on span "7014663550" at bounding box center [918, 152] width 78 height 14
copy span "7014663550"
click at [634, 162] on div "ISHA LODHA female" at bounding box center [656, 161] width 85 height 94
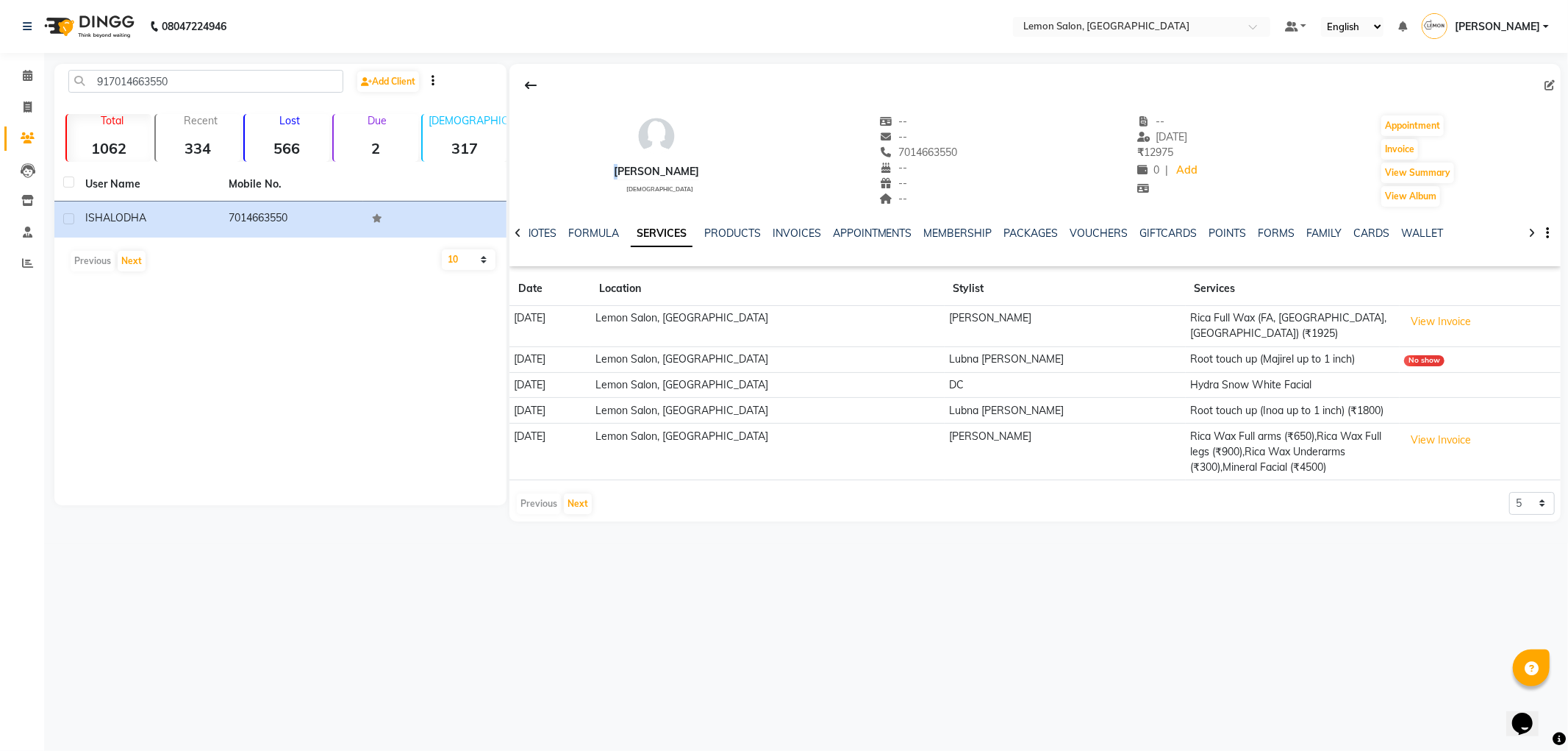
click at [634, 162] on div "ISHA LODHA female" at bounding box center [656, 161] width 85 height 94
copy div
click at [237, 76] on input "917014663550" at bounding box center [206, 81] width 275 height 23
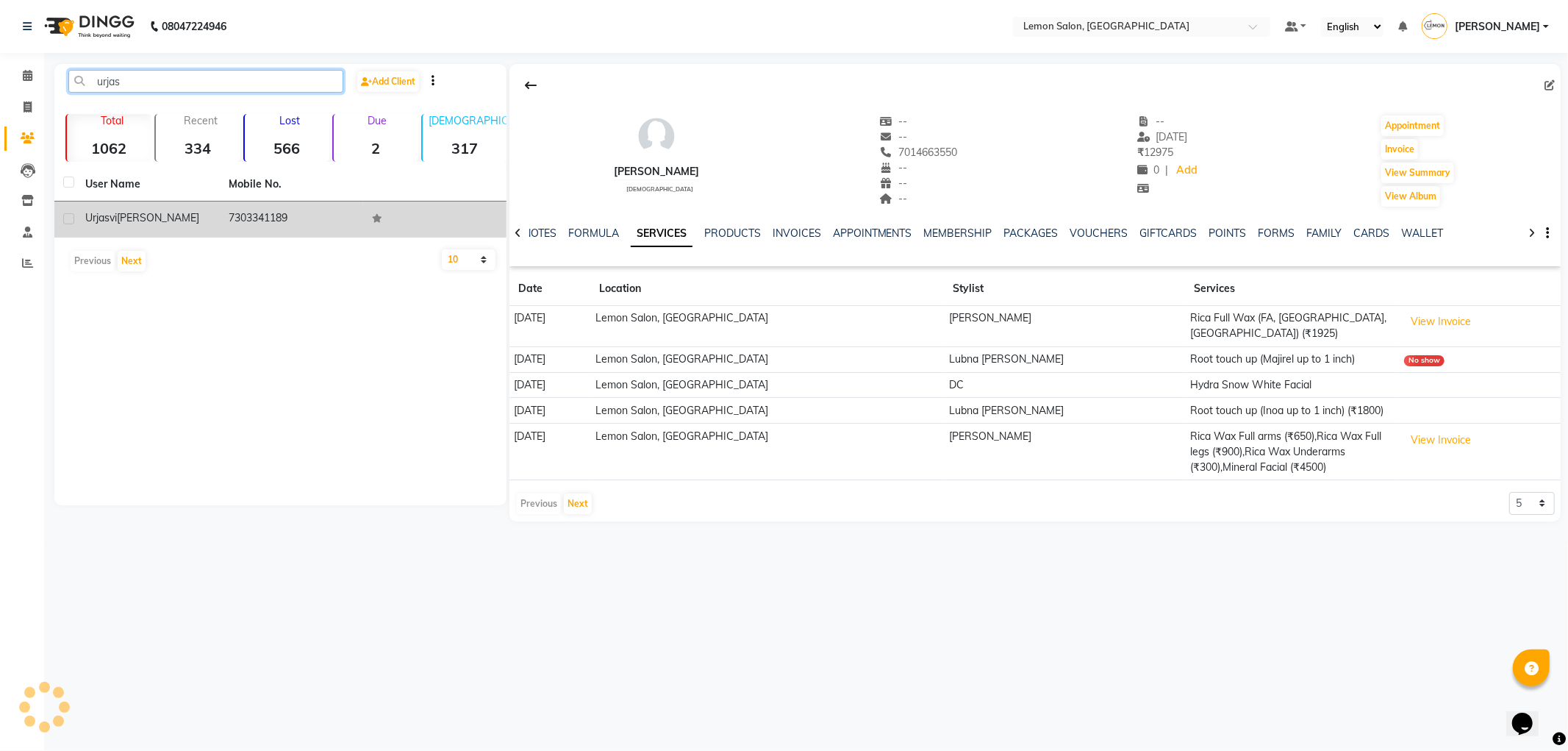
type input "urjas"
click at [162, 210] on div "Urjasvi Gandhi" at bounding box center [148, 217] width 126 height 15
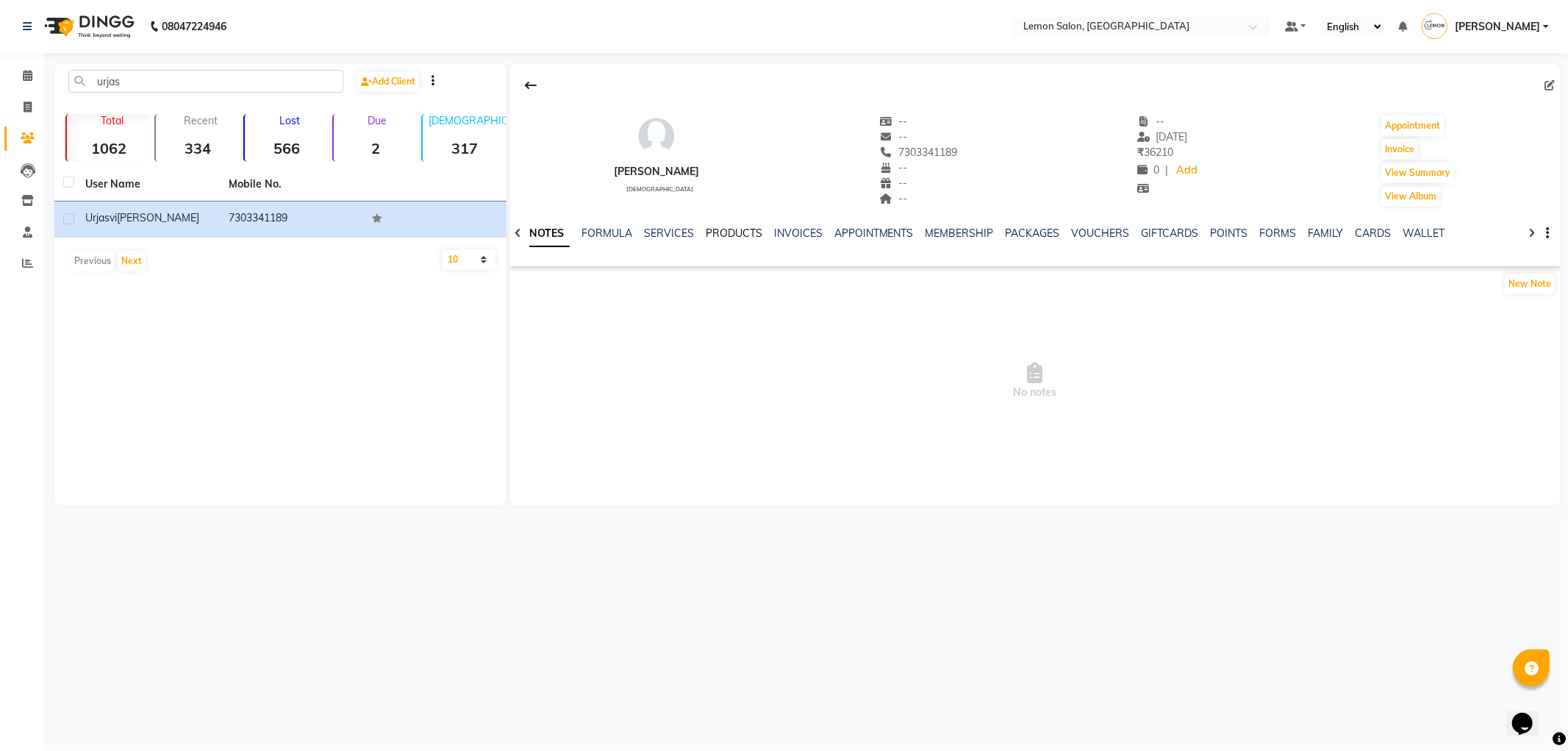
click at [719, 232] on link "PRODUCTS" at bounding box center [734, 233] width 57 height 14
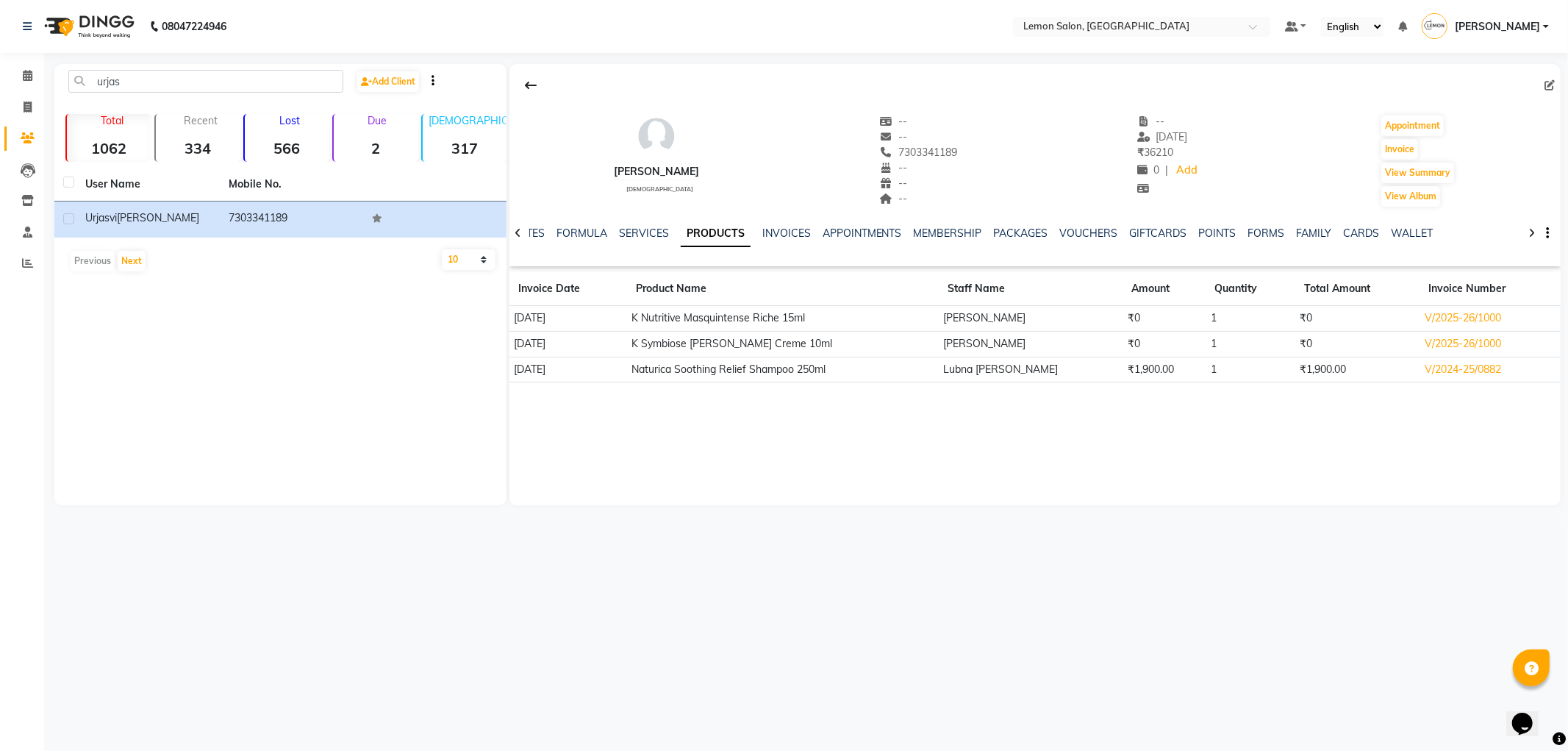
click at [684, 231] on link "PRODUCTS" at bounding box center [715, 234] width 70 height 26
click at [634, 229] on link "SERVICES" at bounding box center [644, 233] width 50 height 14
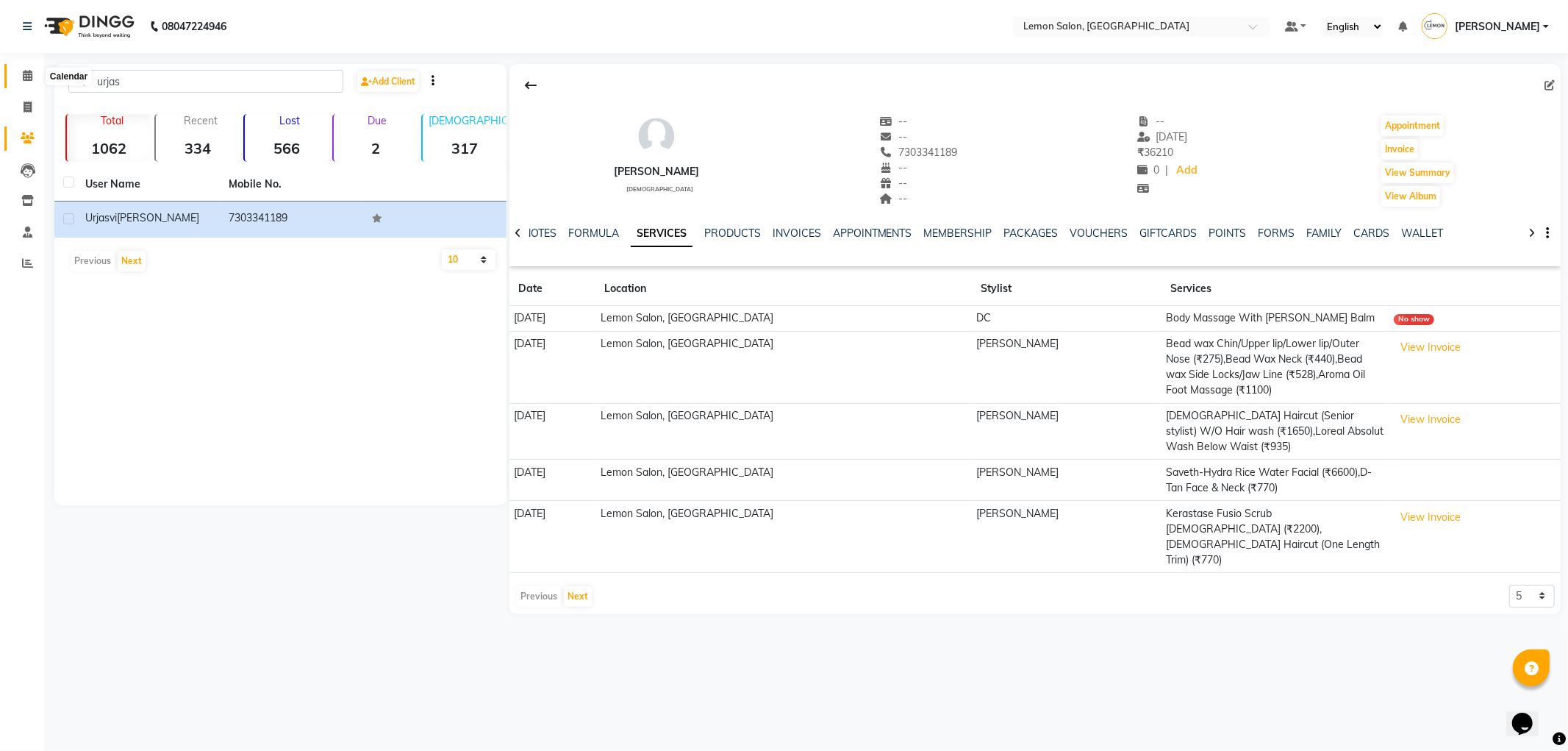
click at [34, 75] on span at bounding box center [27, 76] width 25 height 17
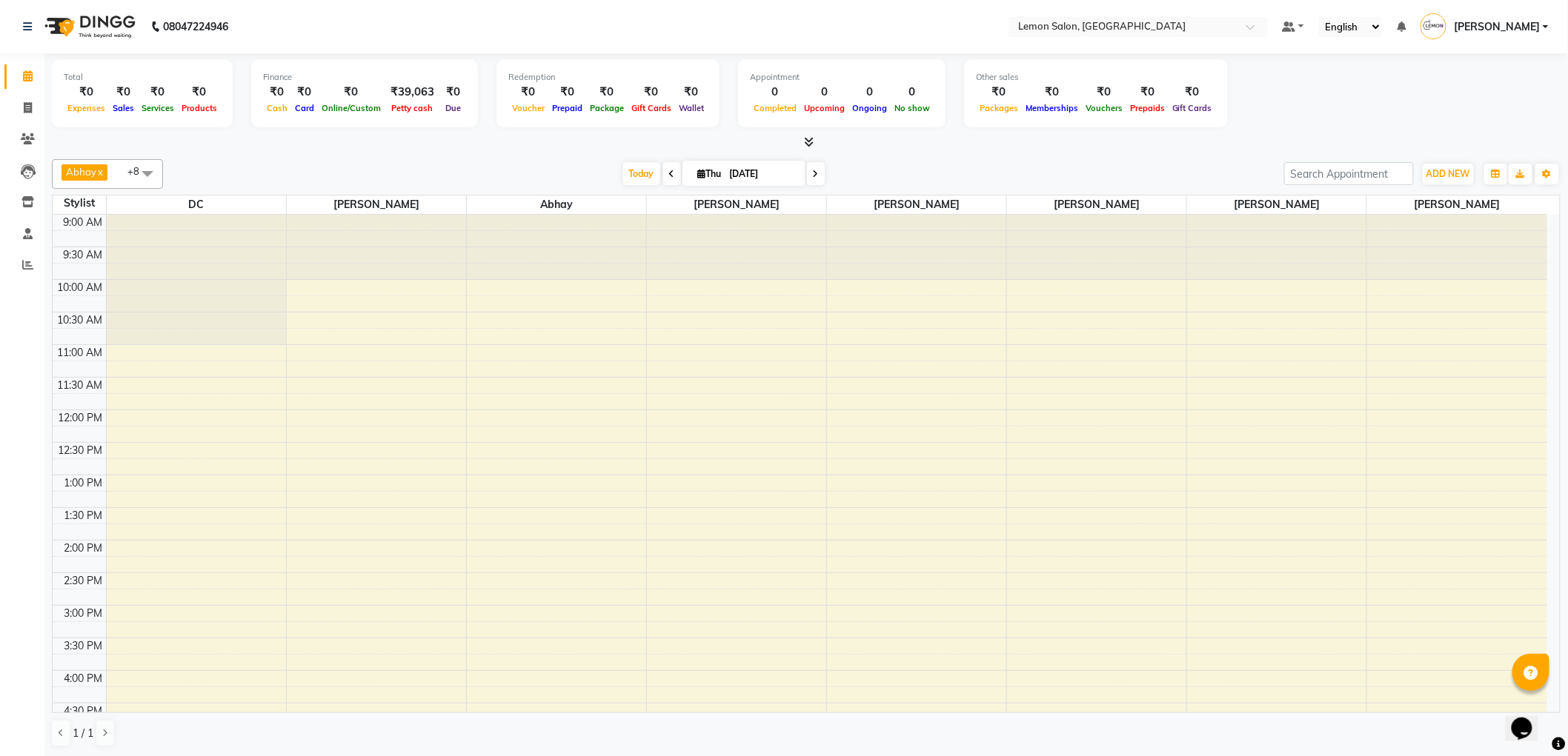
click at [725, 178] on input "[DATE]" at bounding box center [762, 174] width 74 height 22
select select "9"
select select "2025"
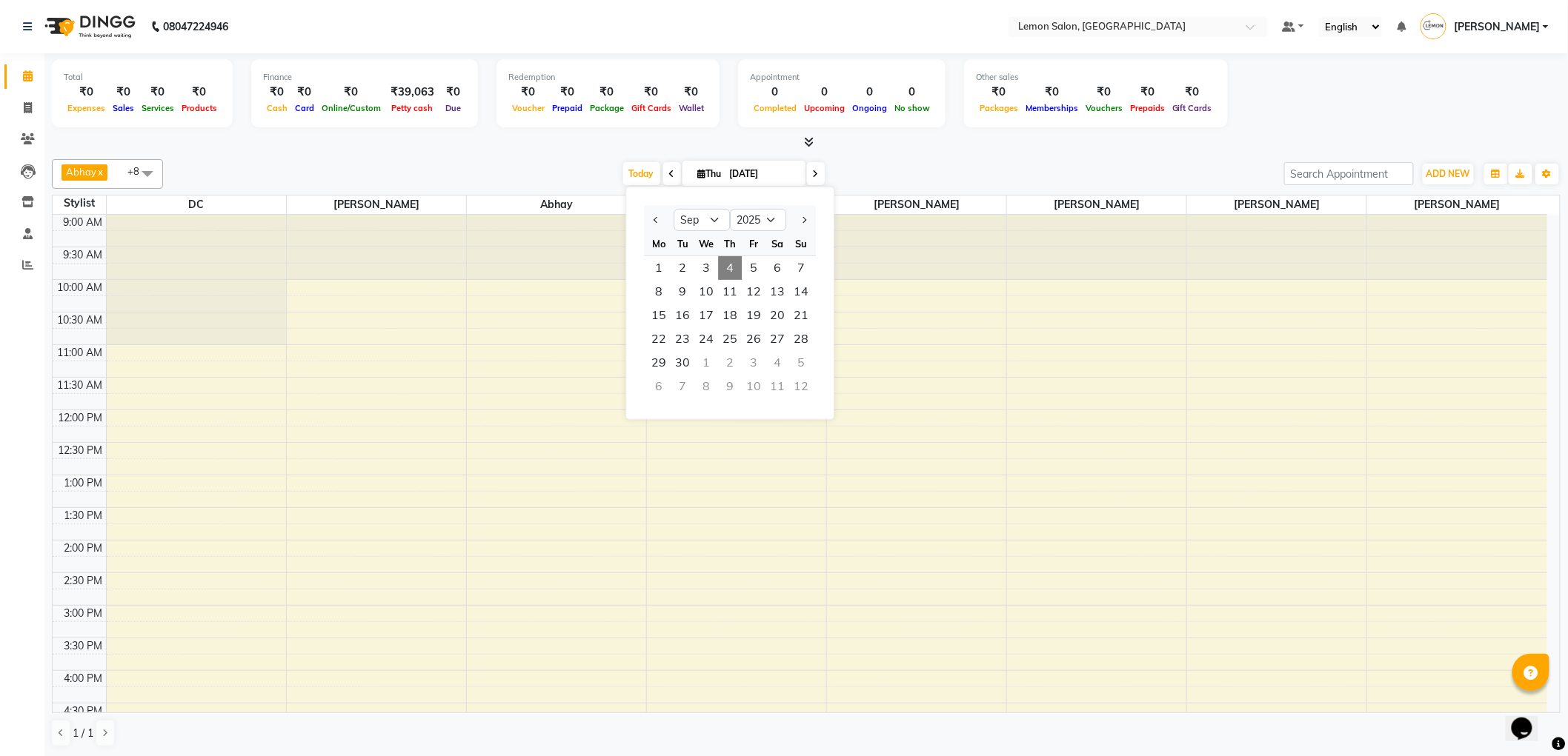
drag, startPoint x: 658, startPoint y: 218, endPoint x: 680, endPoint y: 223, distance: 22.6
click at [660, 217] on button "Previous month" at bounding box center [656, 220] width 13 height 24
select select "8"
click at [728, 360] on span "28" at bounding box center [730, 363] width 24 height 24
type input "28-08-2025"
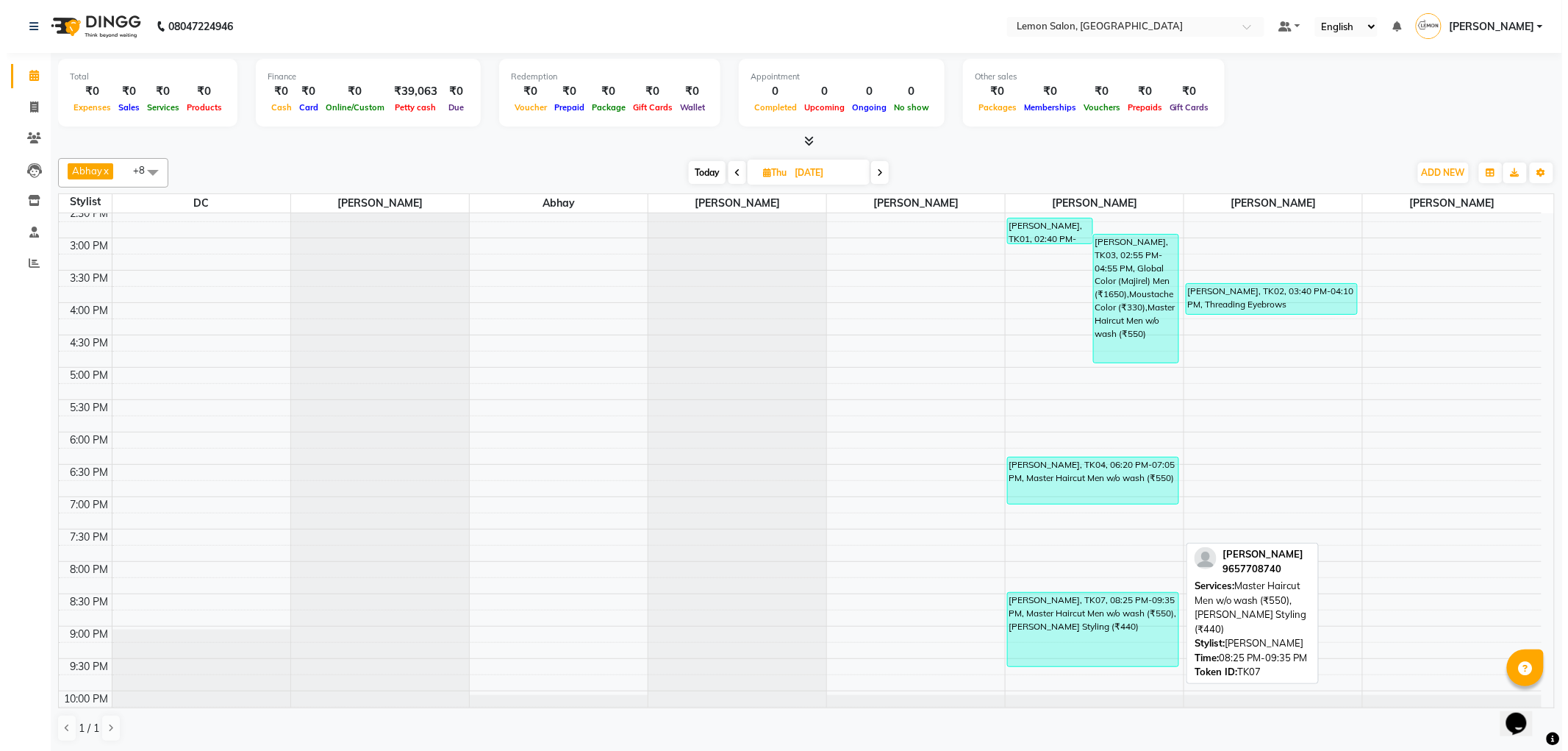
scroll to position [327, 0]
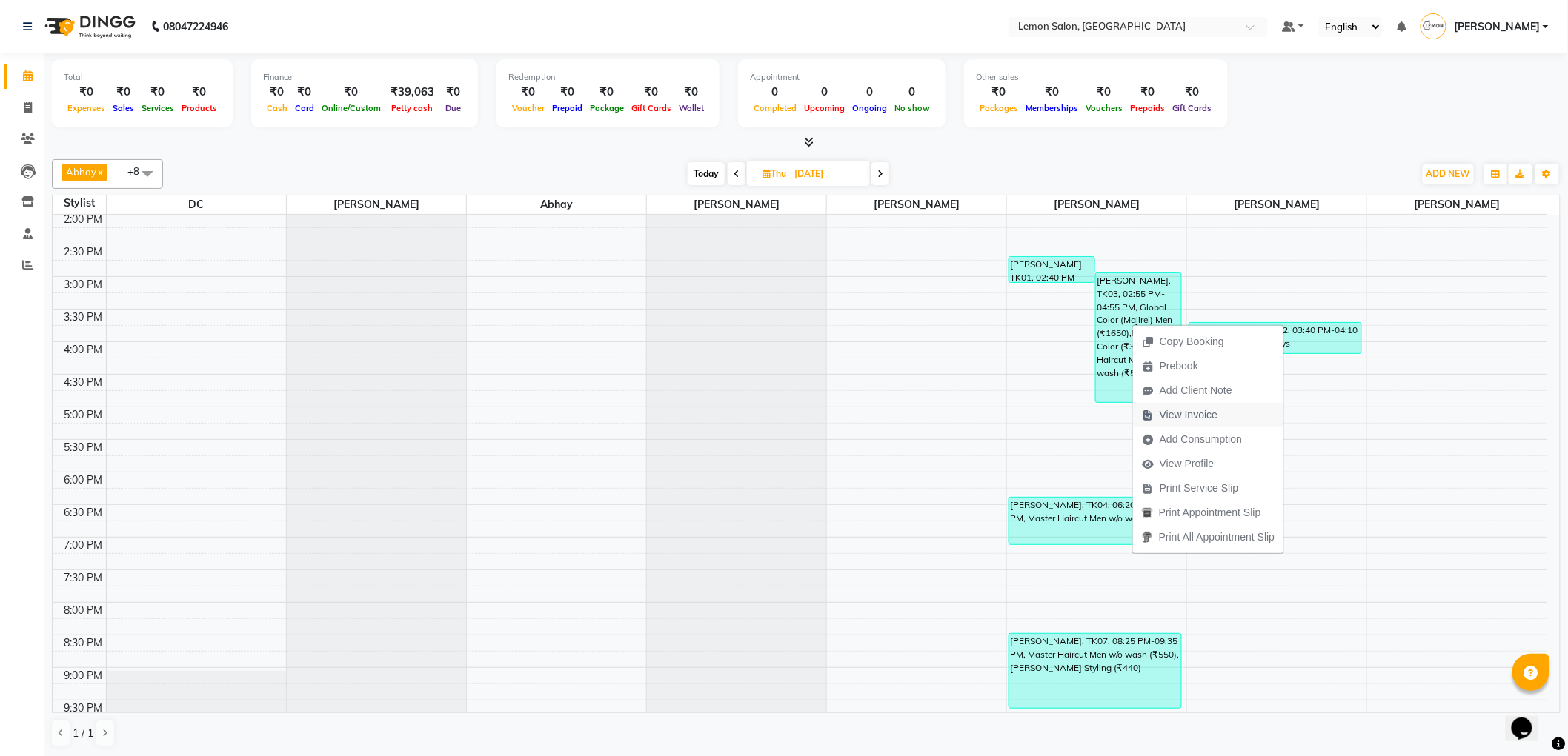
click at [1169, 413] on span "View Invoice" at bounding box center [1188, 415] width 57 height 16
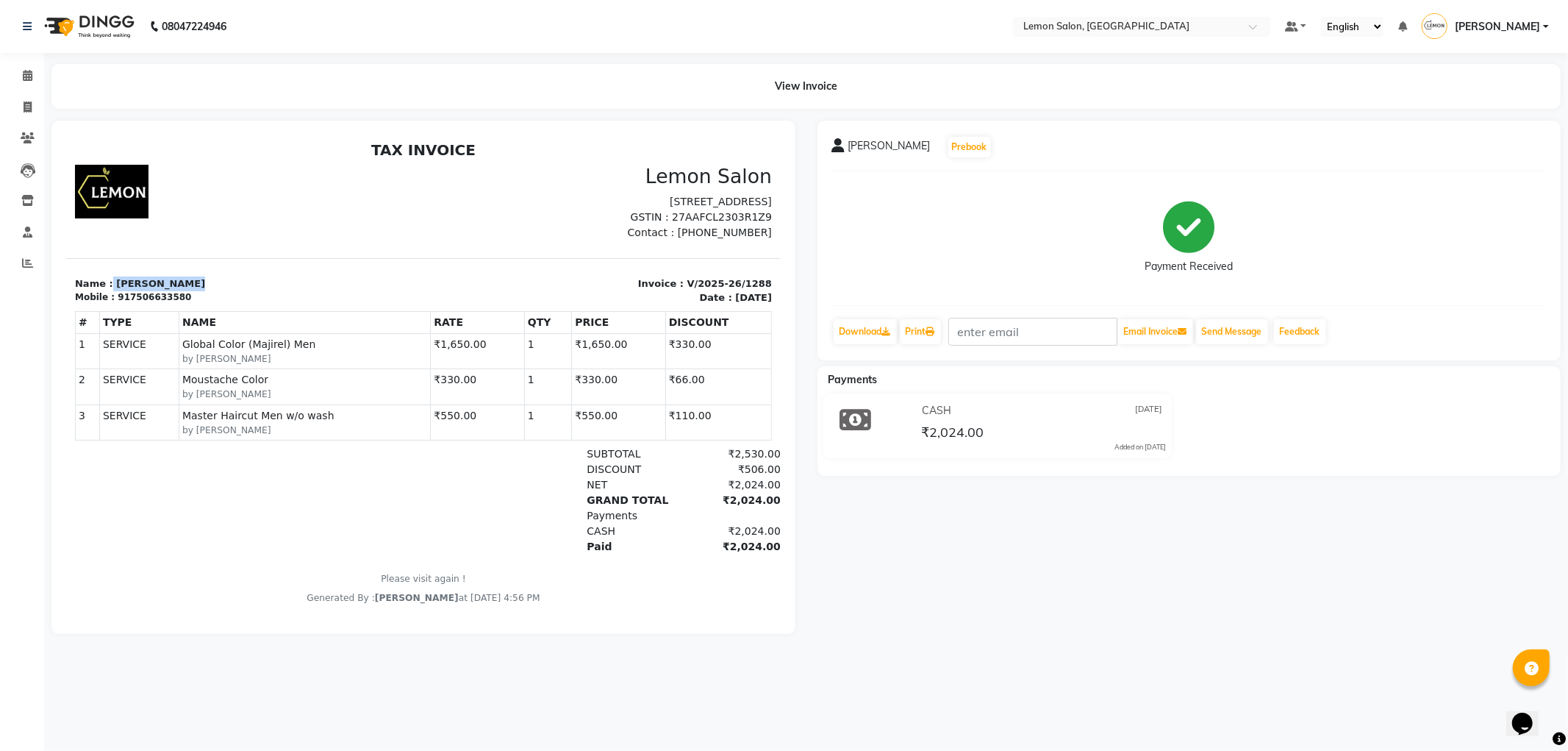
drag, startPoint x: 105, startPoint y: 292, endPoint x: 176, endPoint y: 292, distance: 71.0
click at [176, 291] on p "Name : saloni tiwari" at bounding box center [244, 284] width 339 height 14
click at [28, 144] on span at bounding box center [27, 139] width 25 height 17
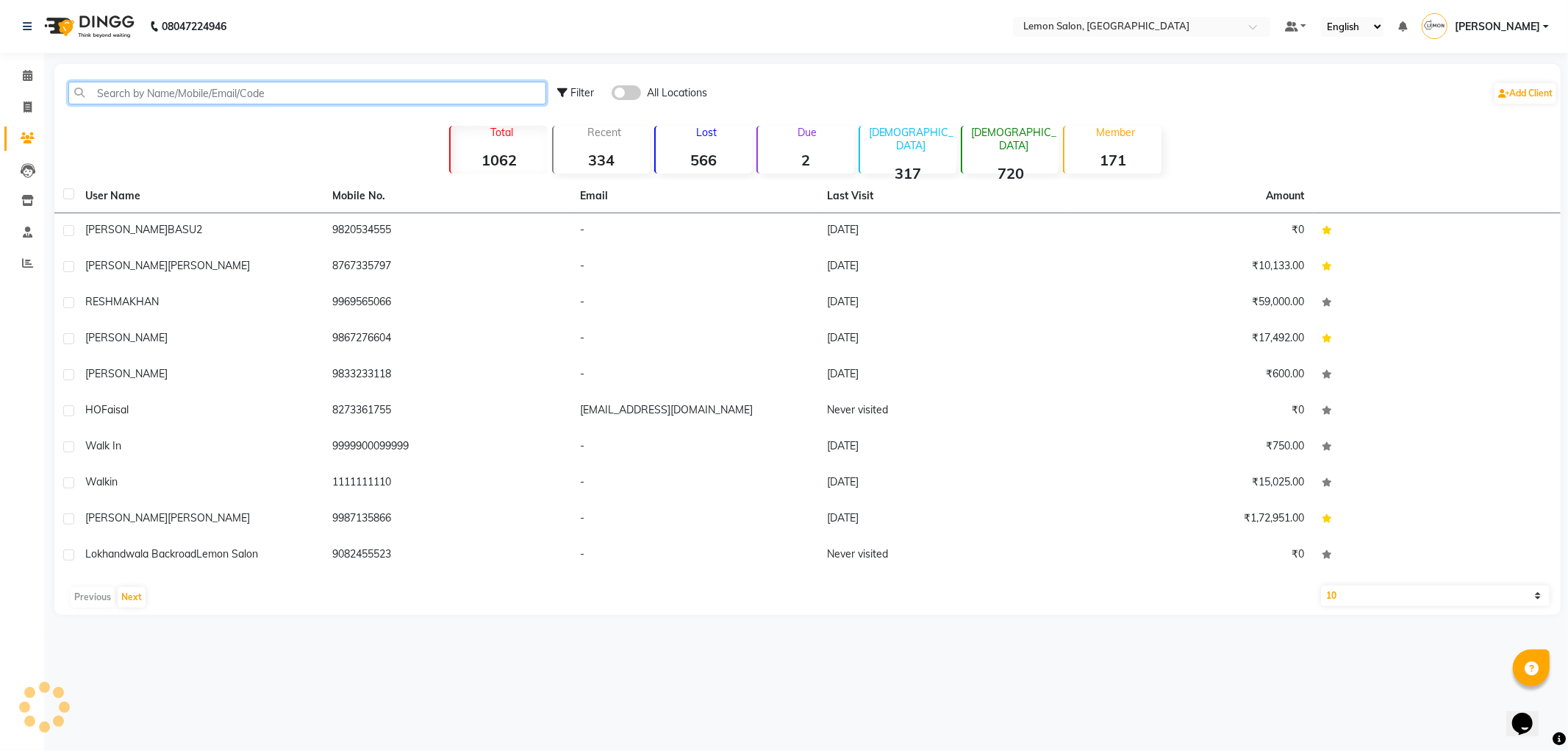
click at [134, 93] on input "text" at bounding box center [308, 92] width 478 height 23
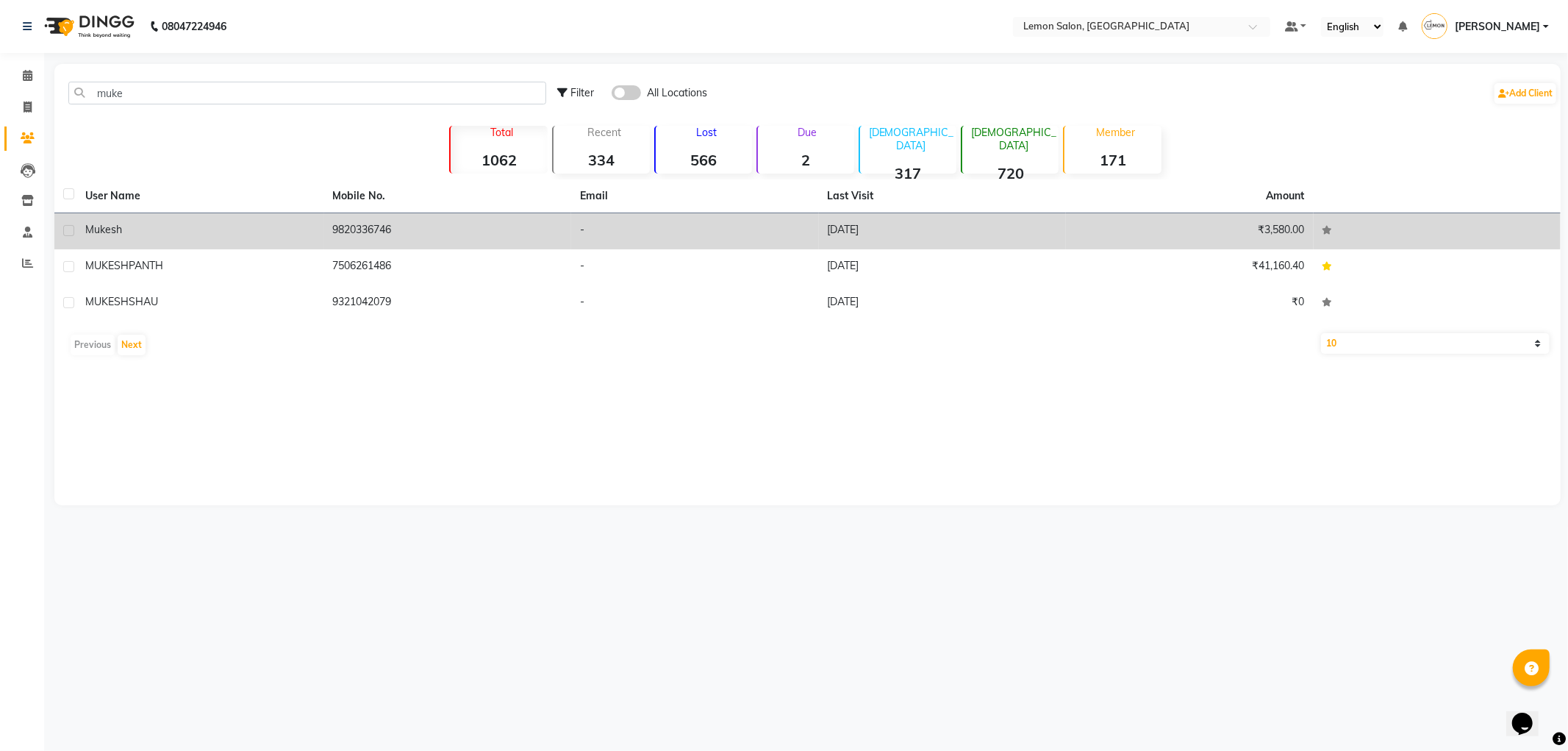
click at [214, 245] on td "mukesh" at bounding box center [200, 232] width 248 height 36
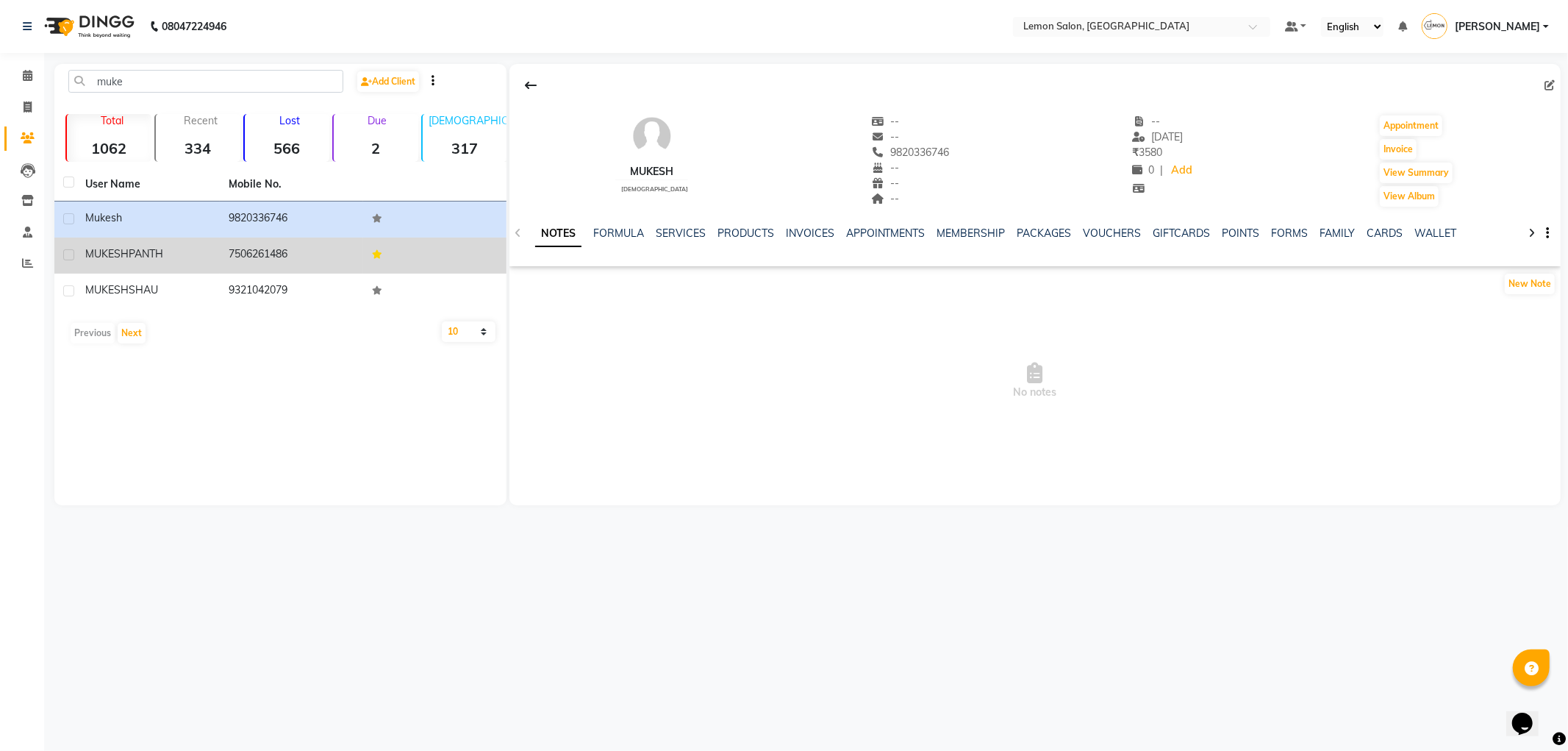
click at [163, 261] on div "MUKESH PANTH" at bounding box center [148, 254] width 126 height 15
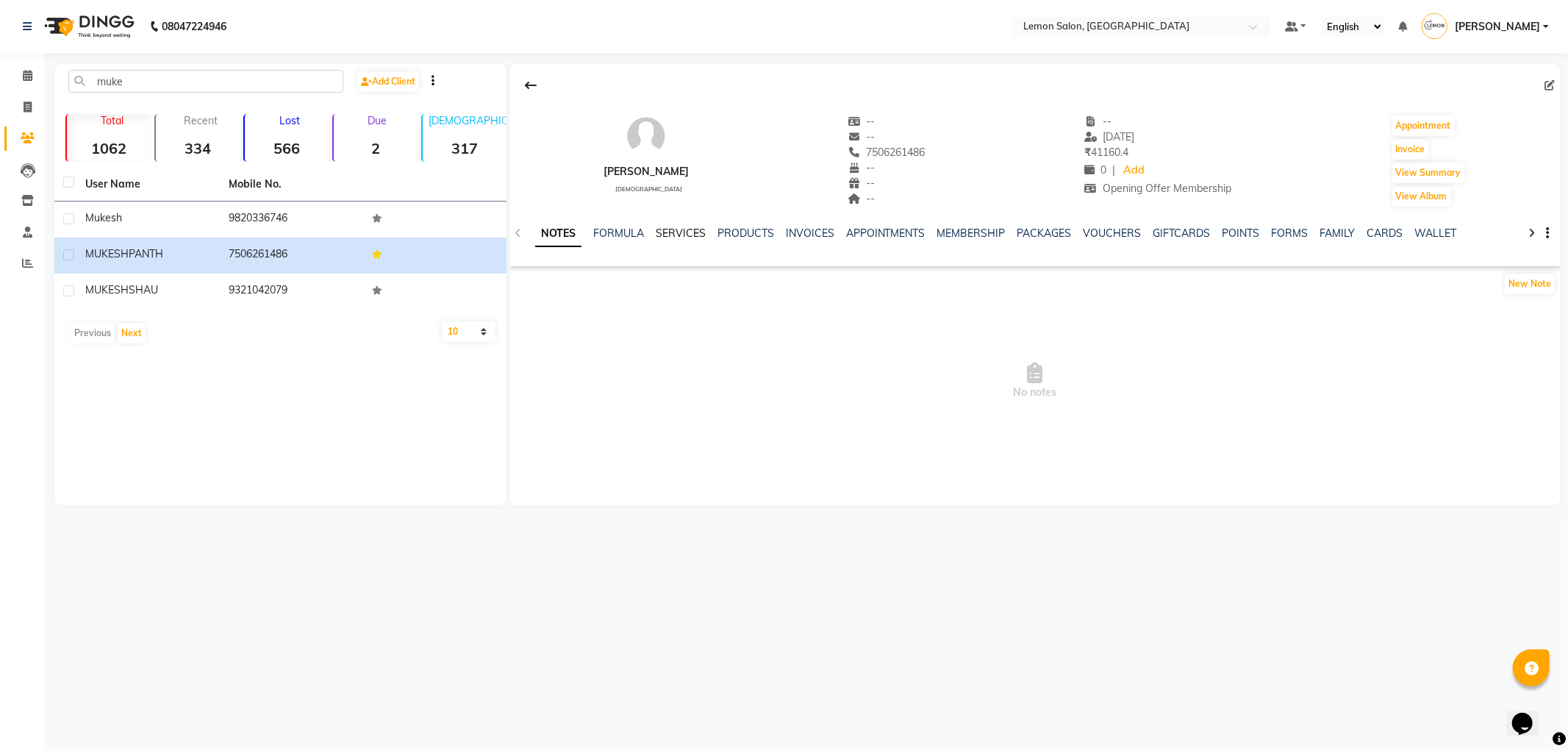
click at [659, 230] on link "SERVICES" at bounding box center [680, 233] width 50 height 14
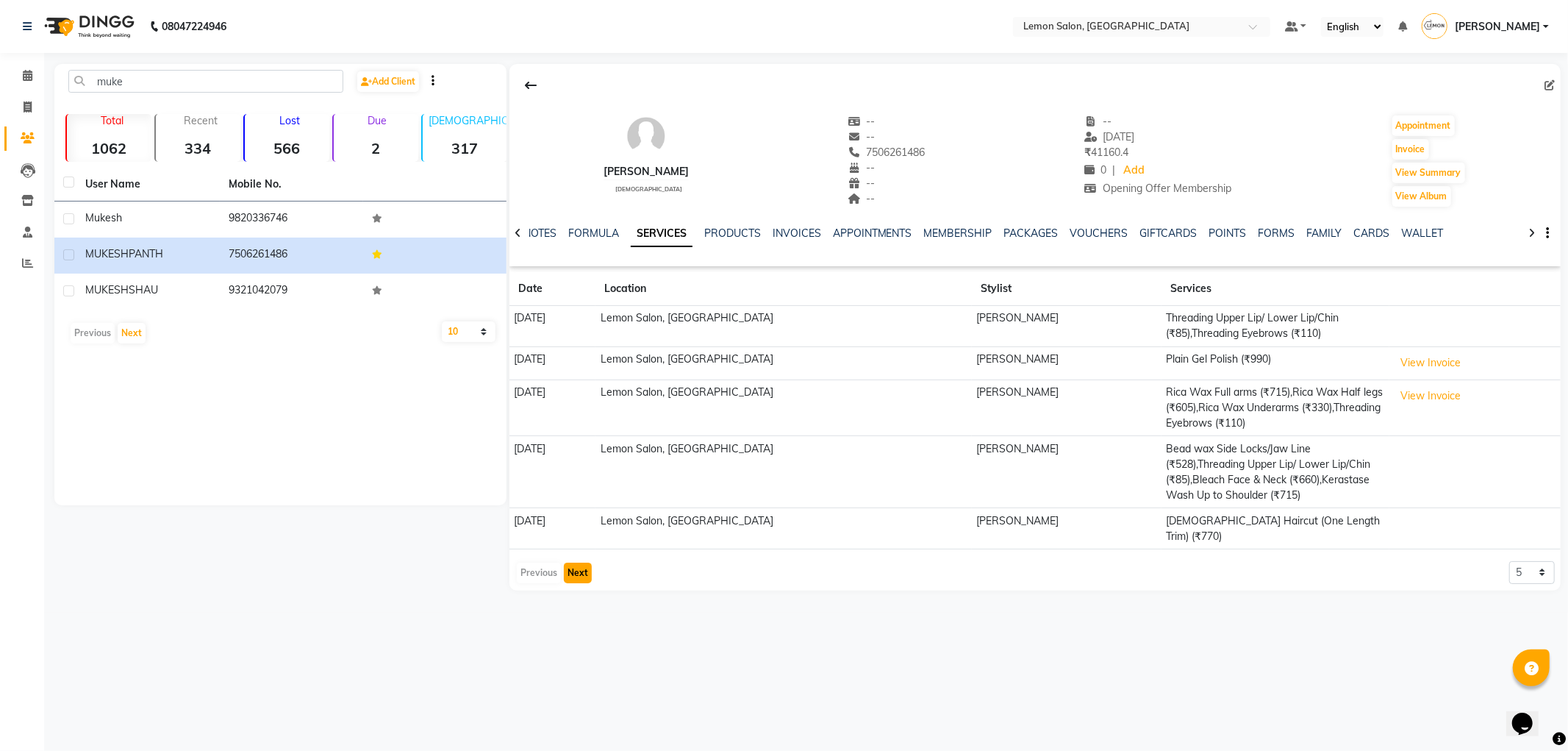
click at [570, 563] on button "Next" at bounding box center [578, 573] width 28 height 21
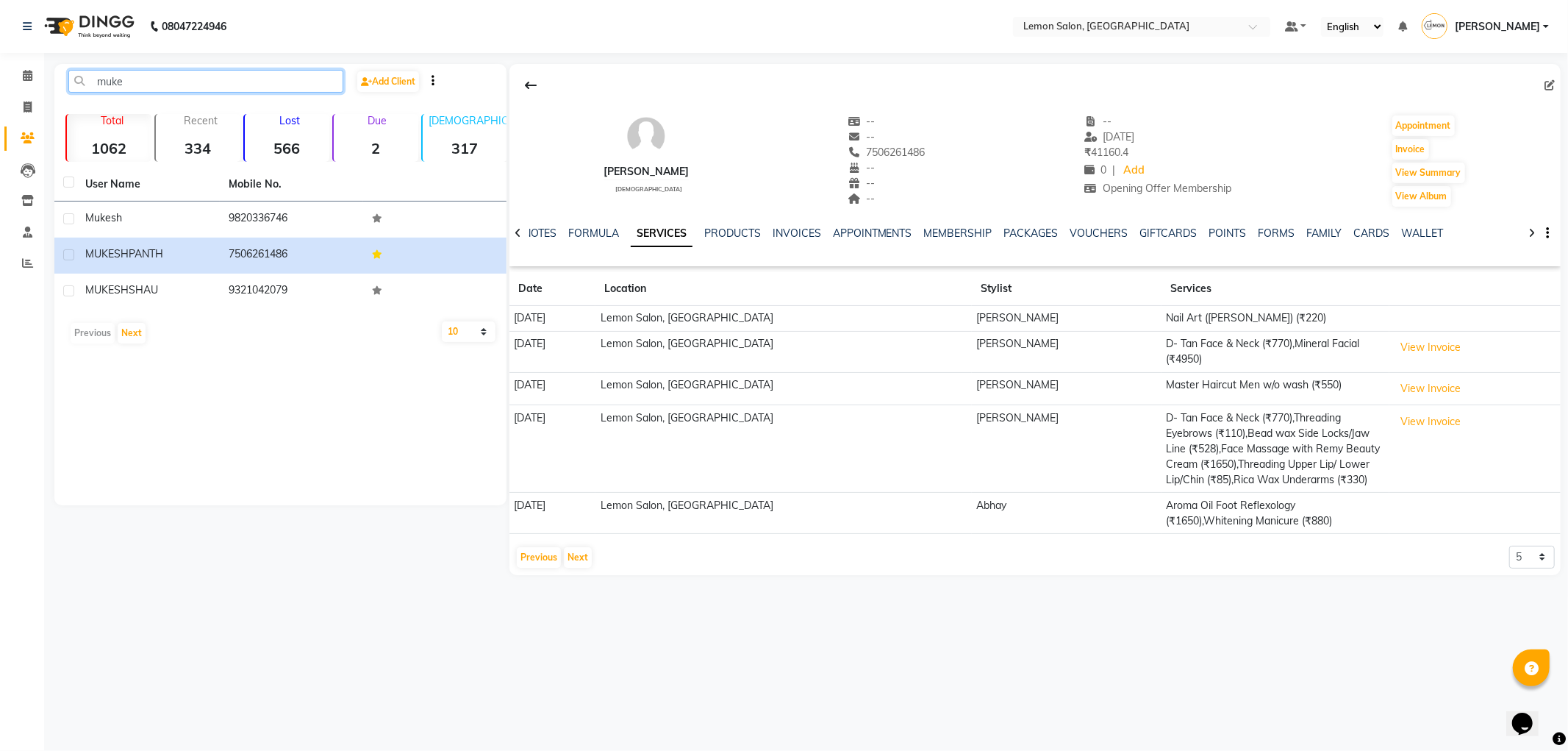
click at [112, 86] on input "muke" at bounding box center [206, 81] width 275 height 23
paste input "919167352203"
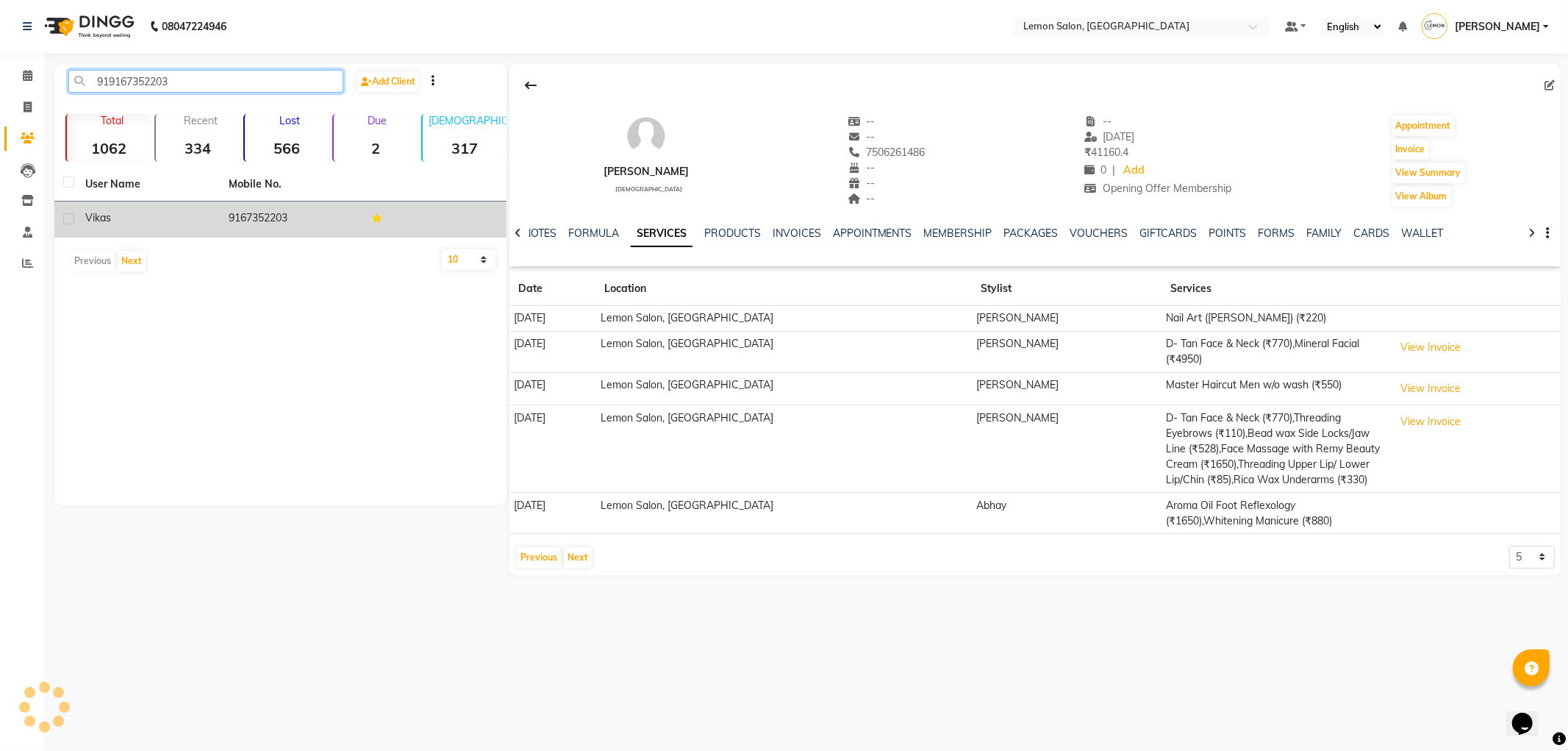
type input "919167352203"
click at [155, 233] on td "Vikas" at bounding box center [148, 220] width 143 height 36
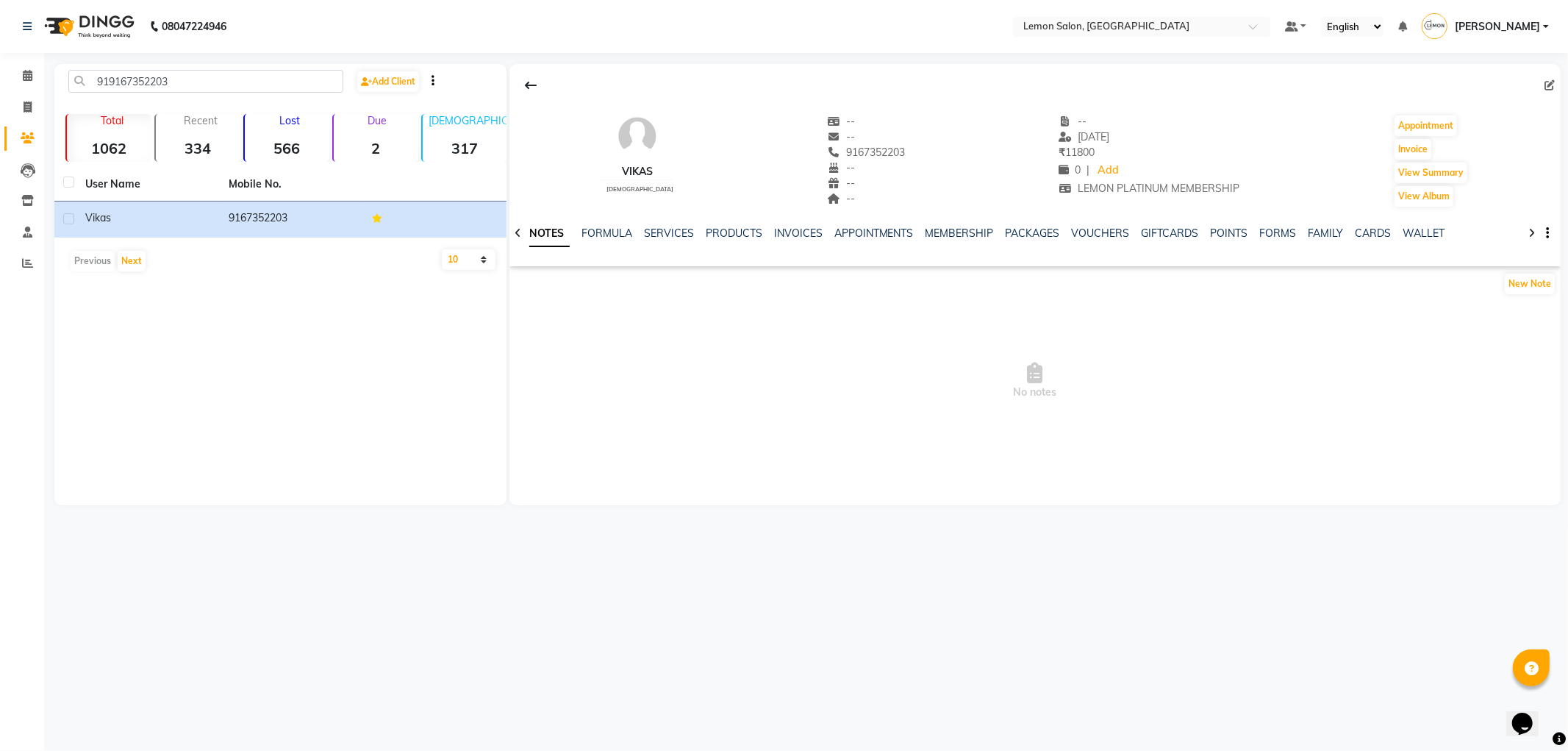
click at [641, 234] on ul "NOTES FORMULA SERVICES PRODUCTS INVOICES APPOINTMENTS MEMBERSHIP PACKAGES VOUCH…" at bounding box center [990, 233] width 933 height 15
click at [655, 236] on link "SERVICES" at bounding box center [668, 233] width 50 height 14
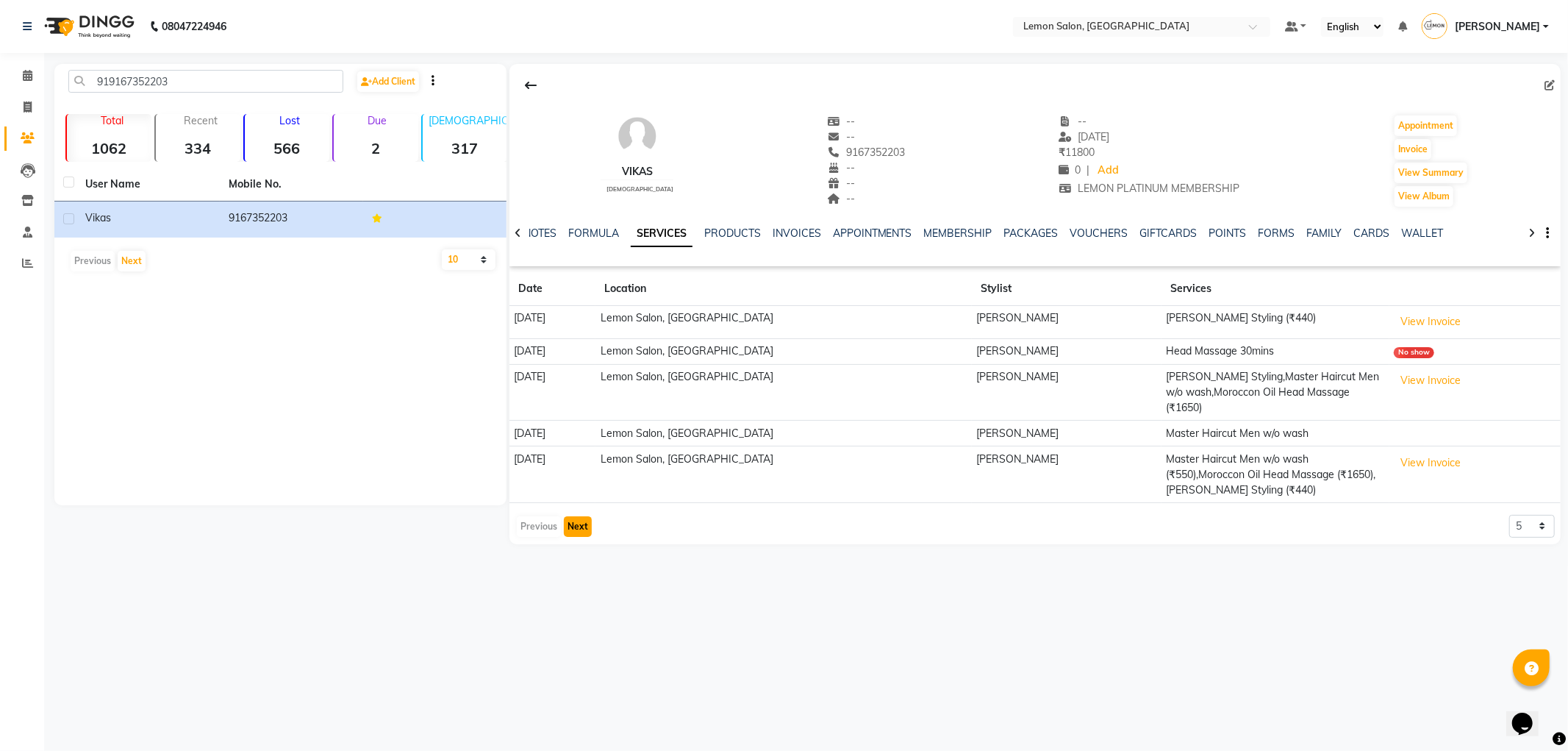
click at [571, 516] on button "Next" at bounding box center [578, 526] width 28 height 21
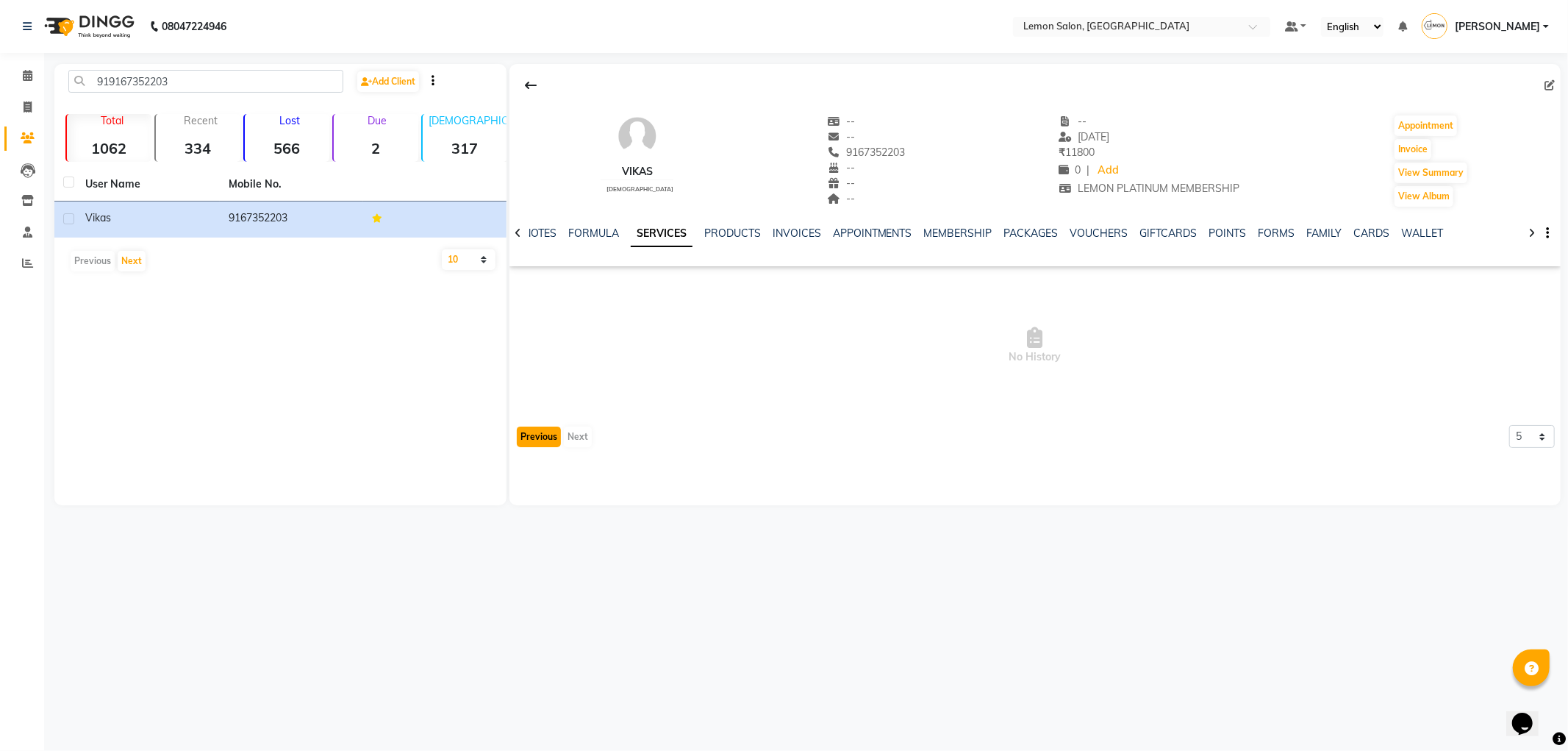
click at [537, 439] on button "Previous" at bounding box center [539, 437] width 44 height 21
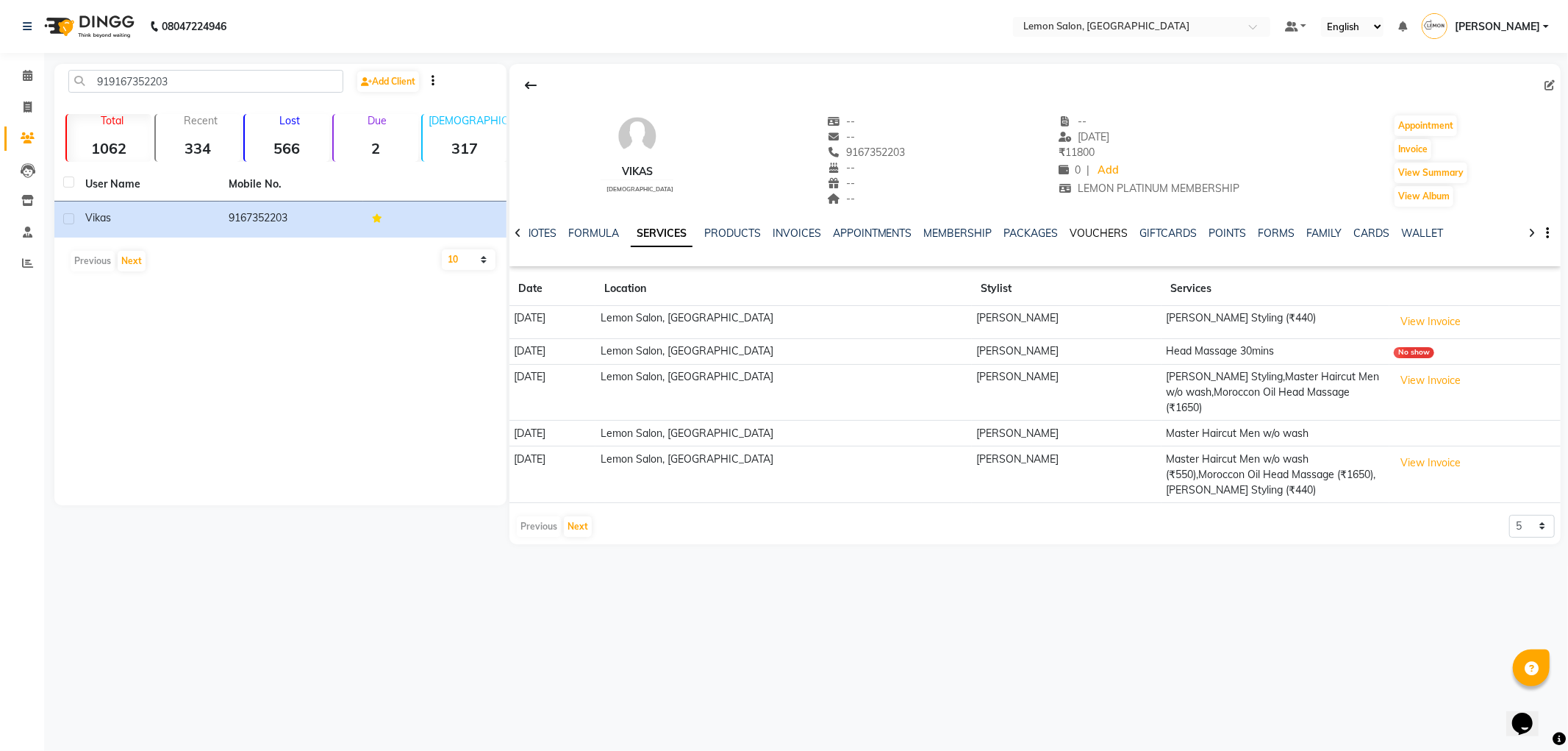
click at [1109, 229] on link "VOUCHERS" at bounding box center [1100, 233] width 58 height 14
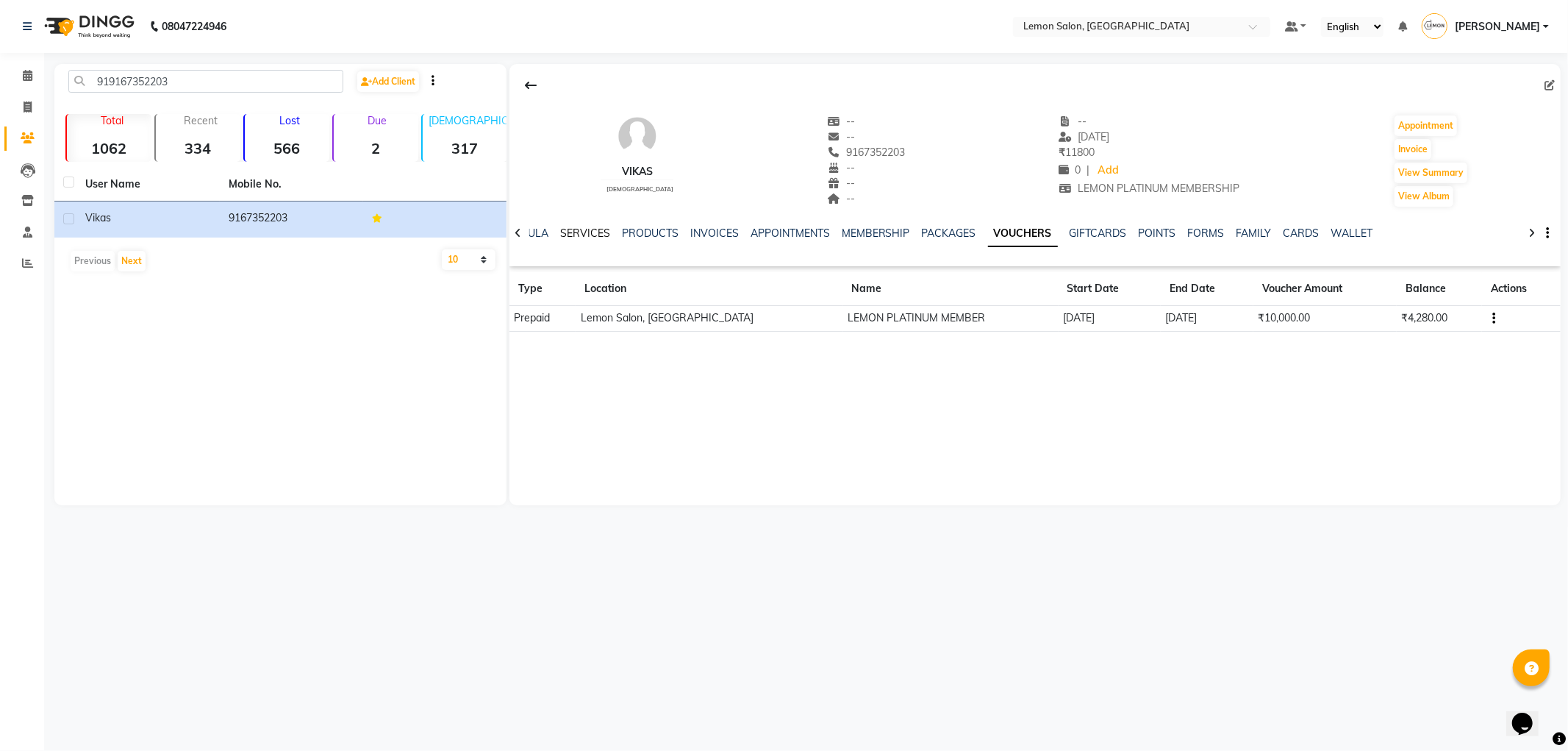
click at [581, 230] on link "SERVICES" at bounding box center [585, 233] width 50 height 14
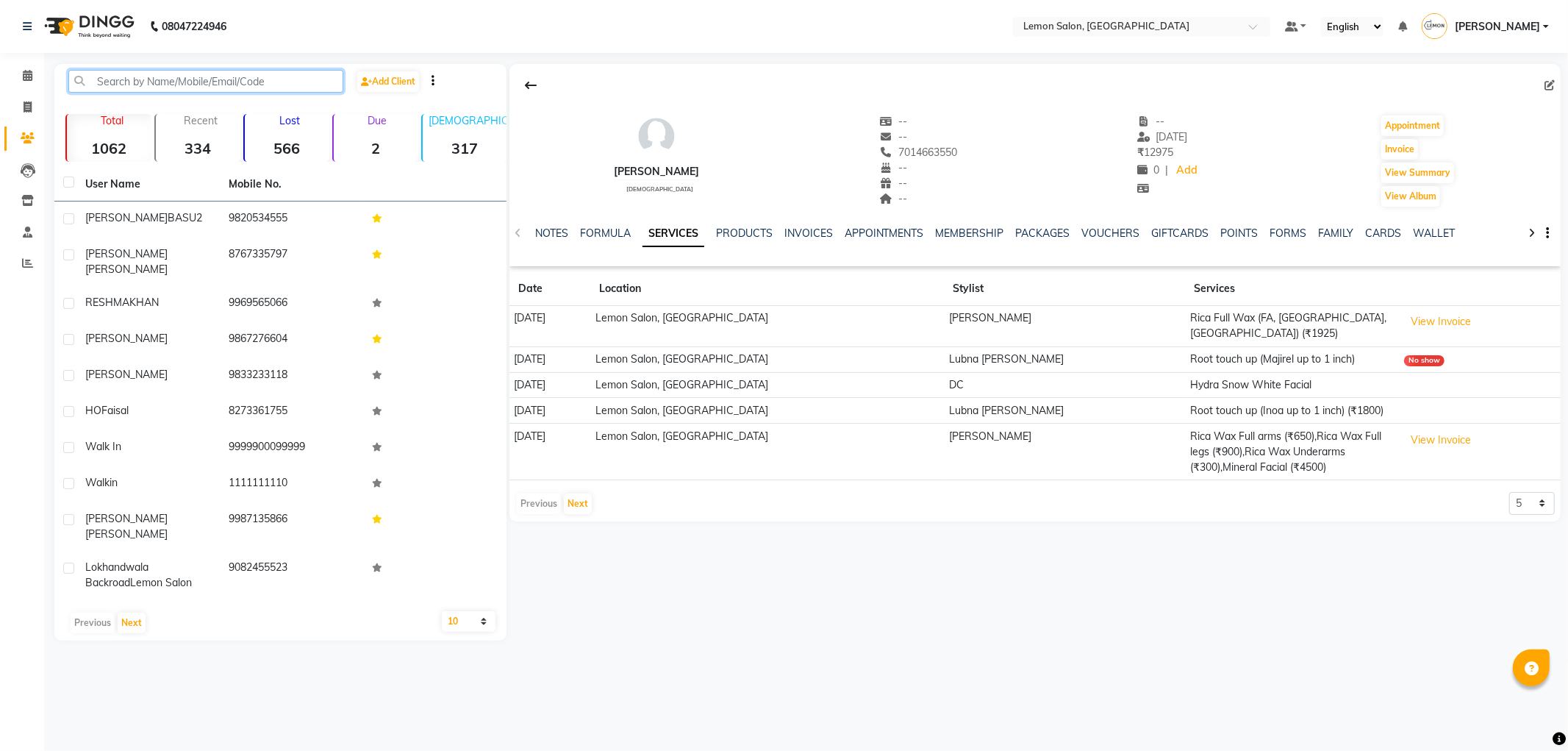
drag, startPoint x: 103, startPoint y: 83, endPoint x: 101, endPoint y: 74, distance: 9.2
click at [104, 83] on input "text" at bounding box center [206, 81] width 275 height 23
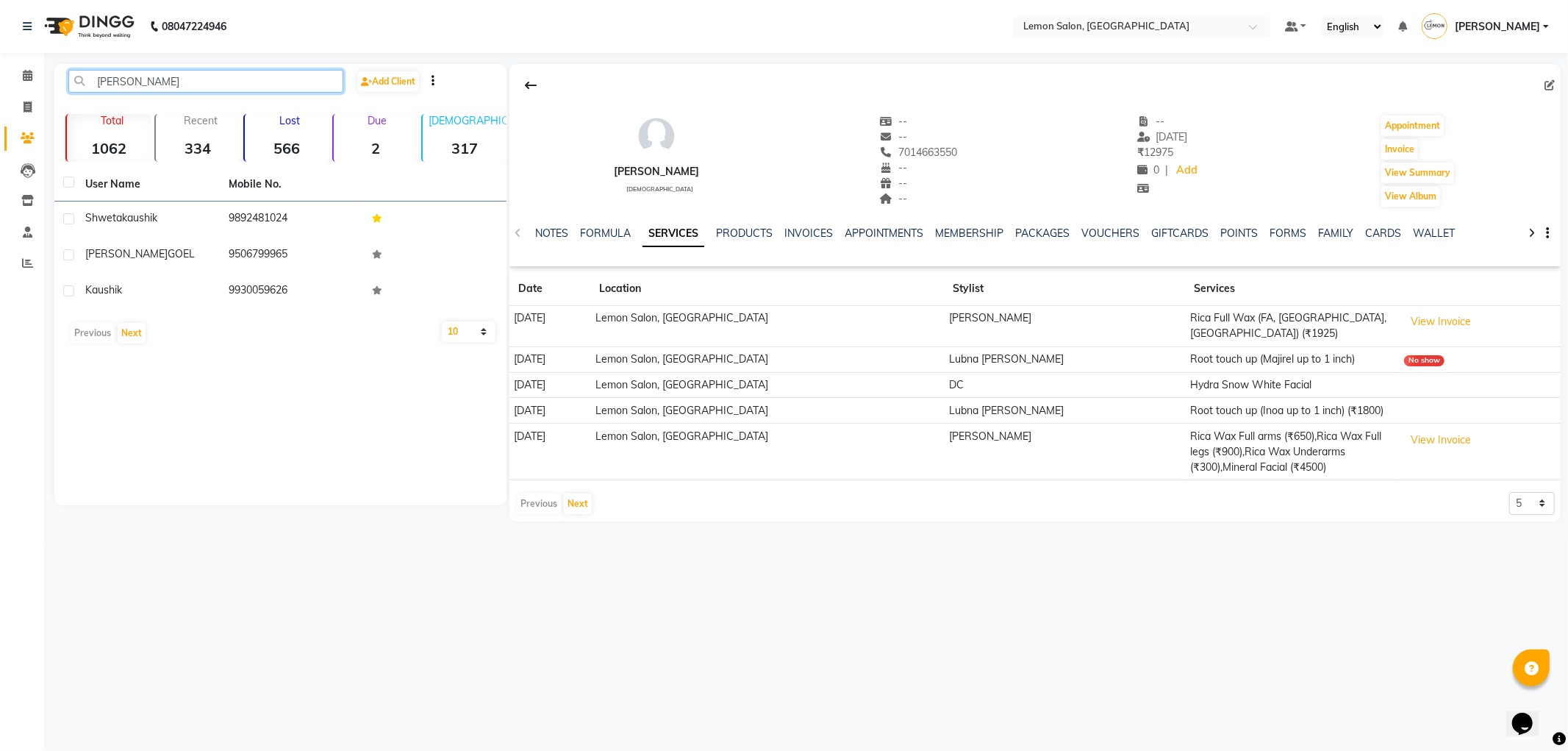
click at [167, 82] on input "kaus" at bounding box center [206, 81] width 275 height 23
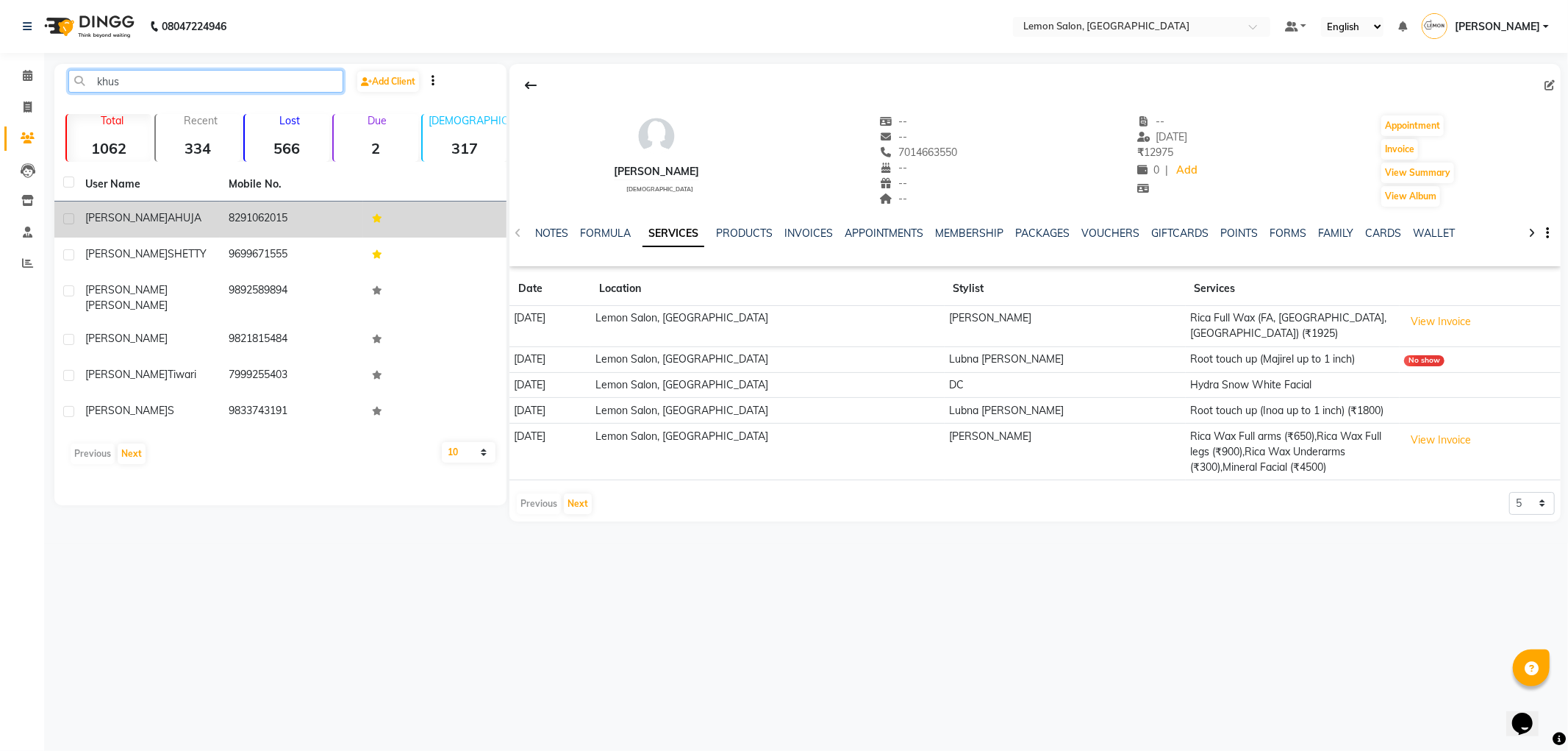
type input "khus"
click at [104, 204] on td "KHUSHAL AHUJA" at bounding box center [148, 220] width 143 height 36
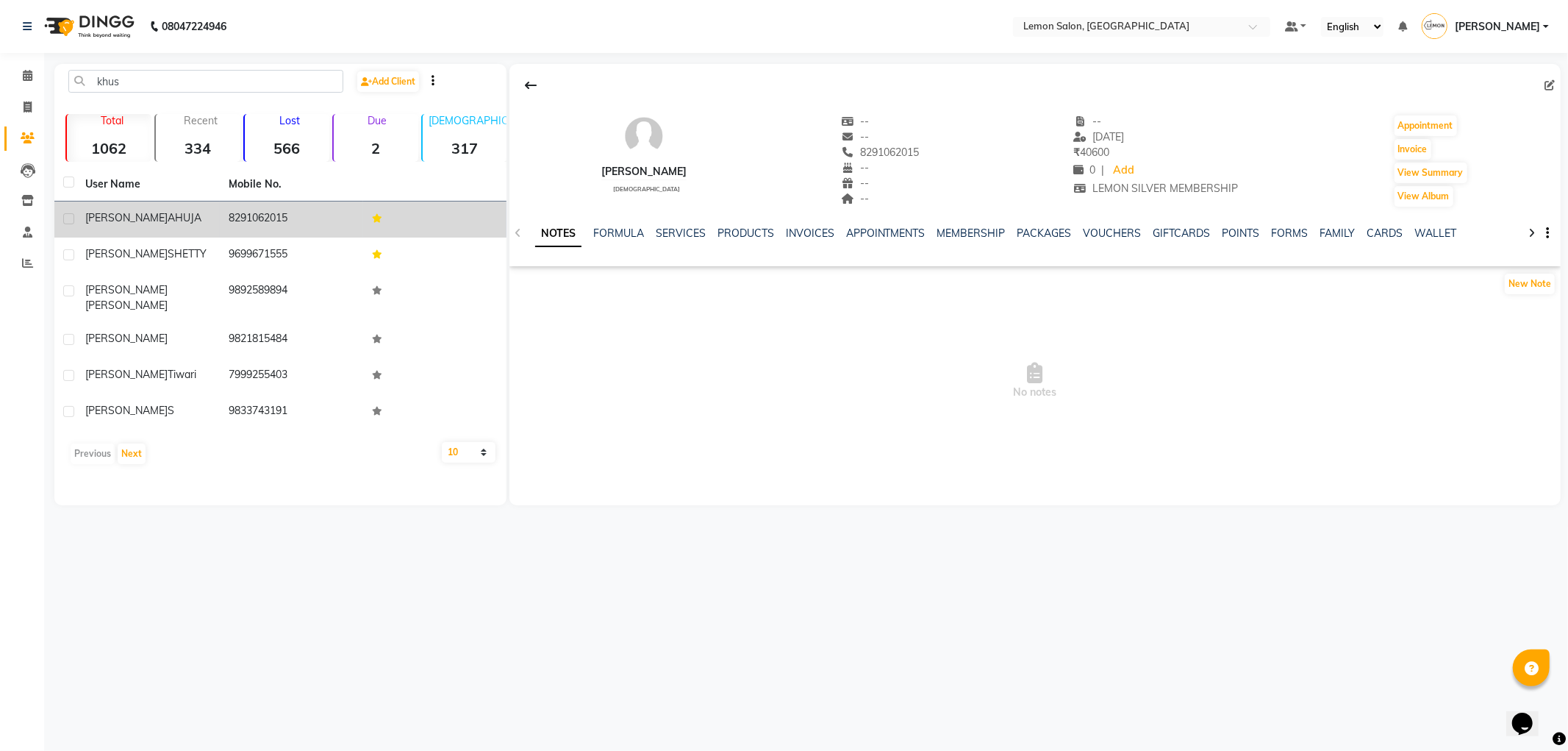
click at [128, 209] on td "KHUSHAL AHUJA" at bounding box center [148, 220] width 143 height 36
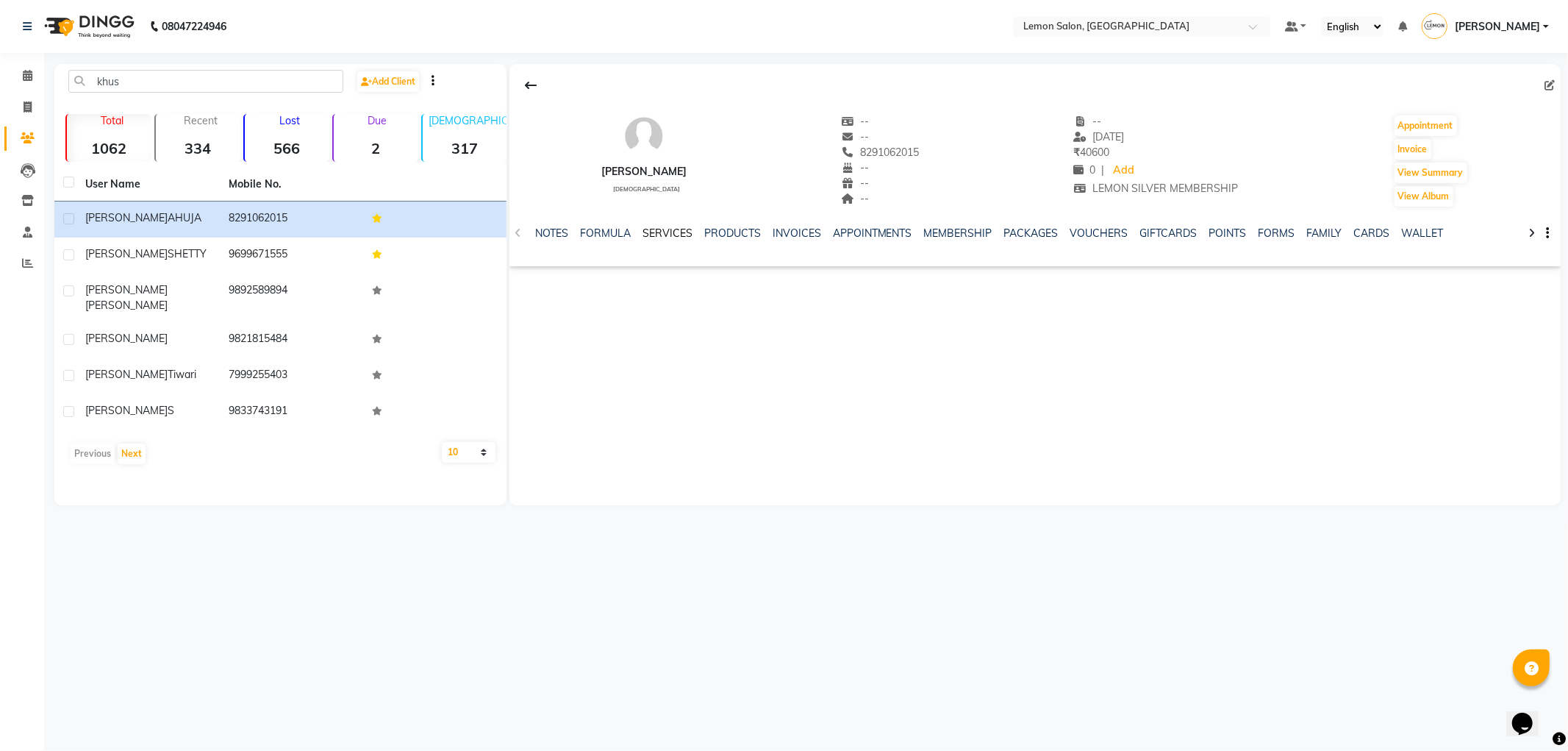
click at [671, 238] on link "SERVICES" at bounding box center [667, 233] width 50 height 14
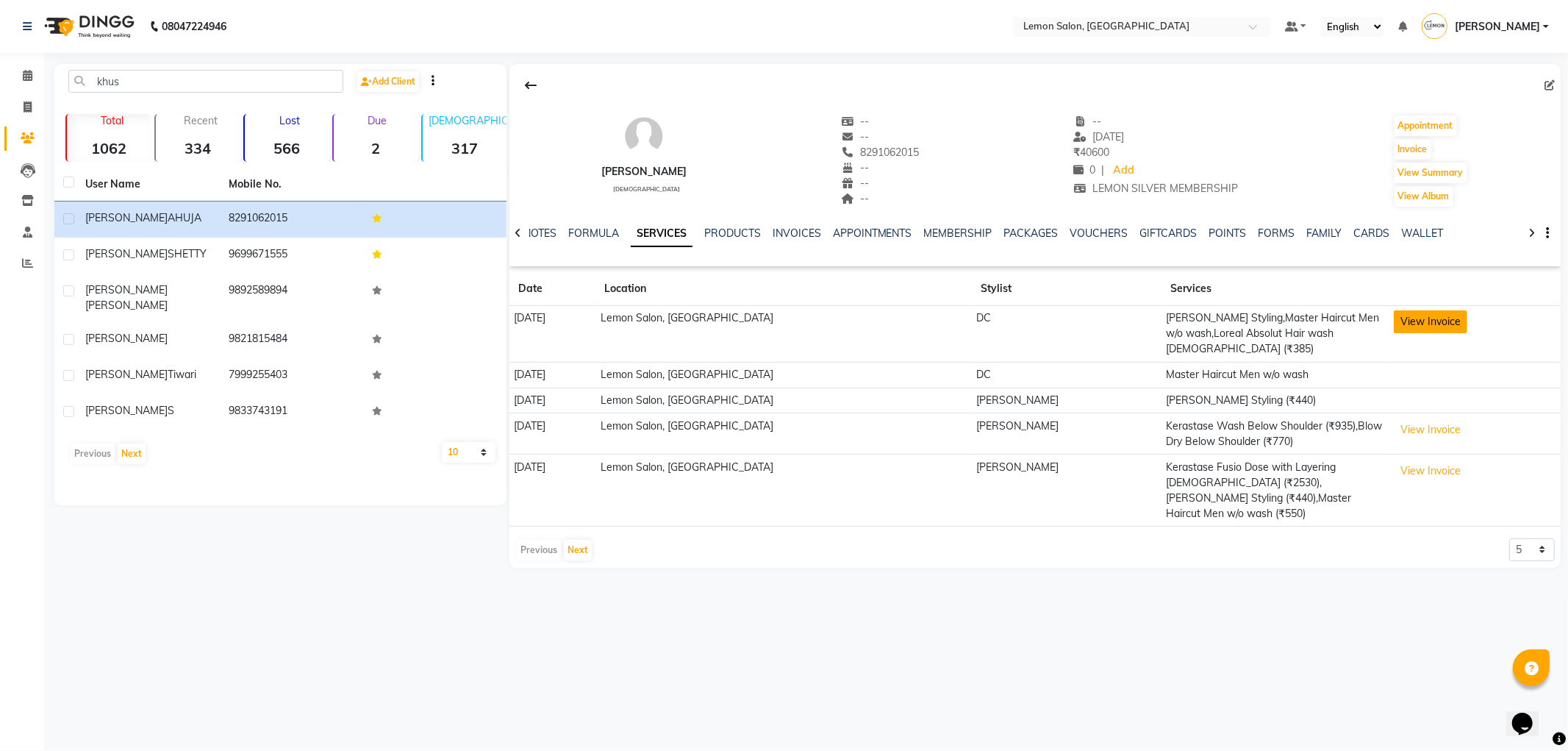
click at [1400, 322] on button "View Invoice" at bounding box center [1430, 322] width 73 height 23
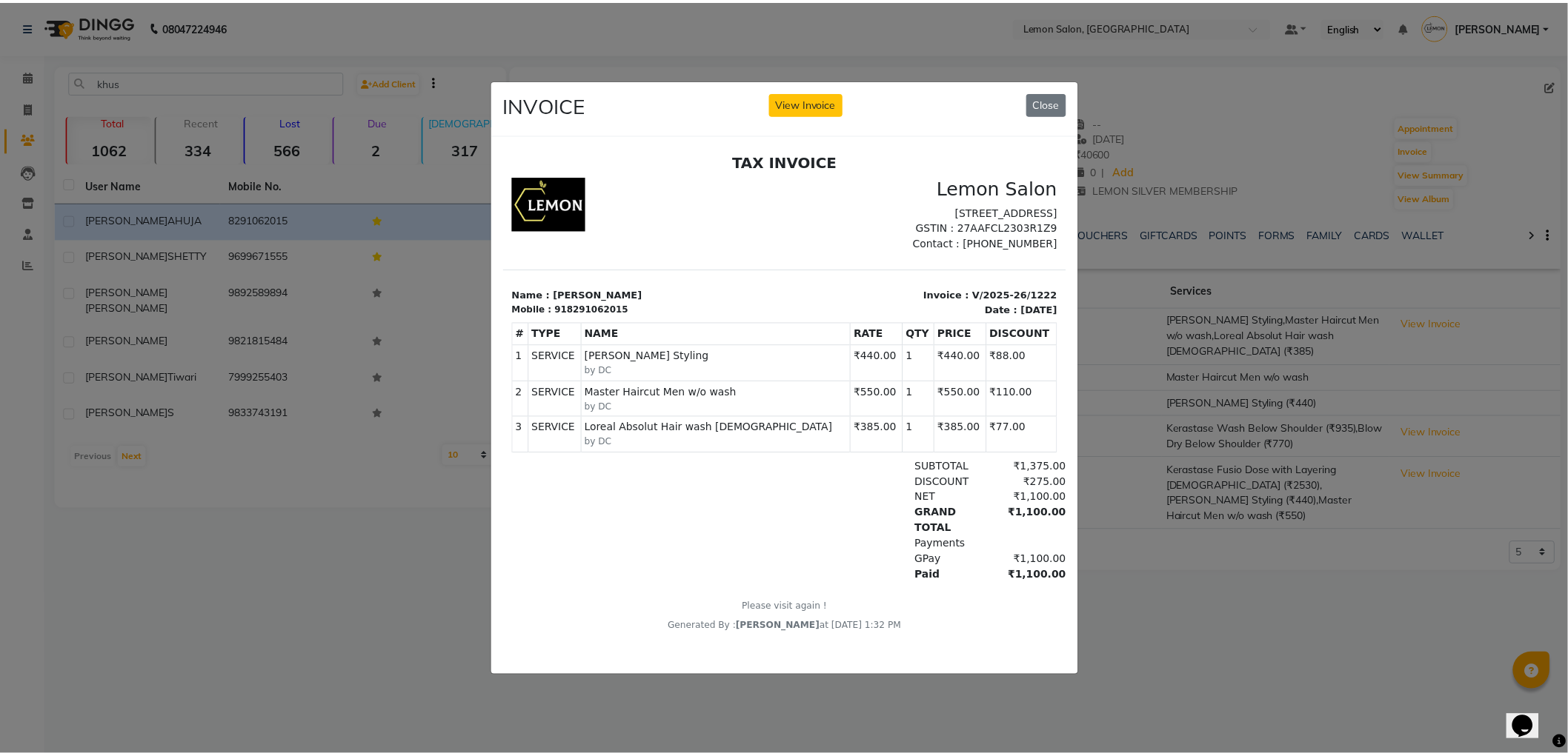
scroll to position [11, 0]
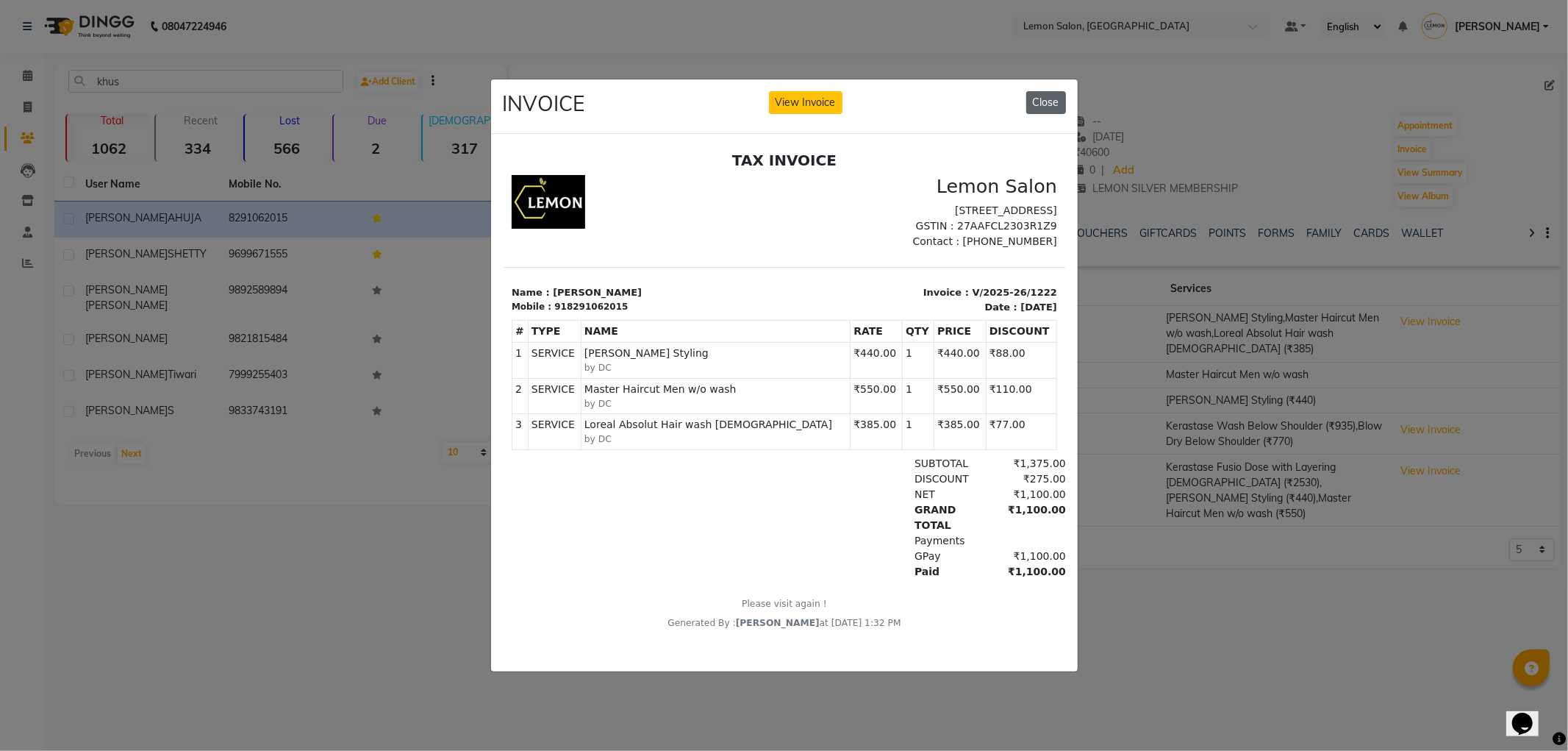
click at [1049, 92] on button "Close" at bounding box center [1047, 102] width 40 height 23
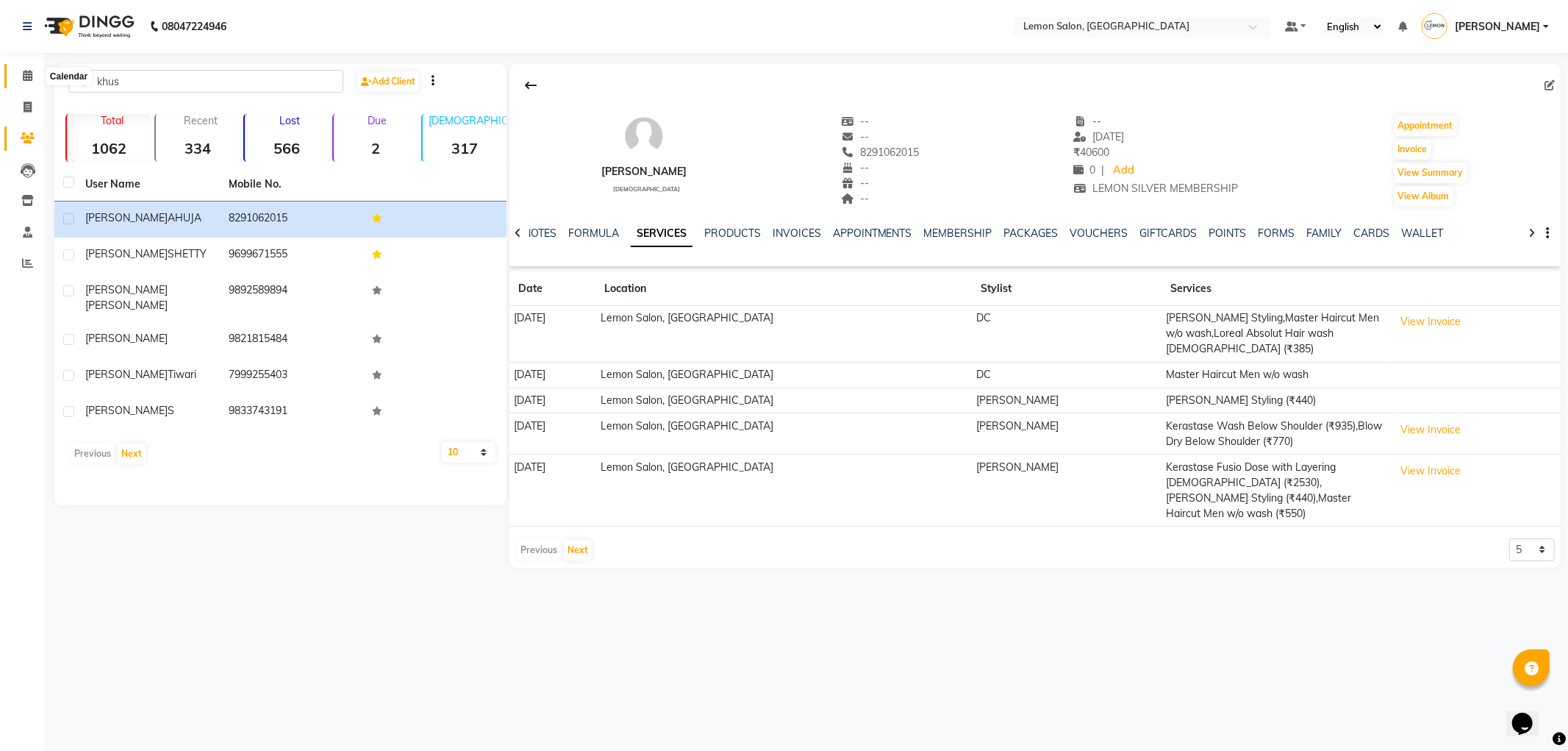
click at [27, 72] on icon at bounding box center [27, 75] width 10 height 11
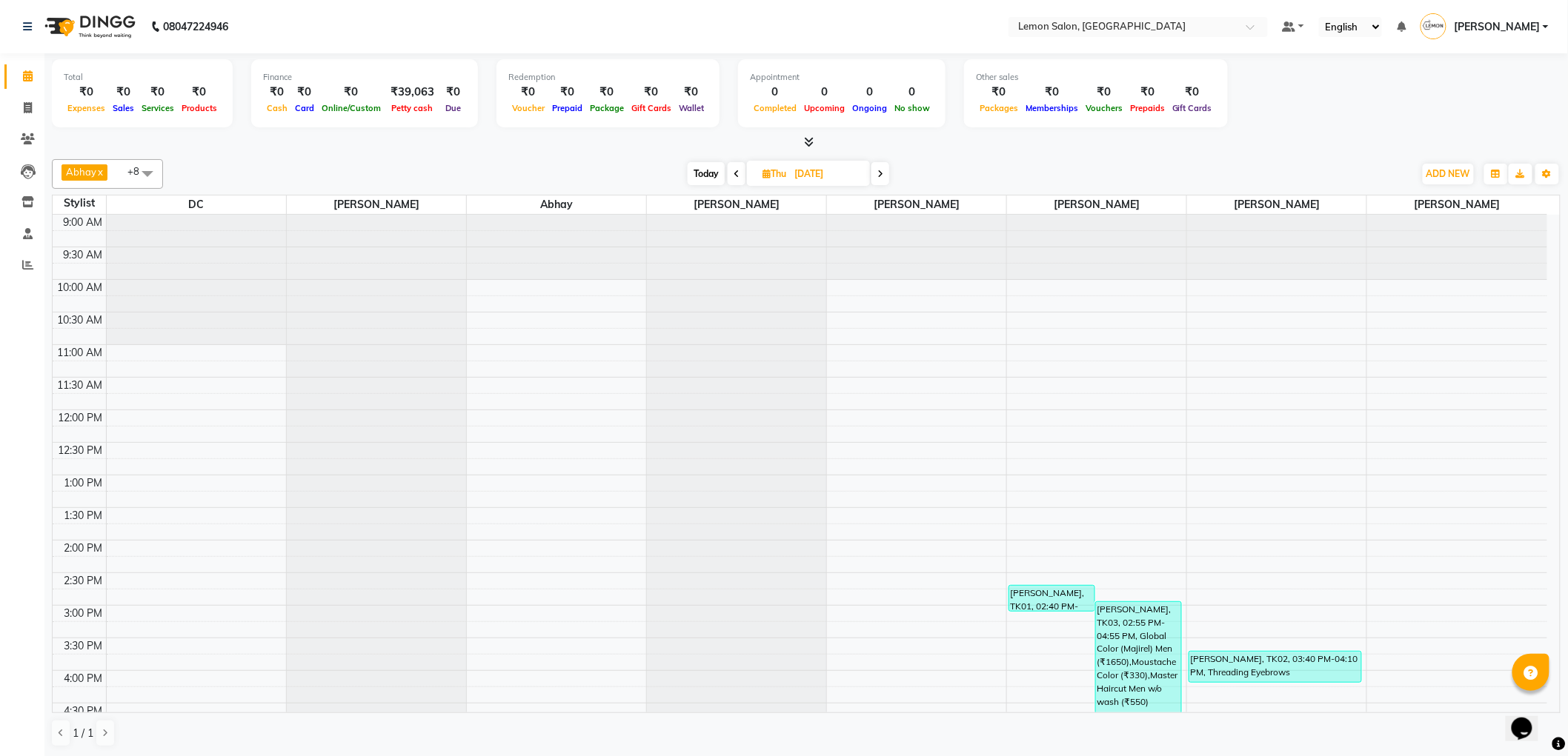
click at [877, 174] on span at bounding box center [879, 173] width 17 height 23
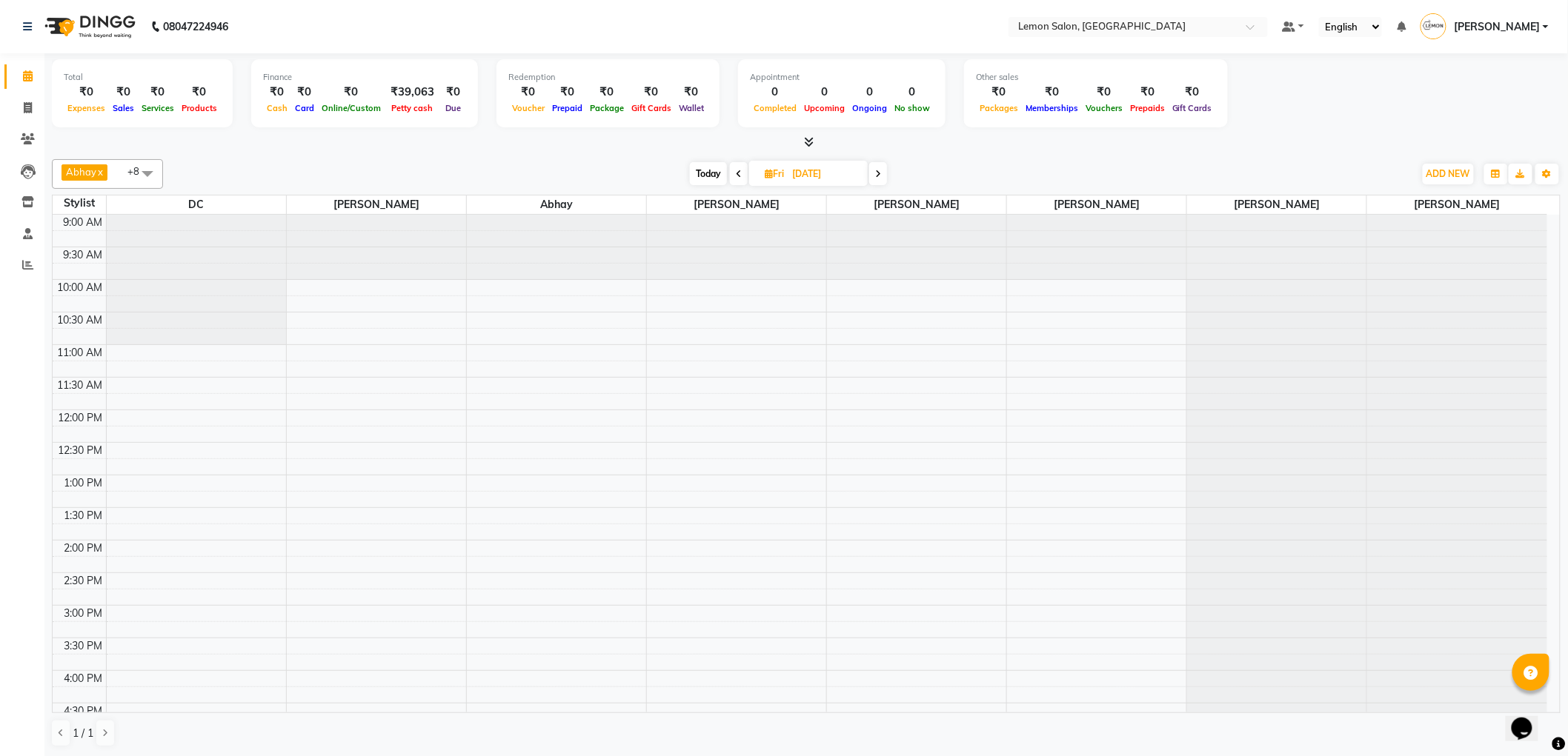
scroll to position [418, 0]
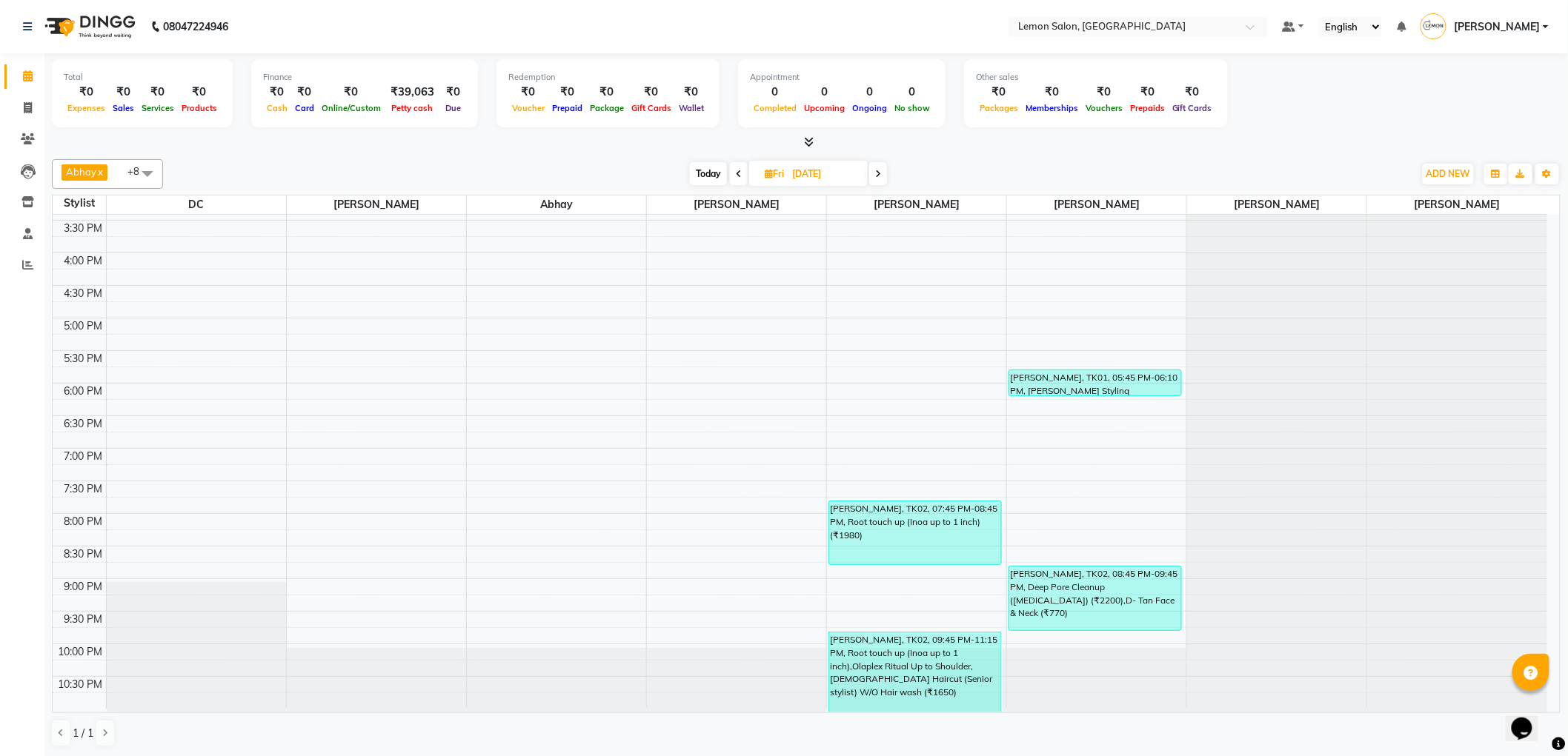
click at [712, 172] on span "Today" at bounding box center [708, 173] width 37 height 23
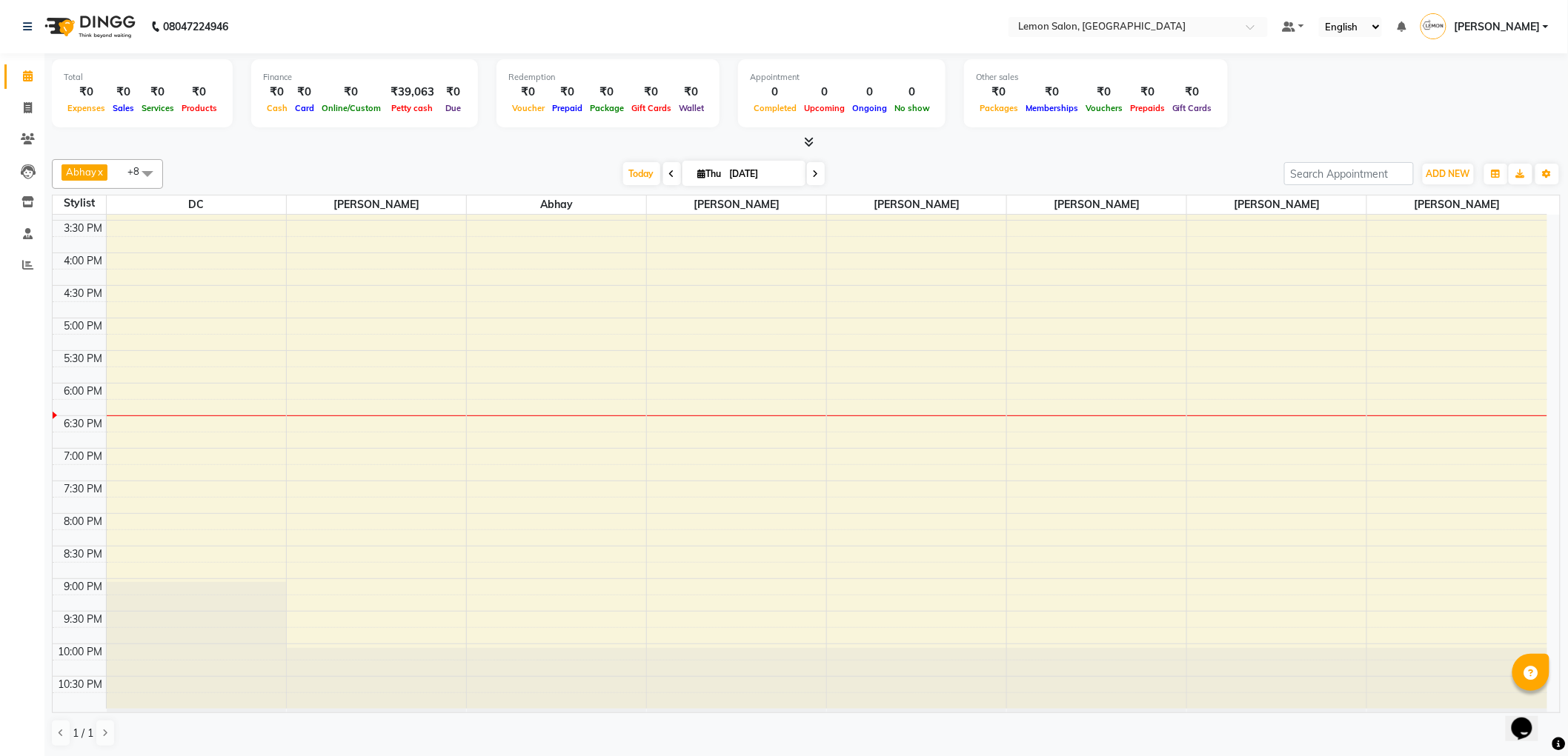
click at [815, 173] on span at bounding box center [815, 173] width 17 height 23
type input "05-09-2025"
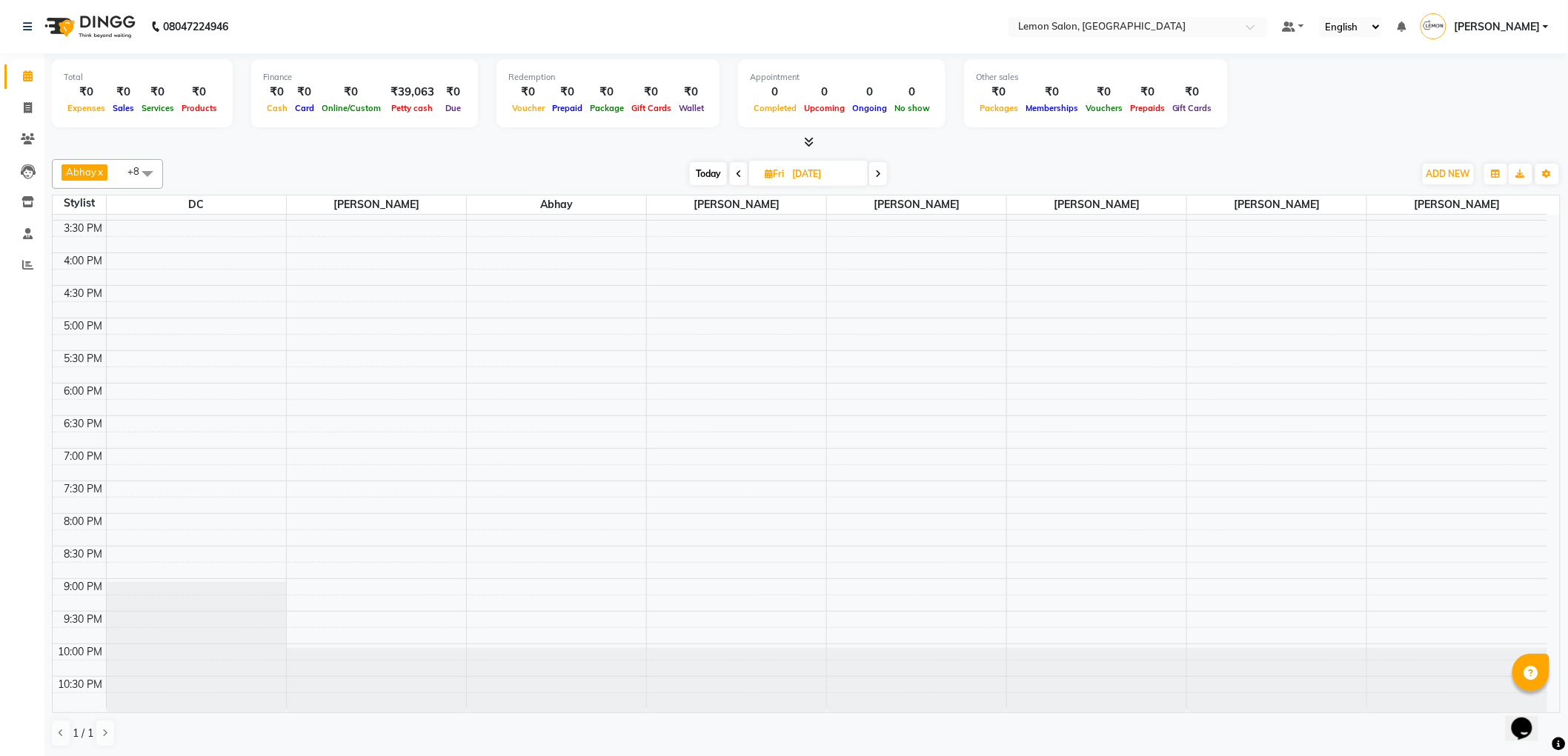
click at [128, 323] on div "9:00 AM 9:30 AM 10:00 AM 10:30 AM 11:00 AM 11:30 AM 12:00 PM 12:30 PM 1:00 PM 1…" at bounding box center [800, 253] width 1494 height 912
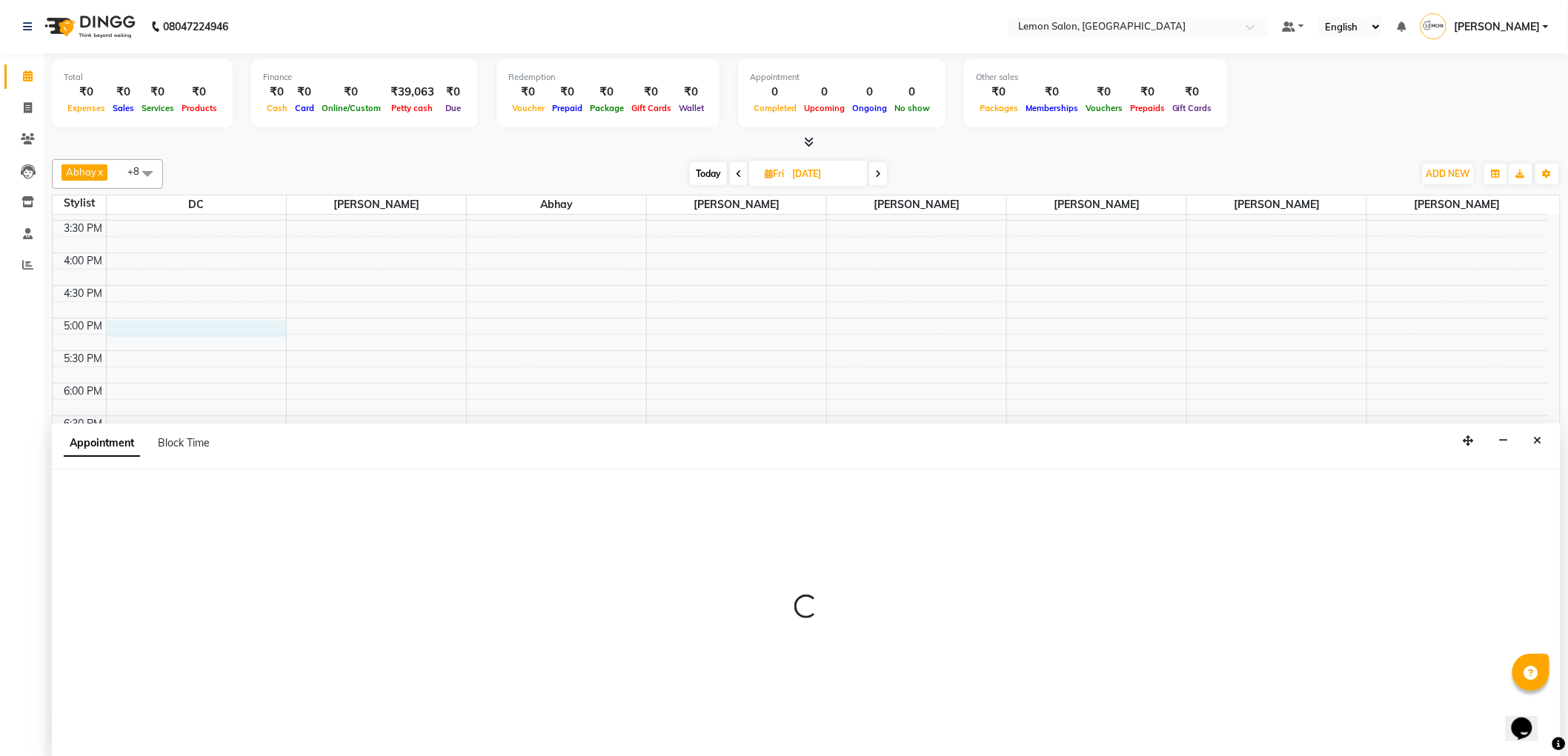
scroll to position [1, 0]
select select "7890"
select select "tentative"
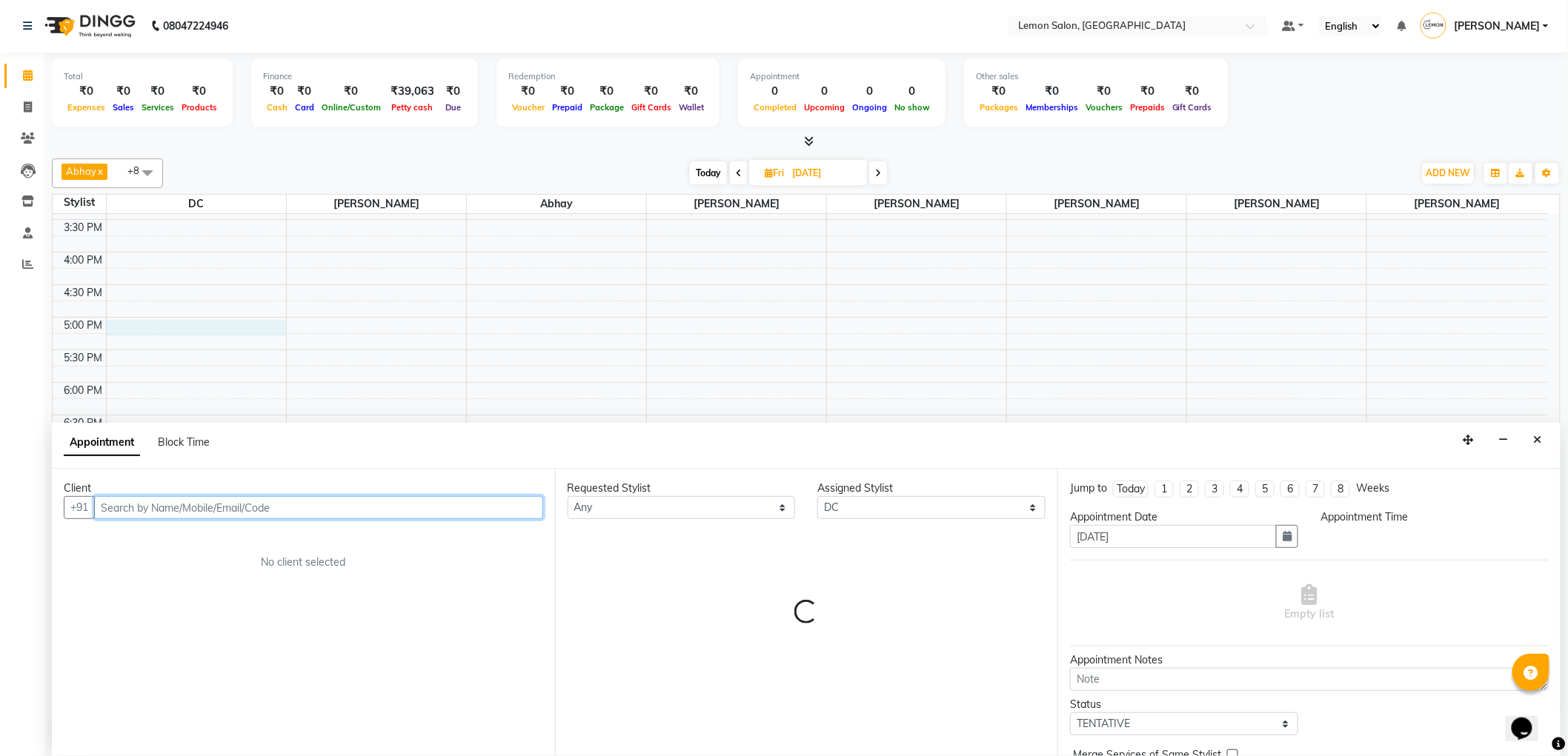
select select "1020"
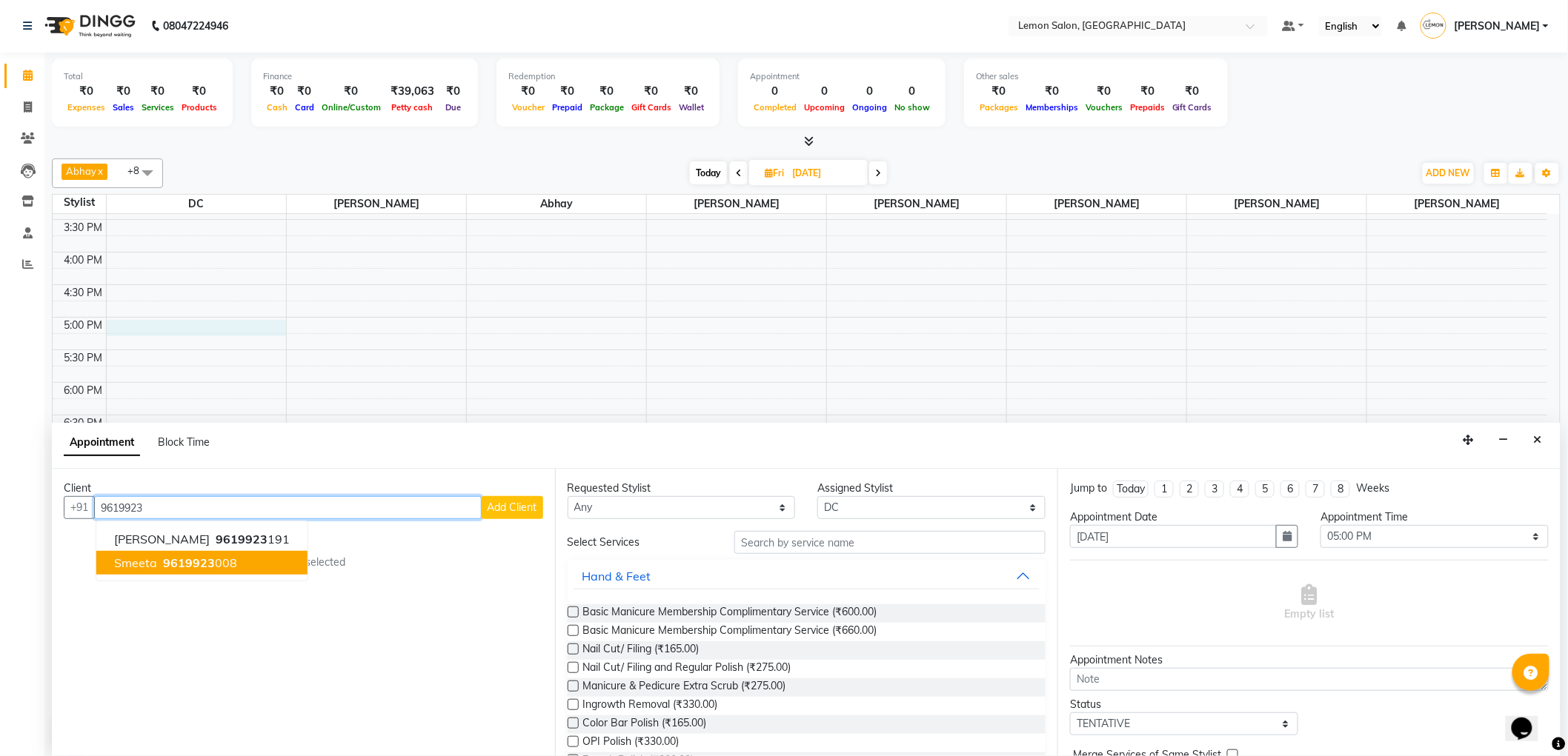
click at [230, 562] on ngb-highlight "9619923 008" at bounding box center [198, 563] width 77 height 15
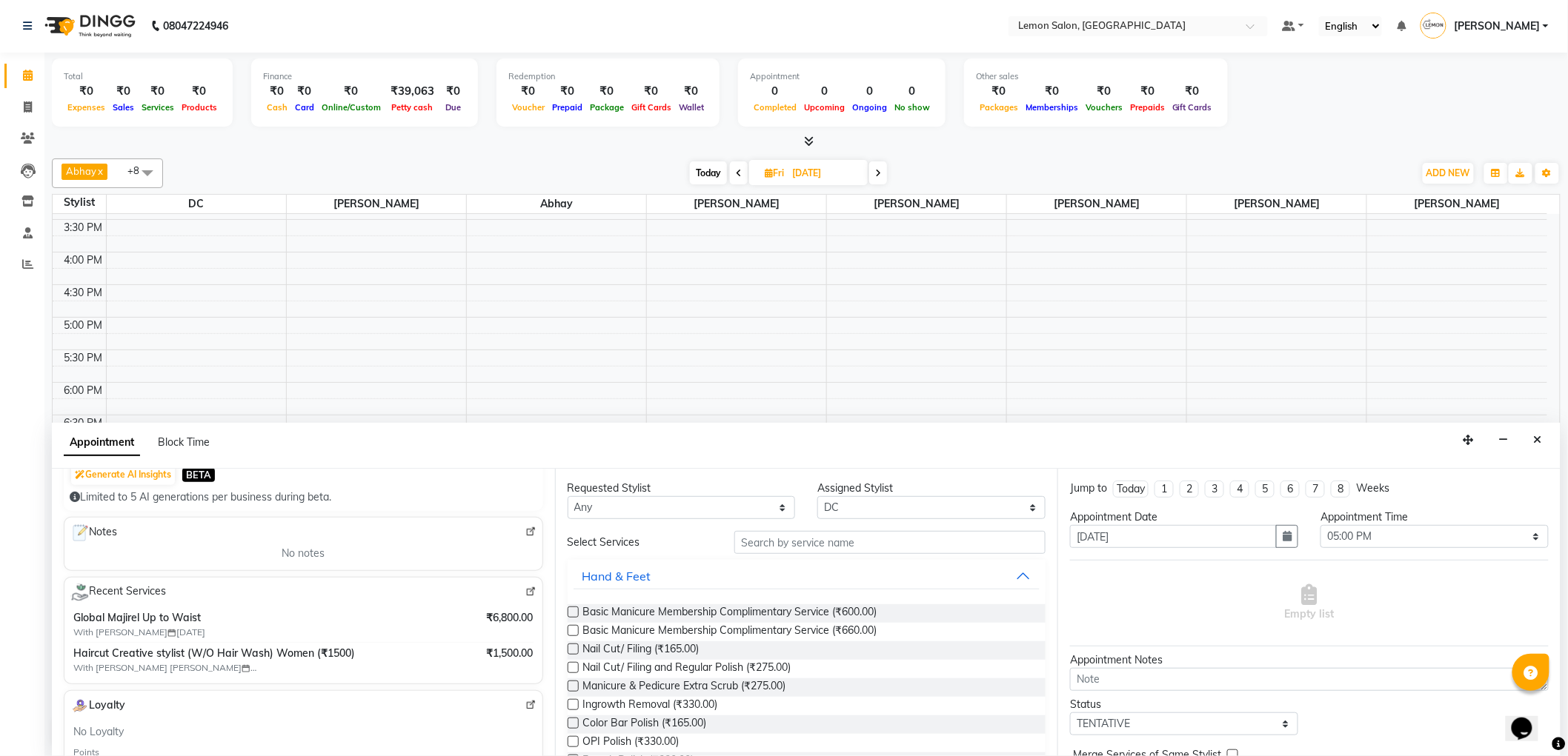
scroll to position [0, 0]
type input "9619923008"
click at [811, 541] on input "text" at bounding box center [889, 543] width 311 height 23
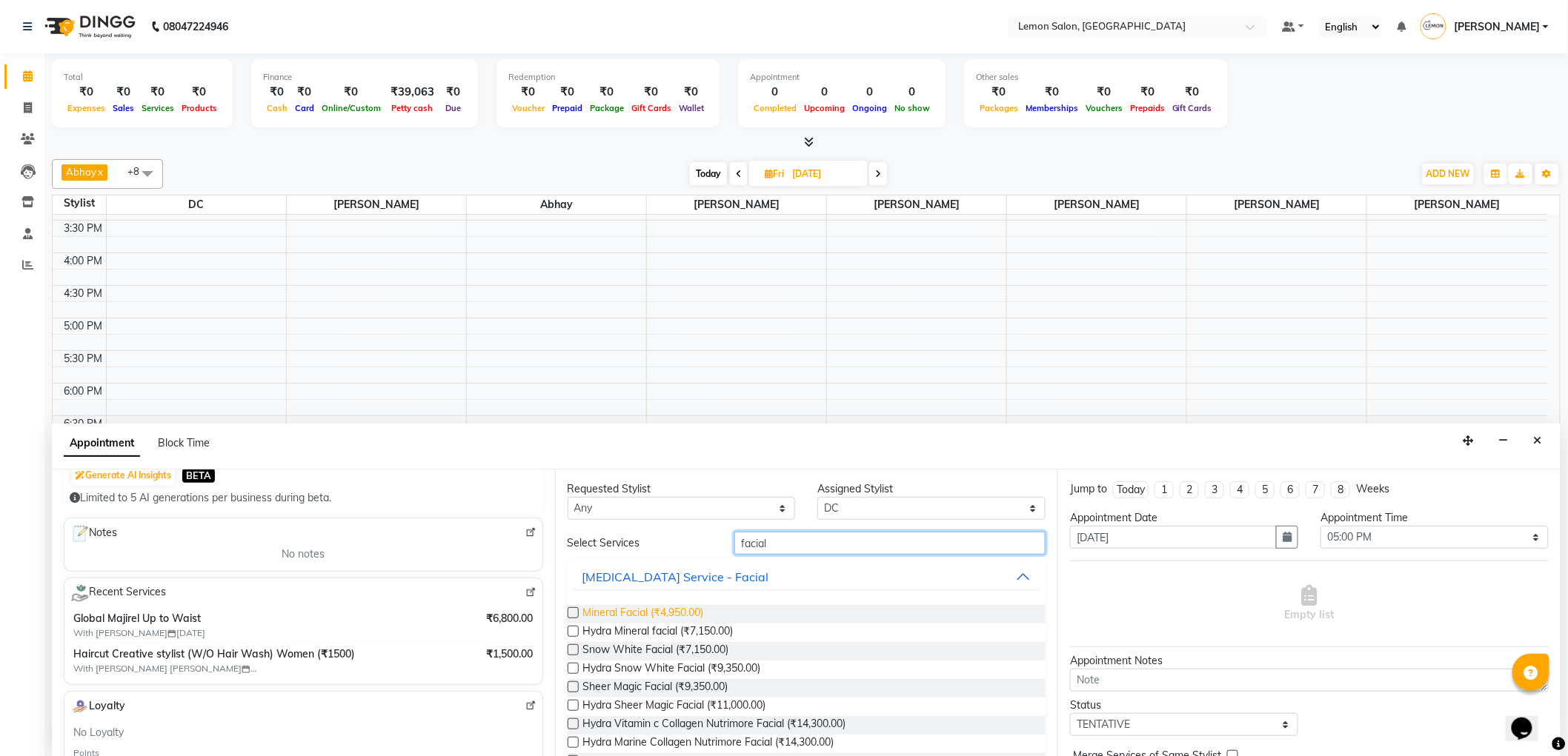
type input "facial"
click at [692, 617] on span "Mineral Facial (₹4,950.00)" at bounding box center [643, 615] width 120 height 18
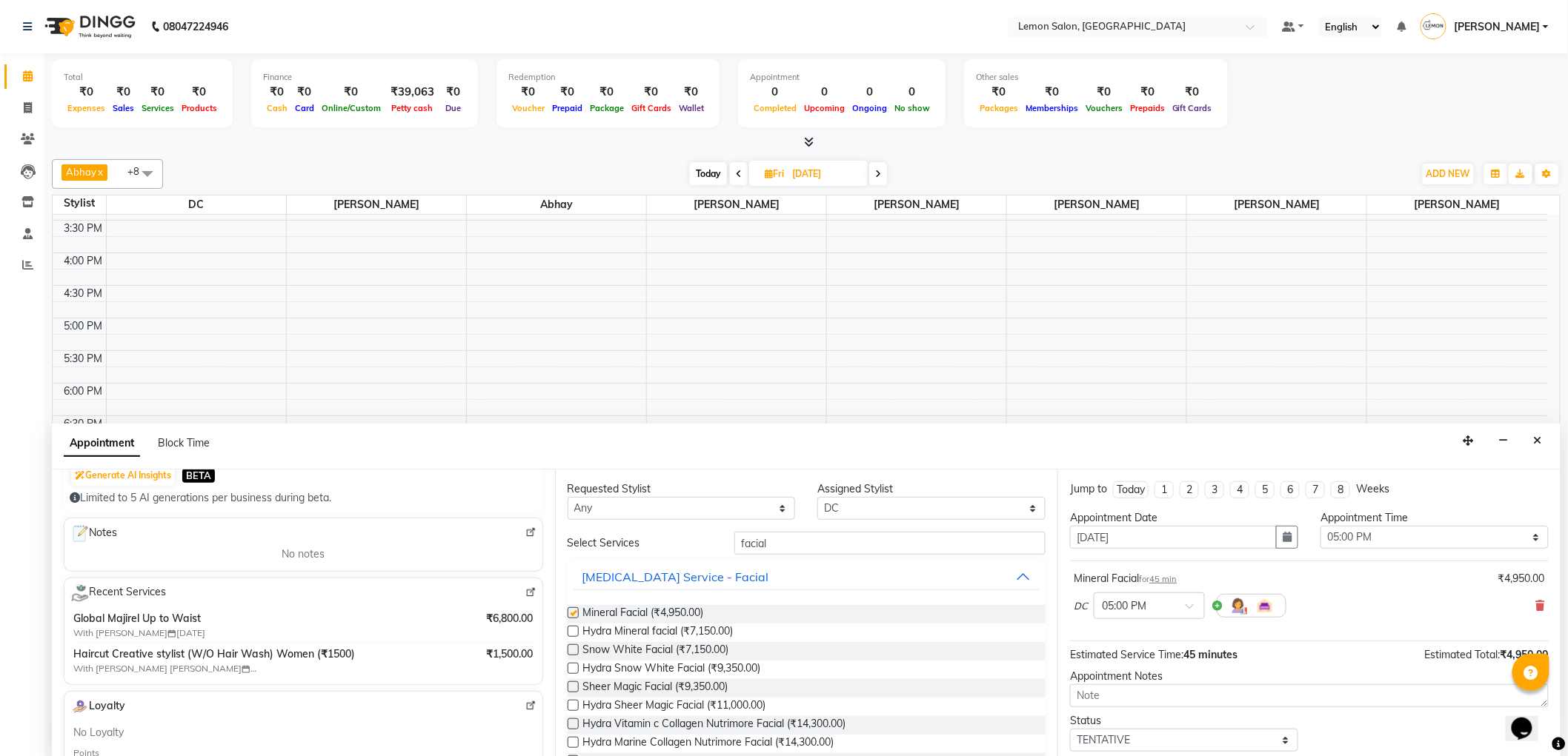
checkbox input "false"
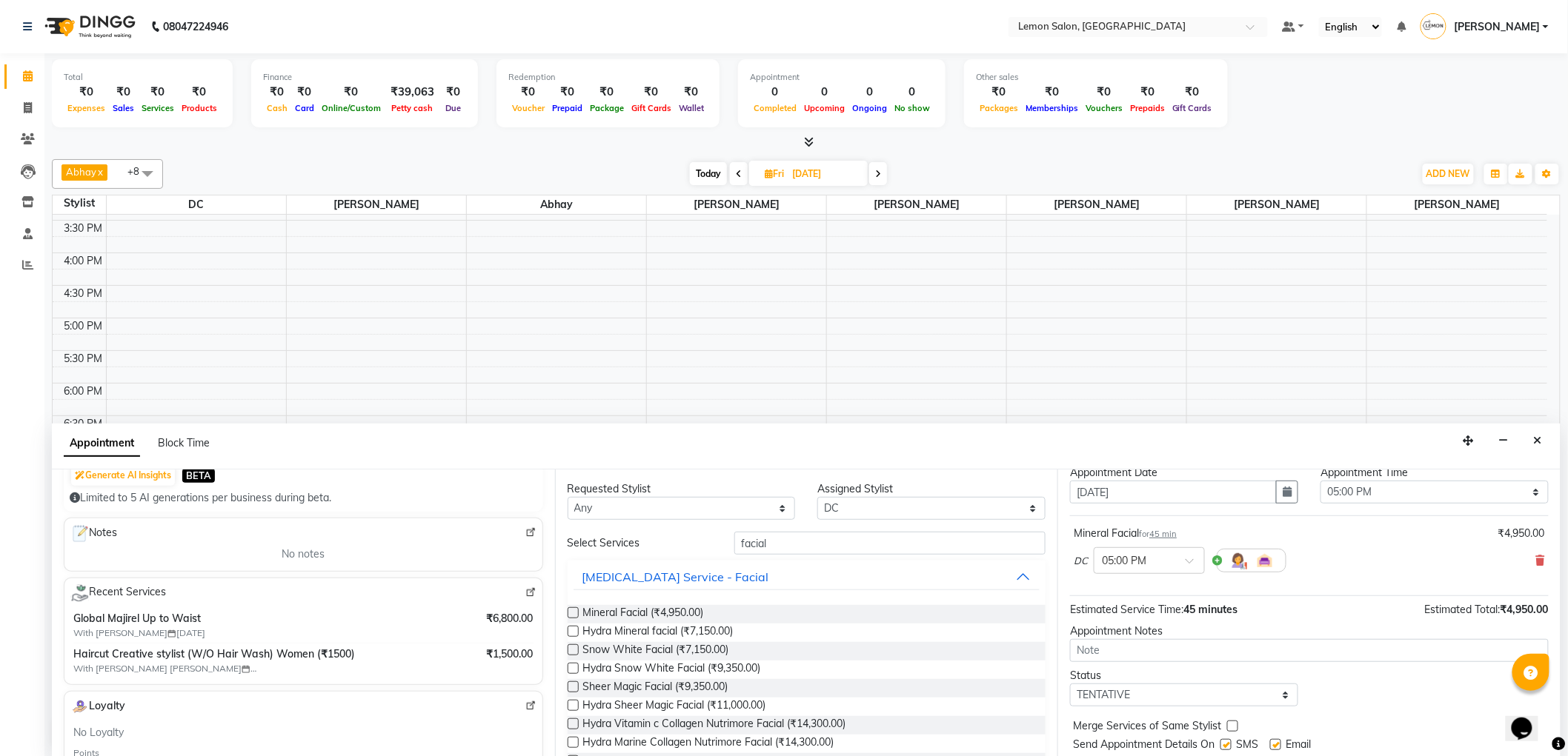
scroll to position [88, 0]
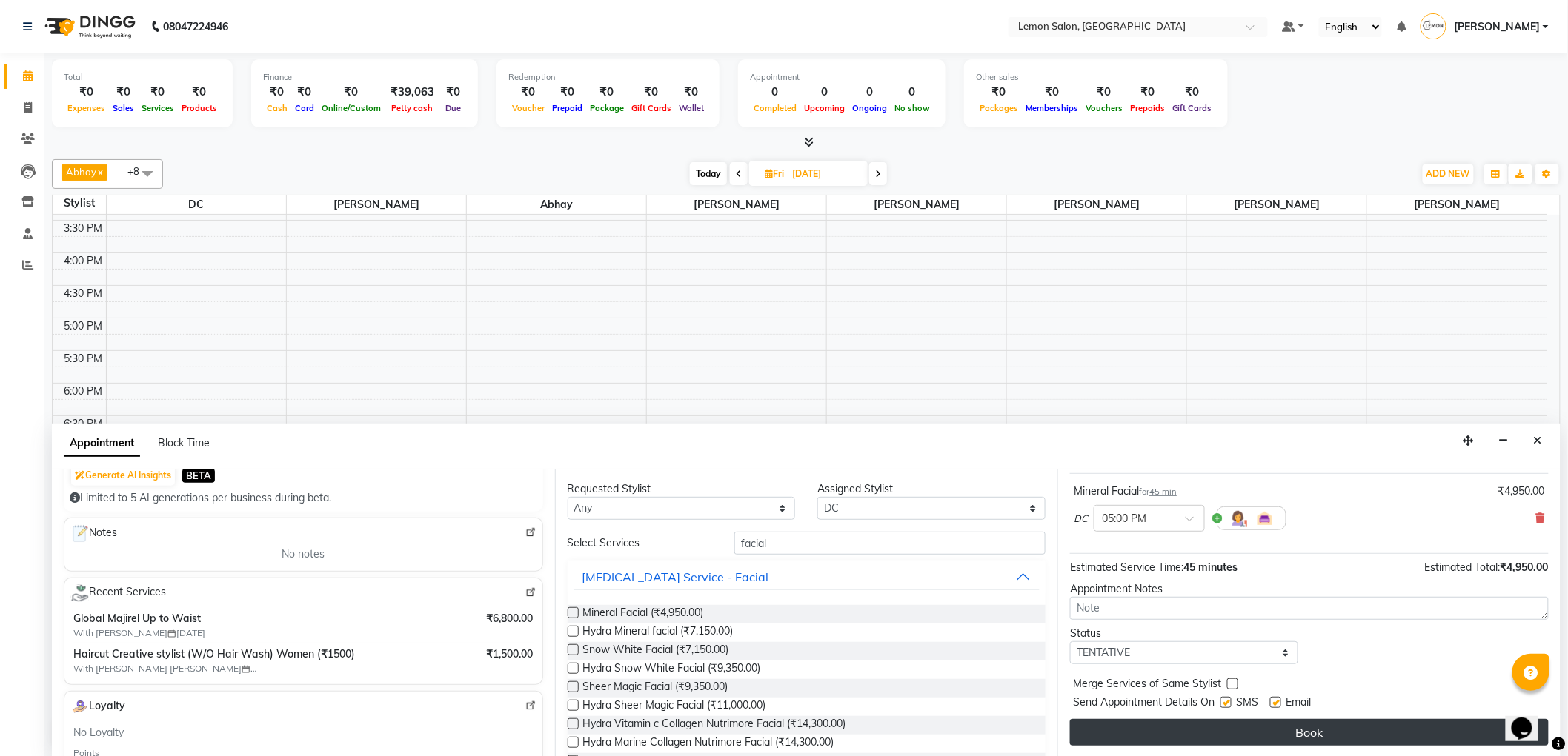
click at [1200, 730] on button "Book" at bounding box center [1309, 732] width 479 height 26
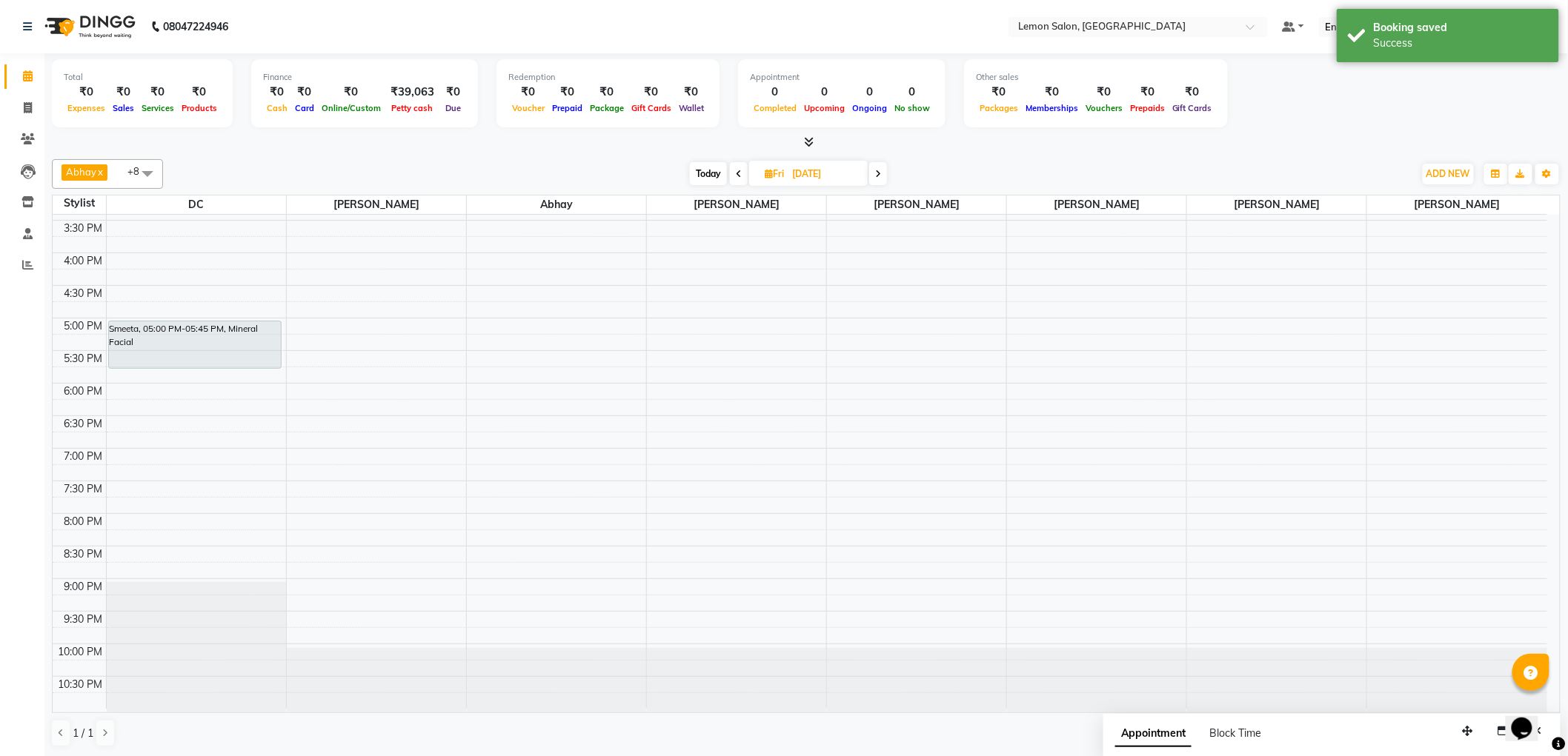
click at [711, 180] on span "Today" at bounding box center [708, 173] width 37 height 23
type input "[DATE]"
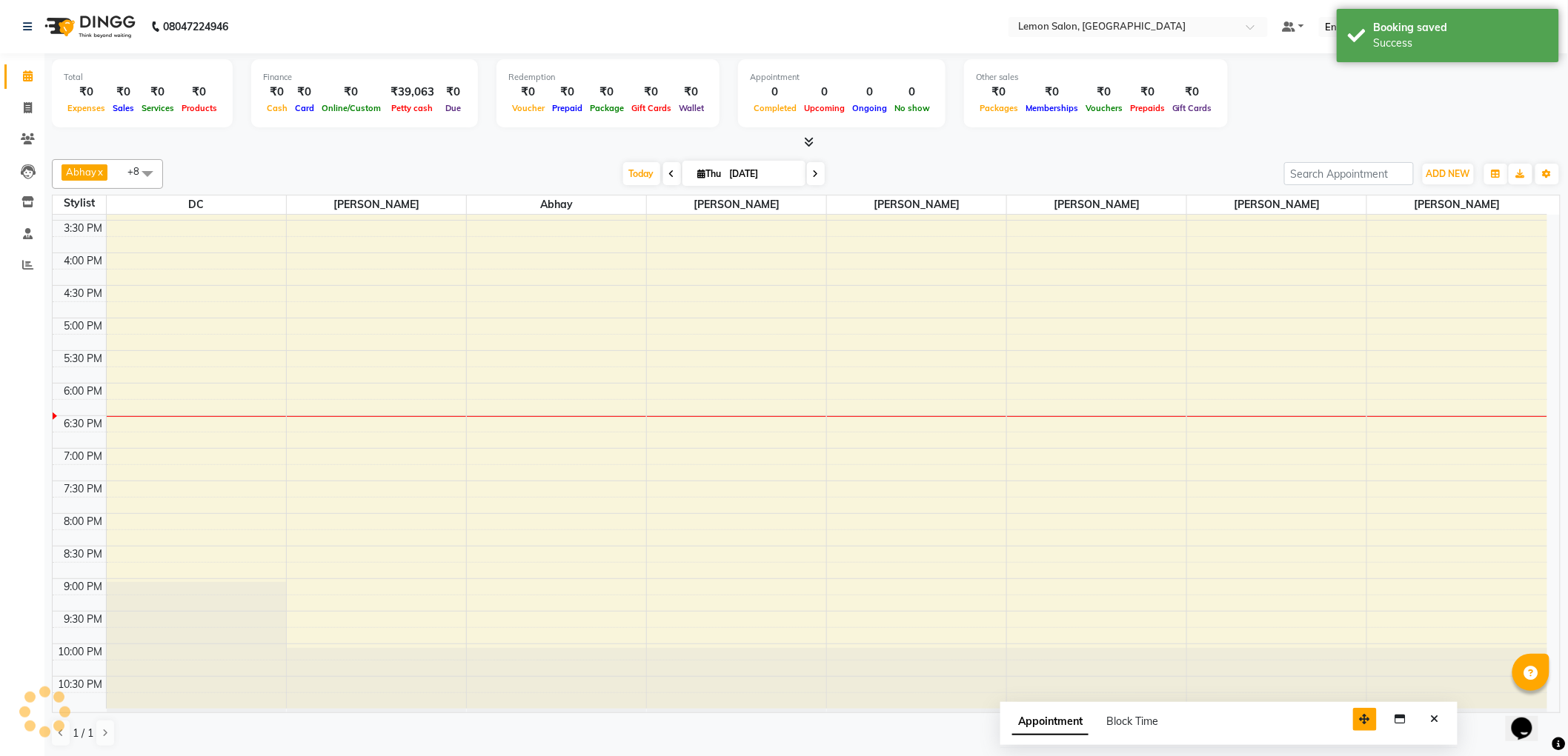
drag, startPoint x: 1469, startPoint y: 731, endPoint x: 1349, endPoint y: 717, distance: 120.8
click at [1359, 717] on icon "button" at bounding box center [1364, 719] width 10 height 10
click at [1418, 724] on button "Close" at bounding box center [1418, 717] width 22 height 23
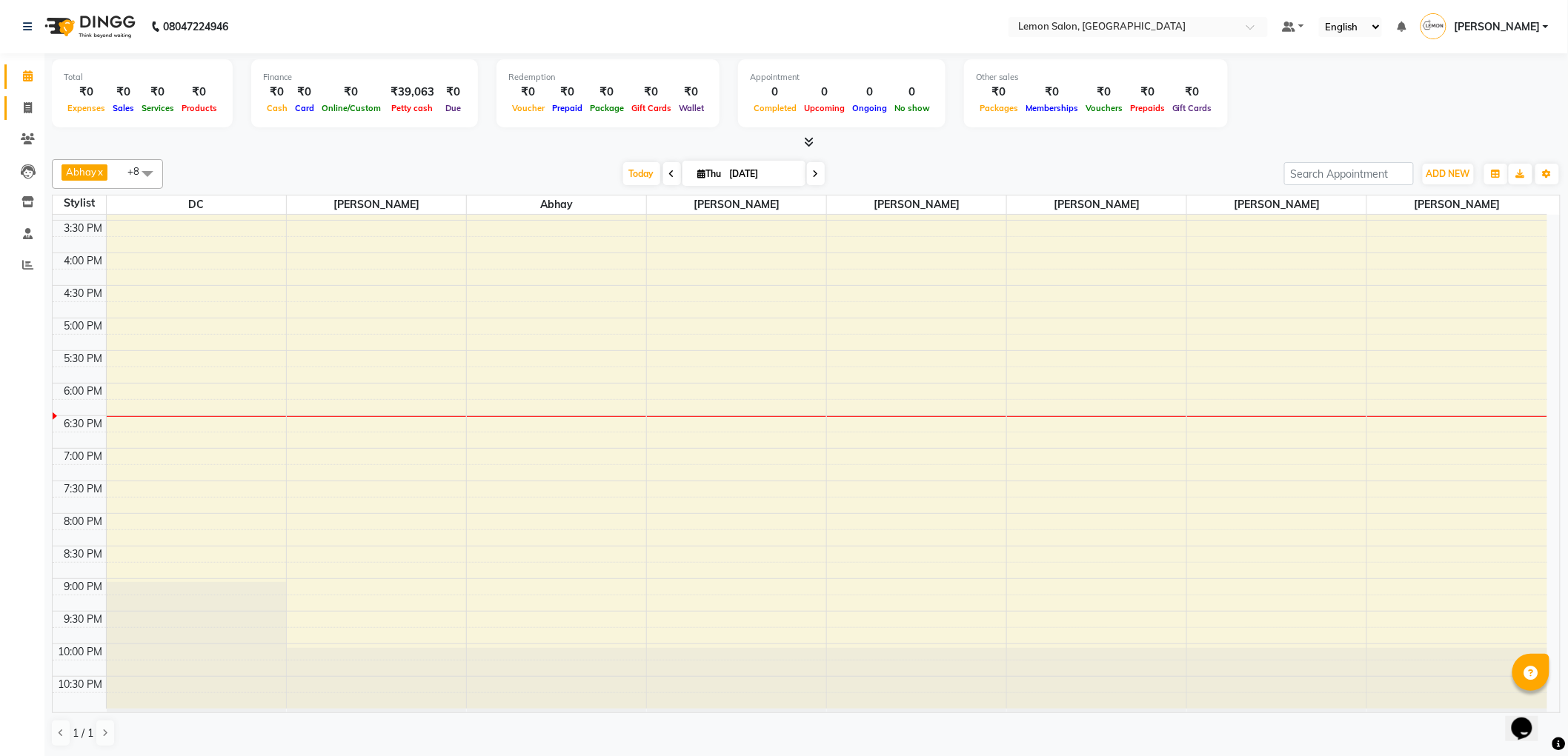
click at [13, 99] on link "Invoice" at bounding box center [22, 109] width 36 height 25
select select "561"
select select "service"
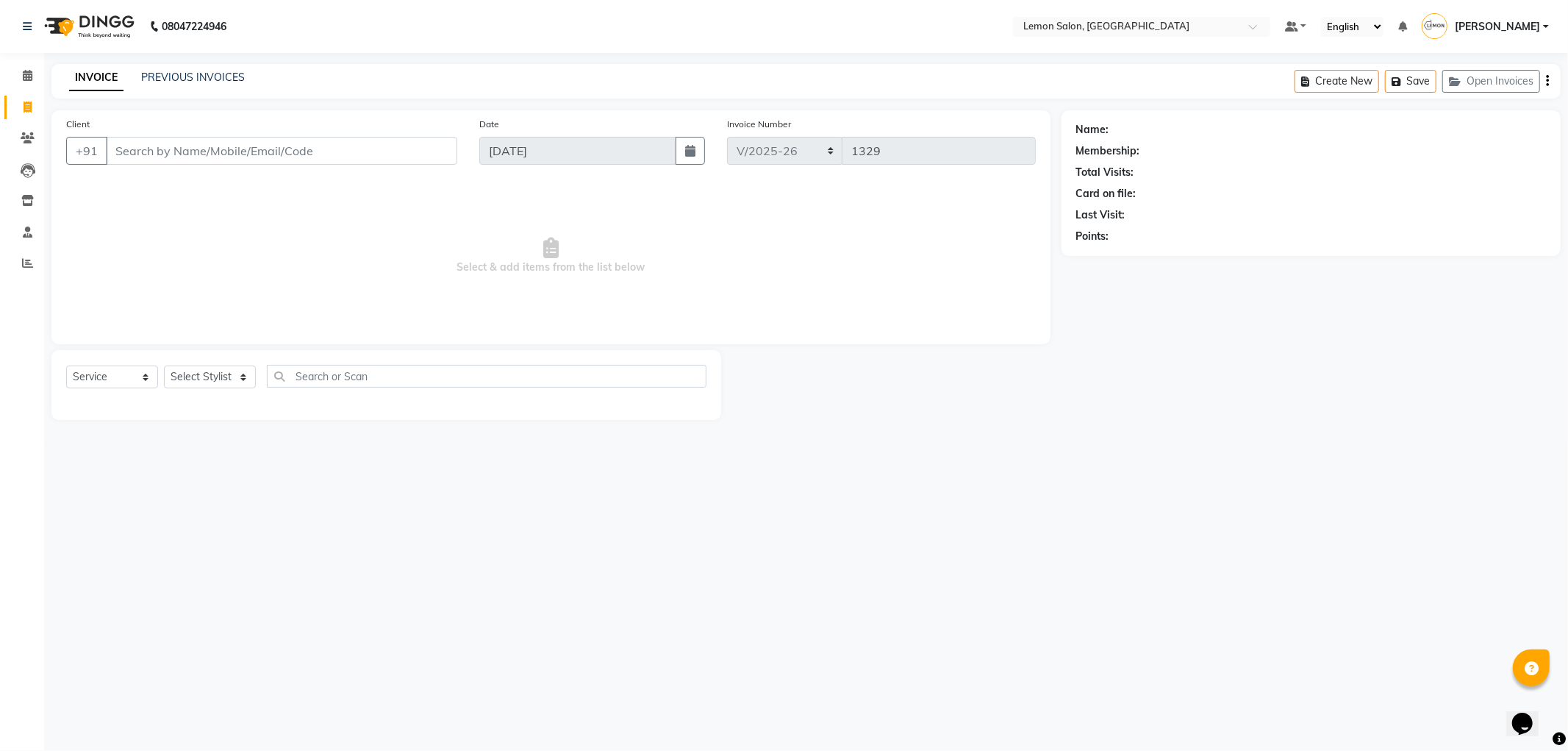
click at [276, 143] on input "Client" at bounding box center [282, 150] width 351 height 28
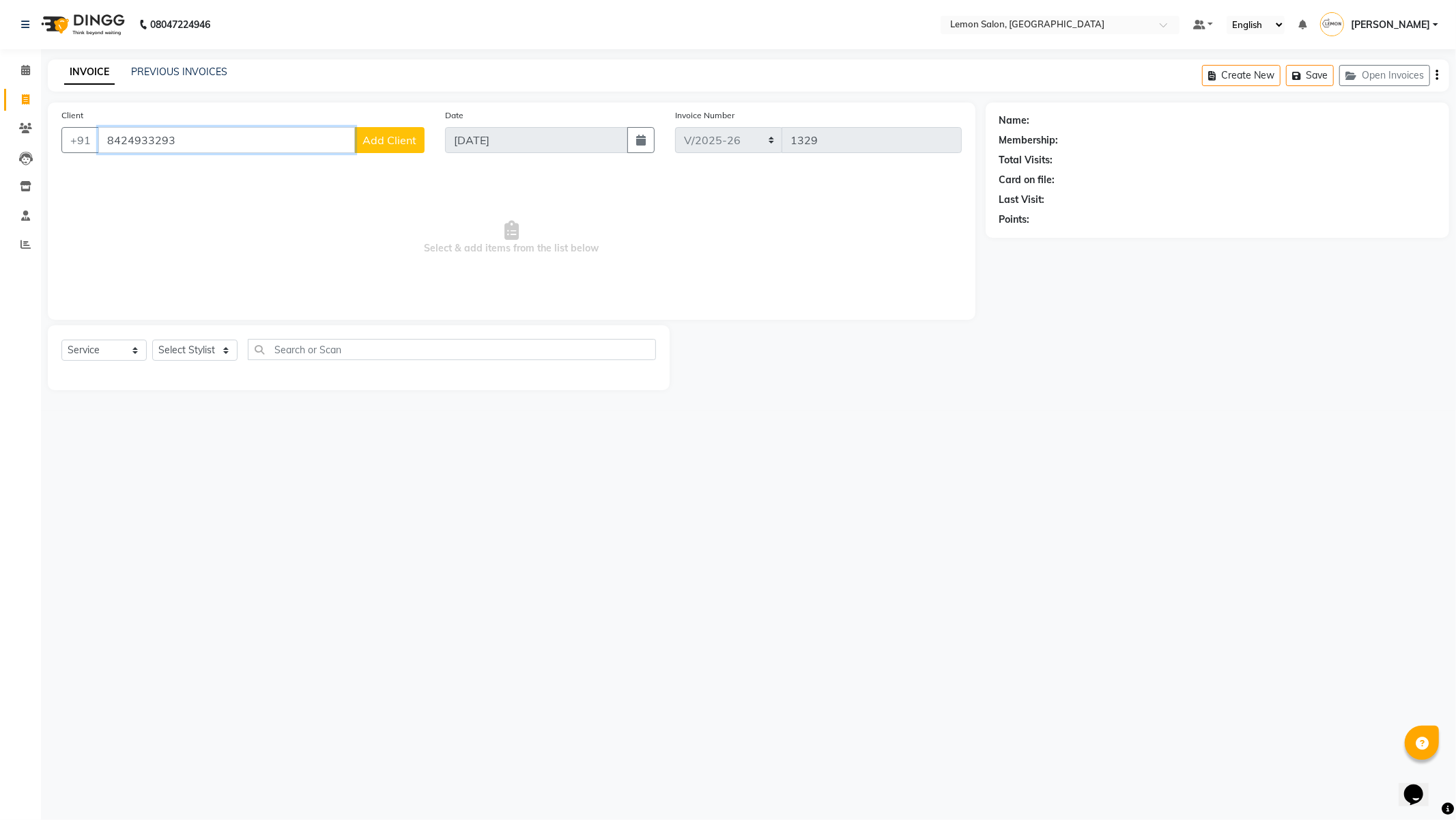
type input "8424933293"
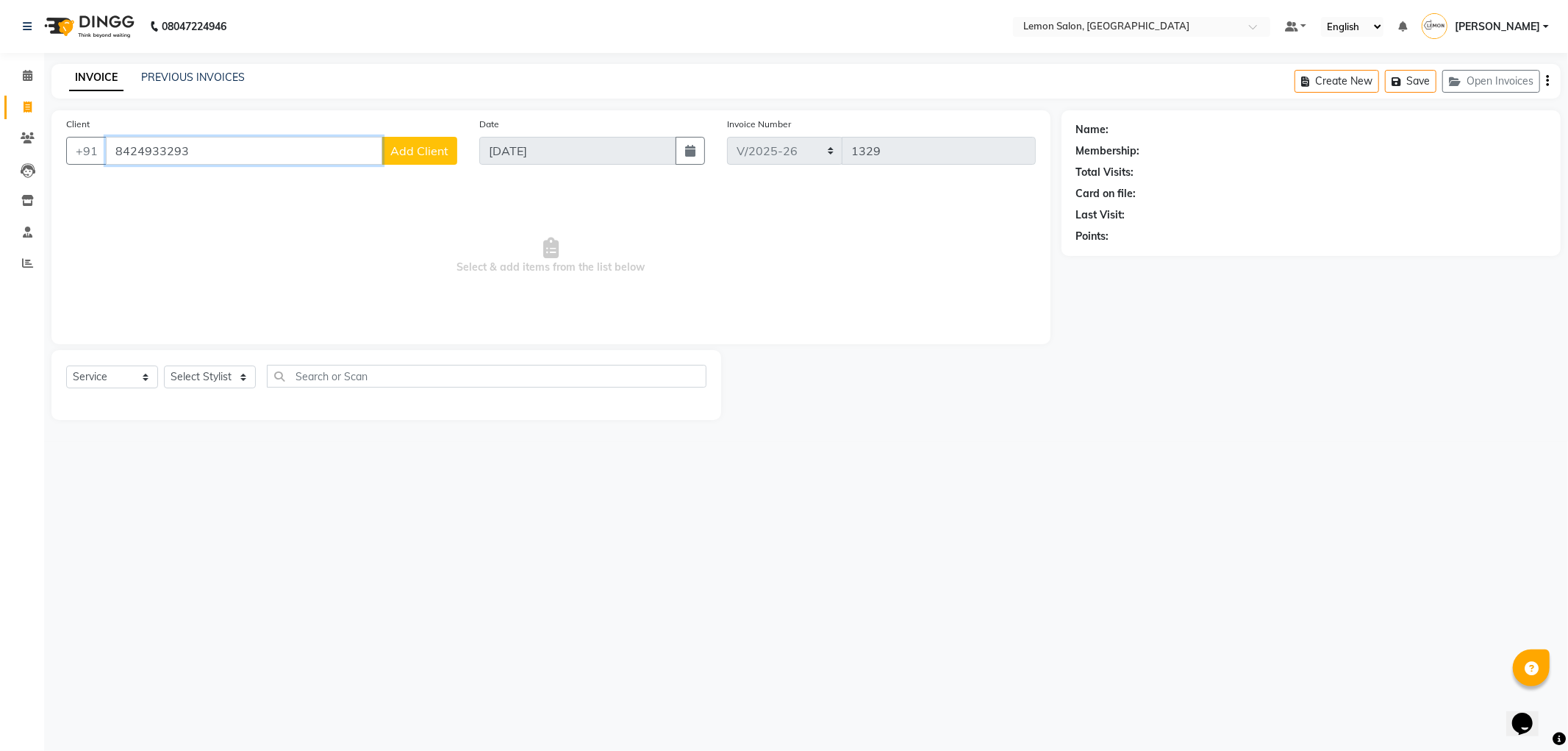
click at [235, 152] on input "8424933293" at bounding box center [244, 150] width 276 height 28
click at [435, 150] on span "Add Client" at bounding box center [419, 150] width 58 height 14
select select "22"
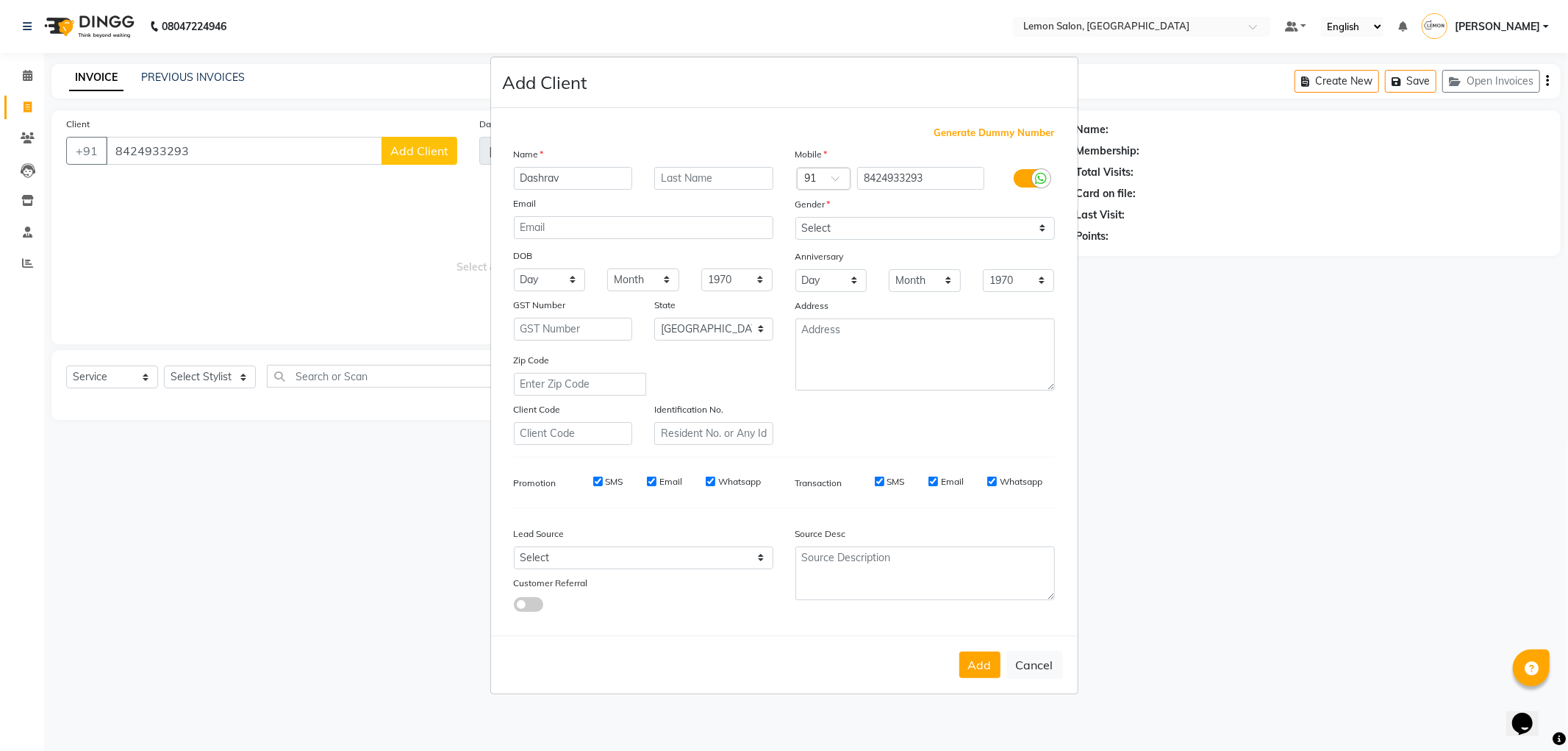
type input "Dashrav"
click at [872, 229] on select "Select Male Female Other Prefer Not To Say" at bounding box center [925, 228] width 260 height 23
click at [796, 217] on select "Select Male Female Other Prefer Not To Say" at bounding box center [925, 228] width 260 height 23
click at [865, 226] on select "Select Male Female Other Prefer Not To Say" at bounding box center [925, 228] width 260 height 23
select select "[DEMOGRAPHIC_DATA]"
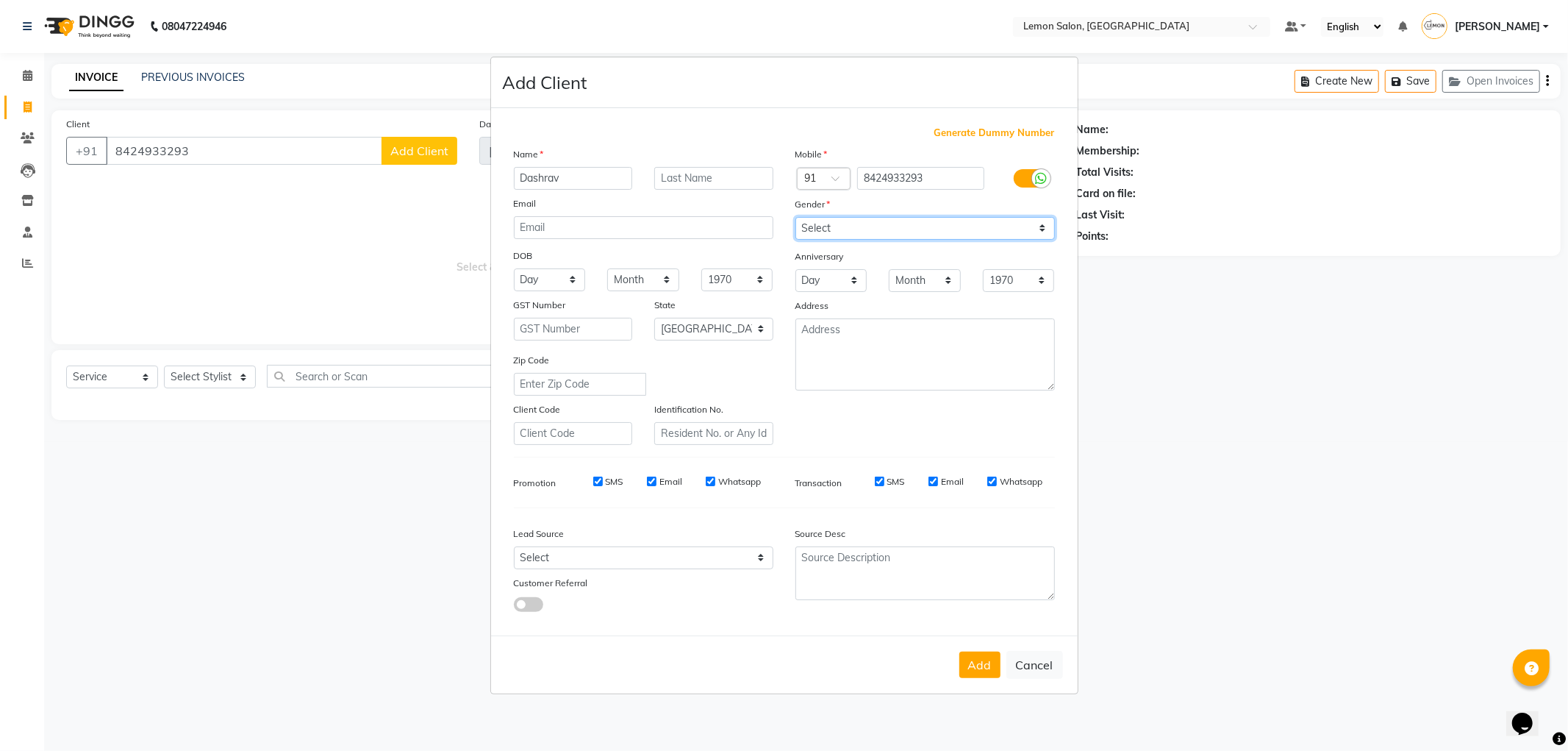
click at [796, 217] on select "Select Male Female Other Prefer Not To Say" at bounding box center [925, 228] width 260 height 23
click at [977, 659] on button "Add" at bounding box center [980, 665] width 41 height 26
select select
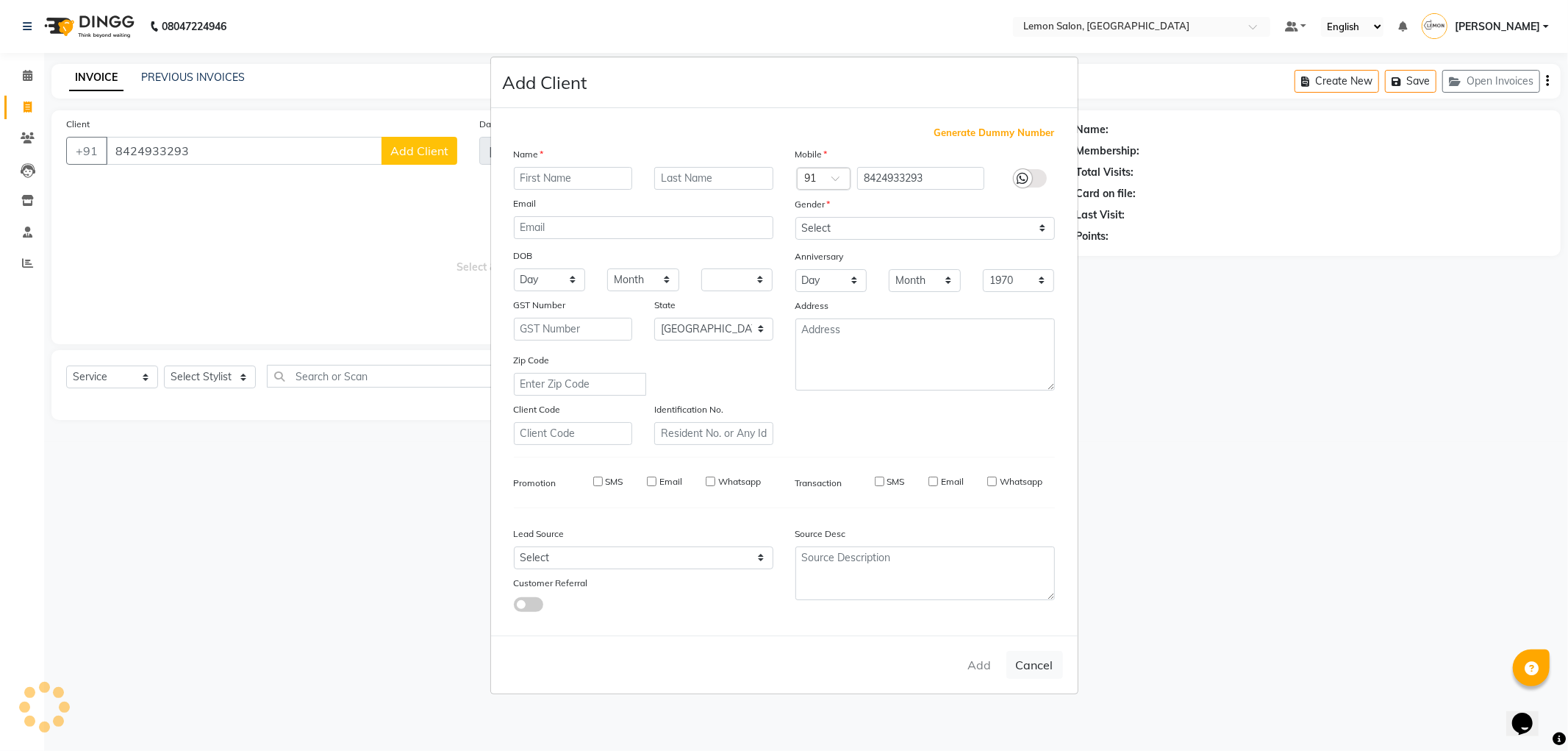
select select "null"
select select
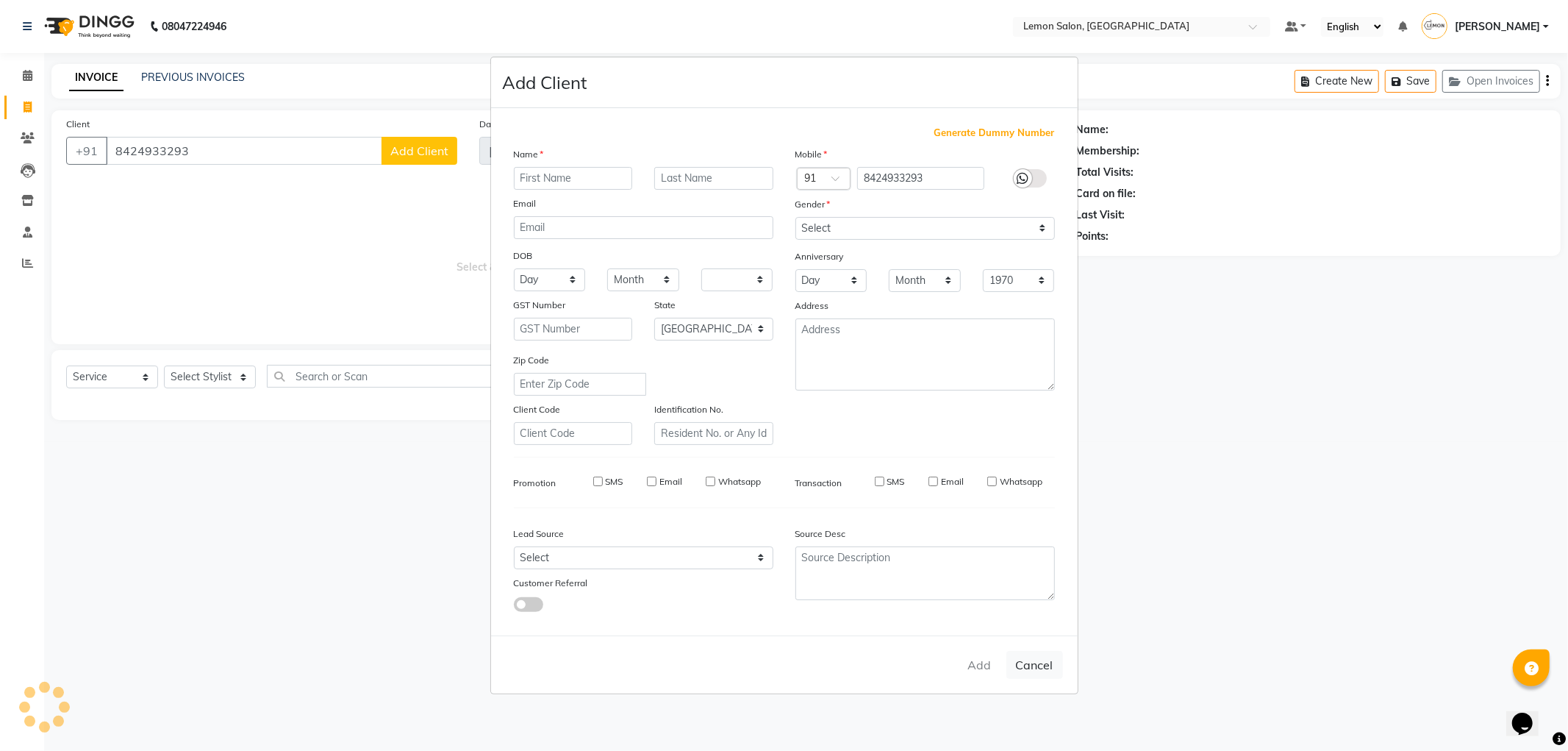
checkbox input "false"
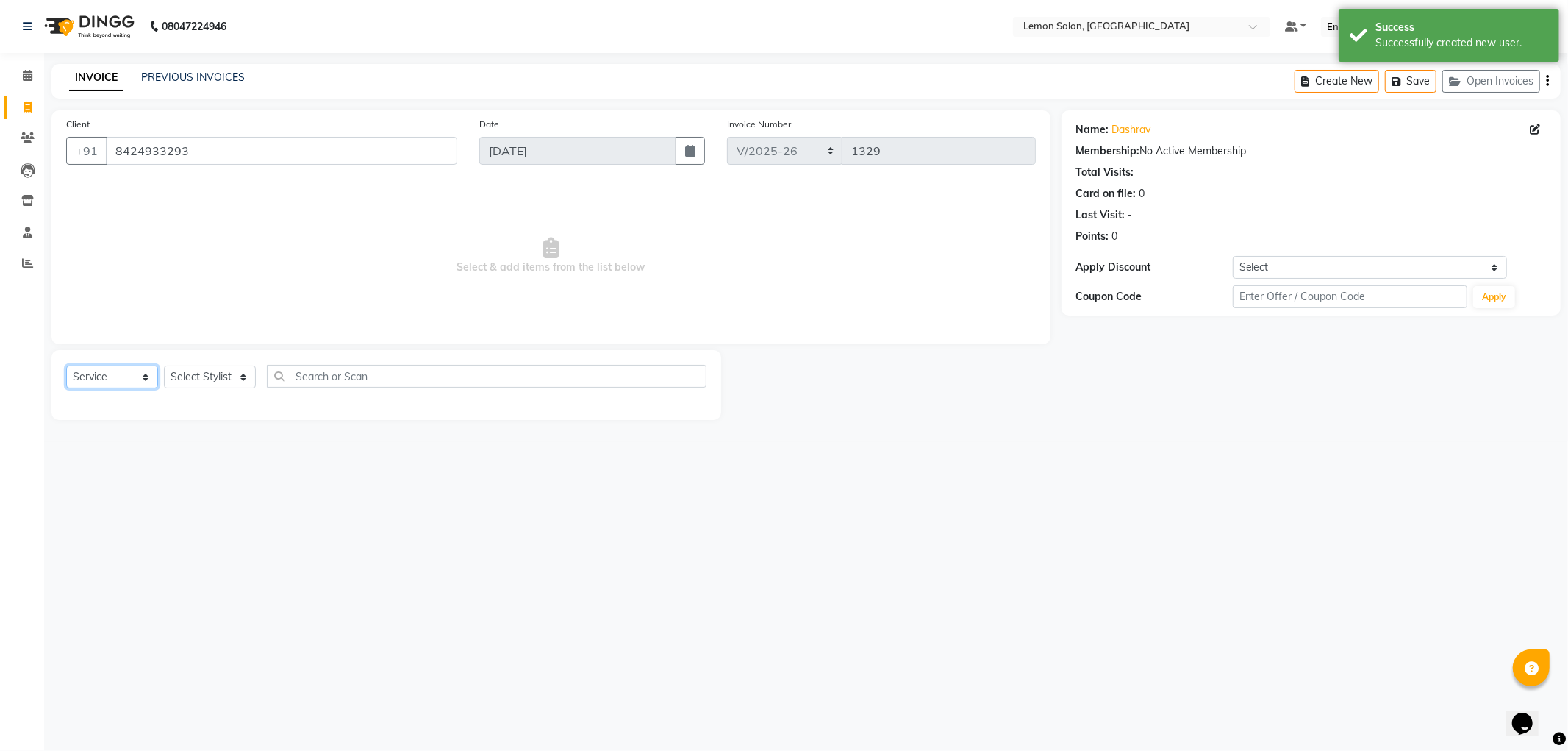
click at [113, 373] on select "Select Service Product Membership Package Voucher Prepaid Gift Card" at bounding box center [112, 377] width 92 height 23
select select "product"
click at [66, 366] on select "Select Service Product Membership Package Voucher Prepaid Gift Card" at bounding box center [112, 377] width 92 height 23
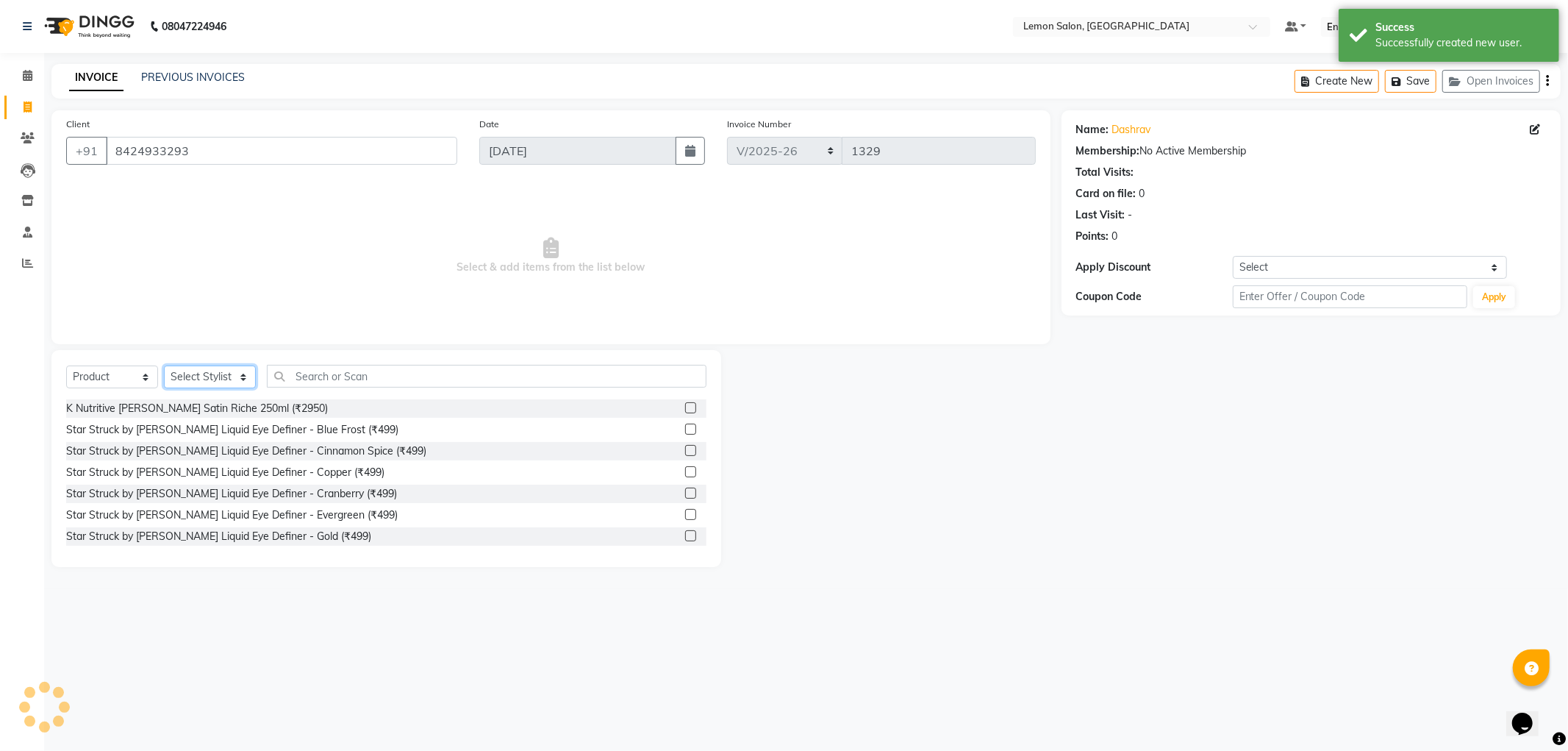
click at [207, 371] on select "Select Stylist Abhay Aminul Asif Shaikh Ayesha Roundhal DC Jenny Shah Mohd Ayan…" at bounding box center [210, 377] width 92 height 23
select select "60400"
click at [164, 366] on select "Select Stylist Abhay Aminul Asif Shaikh Ayesha Roundhal DC Jenny Shah Mohd Ayan…" at bounding box center [210, 377] width 92 height 23
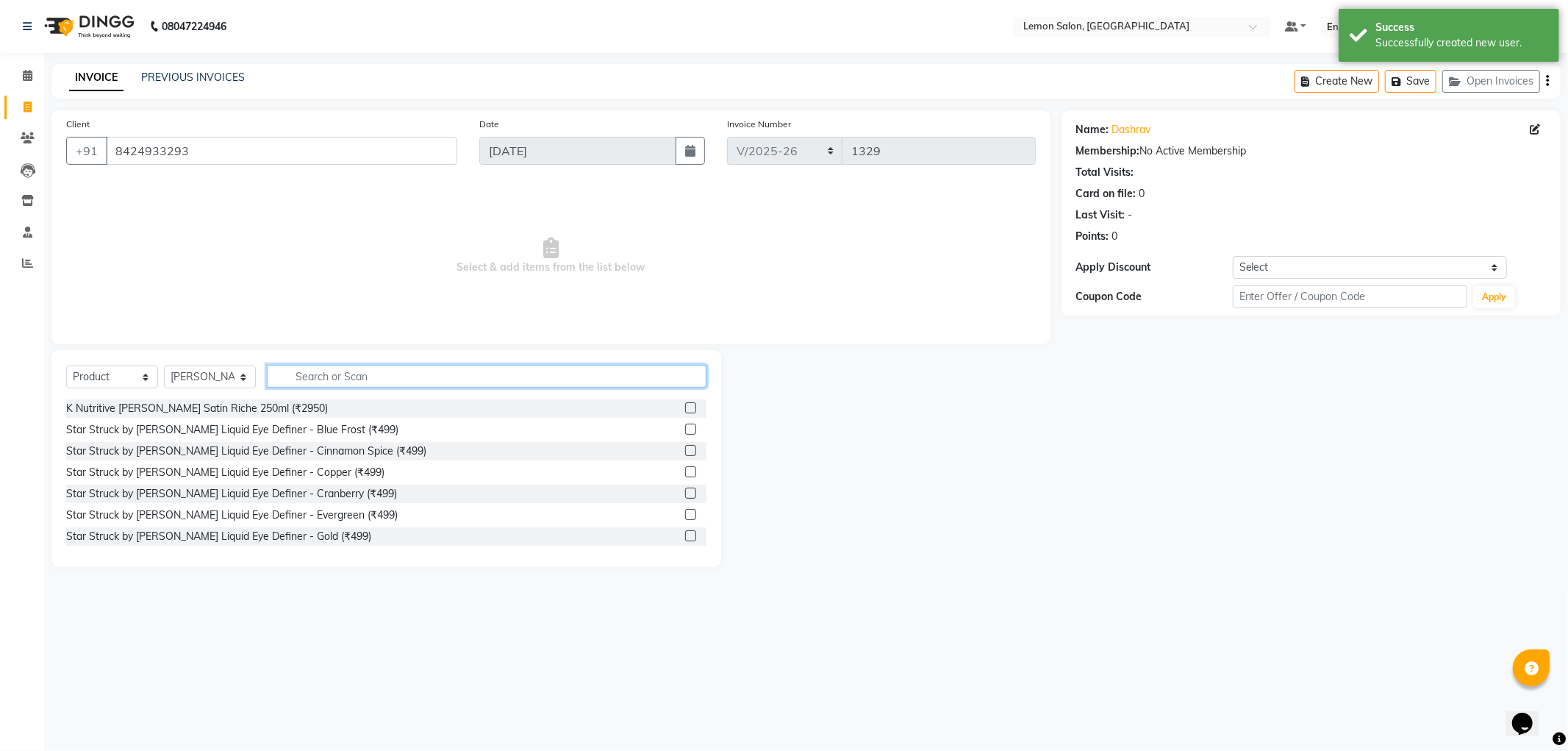
click at [359, 376] on input "text" at bounding box center [487, 376] width 440 height 23
type input "c"
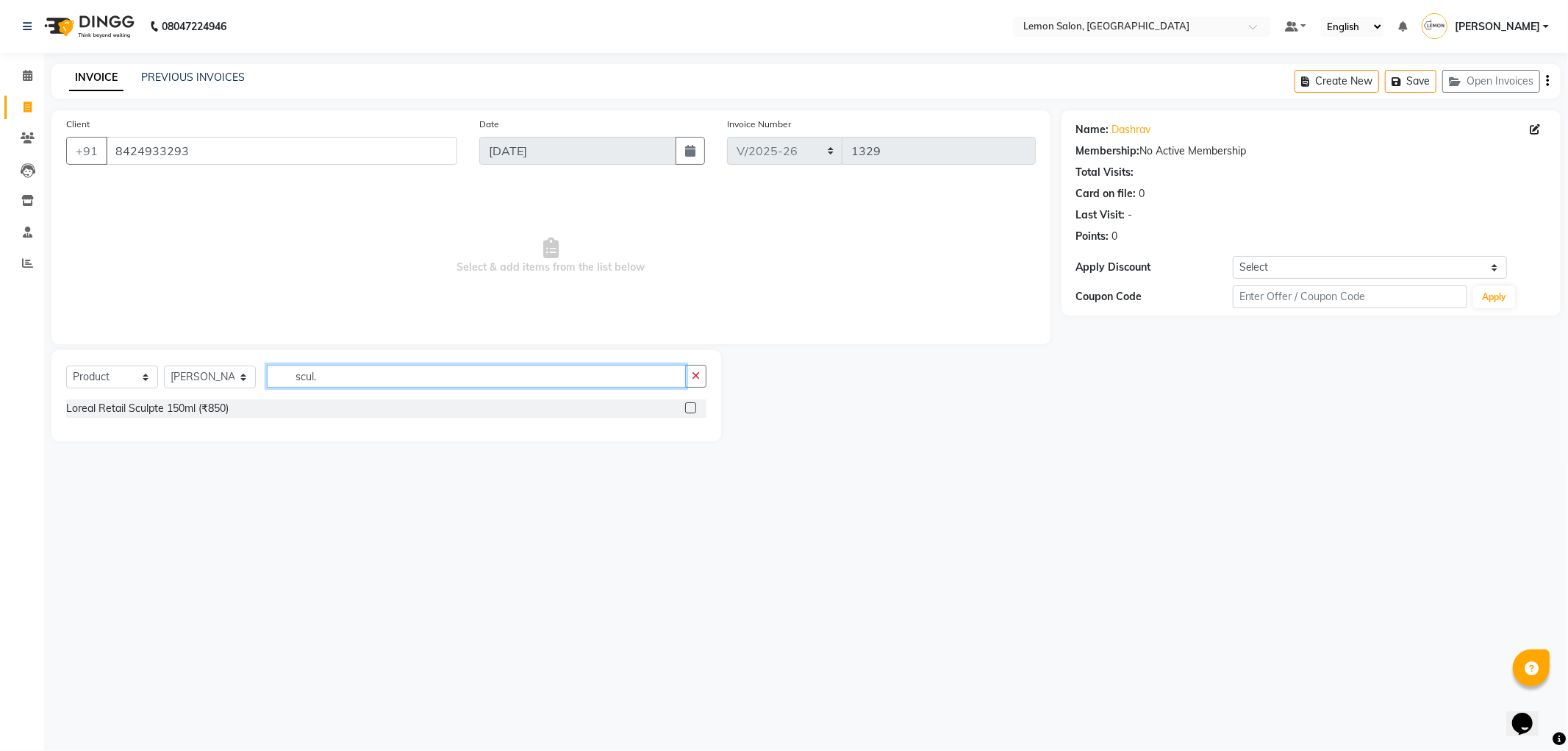
type input "scul."
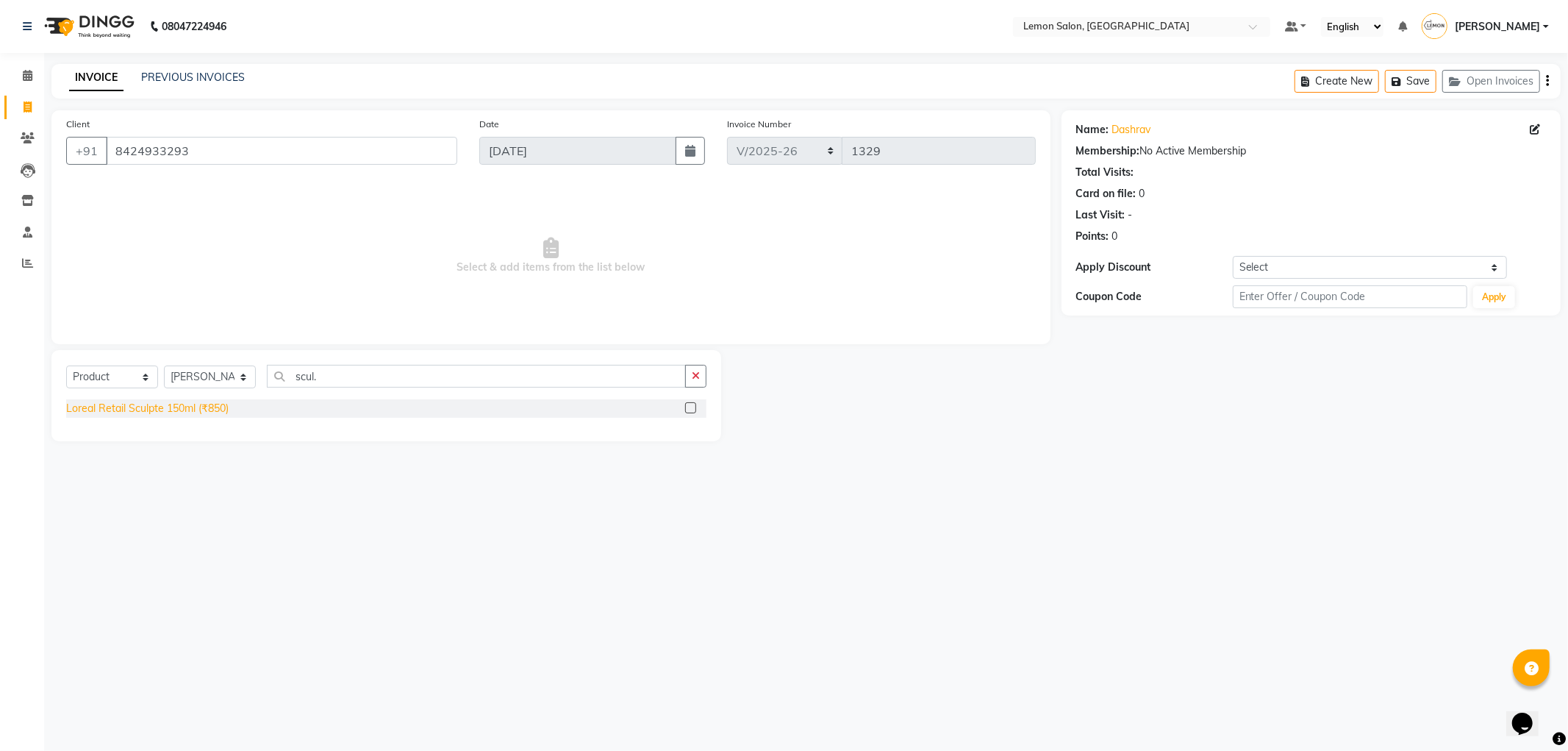
click at [219, 412] on div "Loreal Retail Sculpte 150ml (₹850)" at bounding box center [147, 409] width 162 height 15
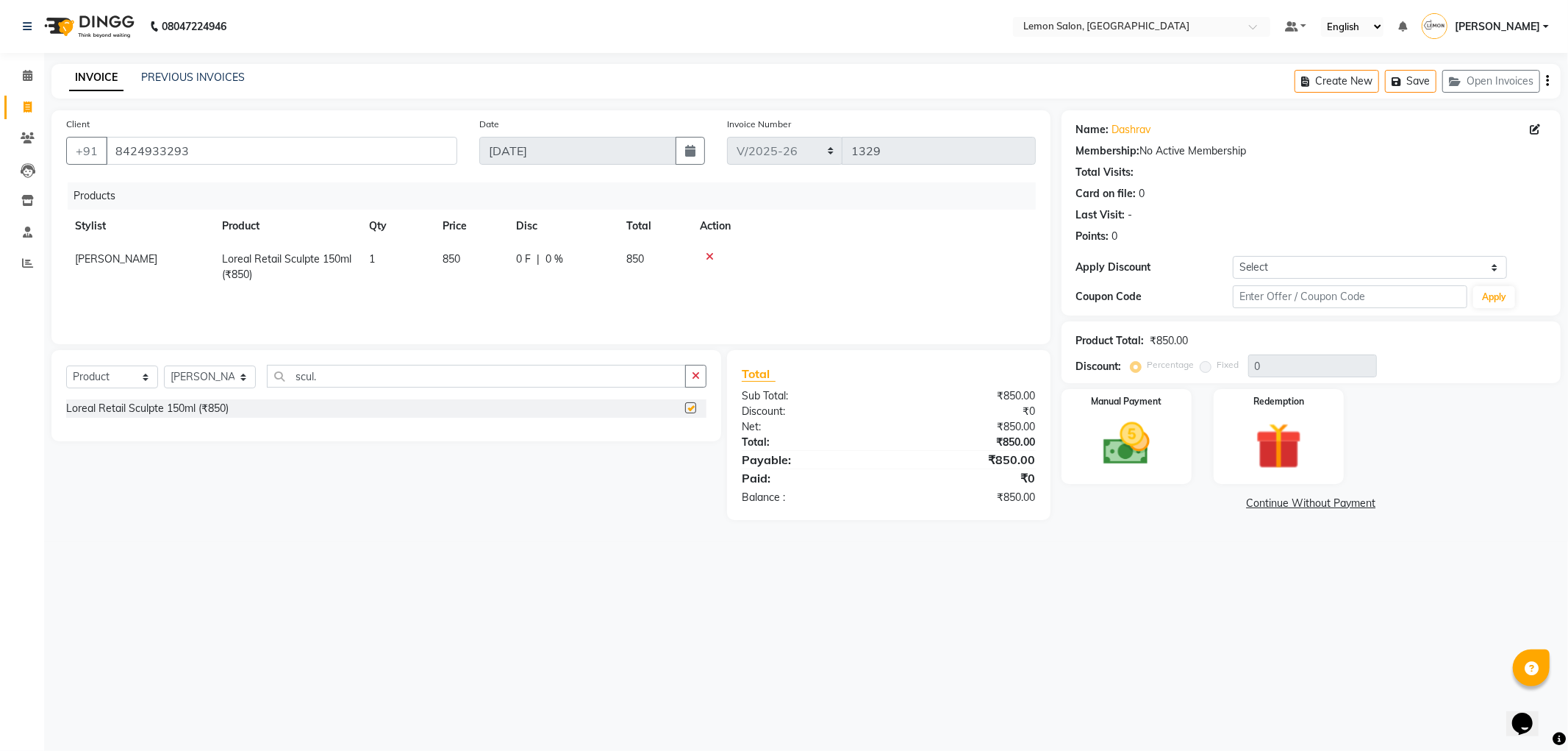
checkbox input "false"
click at [1126, 430] on img at bounding box center [1126, 445] width 79 height 56
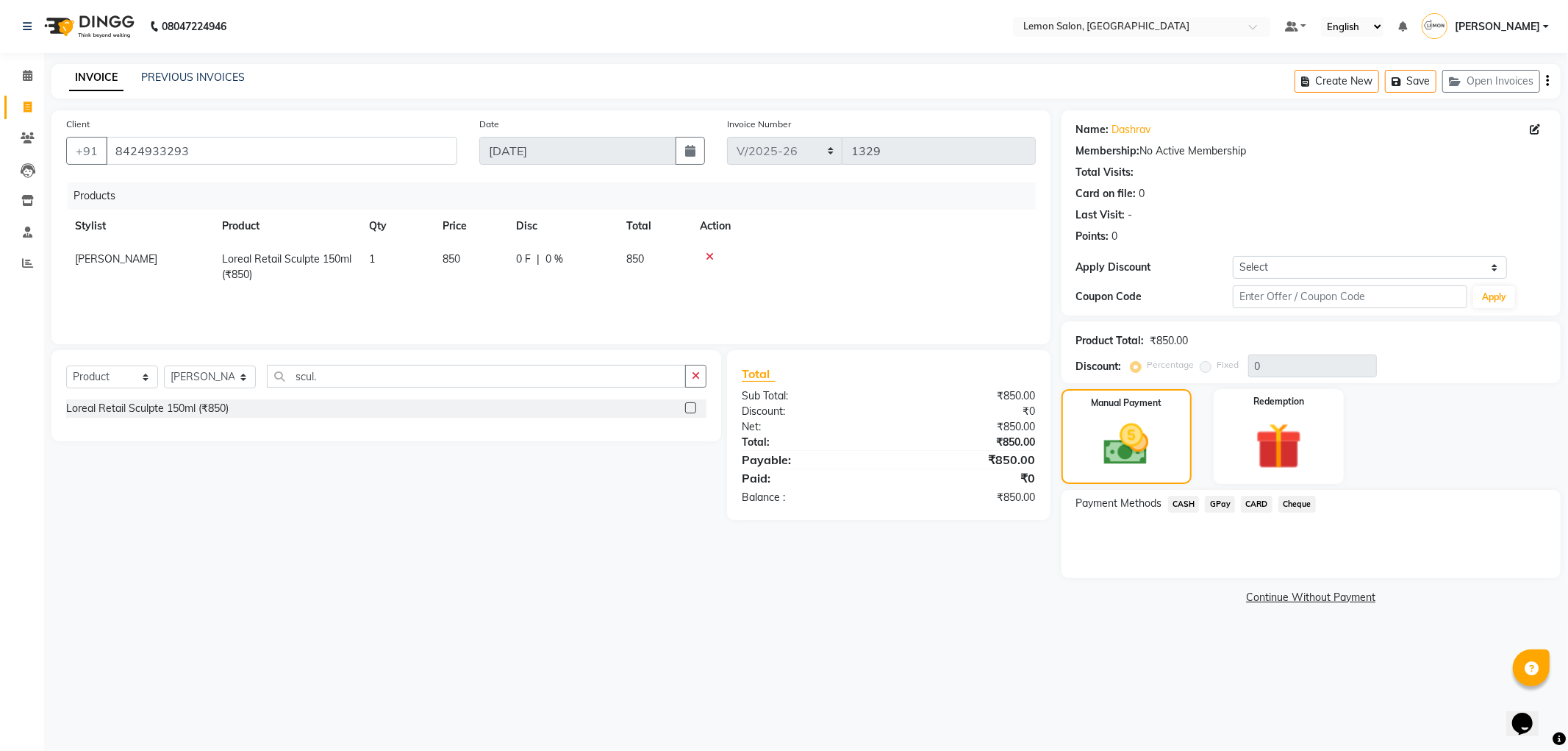
click at [1175, 505] on span "CASH" at bounding box center [1184, 504] width 32 height 17
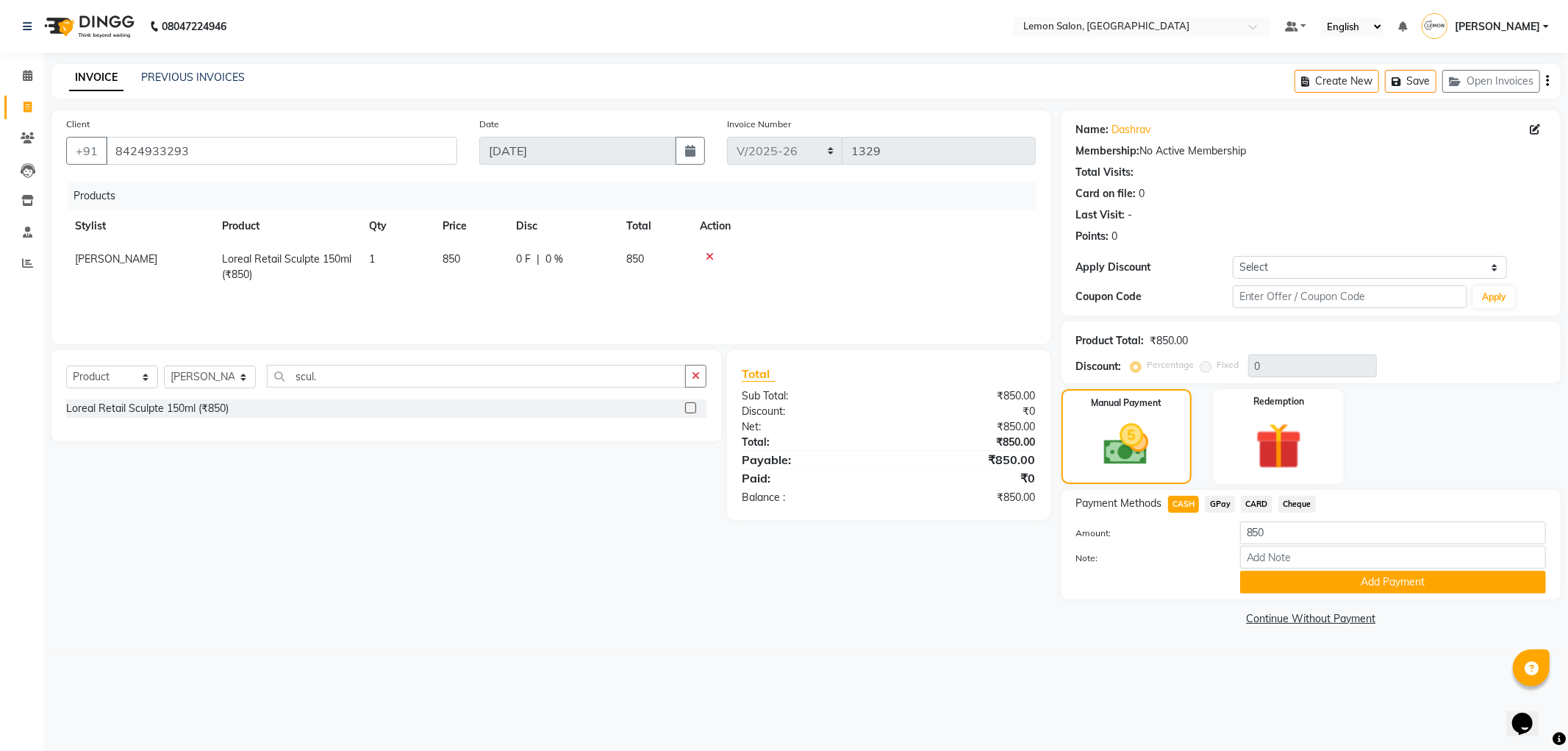
click at [1277, 599] on div "Payment Methods CASH GPay CARD Cheque Amount: 850 Note: Add Payment" at bounding box center [1311, 544] width 499 height 110
click at [1267, 592] on button "Add Payment" at bounding box center [1393, 582] width 306 height 23
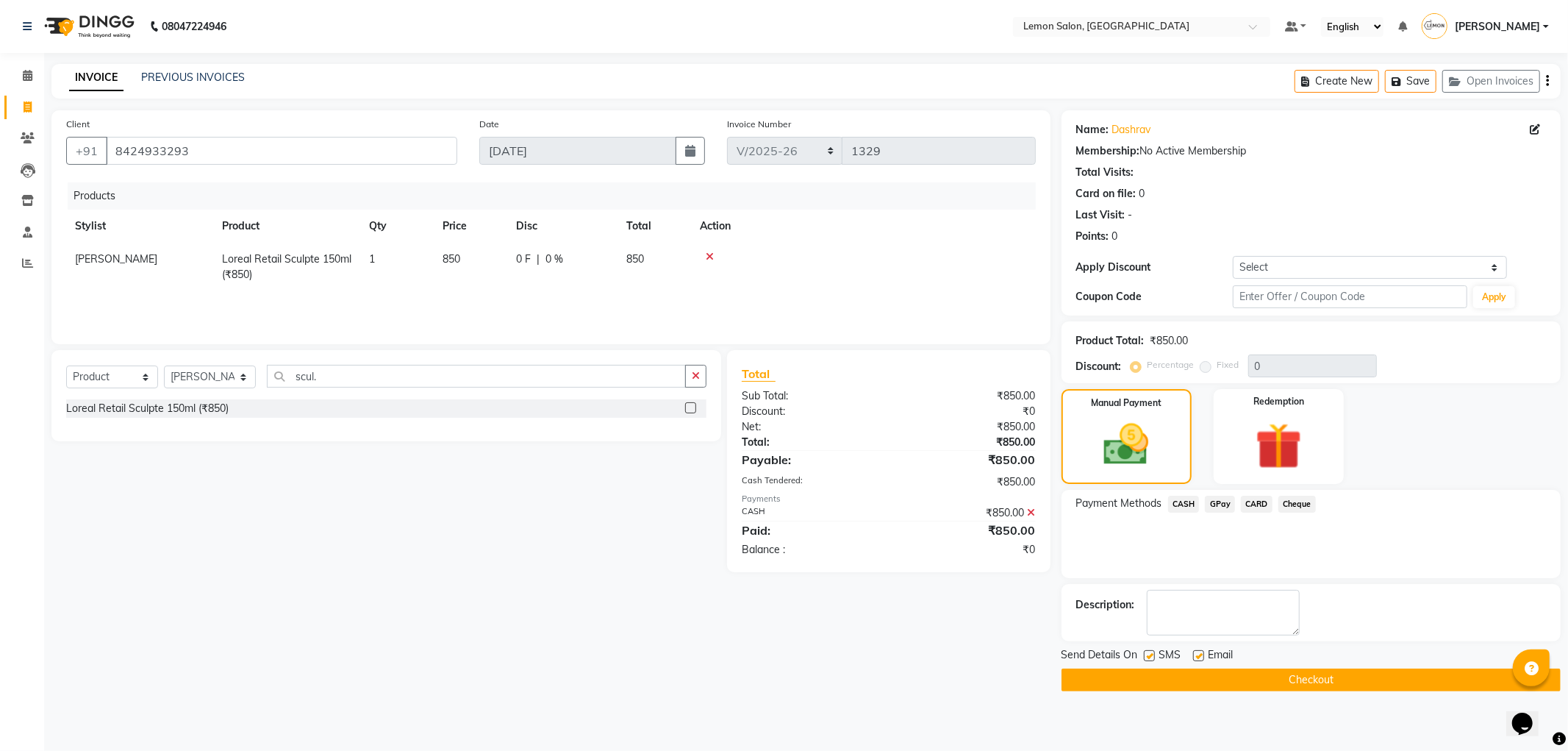
click at [1196, 660] on label at bounding box center [1199, 656] width 11 height 11
click at [1196, 660] on input "checkbox" at bounding box center [1198, 657] width 10 height 10
checkbox input "false"
click at [1149, 659] on label at bounding box center [1150, 656] width 11 height 11
click at [1149, 659] on input "checkbox" at bounding box center [1149, 657] width 10 height 10
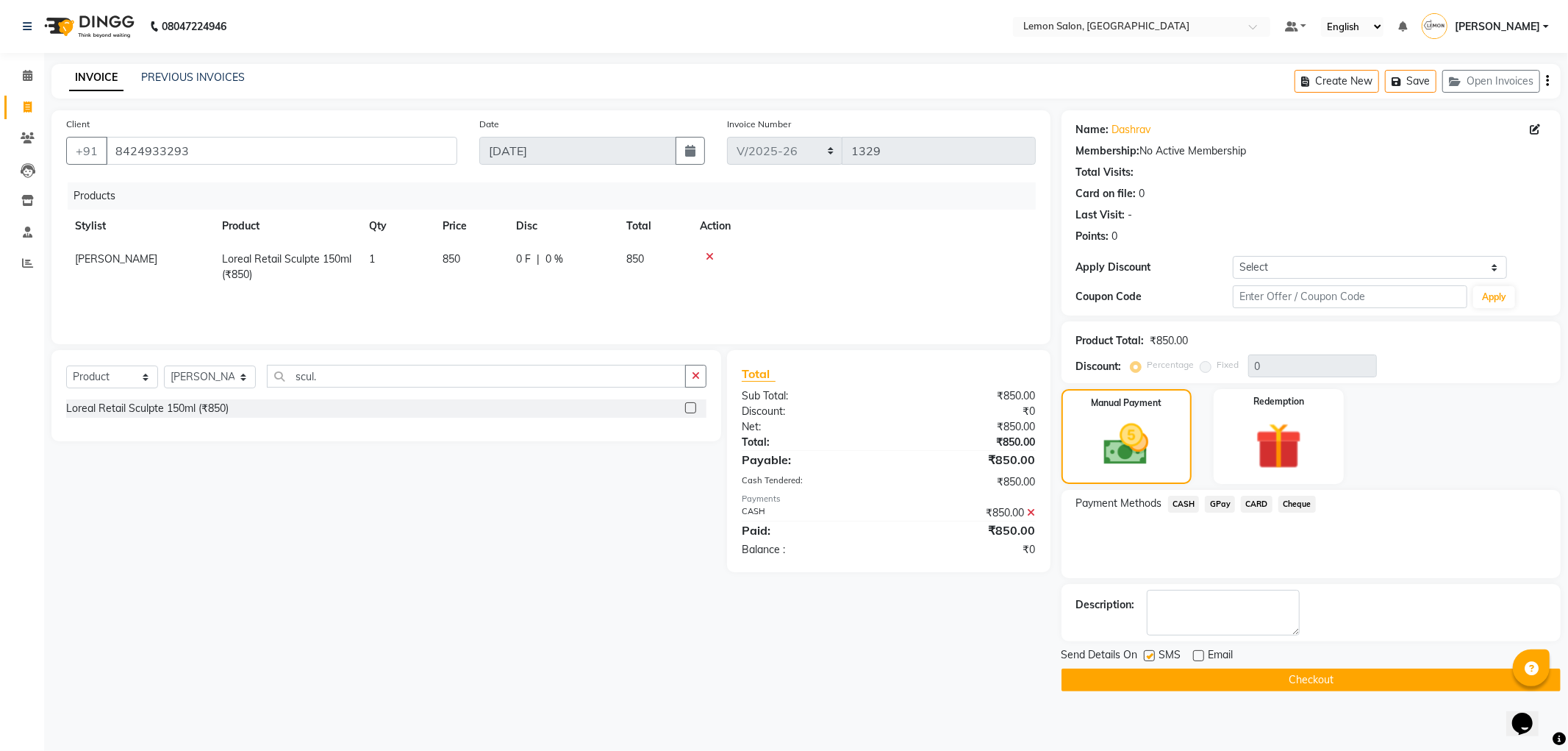
checkbox input "false"
click at [1149, 679] on button "Checkout" at bounding box center [1311, 679] width 499 height 23
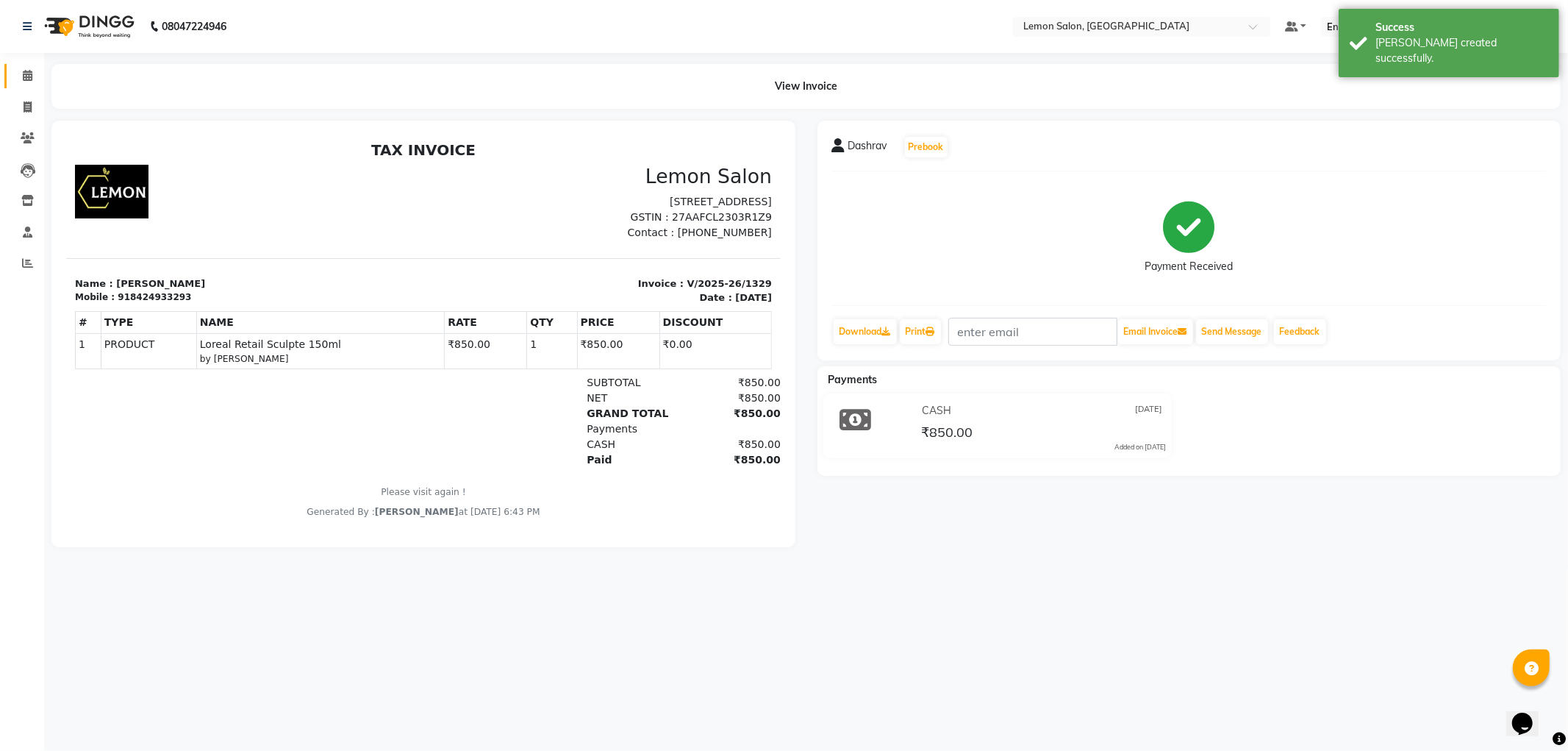
click at [24, 85] on link "Calendar" at bounding box center [22, 76] width 35 height 24
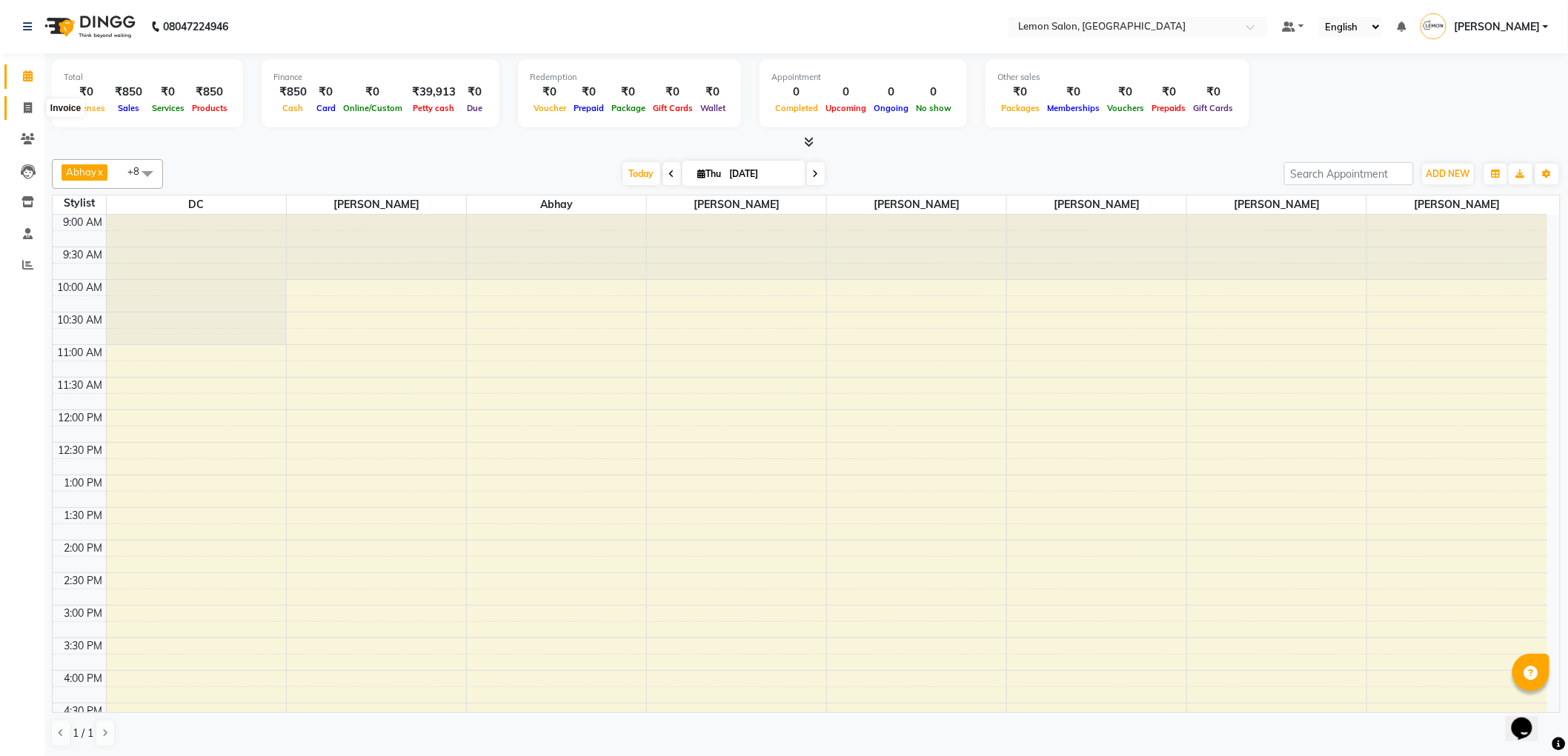
click at [17, 114] on span at bounding box center [27, 109] width 26 height 17
select select "561"
select select "service"
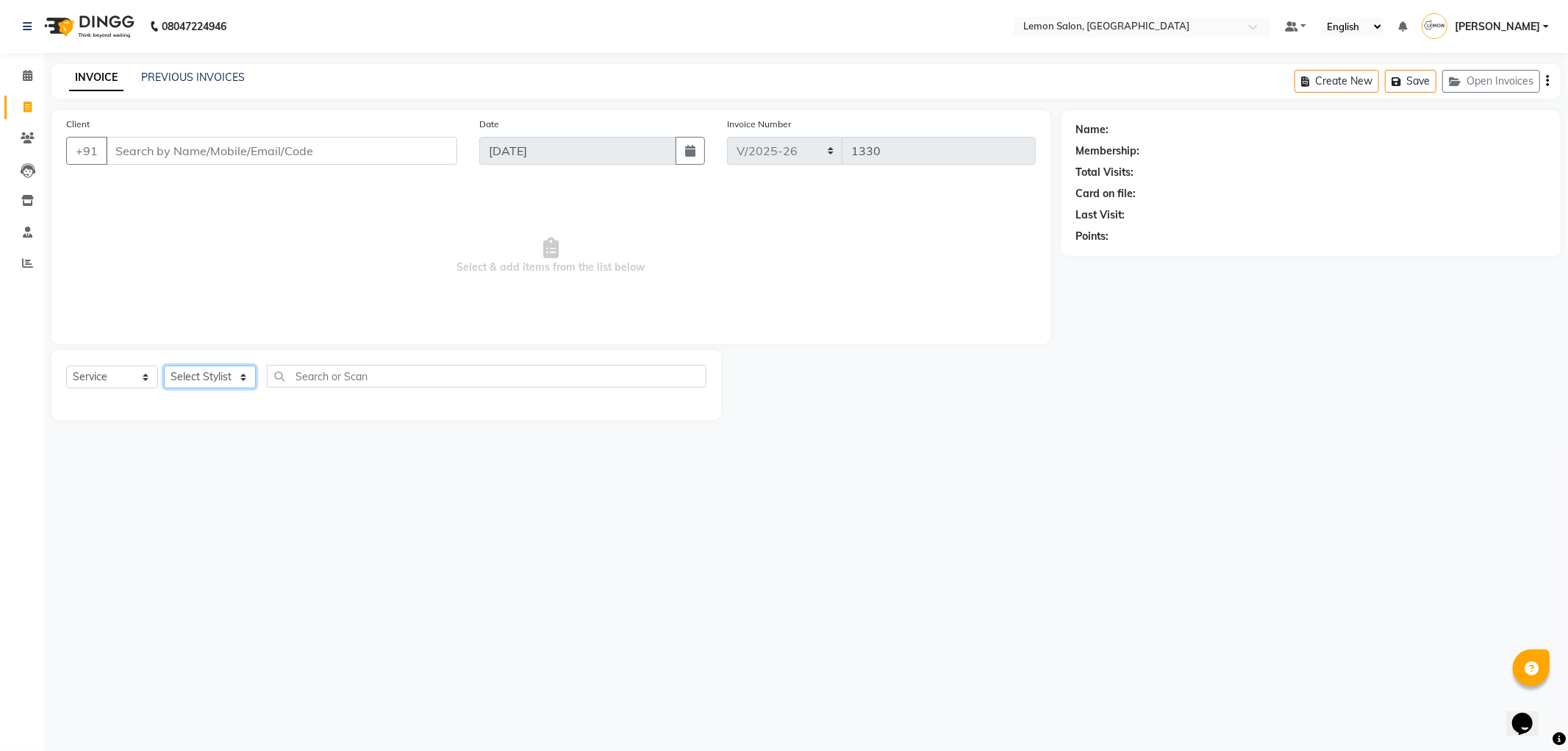
click at [204, 379] on select "Select Stylist" at bounding box center [210, 377] width 92 height 23
click at [164, 366] on select "Select Stylist Abhay Aminul Asif Shaikh Ayesha Roundhal DC Jenny Shah Mohd Ayan…" at bounding box center [210, 377] width 92 height 23
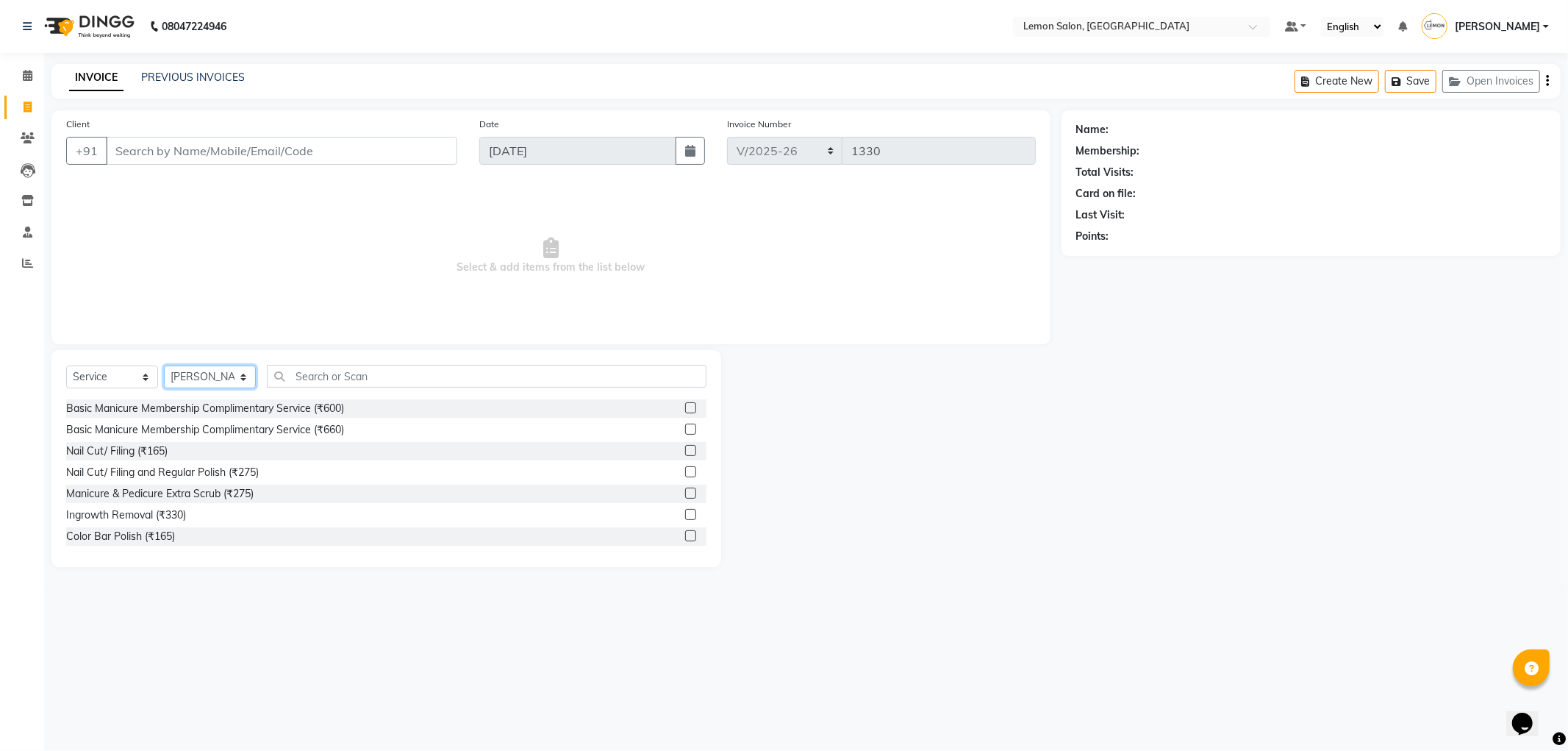
click at [248, 385] on select "Select Stylist Abhay Aminul Asif Shaikh Ayesha Roundhal DC Jenny Shah Mohd Ayan…" at bounding box center [210, 377] width 92 height 23
select select "60402"
click at [164, 366] on select "Select Stylist Abhay Aminul Asif Shaikh Ayesha Roundhal DC Jenny Shah Mohd Ayan…" at bounding box center [210, 377] width 92 height 23
click at [342, 376] on input "text" at bounding box center [487, 376] width 440 height 23
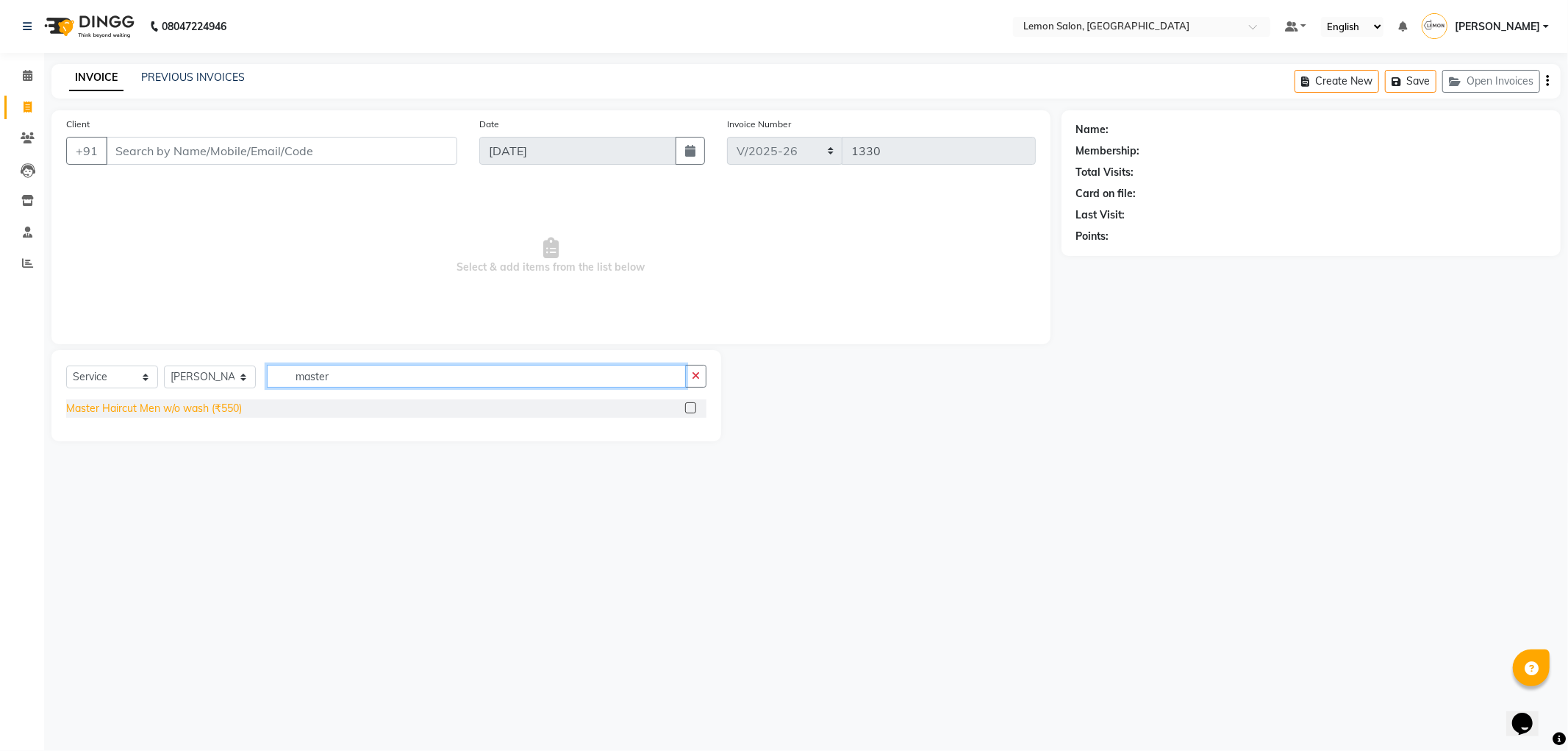
type input "master"
click at [215, 403] on div "Master Haircut Men w/o wash (₹550)" at bounding box center [154, 409] width 176 height 15
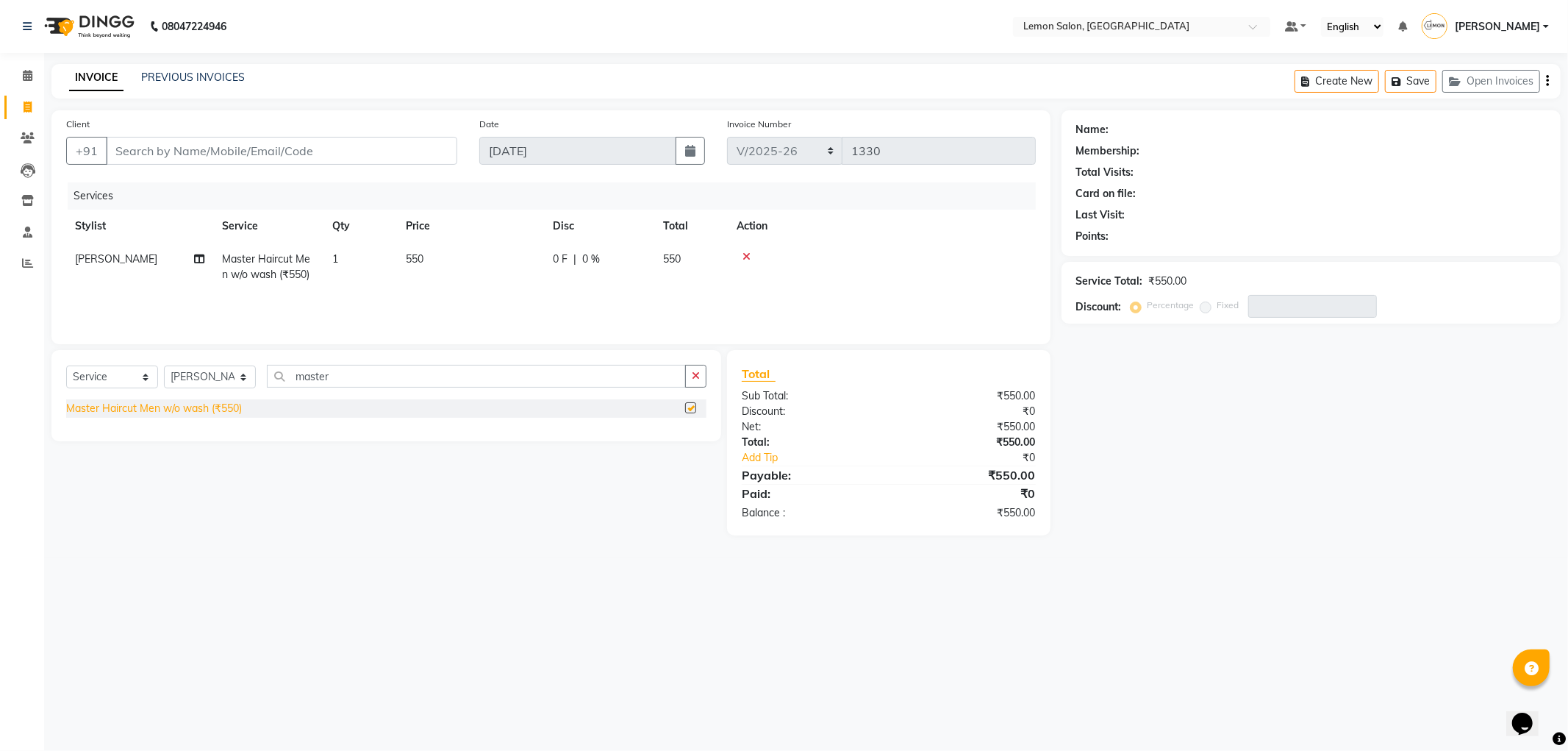
checkbox input "false"
click at [196, 137] on input "Client" at bounding box center [282, 150] width 351 height 28
type input "9"
type input "0"
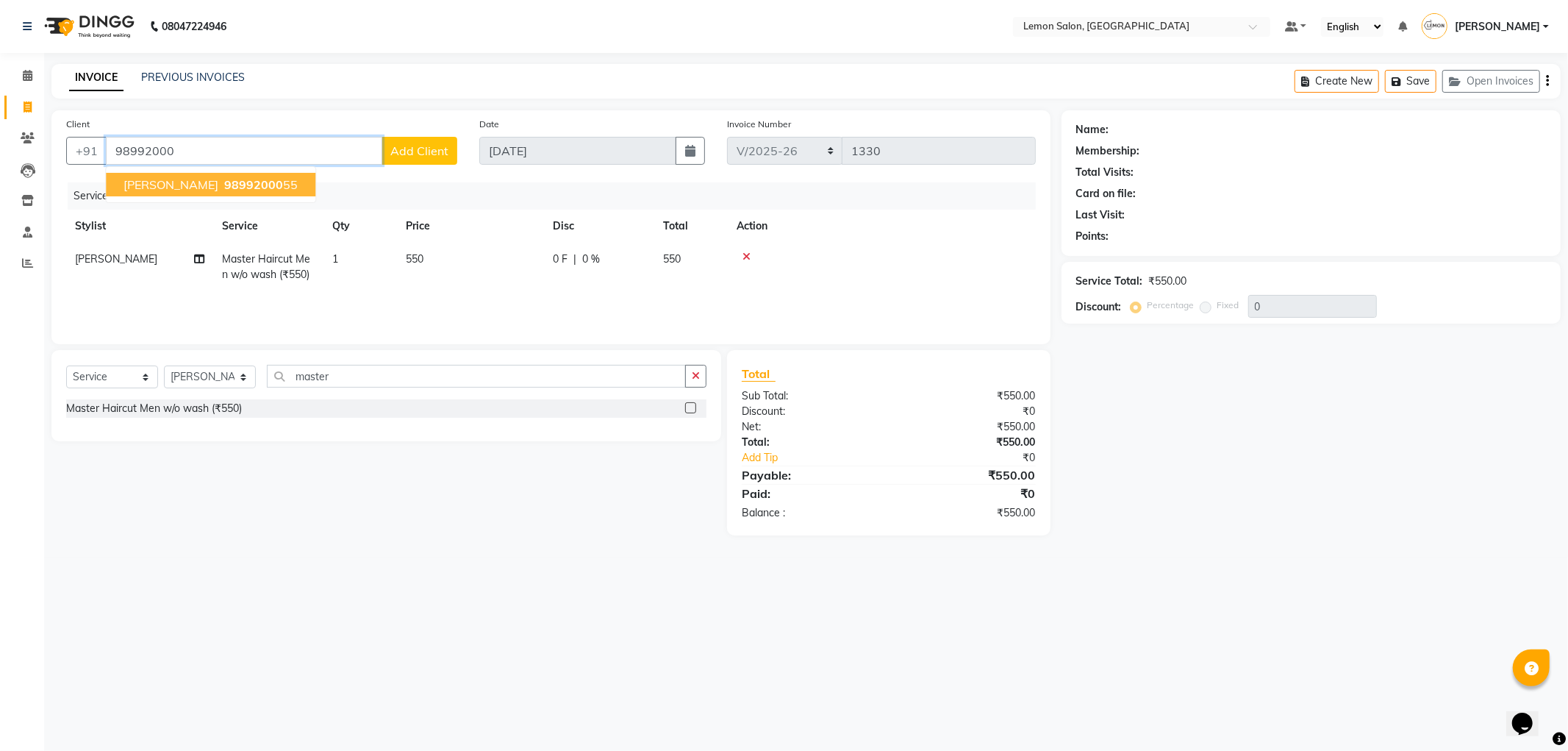
click at [225, 186] on span "98992000" at bounding box center [253, 185] width 59 height 14
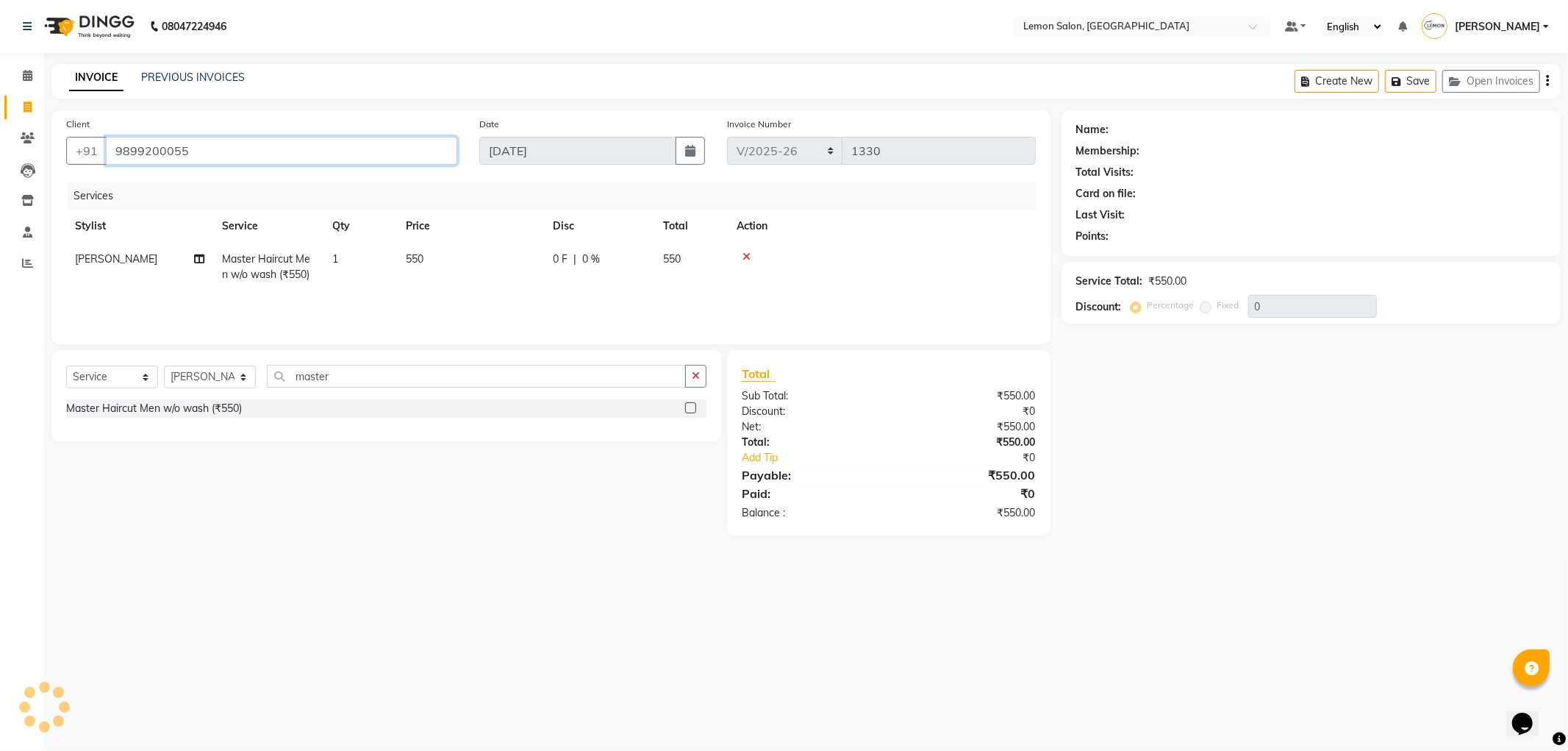
type input "9899200055"
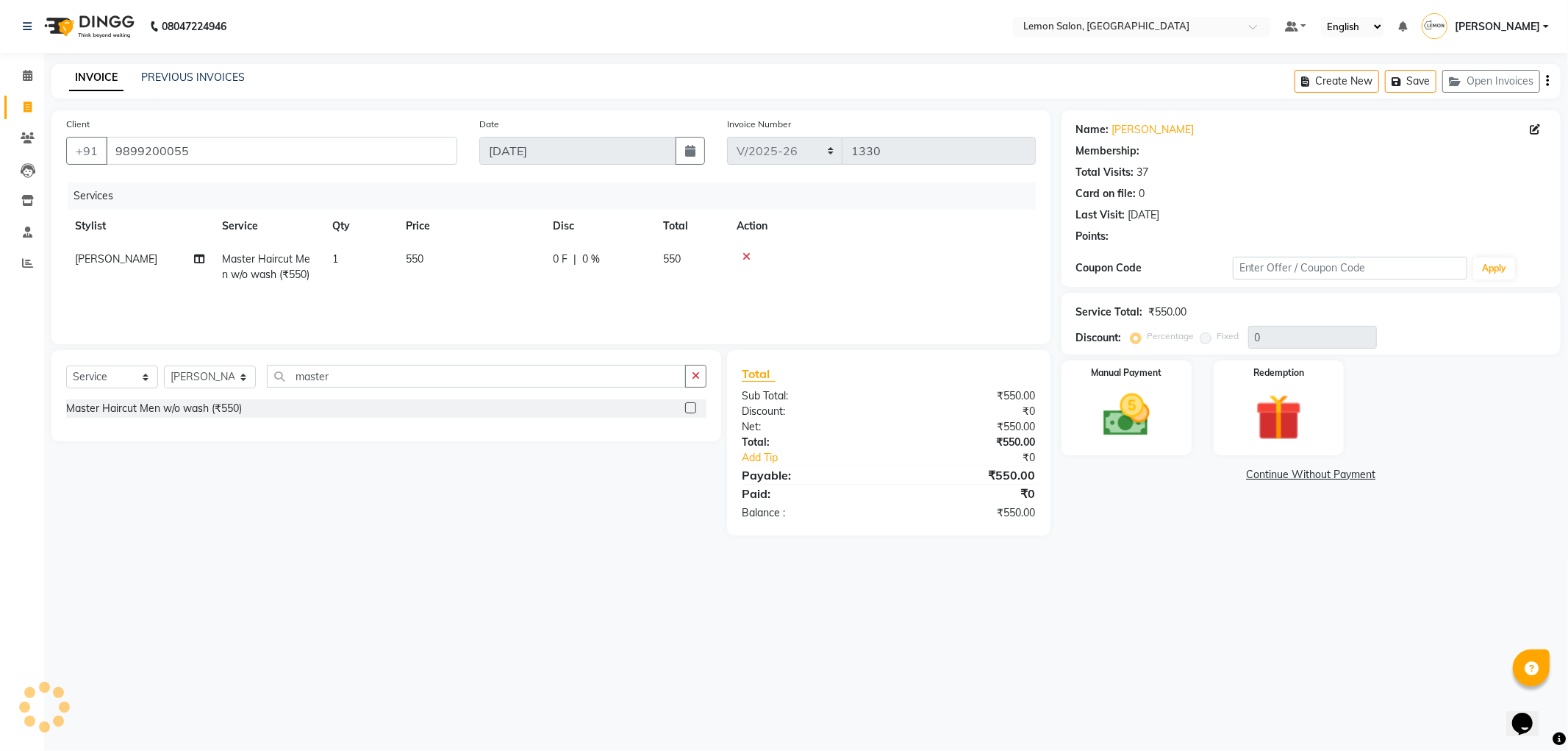
select select "1: Object"
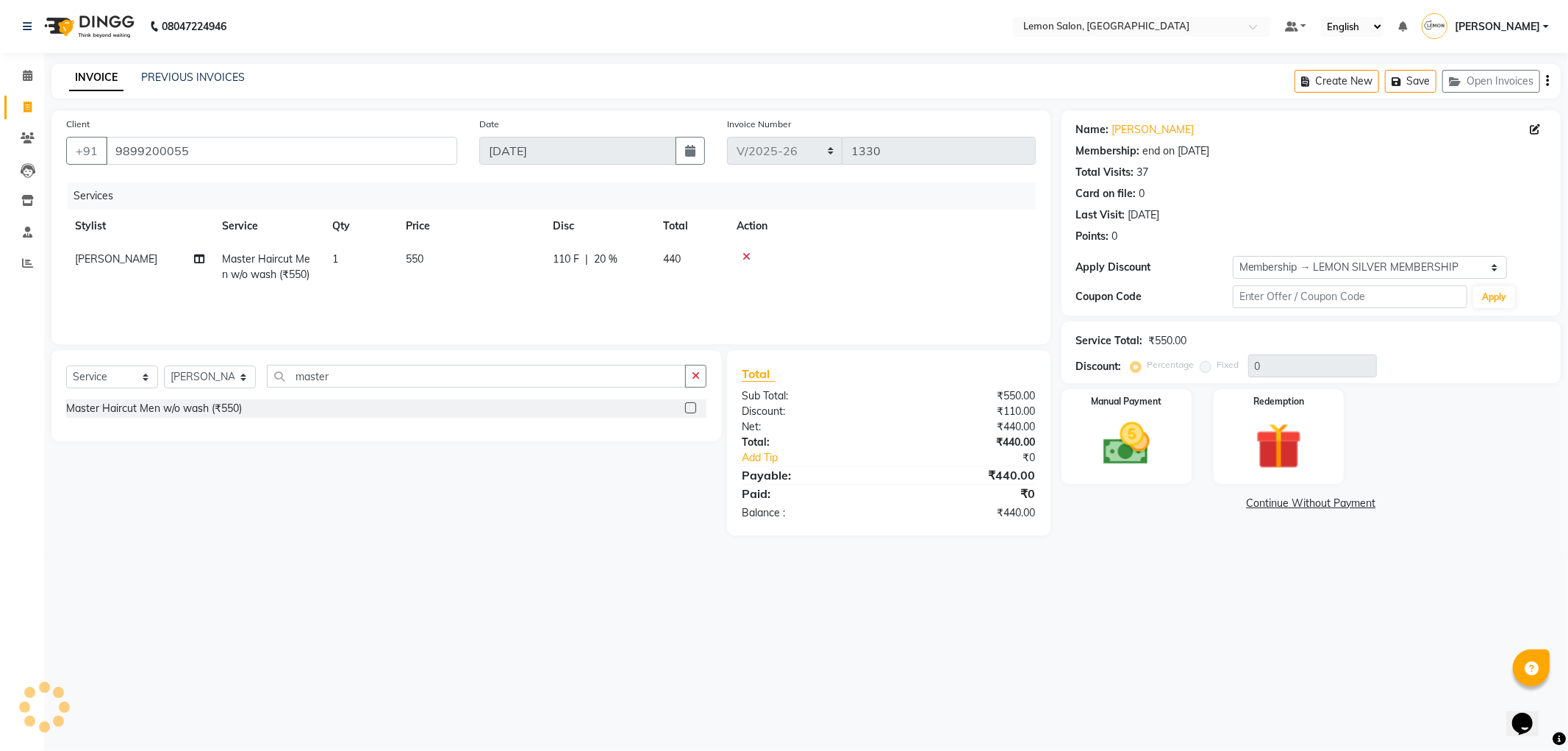
type input "20"
click at [1137, 428] on img at bounding box center [1126, 445] width 79 height 56
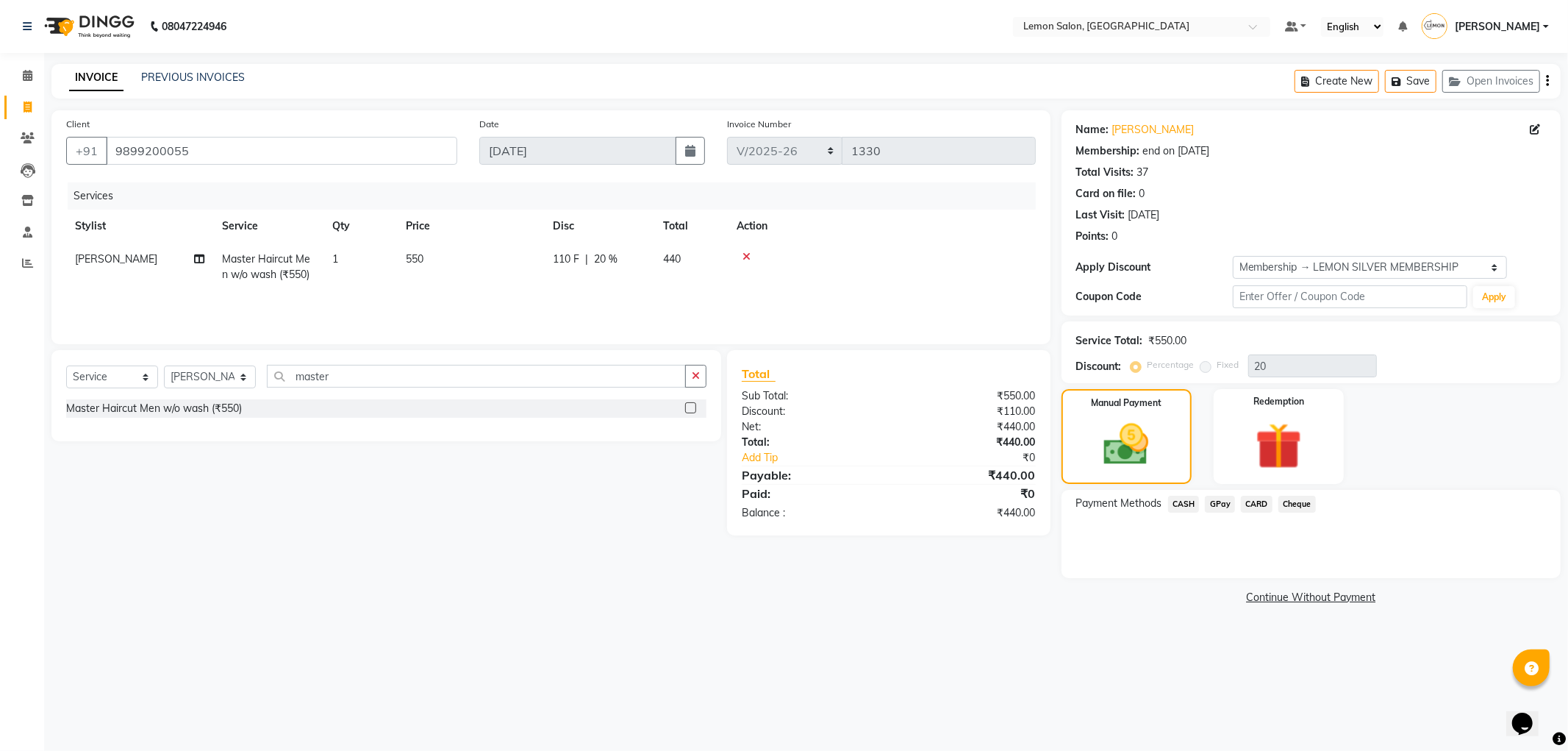
click at [1220, 503] on span "GPay" at bounding box center [1219, 504] width 30 height 17
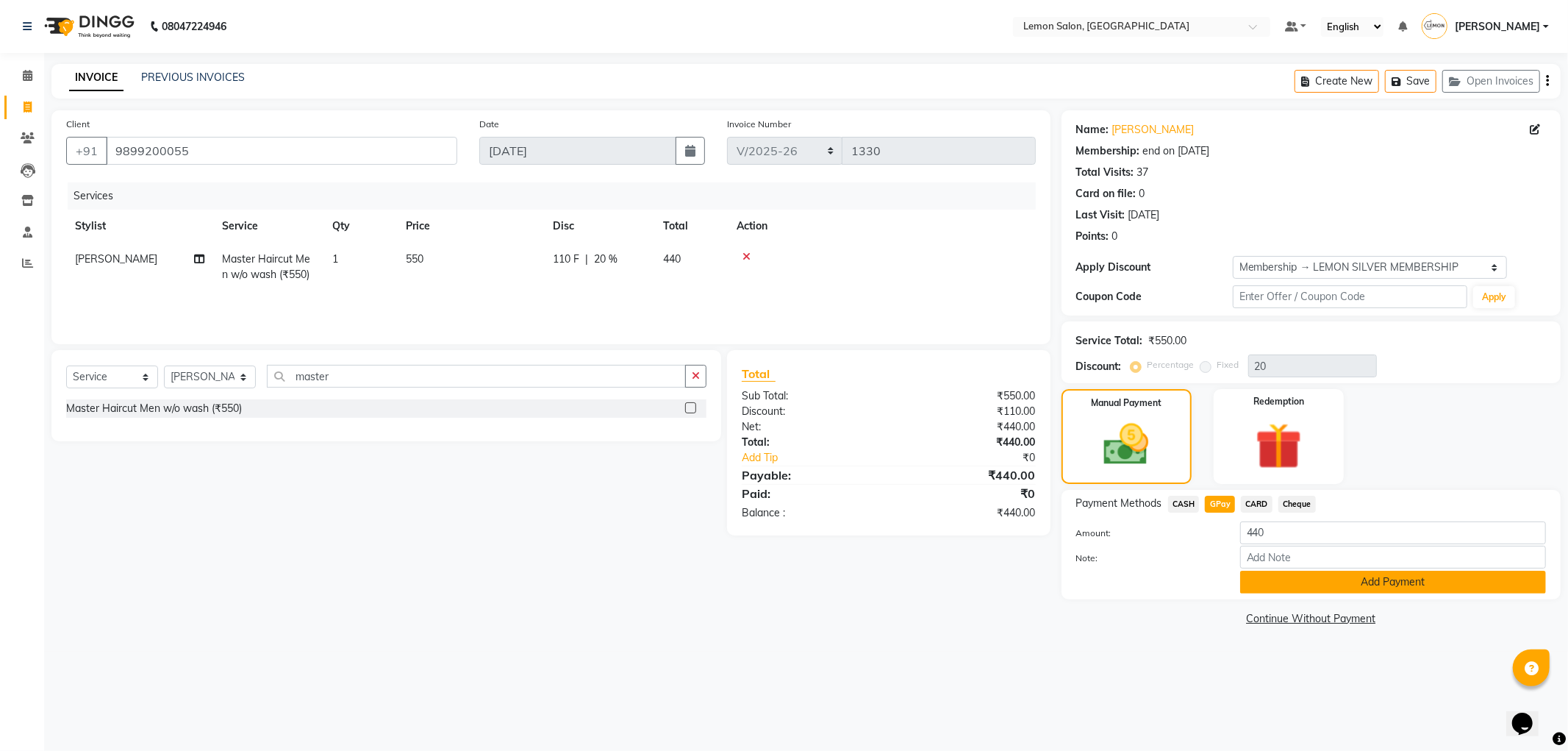
click at [1284, 586] on button "Add Payment" at bounding box center [1393, 582] width 306 height 23
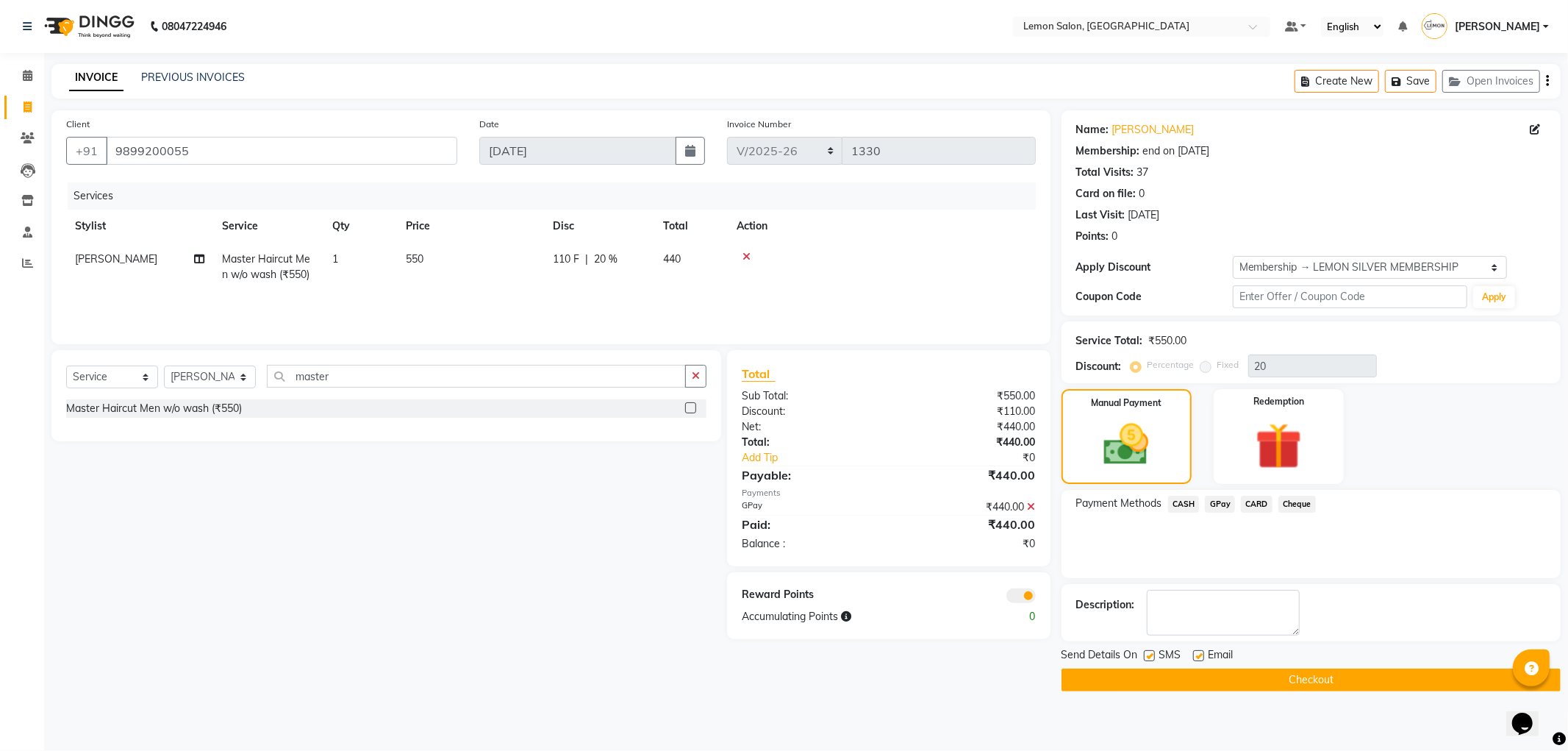
click at [1196, 662] on div at bounding box center [1198, 658] width 10 height 15
click at [1193, 657] on label at bounding box center [1199, 656] width 11 height 11
click at [1193, 657] on input "checkbox" at bounding box center [1198, 657] width 10 height 10
checkbox input "false"
click at [1147, 656] on label at bounding box center [1150, 656] width 11 height 11
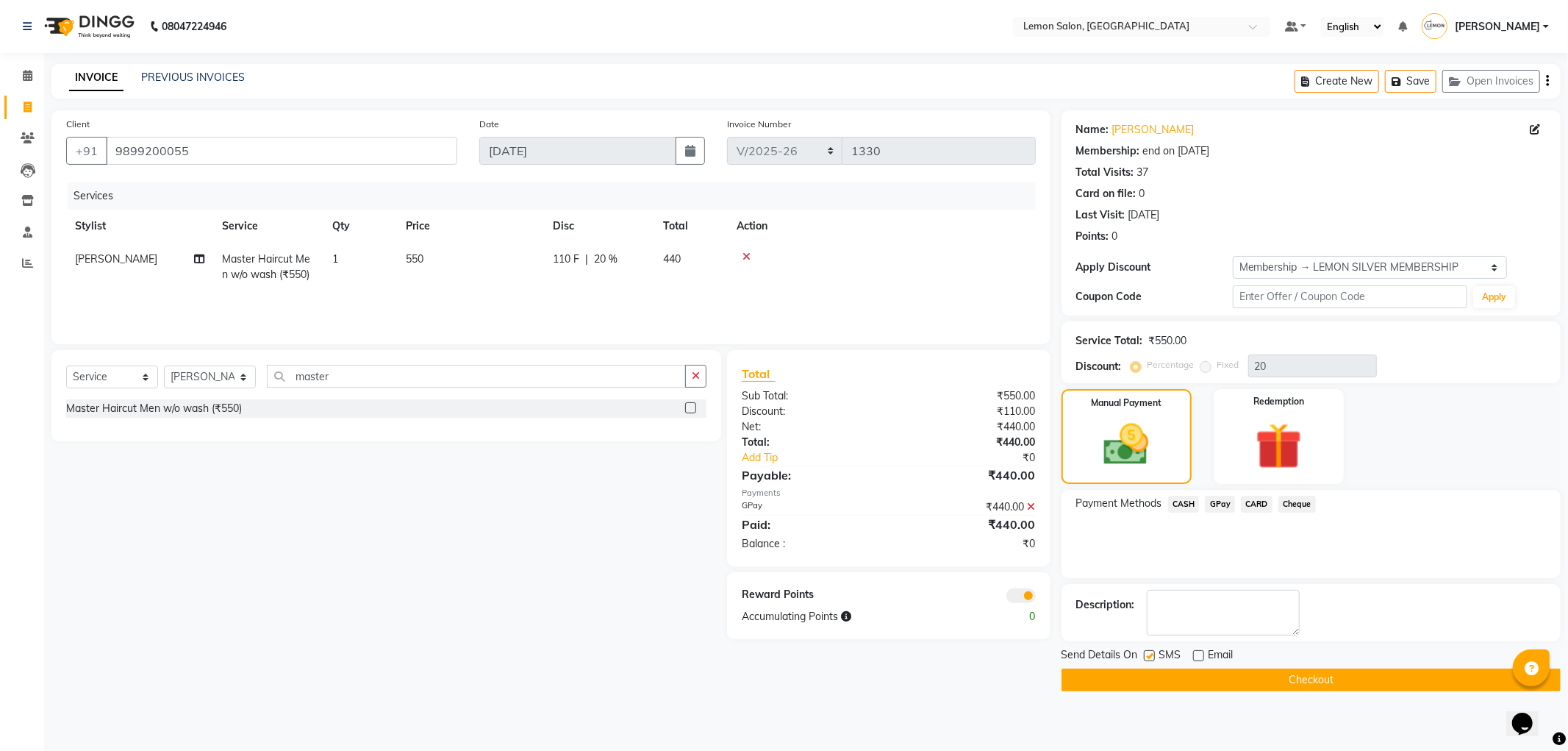
click at [1147, 656] on input "checkbox" at bounding box center [1149, 657] width 10 height 10
checkbox input "false"
click at [1145, 674] on button "Checkout" at bounding box center [1311, 679] width 499 height 23
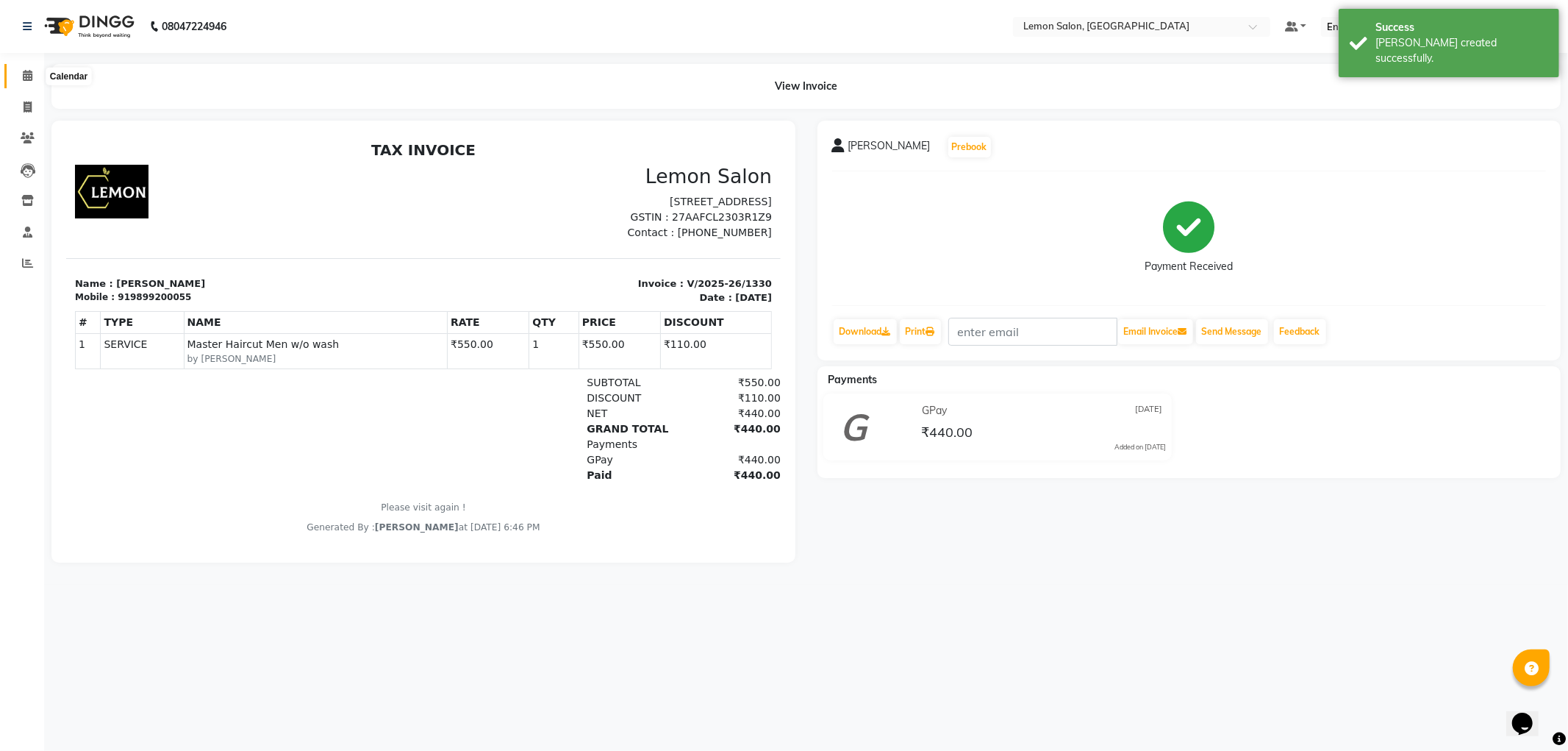
click at [21, 79] on span at bounding box center [27, 76] width 25 height 17
